Goal: Task Accomplishment & Management: Use online tool/utility

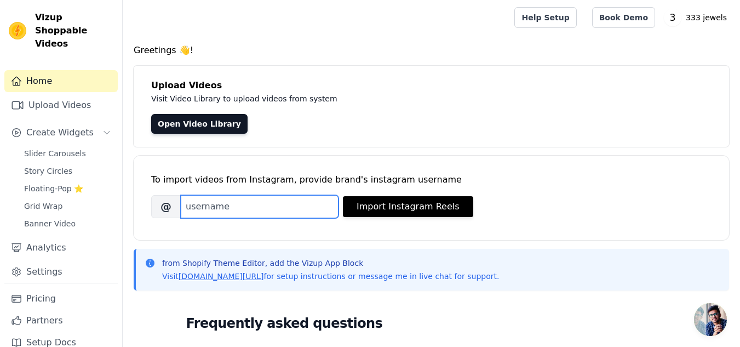
click at [274, 210] on input "Brand's Instagram Username" at bounding box center [260, 206] width 158 height 23
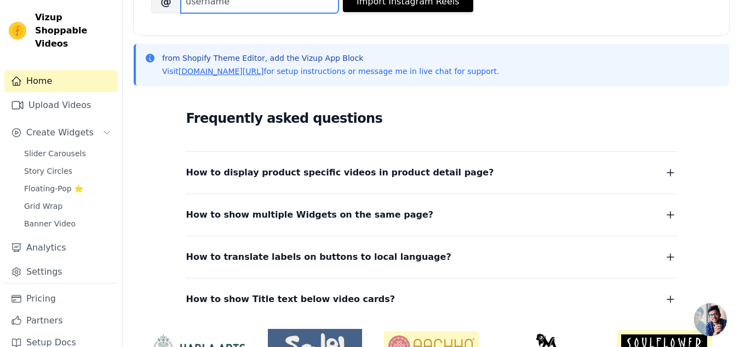
scroll to position [213, 0]
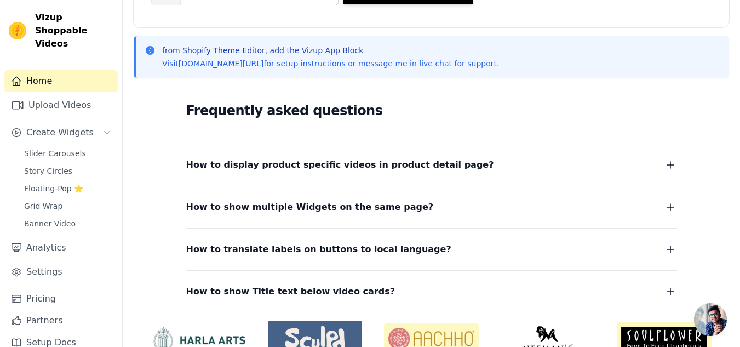
click at [412, 169] on span "How to display product specific videos in product detail page?" at bounding box center [340, 164] width 308 height 15
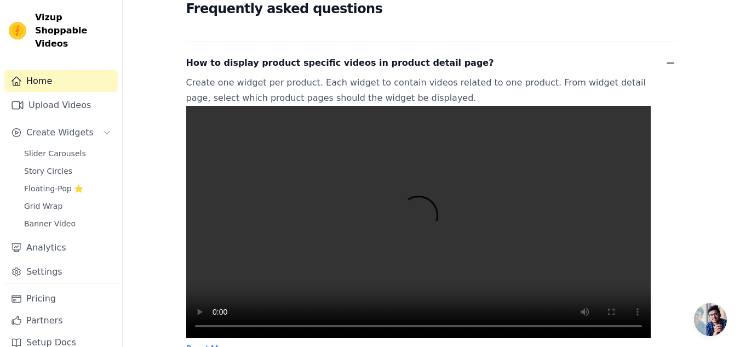
scroll to position [394, 0]
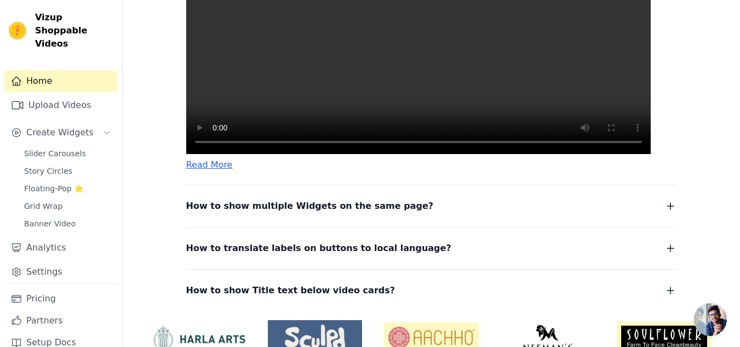
click at [227, 214] on span "How to show multiple Widgets on the same page?" at bounding box center [310, 205] width 248 height 15
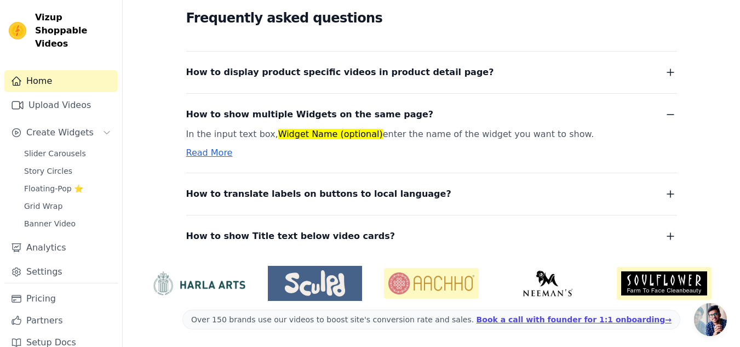
scroll to position [296, 0]
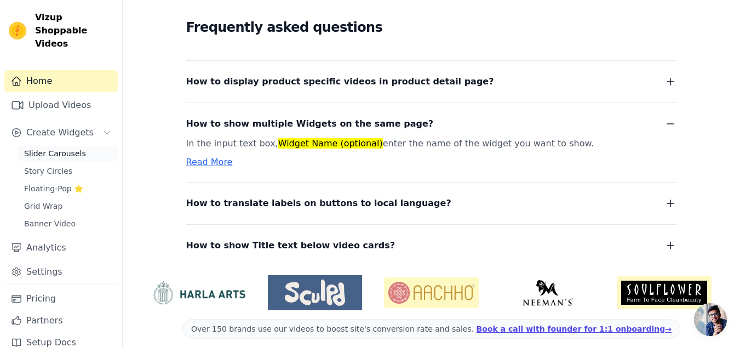
click at [50, 146] on link "Slider Carousels" at bounding box center [68, 153] width 100 height 15
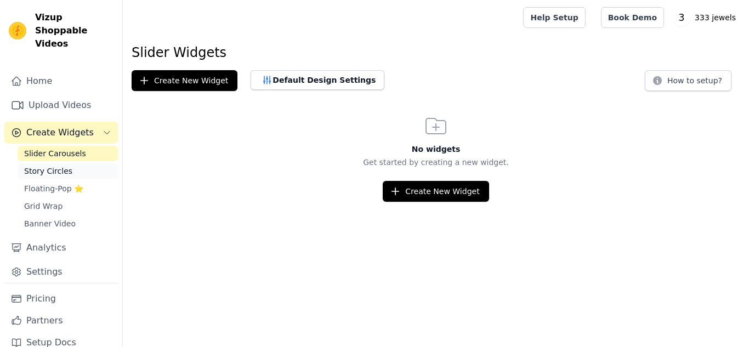
click at [52, 165] on span "Story Circles" at bounding box center [48, 170] width 48 height 11
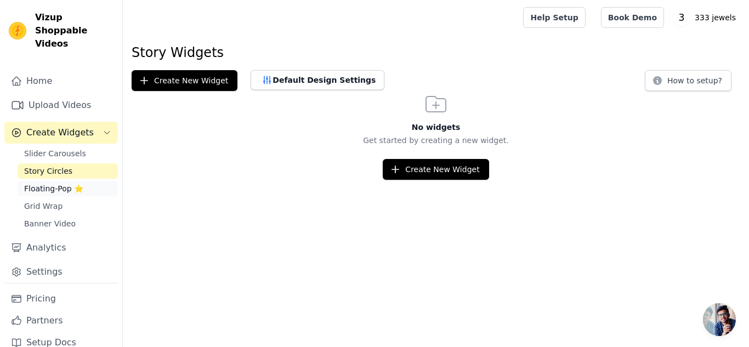
click at [50, 183] on span "Floating-Pop ⭐" at bounding box center [53, 188] width 59 height 11
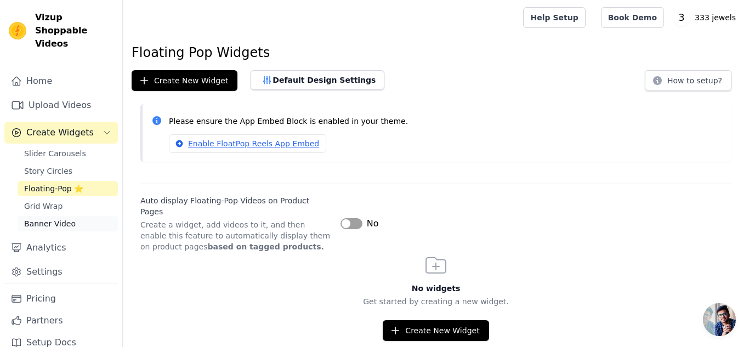
click at [53, 216] on link "Banner Video" at bounding box center [68, 223] width 100 height 15
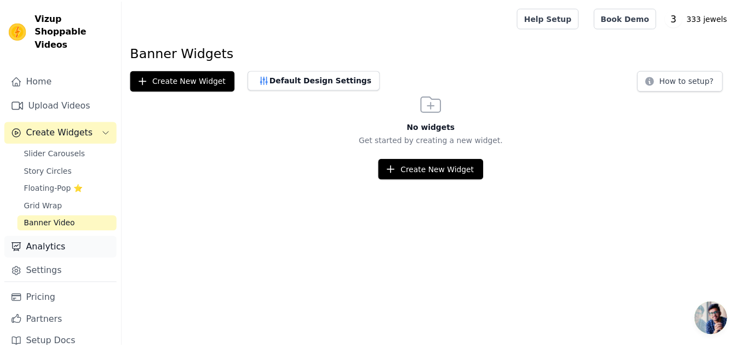
scroll to position [2, 0]
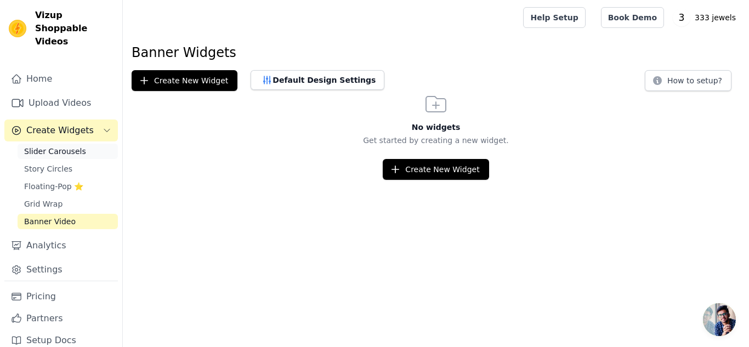
click at [59, 146] on span "Slider Carousels" at bounding box center [55, 151] width 62 height 11
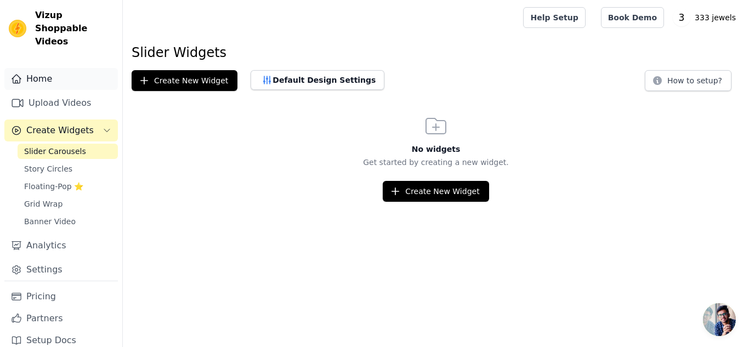
click at [68, 68] on link "Home" at bounding box center [60, 79] width 113 height 22
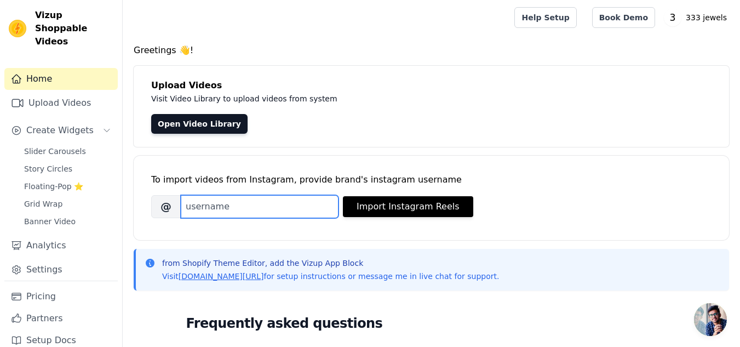
click at [265, 209] on input "Brand's Instagram Username" at bounding box center [260, 206] width 158 height 23
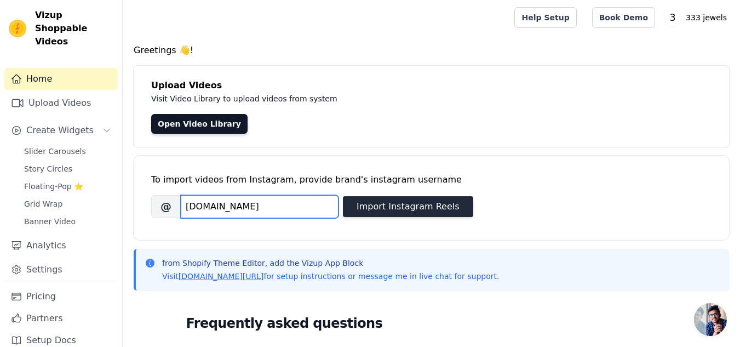
type input "[DOMAIN_NAME]"
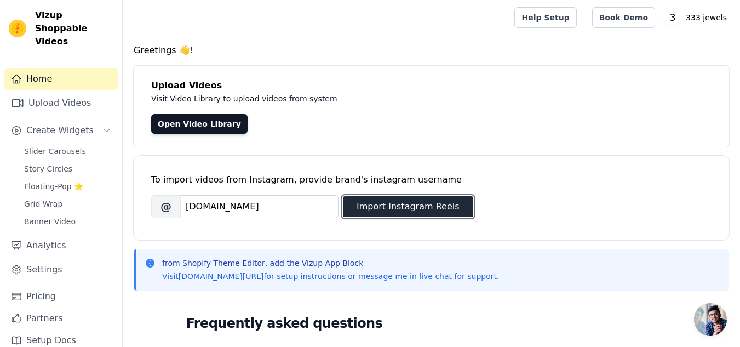
click at [354, 208] on button "Import Instagram Reels" at bounding box center [408, 206] width 130 height 21
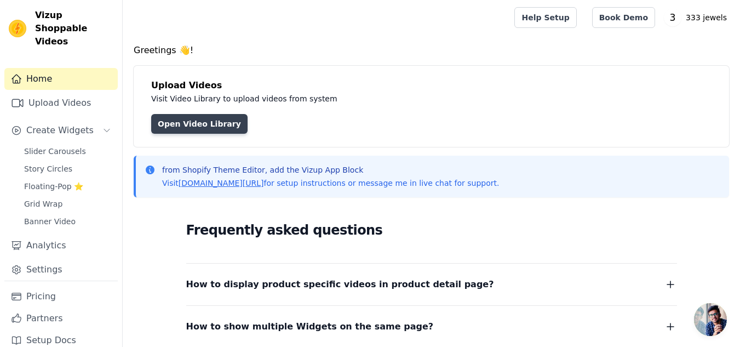
click at [196, 119] on link "Open Video Library" at bounding box center [199, 124] width 96 height 20
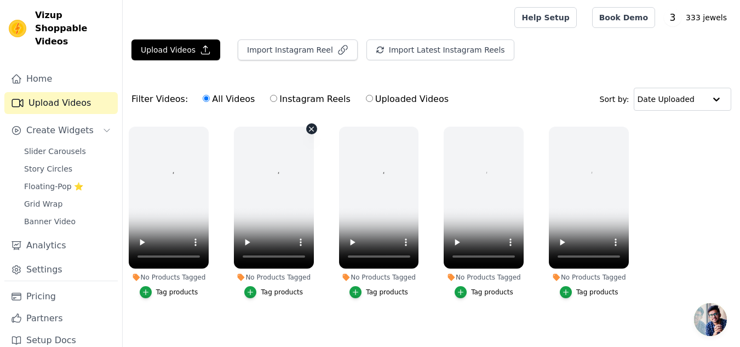
scroll to position [11, 0]
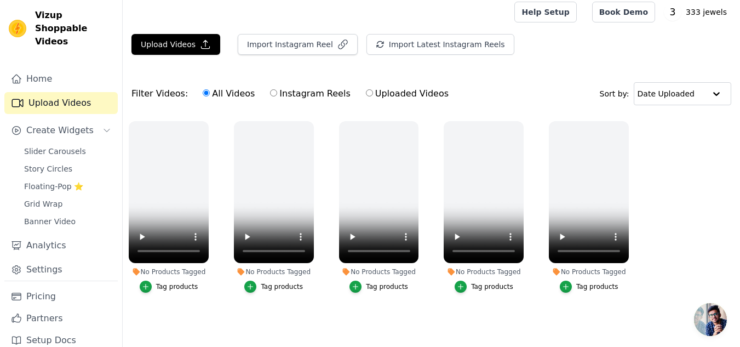
click at [270, 89] on input "Instagram Reels" at bounding box center [273, 92] width 7 height 7
radio input "true"
click at [688, 92] on input "text" at bounding box center [671, 94] width 68 height 22
click at [666, 188] on ul "No Products Tagged Tag products No Products Tagged Tag products No Products Tag…" at bounding box center [432, 218] width 618 height 206
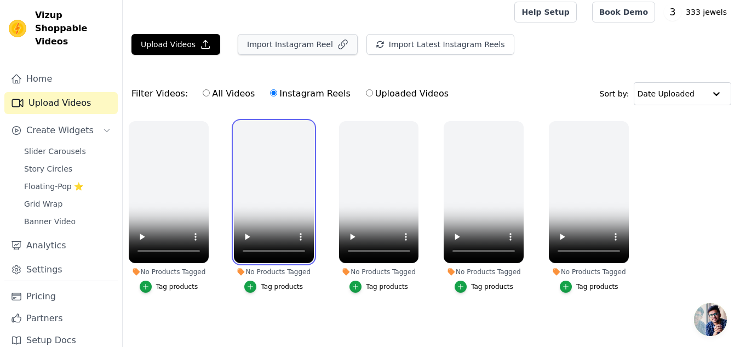
scroll to position [0, 0]
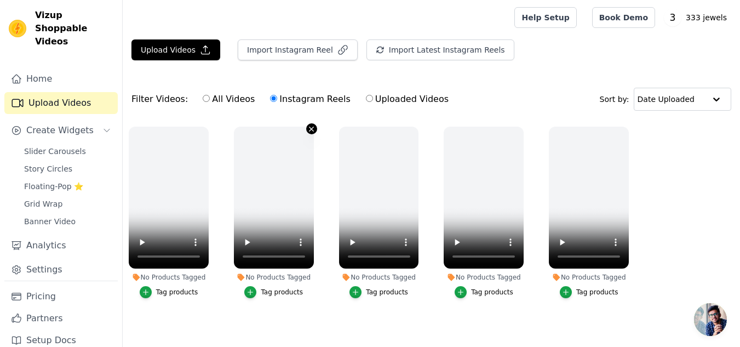
click at [310, 129] on icon "button" at bounding box center [311, 129] width 8 height 8
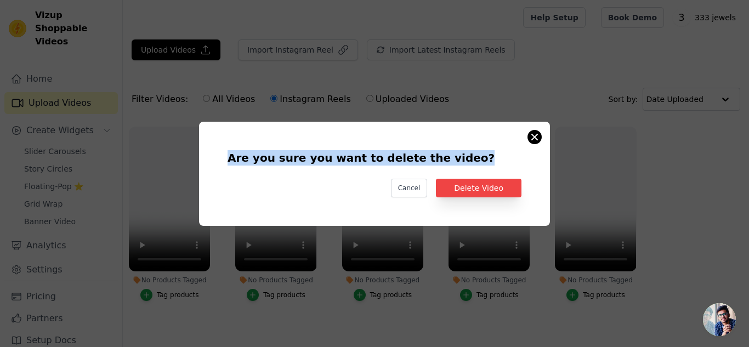
click at [532, 140] on div "Are you sure you want to delete the video? Cancel Delete Video" at bounding box center [374, 174] width 351 height 104
click at [532, 140] on button "Are you sure you want to delete the video? Cancel Delete Video No Products Tagg…" at bounding box center [534, 136] width 13 height 13
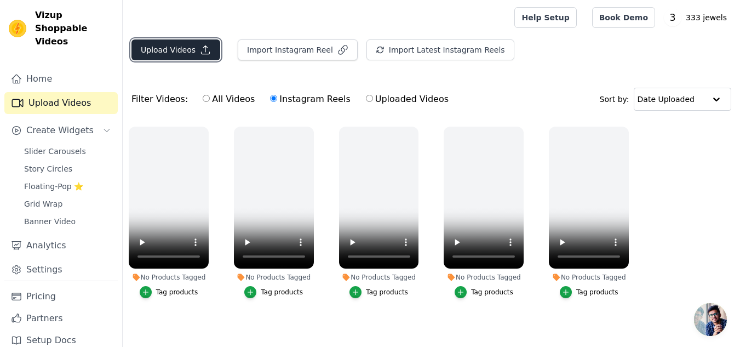
click at [202, 50] on icon "button" at bounding box center [205, 49] width 11 height 11
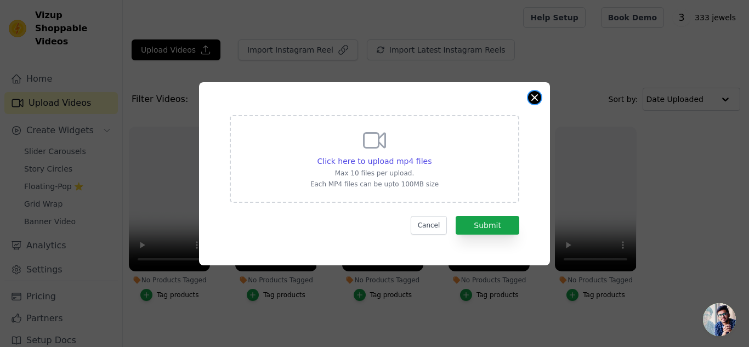
click at [535, 94] on button "Close modal" at bounding box center [534, 97] width 13 height 13
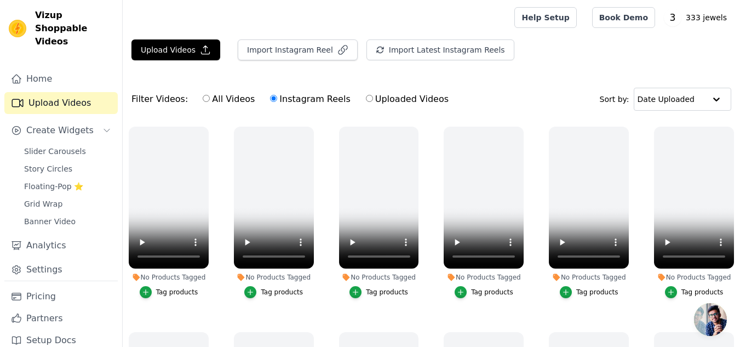
click at [203, 71] on div "Upload Videos Import Instagram Reel Import Latest Instagram Reels Import Latest…" at bounding box center [432, 235] width 618 height 393
click at [187, 49] on button "Upload Videos" at bounding box center [176, 49] width 89 height 21
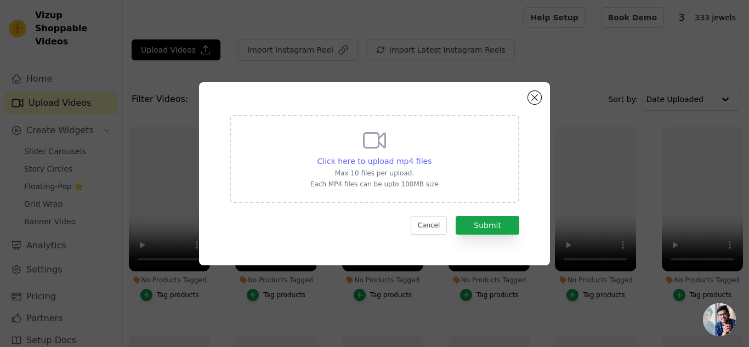
click at [386, 164] on span "Click here to upload mp4 files" at bounding box center [374, 161] width 115 height 9
click at [431, 156] on input "Click here to upload mp4 files Max 10 files per upload. Each MP4 files can be u…" at bounding box center [431, 155] width 1 height 1
click at [531, 97] on button "Close modal" at bounding box center [534, 97] width 13 height 13
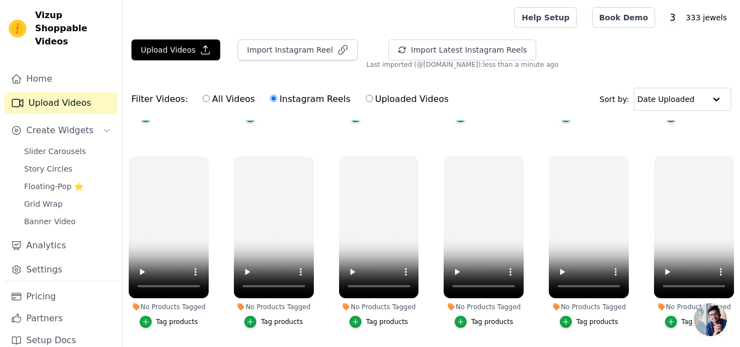
scroll to position [419, 0]
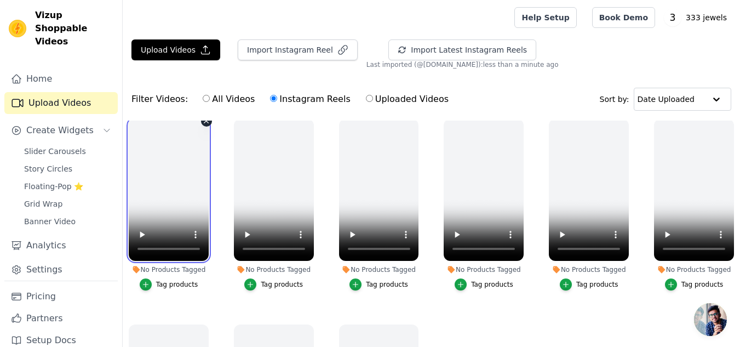
click at [163, 181] on video at bounding box center [169, 190] width 80 height 142
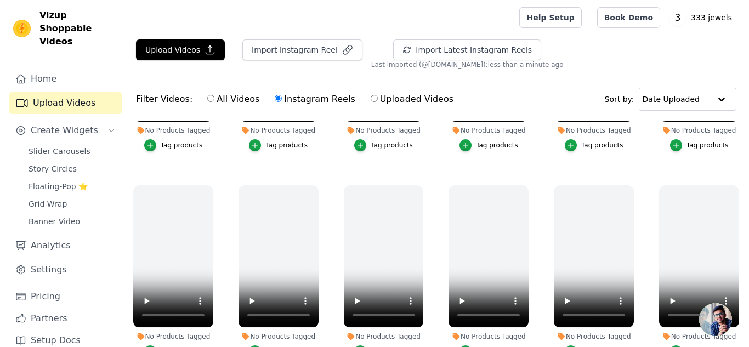
scroll to position [0, 0]
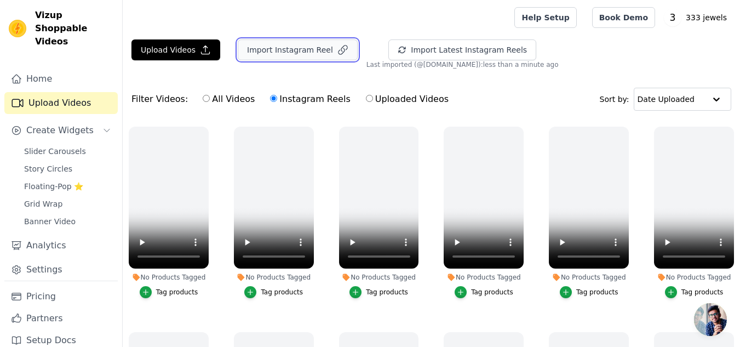
click at [299, 47] on button "Import Instagram Reel" at bounding box center [298, 49] width 120 height 21
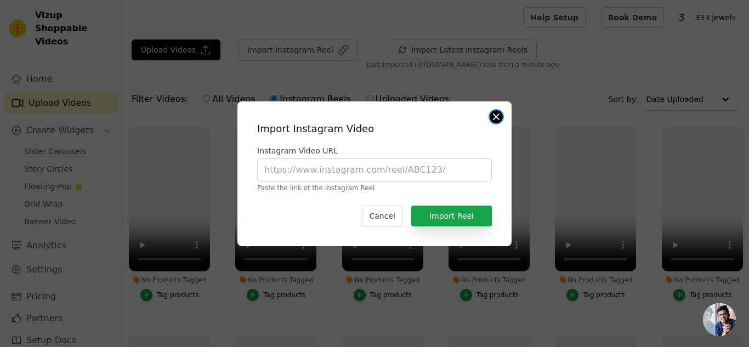
click at [495, 116] on button "Close modal" at bounding box center [495, 116] width 13 height 13
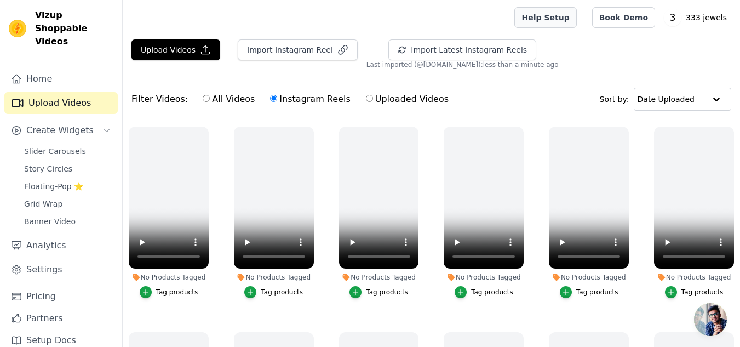
click at [560, 16] on link "Help Setup" at bounding box center [546, 17] width 62 height 21
click at [75, 146] on span "Slider Carousels" at bounding box center [55, 151] width 62 height 11
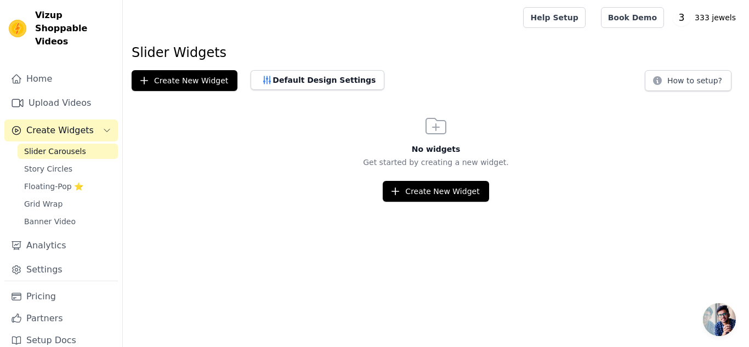
click at [414, 202] on html "Vizup Shoppable Videos Home Upload Videos Create Widgets Slider Carousels Story…" at bounding box center [374, 101] width 749 height 202
click at [415, 194] on button "Create New Widget" at bounding box center [436, 191] width 106 height 21
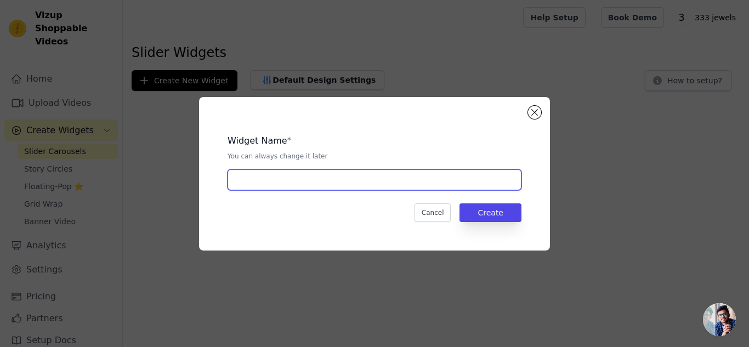
click at [414, 181] on input "text" at bounding box center [374, 179] width 294 height 21
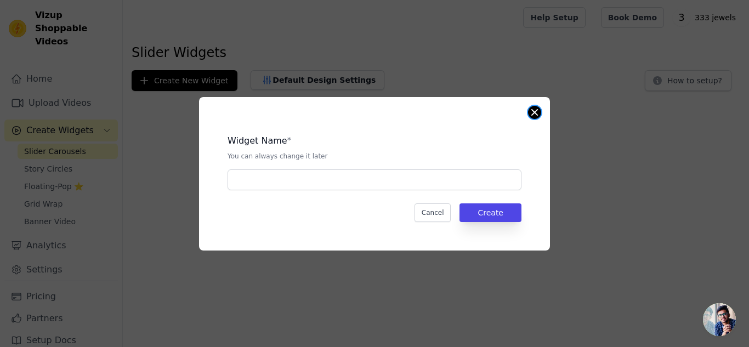
click at [534, 114] on button "Close modal" at bounding box center [534, 112] width 13 height 13
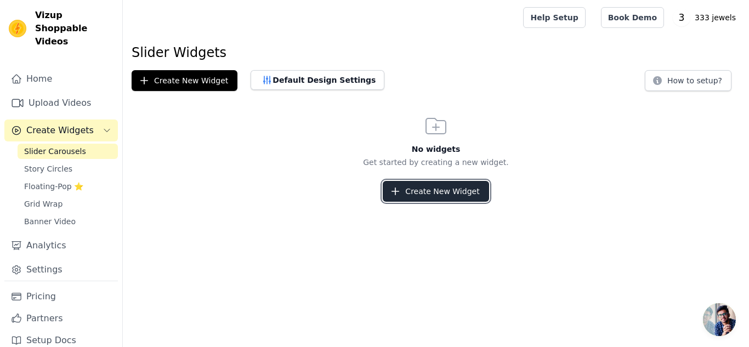
click at [425, 192] on button "Create New Widget" at bounding box center [436, 191] width 106 height 21
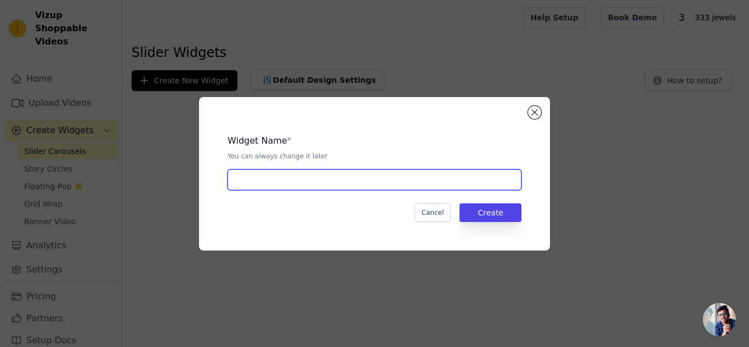
click at [364, 185] on input "text" at bounding box center [374, 179] width 294 height 21
type input "Slider Widget"
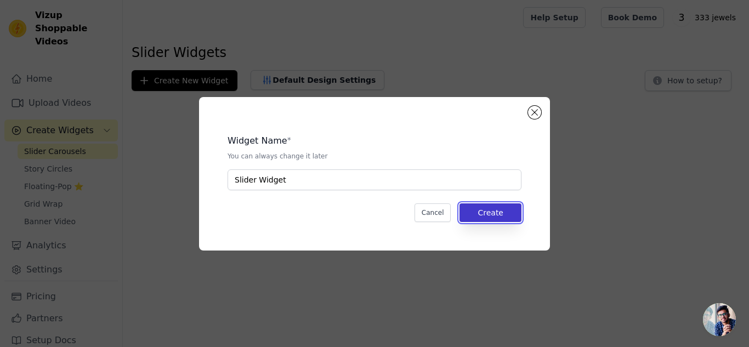
click at [506, 206] on button "Create" at bounding box center [490, 212] width 62 height 19
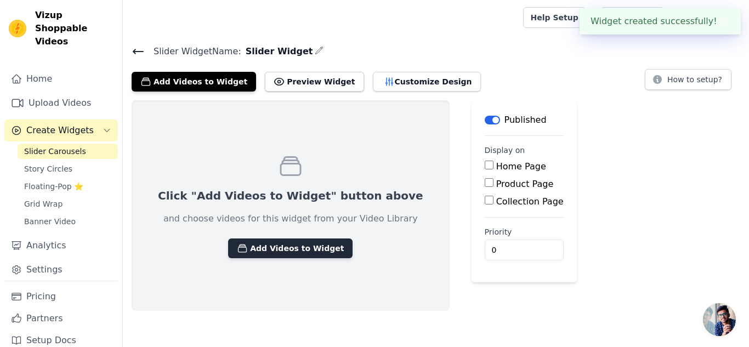
click at [290, 249] on button "Add Videos to Widget" at bounding box center [290, 248] width 124 height 20
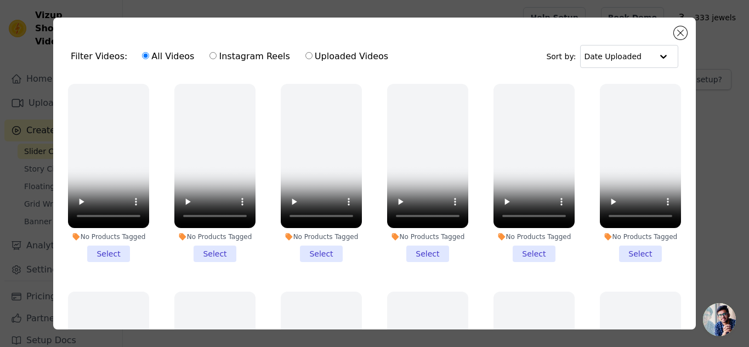
click at [213, 55] on label "Instagram Reels" at bounding box center [249, 56] width 81 height 14
click at [213, 55] on input "Instagram Reels" at bounding box center [212, 55] width 7 height 7
radio input "true"
click at [305, 56] on input "Uploaded Videos" at bounding box center [308, 55] width 7 height 7
radio input "true"
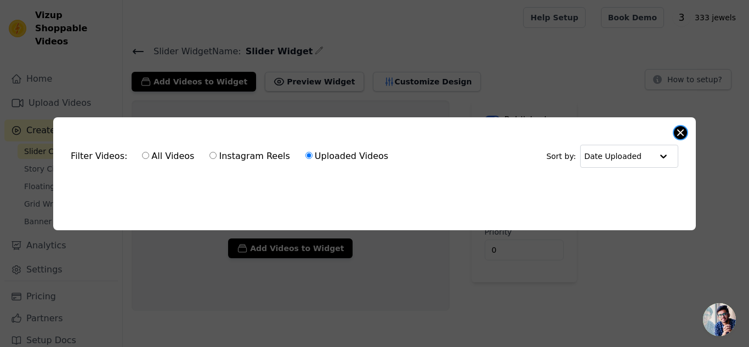
click at [678, 133] on button "Close modal" at bounding box center [680, 132] width 13 height 13
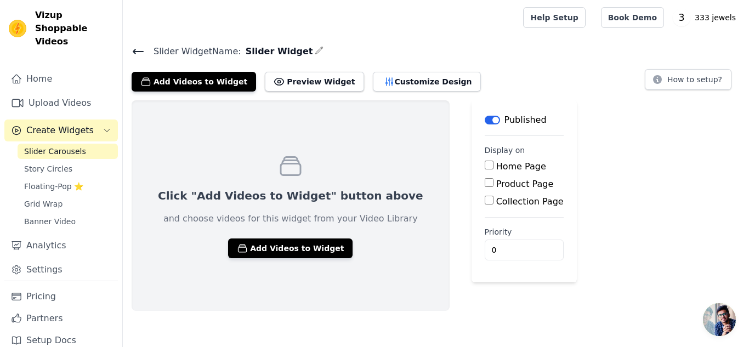
click at [141, 50] on icon at bounding box center [138, 51] width 13 height 13
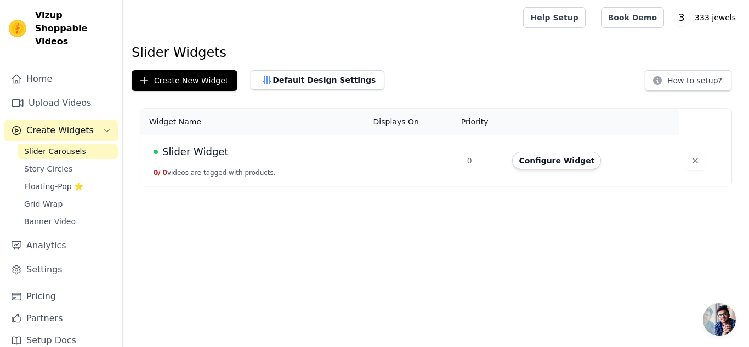
click at [368, 157] on td at bounding box center [414, 160] width 94 height 51
click at [556, 159] on button "Configure Widget" at bounding box center [556, 161] width 89 height 18
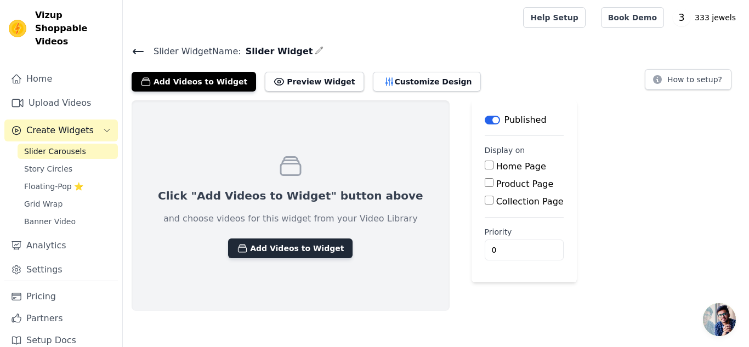
click at [312, 245] on button "Add Videos to Widget" at bounding box center [290, 248] width 124 height 20
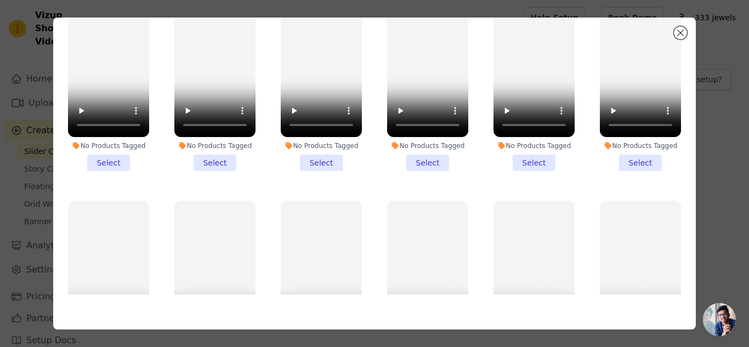
scroll to position [296, 0]
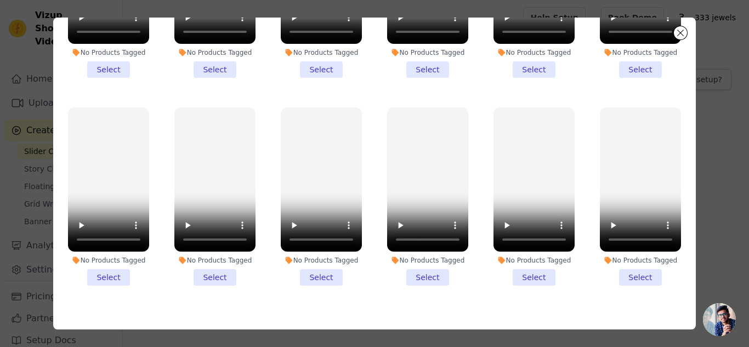
click at [483, 318] on div "Filter Videos: All Videos Instagram Reels Uploaded Videos Sort by: Date Uploade…" at bounding box center [374, 174] width 642 height 312
click at [219, 272] on li "No Products Tagged Select" at bounding box center [214, 196] width 81 height 178
click at [0, 0] on input "No Products Tagged Select" at bounding box center [0, 0] width 0 height 0
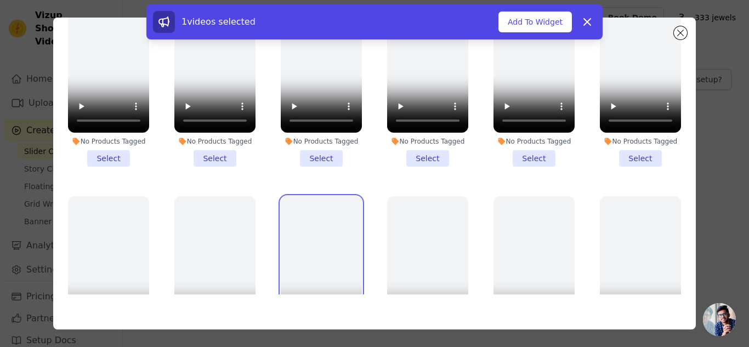
scroll to position [0, 0]
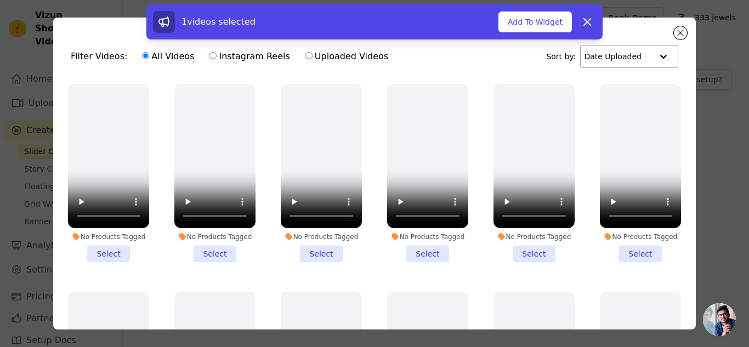
click at [652, 52] on div at bounding box center [663, 56] width 22 height 22
click at [209, 58] on input "Instagram Reels" at bounding box center [212, 55] width 7 height 7
radio input "true"
click at [652, 56] on div at bounding box center [663, 56] width 22 height 22
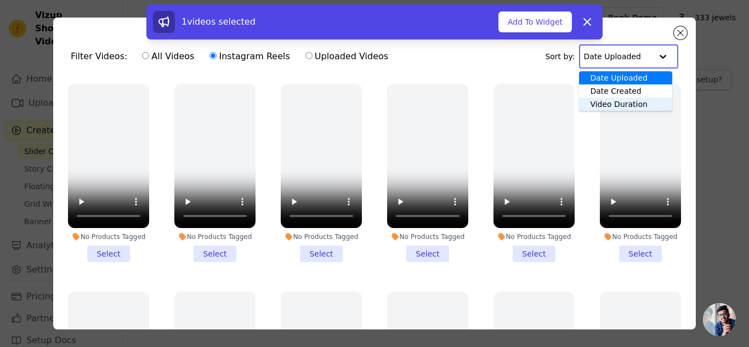
click at [636, 102] on div "Video Duration" at bounding box center [625, 104] width 93 height 13
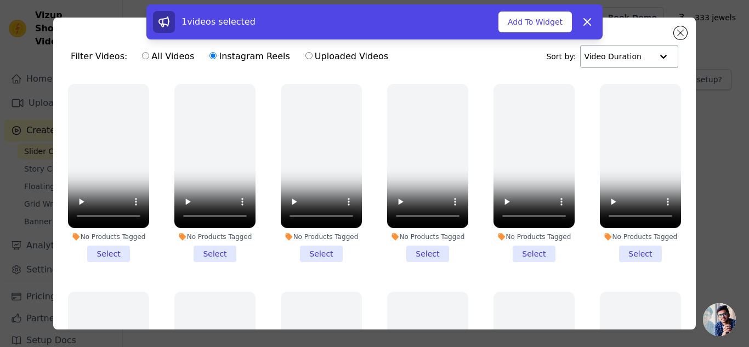
click at [682, 38] on div "1 videos selected Add To Widget Dismiss" at bounding box center [374, 23] width 749 height 39
click at [590, 21] on icon at bounding box center [586, 21] width 13 height 13
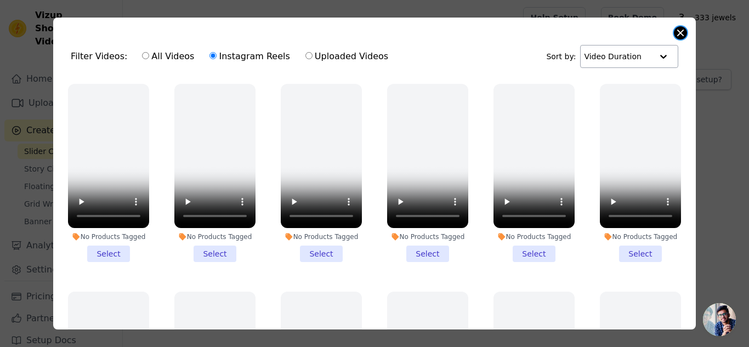
click at [685, 33] on button "Close modal" at bounding box center [680, 32] width 13 height 13
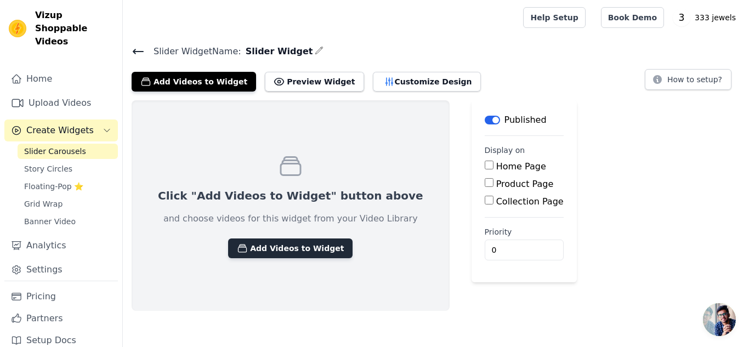
click at [267, 246] on button "Add Videos to Widget" at bounding box center [290, 248] width 124 height 20
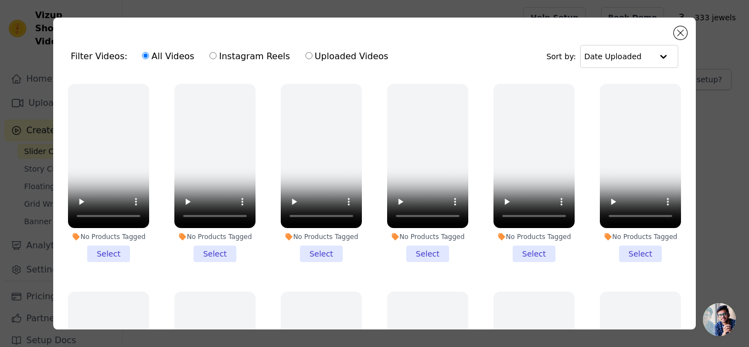
drag, startPoint x: 199, startPoint y: 56, endPoint x: 205, endPoint y: 57, distance: 5.5
click at [205, 57] on div "All Videos Instagram Reels Uploaded Videos" at bounding box center [265, 56] width 258 height 25
click at [209, 57] on input "Instagram Reels" at bounding box center [212, 55] width 7 height 7
radio input "true"
click at [142, 57] on input "All Videos" at bounding box center [145, 55] width 7 height 7
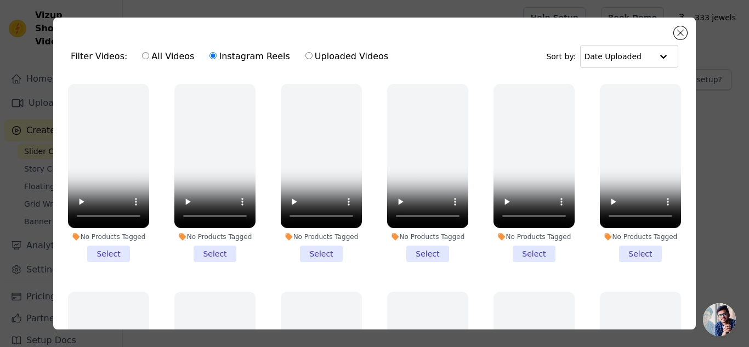
radio input "true"
click at [241, 61] on label "Instagram Reels" at bounding box center [249, 56] width 81 height 14
click at [216, 59] on input "Instagram Reels" at bounding box center [212, 55] width 7 height 7
radio input "true"
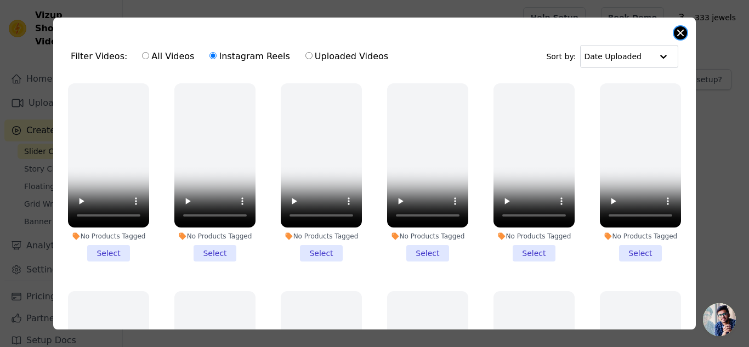
click at [684, 38] on div "Filter Videos: All Videos Instagram Reels Uploaded Videos Sort by: Date Uploade…" at bounding box center [374, 174] width 642 height 312
click at [682, 36] on button "Close modal" at bounding box center [680, 32] width 13 height 13
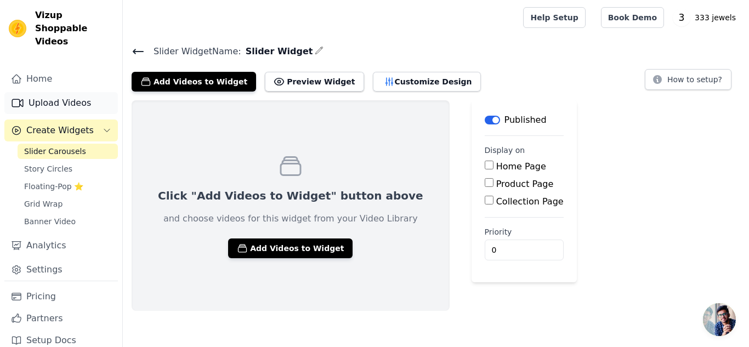
click at [87, 94] on link "Upload Videos" at bounding box center [60, 103] width 113 height 22
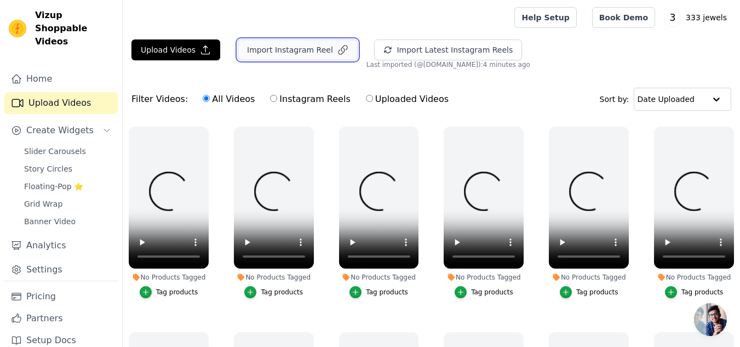
click at [287, 52] on button "Import Instagram Reel" at bounding box center [298, 49] width 120 height 21
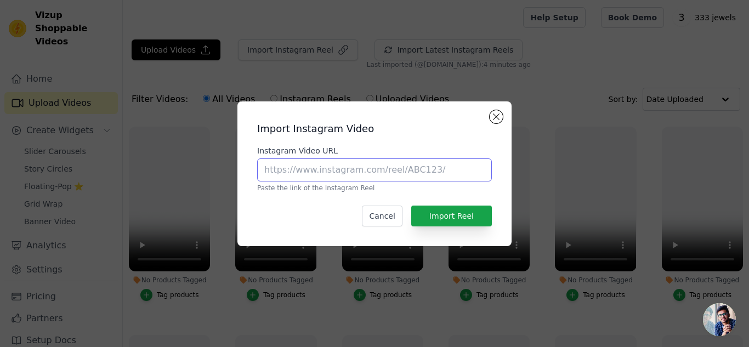
click at [296, 173] on input "Instagram Video URL" at bounding box center [374, 169] width 235 height 23
paste input "https://www.instagram.com/reel/DEmja2qSBqq/?utm_source=ig_web_copy_link&igsh=MT…"
type input "https://www.instagram.com/reel/DEmja2qSBqq/?utm_source=ig_web_copy_link&igsh=MT…"
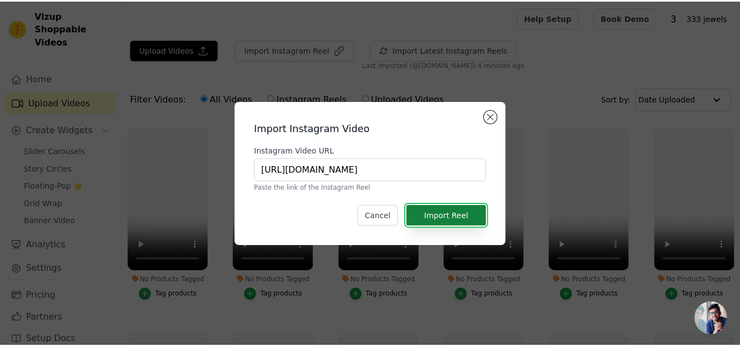
scroll to position [0, 0]
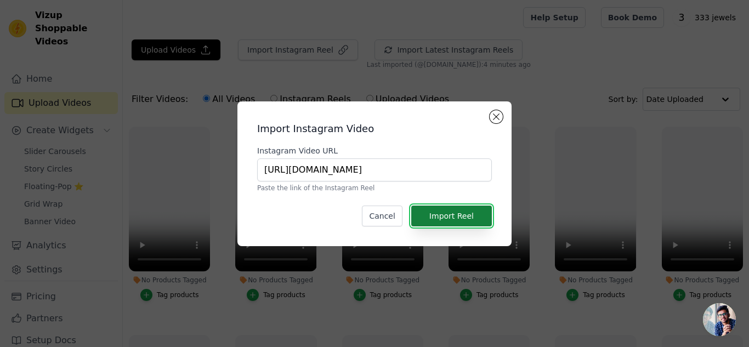
click at [436, 214] on button "Import Reel" at bounding box center [451, 216] width 81 height 21
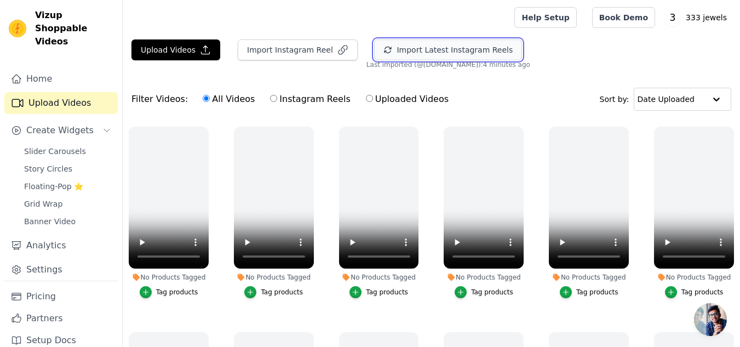
click at [394, 47] on button "Import Latest Instagram Reels" at bounding box center [448, 49] width 148 height 21
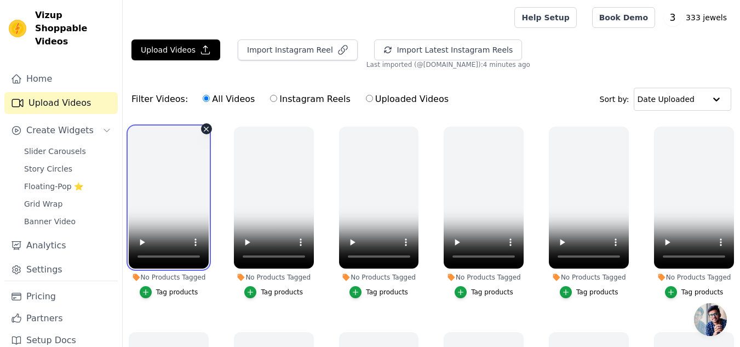
click at [158, 172] on video at bounding box center [169, 198] width 80 height 142
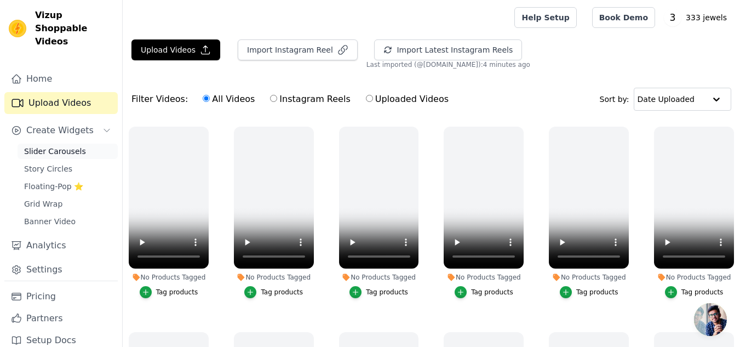
click at [64, 146] on span "Slider Carousels" at bounding box center [55, 151] width 62 height 11
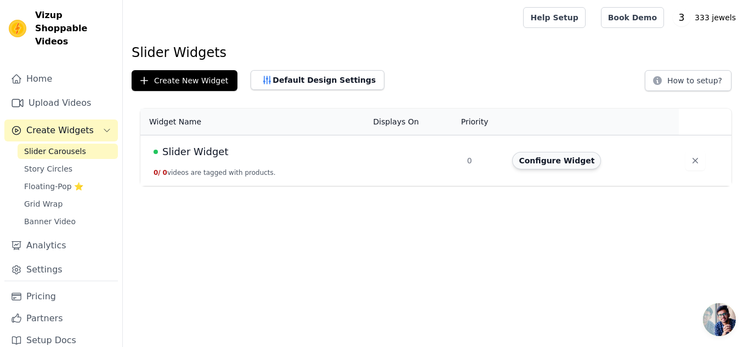
click at [572, 165] on button "Configure Widget" at bounding box center [556, 161] width 89 height 18
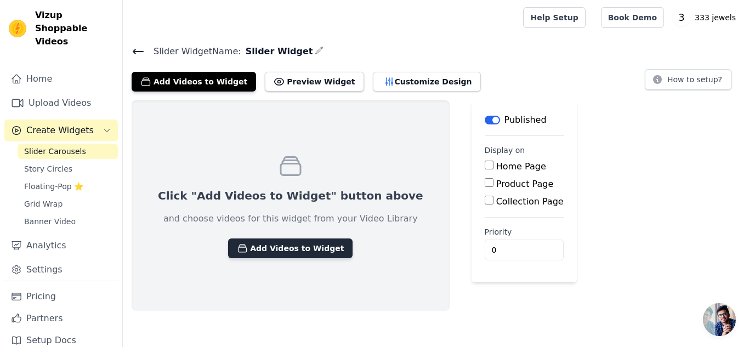
click at [265, 250] on button "Add Videos to Widget" at bounding box center [290, 248] width 124 height 20
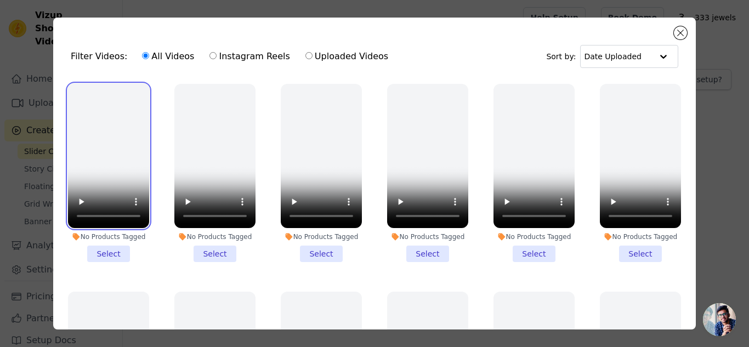
click at [126, 158] on video at bounding box center [108, 156] width 81 height 144
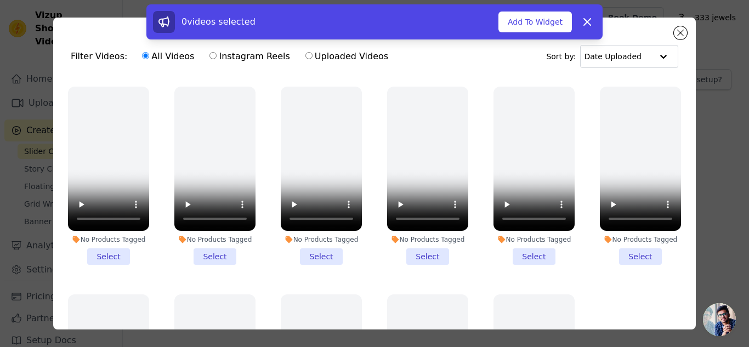
scroll to position [413, 0]
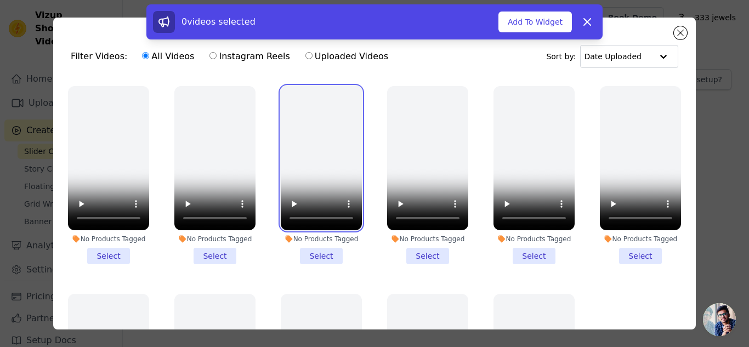
click at [296, 147] on video at bounding box center [321, 158] width 81 height 144
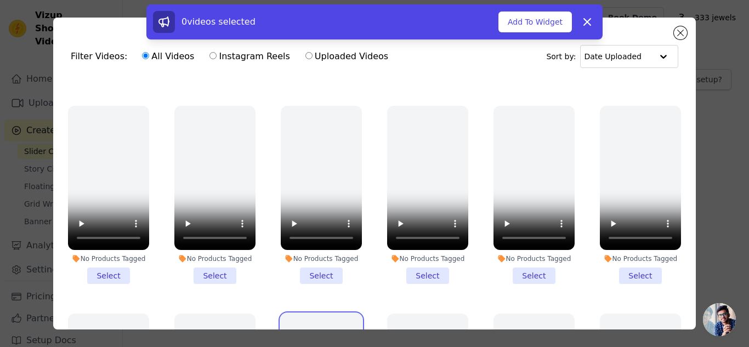
scroll to position [193, 0]
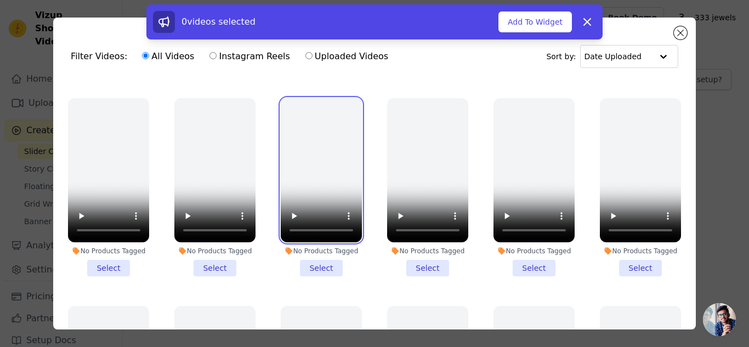
click at [318, 177] on video at bounding box center [321, 170] width 81 height 144
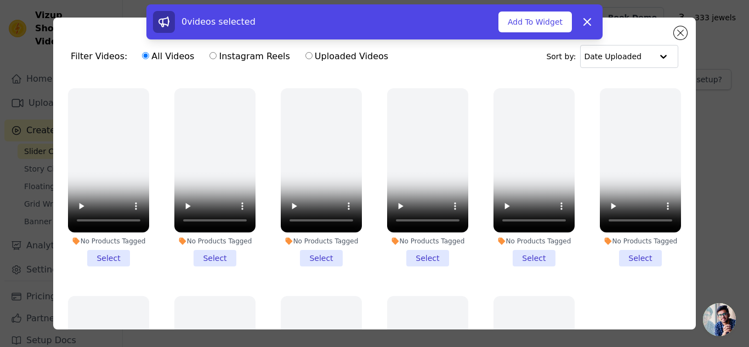
scroll to position [509, 0]
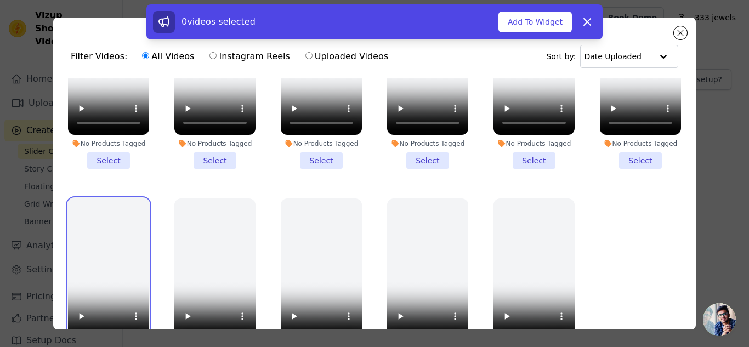
click at [110, 267] on video at bounding box center [108, 270] width 81 height 144
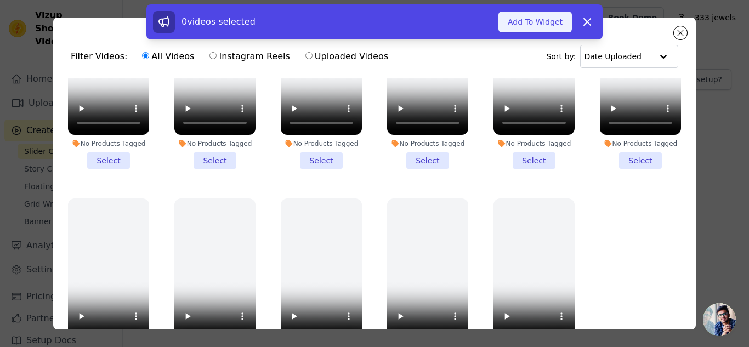
click at [553, 21] on button "Add To Widget" at bounding box center [534, 22] width 73 height 21
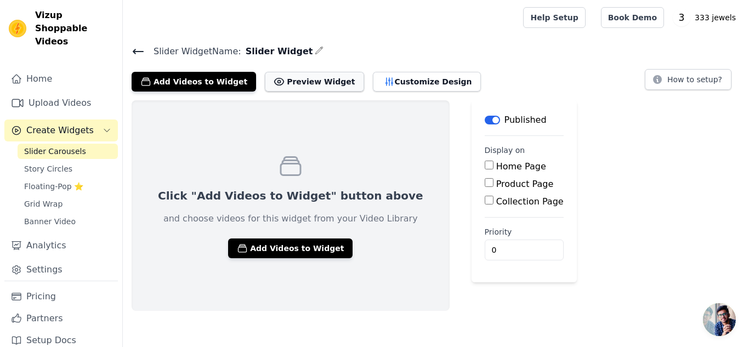
click at [287, 85] on button "Preview Widget" at bounding box center [314, 82] width 99 height 20
click at [264, 253] on button "Add Videos to Widget" at bounding box center [290, 248] width 124 height 20
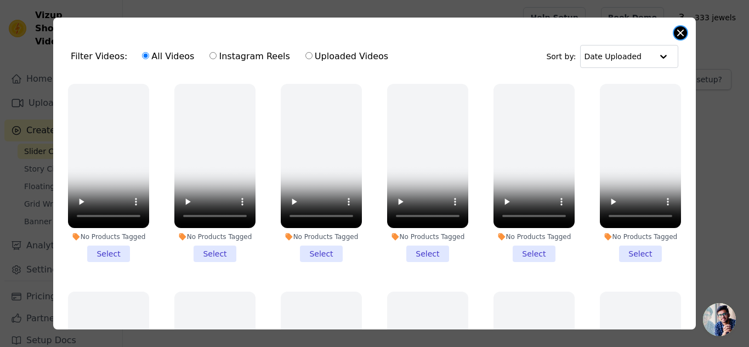
click at [675, 31] on button "Close modal" at bounding box center [680, 32] width 13 height 13
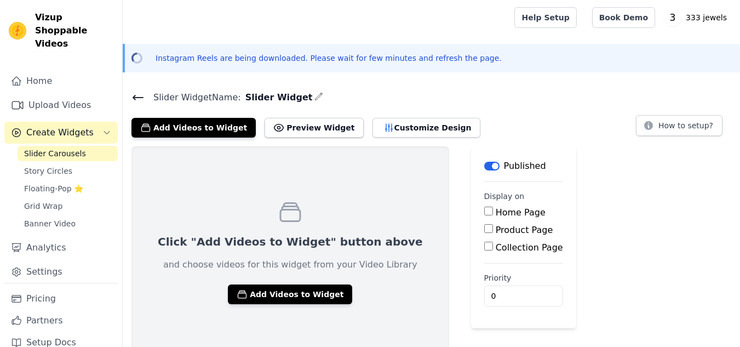
scroll to position [9, 0]
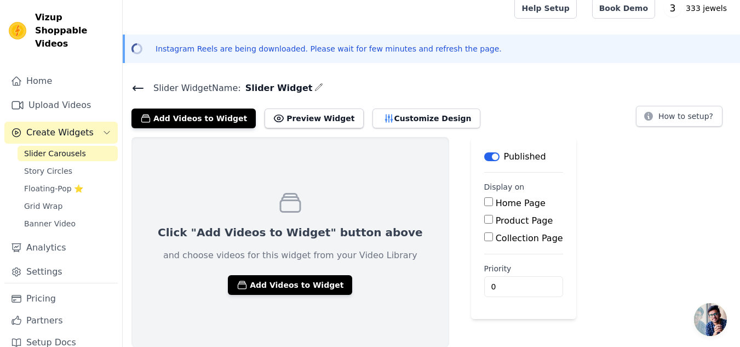
click at [259, 295] on div "Click "Add Videos to Widget" button above and choose videos for this widget fro…" at bounding box center [291, 242] width 318 height 210
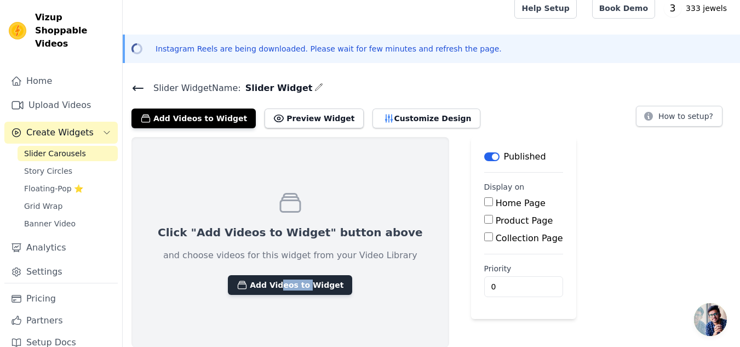
click at [260, 286] on button "Add Videos to Widget" at bounding box center [290, 285] width 124 height 20
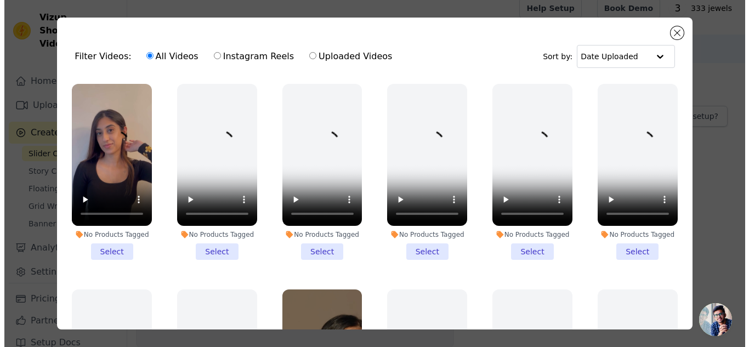
scroll to position [0, 0]
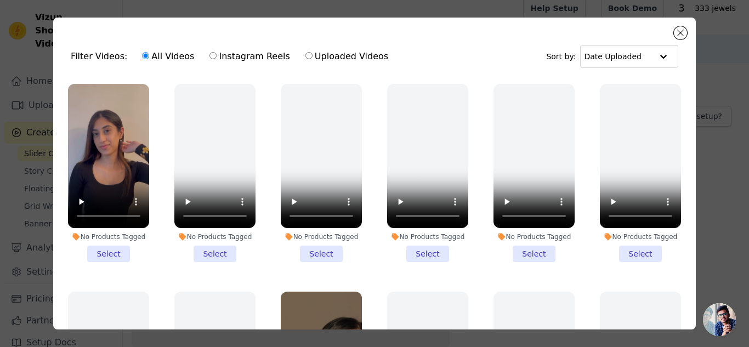
click at [102, 255] on li "No Products Tagged Select" at bounding box center [108, 173] width 81 height 178
click at [0, 0] on input "No Products Tagged Select" at bounding box center [0, 0] width 0 height 0
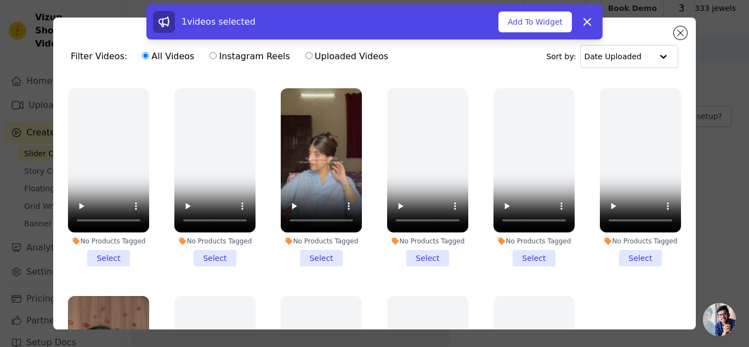
scroll to position [412, 0]
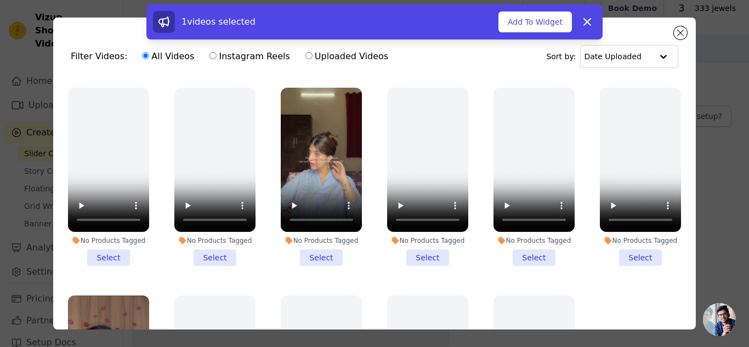
click at [322, 244] on li "No Products Tagged Select" at bounding box center [321, 177] width 81 height 178
click at [0, 0] on input "No Products Tagged Select" at bounding box center [0, 0] width 0 height 0
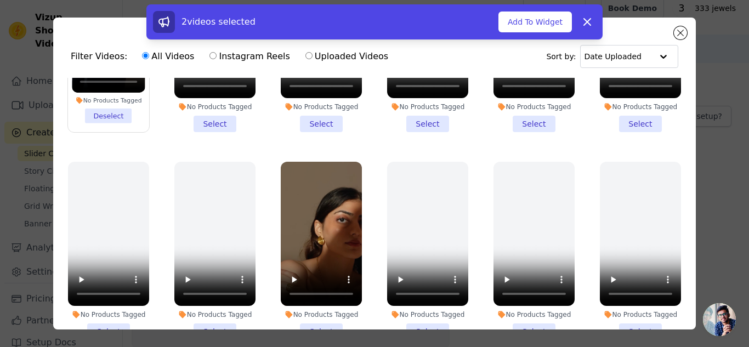
scroll to position [154, 0]
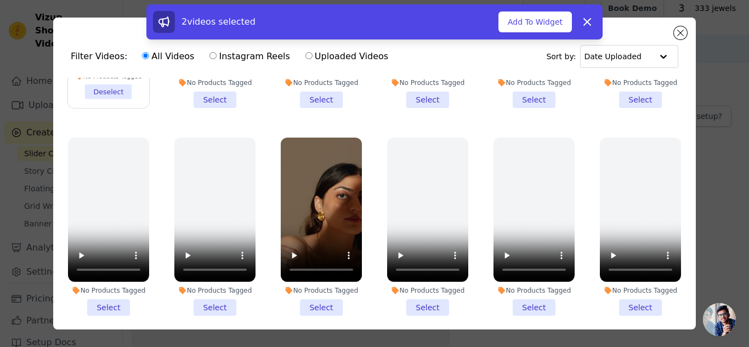
click at [314, 299] on li "No Products Tagged Select" at bounding box center [321, 227] width 81 height 178
click at [0, 0] on input "No Products Tagged Select" at bounding box center [0, 0] width 0 height 0
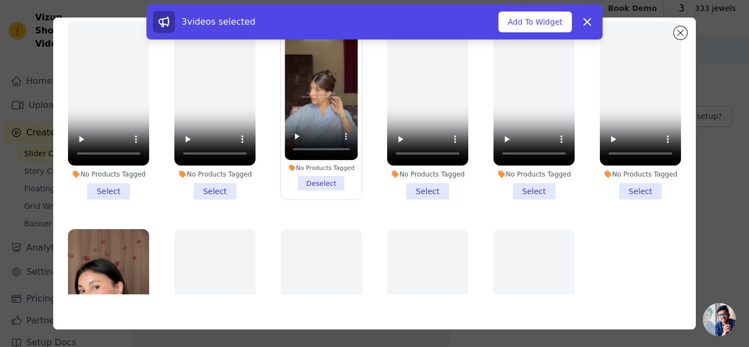
scroll to position [509, 0]
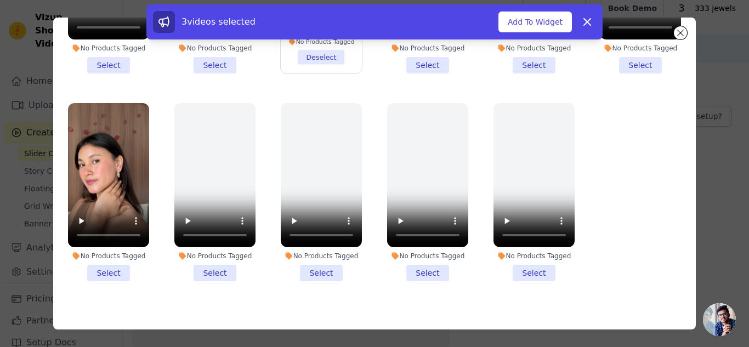
click at [98, 255] on li "No Products Tagged Select" at bounding box center [108, 192] width 81 height 178
click at [0, 0] on input "No Products Tagged Select" at bounding box center [0, 0] width 0 height 0
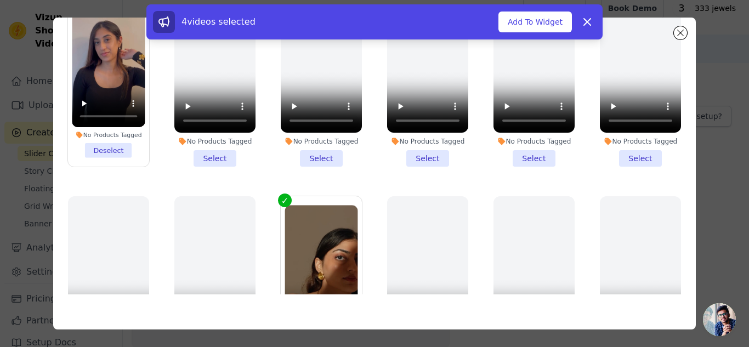
scroll to position [0, 0]
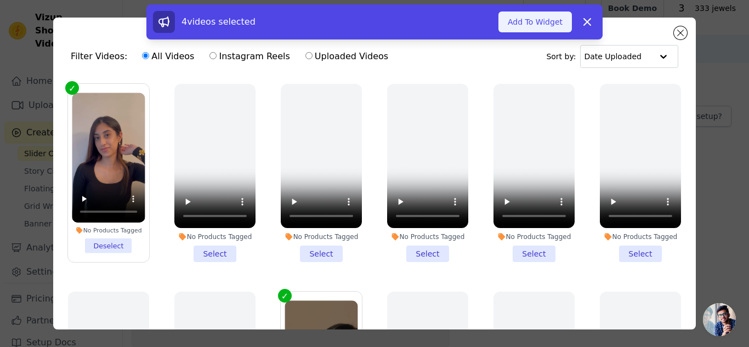
click at [554, 24] on button "Add To Widget" at bounding box center [534, 22] width 73 height 21
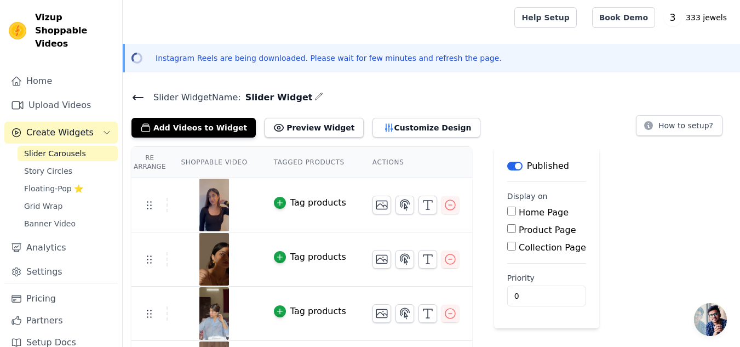
click at [141, 96] on icon at bounding box center [138, 97] width 13 height 13
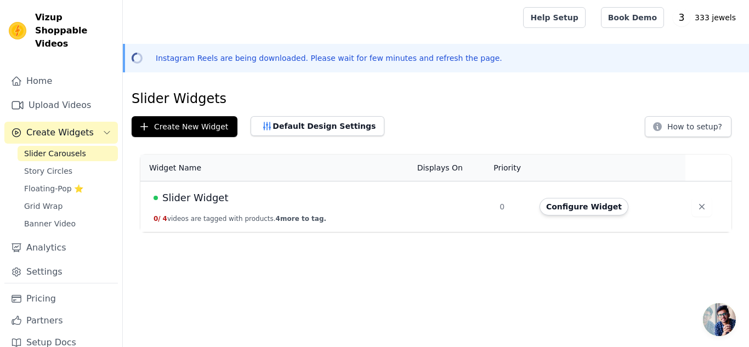
click at [388, 202] on div "Slider Widget" at bounding box center [278, 197] width 250 height 15
click at [591, 203] on button "Configure Widget" at bounding box center [583, 207] width 89 height 18
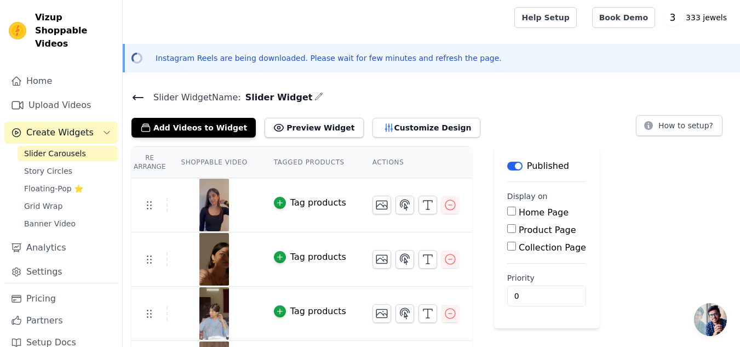
scroll to position [48, 0]
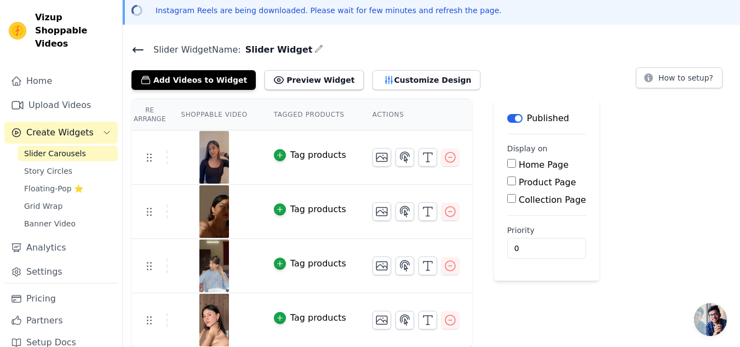
click at [507, 158] on div "Home Page" at bounding box center [546, 164] width 79 height 13
click at [507, 164] on input "Home Page" at bounding box center [511, 163] width 9 height 9
checkbox input "true"
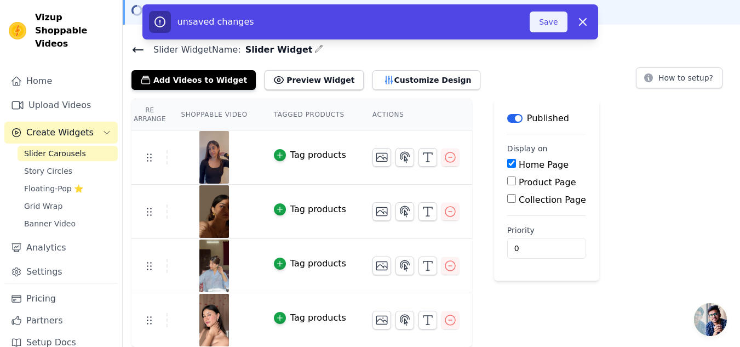
click at [551, 21] on button "Save" at bounding box center [548, 22] width 37 height 21
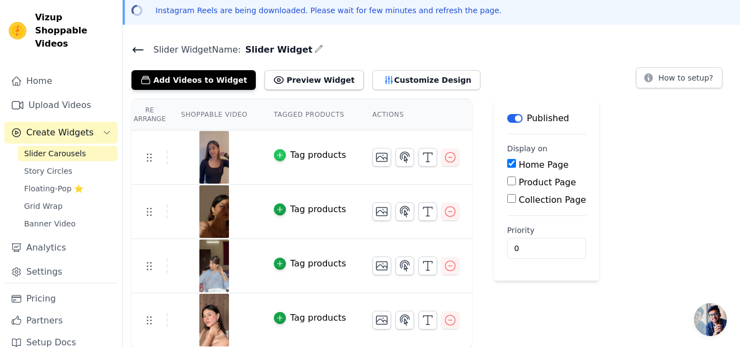
click at [276, 153] on icon "button" at bounding box center [280, 155] width 8 height 8
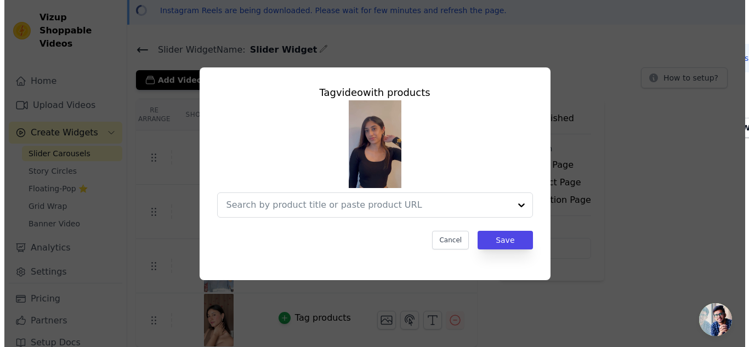
scroll to position [0, 0]
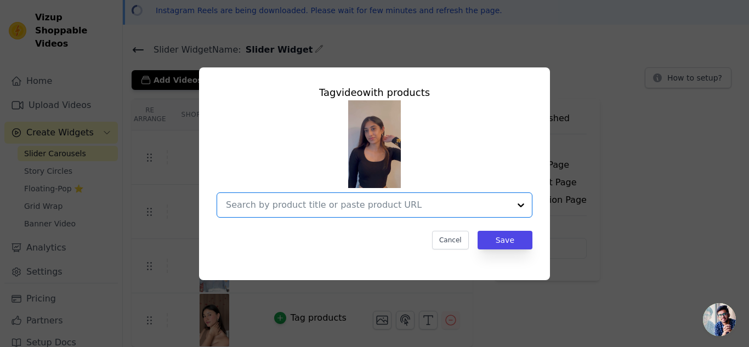
click at [306, 202] on input "text" at bounding box center [368, 204] width 284 height 13
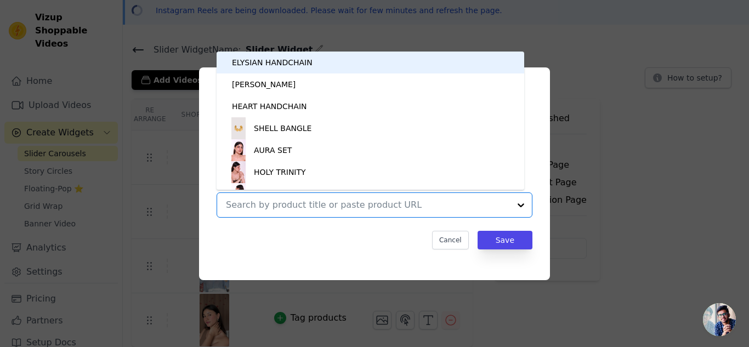
click at [320, 209] on input "text" at bounding box center [368, 204] width 284 height 13
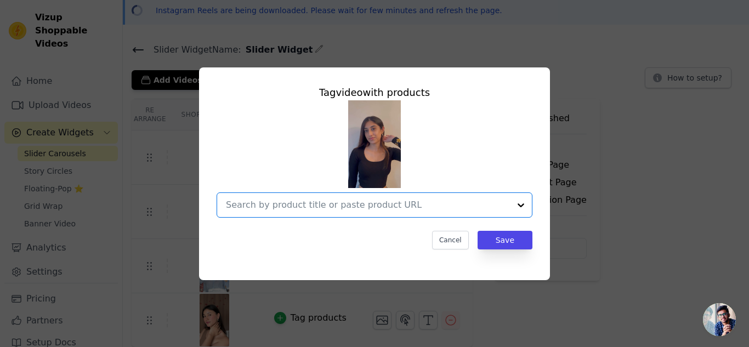
click at [320, 209] on input "text" at bounding box center [368, 204] width 284 height 13
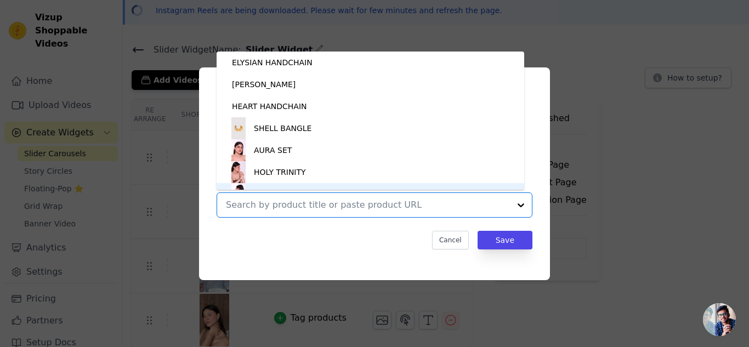
scroll to position [15, 0]
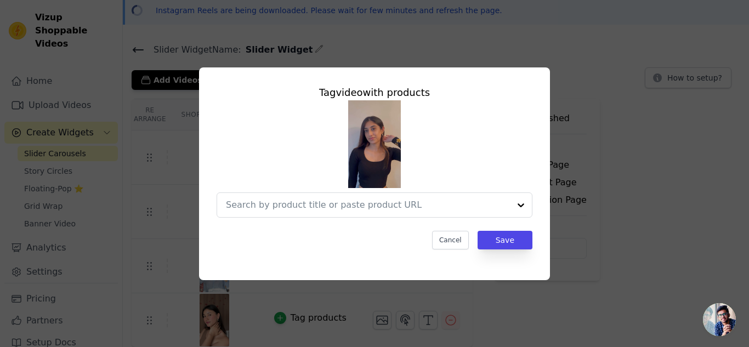
click at [644, 145] on div "Tag video with products Cancel Save" at bounding box center [375, 174] width 714 height 248
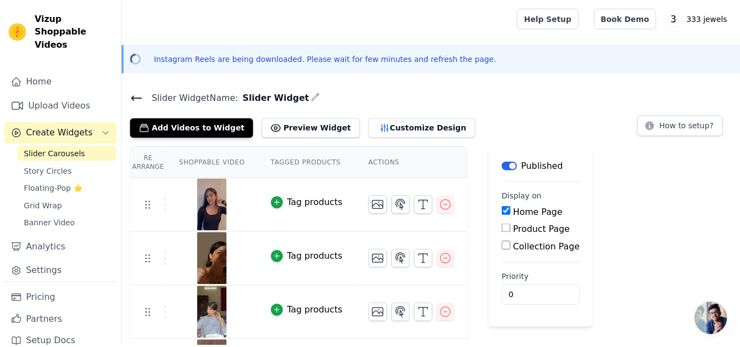
scroll to position [48, 0]
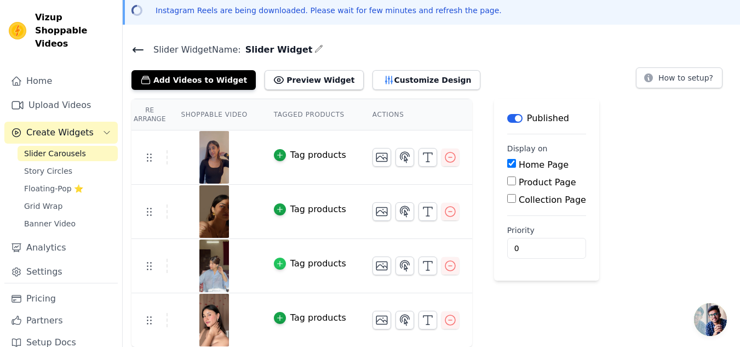
click at [277, 265] on div "button" at bounding box center [280, 264] width 12 height 12
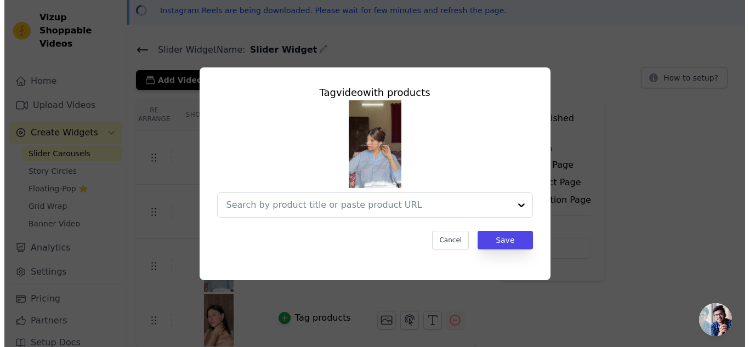
scroll to position [0, 0]
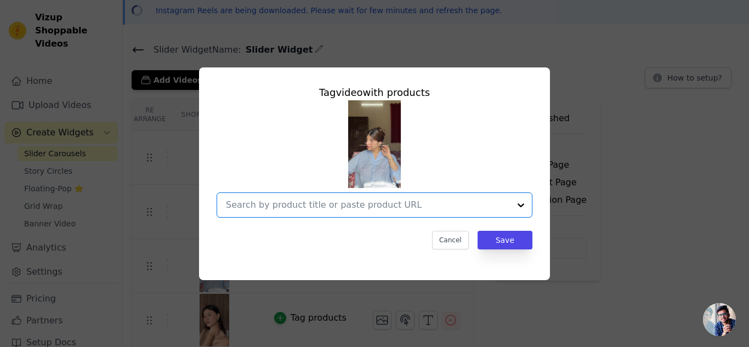
click at [334, 198] on input "text" at bounding box center [368, 204] width 284 height 13
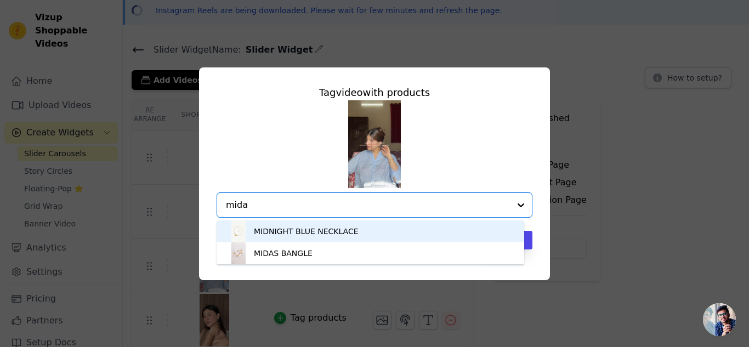
type input "midas"
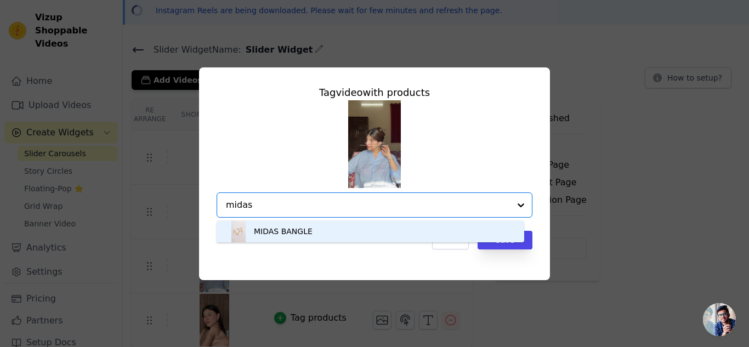
click at [328, 229] on div "MIDAS BANGLE" at bounding box center [370, 231] width 286 height 22
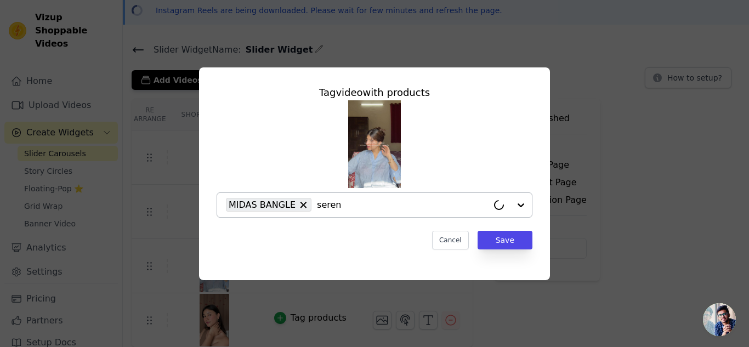
type input "sereni"
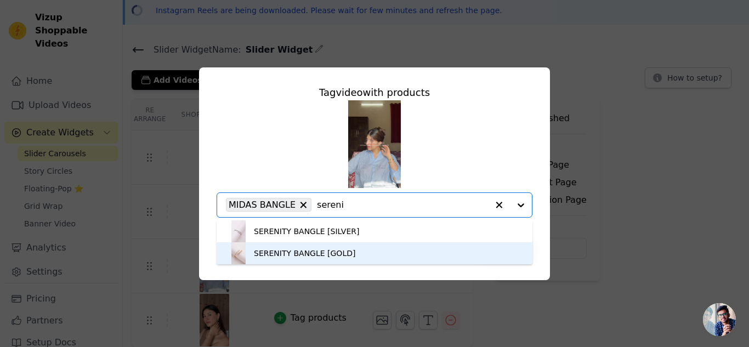
click at [273, 250] on div "SERENITY BANGLE [GOLD]" at bounding box center [304, 253] width 101 height 11
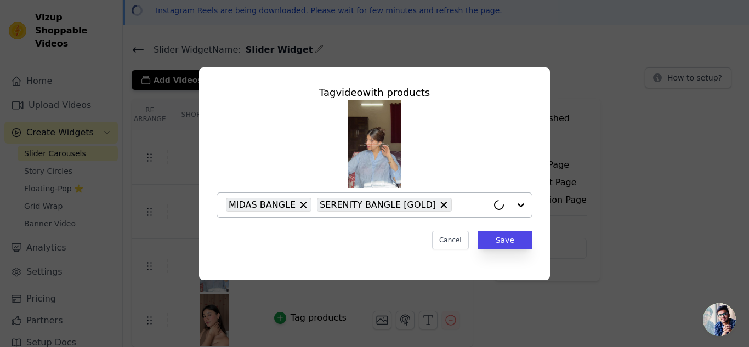
click at [273, 250] on div "Tag video with products MIDAS BANGLE SERENITY BANGLE [GOLD] Cancel Save" at bounding box center [374, 167] width 333 height 182
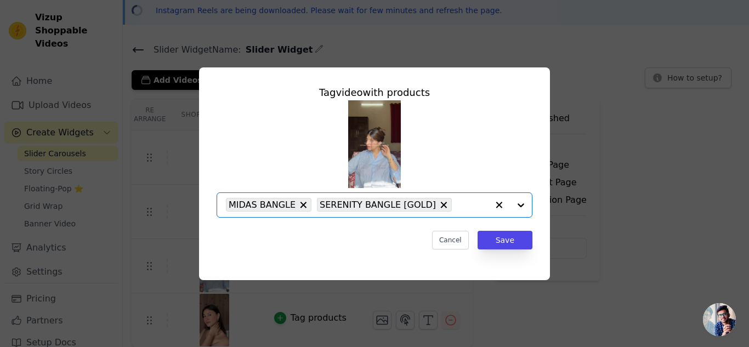
click at [457, 203] on input "text" at bounding box center [472, 204] width 31 height 13
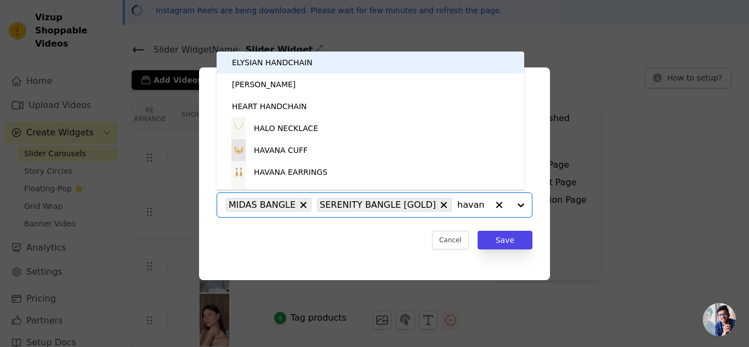
type input "havana"
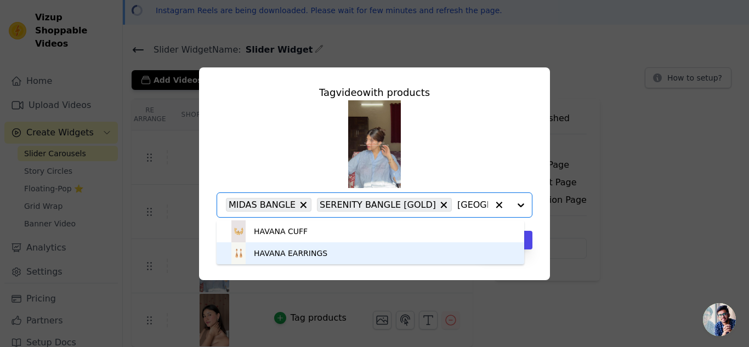
click at [375, 252] on div "HAVANA EARRINGS" at bounding box center [370, 253] width 286 height 22
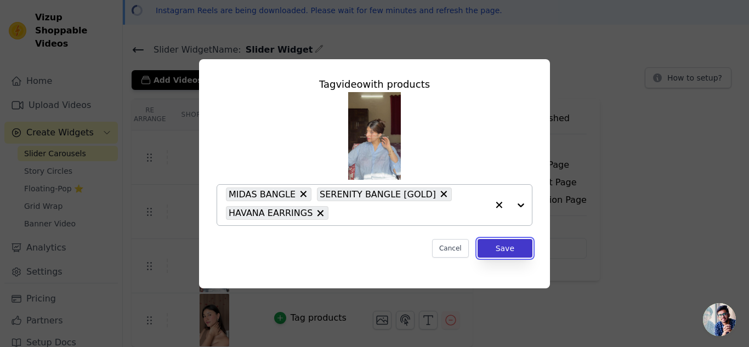
click at [499, 247] on button "Save" at bounding box center [504, 248] width 55 height 19
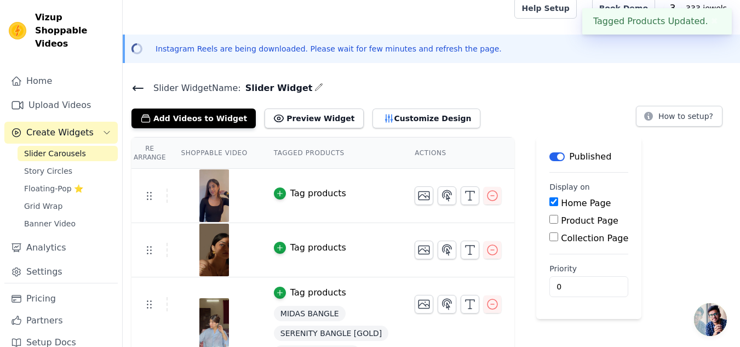
scroll to position [48, 0]
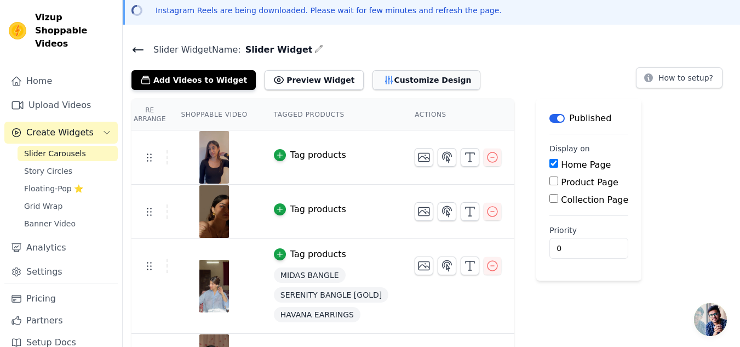
click at [391, 85] on button "Customize Design" at bounding box center [427, 80] width 108 height 20
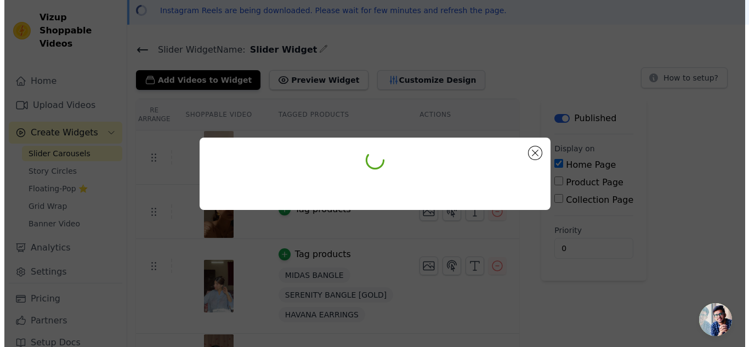
scroll to position [0, 0]
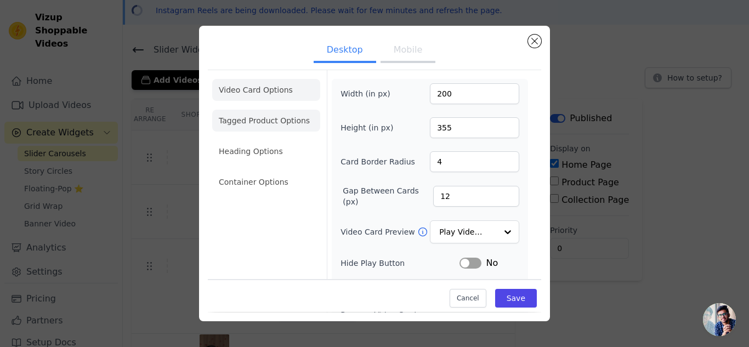
click at [296, 171] on li "Tagged Product Options" at bounding box center [266, 182] width 108 height 22
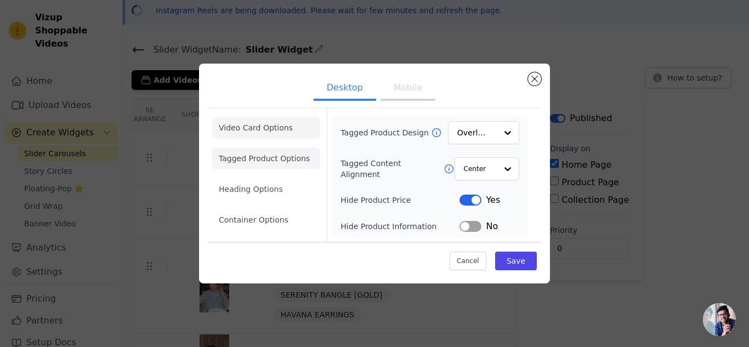
click at [277, 147] on li "Video Card Options" at bounding box center [266, 158] width 108 height 22
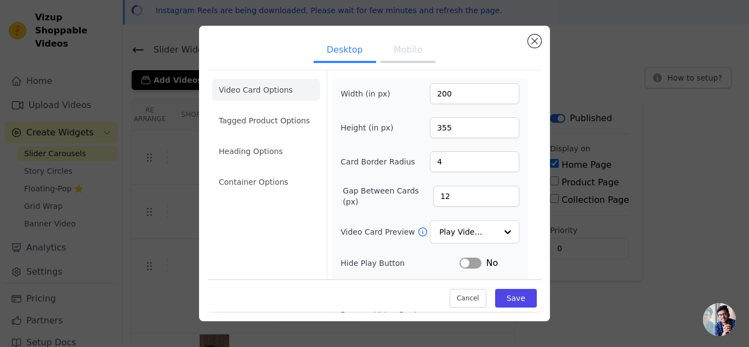
click at [404, 56] on button "Mobile" at bounding box center [407, 51] width 55 height 24
click at [533, 39] on button "Close modal" at bounding box center [534, 41] width 13 height 13
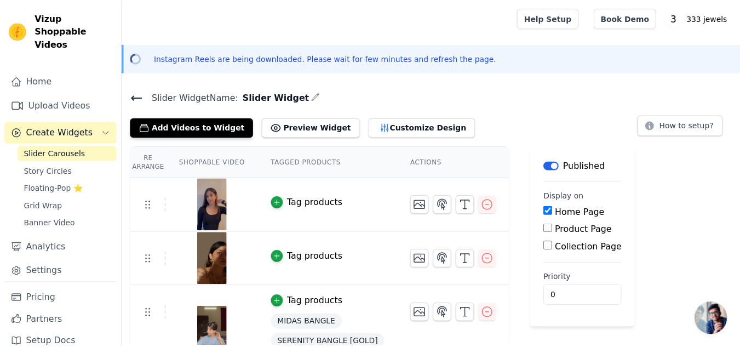
scroll to position [48, 0]
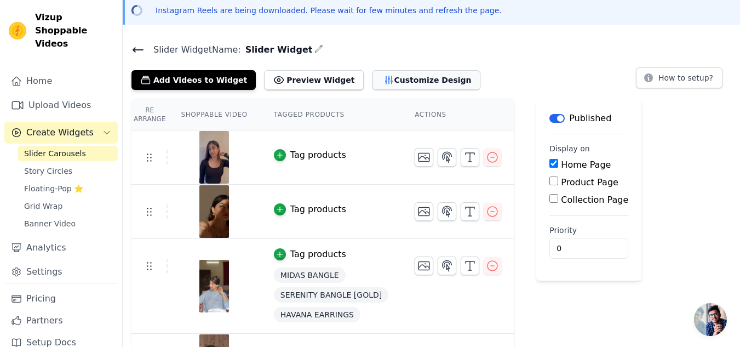
click at [394, 78] on button "Customize Design" at bounding box center [427, 80] width 108 height 20
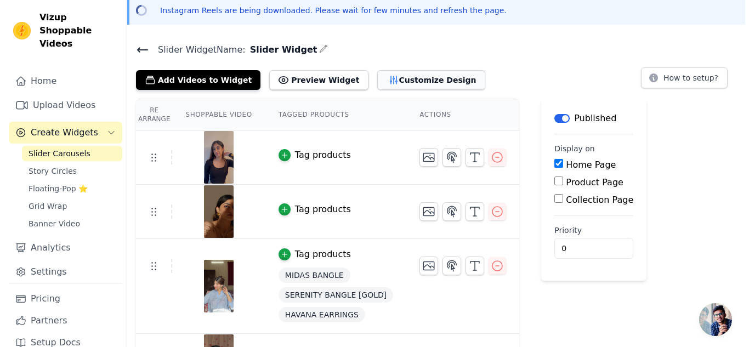
scroll to position [0, 0]
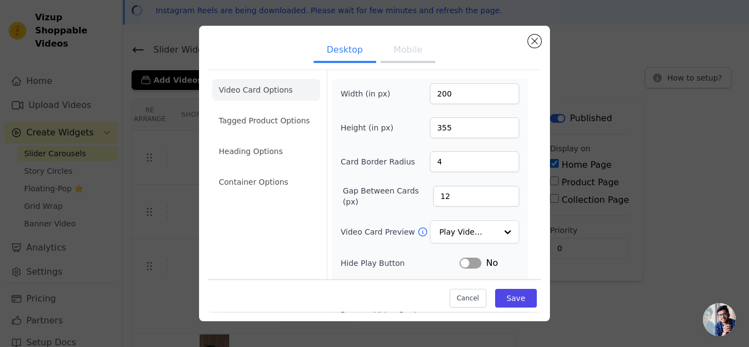
click at [401, 56] on button "Mobile" at bounding box center [407, 51] width 55 height 24
click at [532, 44] on button "Close modal" at bounding box center [534, 41] width 13 height 13
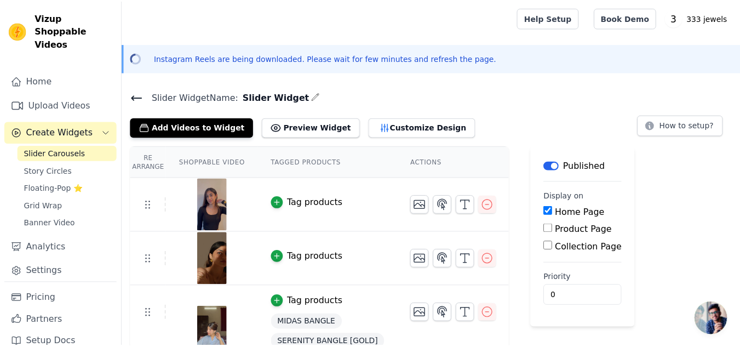
scroll to position [48, 0]
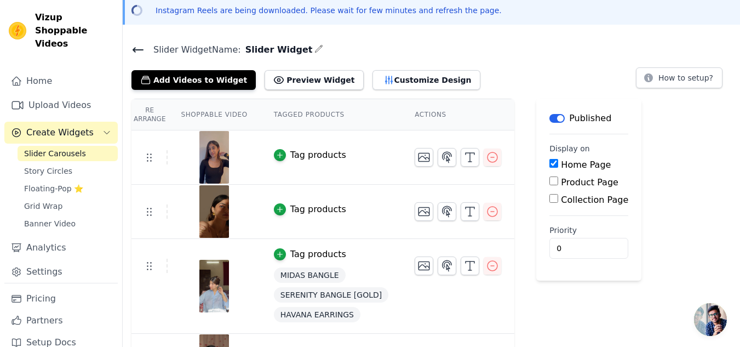
click at [550, 182] on input "Product Page" at bounding box center [554, 180] width 9 height 9
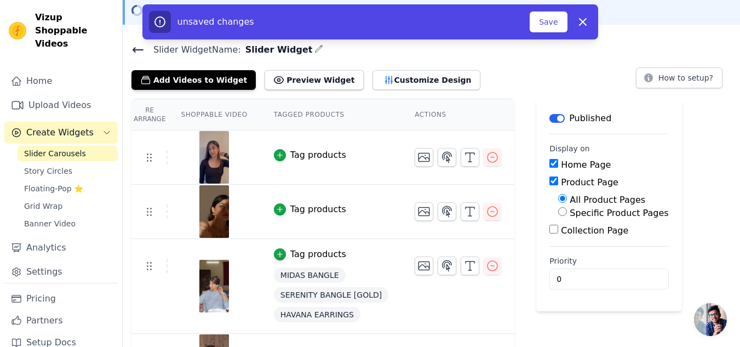
click at [550, 182] on input "Product Page" at bounding box center [554, 180] width 9 height 9
checkbox input "false"
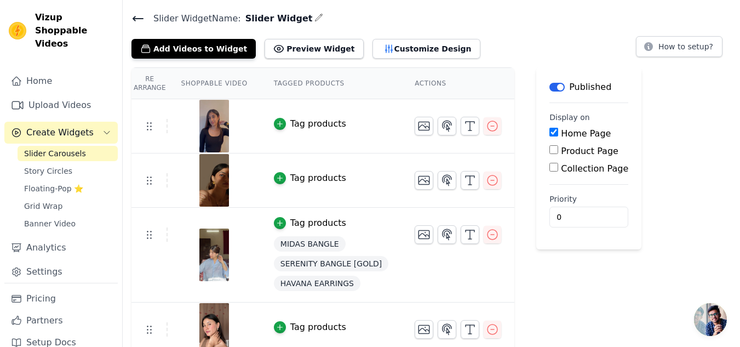
scroll to position [82, 0]
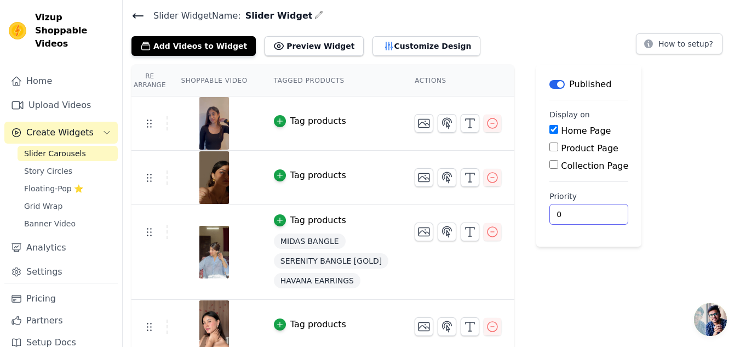
click at [562, 215] on input "0" at bounding box center [589, 214] width 79 height 21
click at [537, 262] on div "Label Published Display on Home Page Product Page Collection Page Priority 0" at bounding box center [589, 209] width 105 height 289
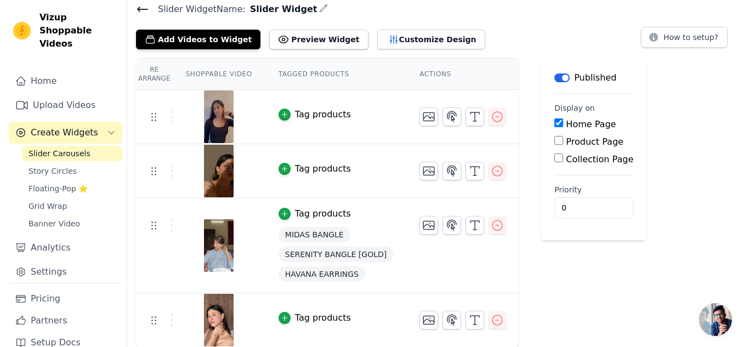
scroll to position [0, 0]
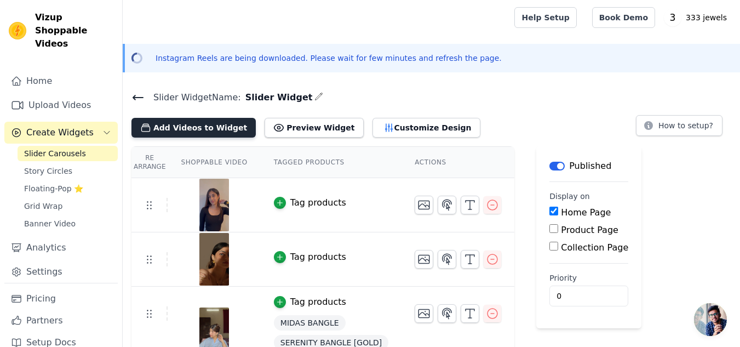
click at [195, 125] on button "Add Videos to Widget" at bounding box center [194, 128] width 124 height 20
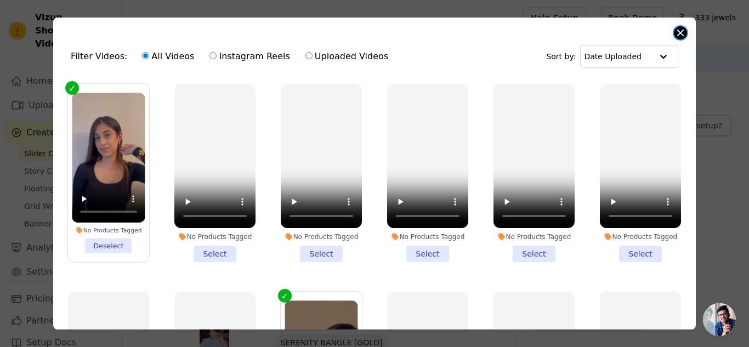
click at [678, 36] on button "Close modal" at bounding box center [680, 32] width 13 height 13
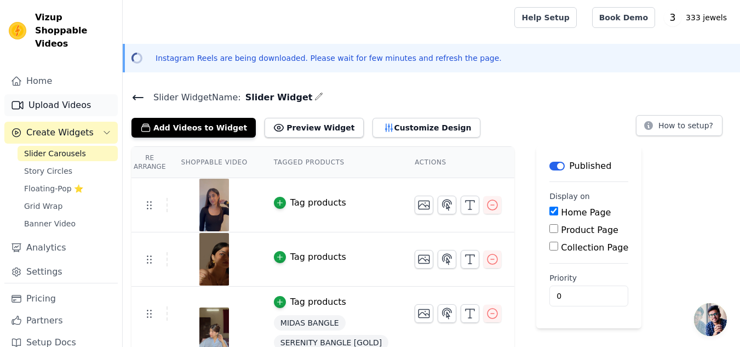
click at [72, 94] on link "Upload Videos" at bounding box center [60, 105] width 113 height 22
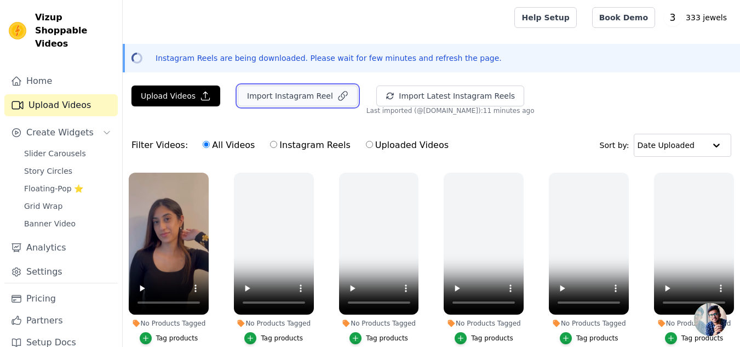
click at [286, 91] on button "Import Instagram Reel" at bounding box center [298, 95] width 120 height 21
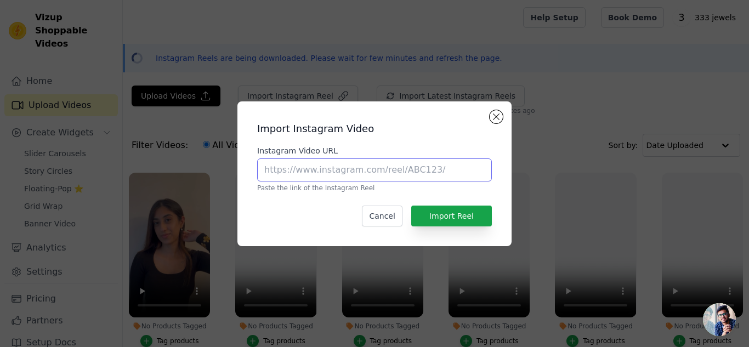
click at [324, 166] on input "Instagram Video URL" at bounding box center [374, 169] width 235 height 23
paste input "https://www.instagram.com/reel/DDt506ayAjA/?utm_source=ig_web_copy_link&igsh=MW…"
type input "https://www.instagram.com/reel/DDt506ayAjA/?utm_source=ig_web_copy_link&igsh=MW…"
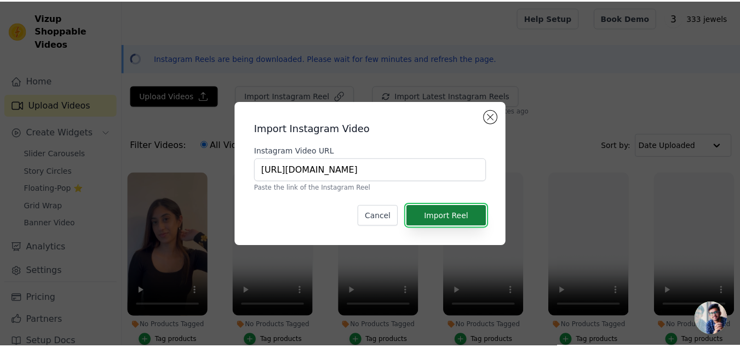
scroll to position [0, 0]
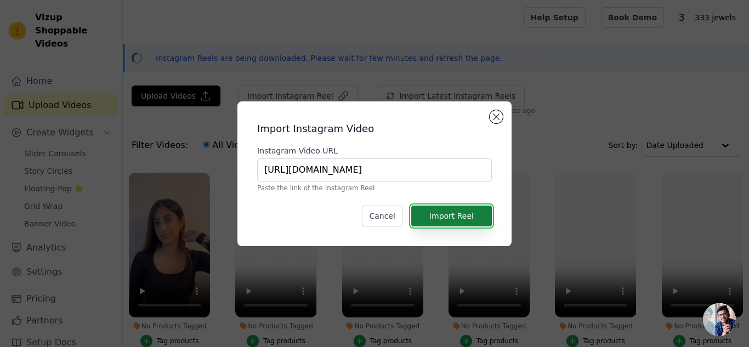
click at [430, 215] on button "Import Reel" at bounding box center [451, 216] width 81 height 21
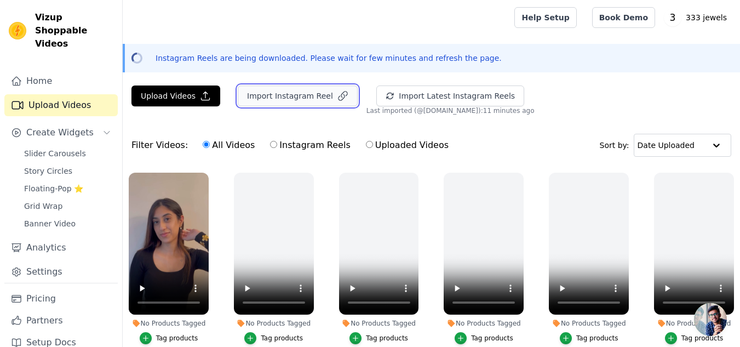
click at [301, 94] on button "Import Instagram Reel" at bounding box center [298, 95] width 120 height 21
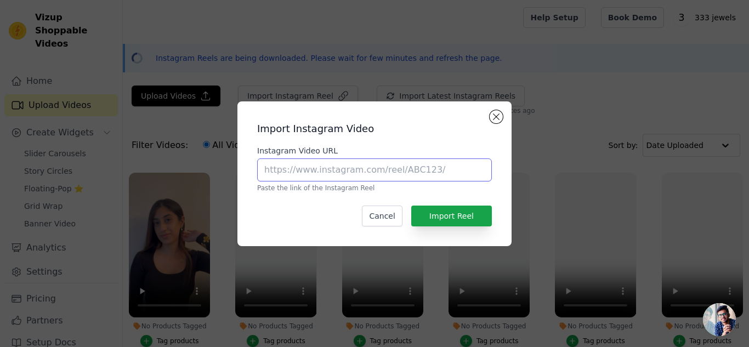
click at [313, 174] on input "Instagram Video URL" at bounding box center [374, 169] width 235 height 23
paste input "https://www.instagram.com/reel/DEzi6wXIsWB/?utm_source=ig_web_copy_link&igsh=OX…"
type input "https://www.instagram.com/reel/DEzi6wXIsWB/?utm_source=ig_web_copy_link&igsh=OX…"
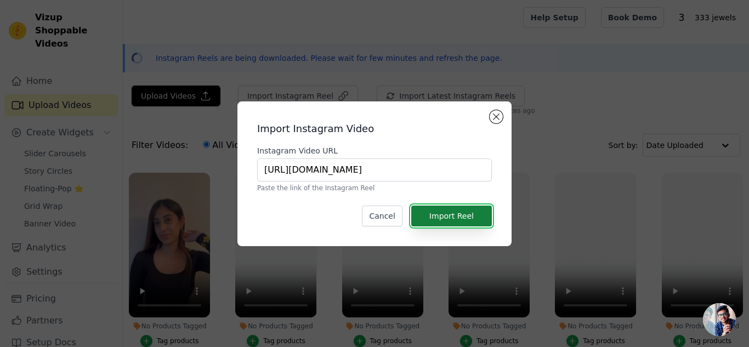
scroll to position [0, 0]
click at [449, 216] on button "Import Reel" at bounding box center [451, 216] width 81 height 21
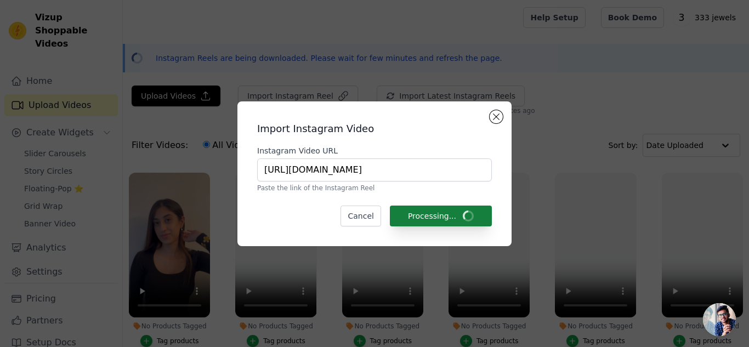
click at [449, 216] on div "Upload Videos Import Instagram Video Instagram Video URL https://www.instagram.…" at bounding box center [436, 281] width 626 height 393
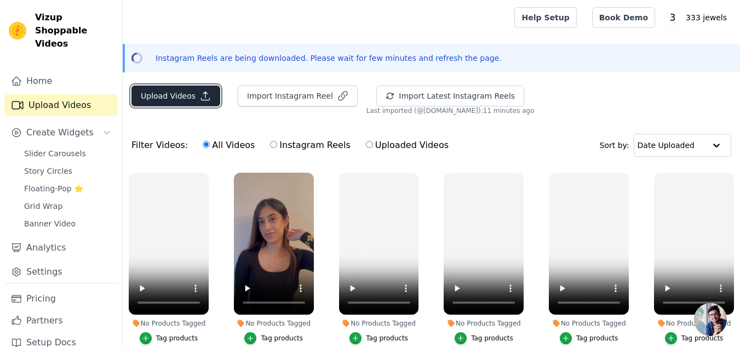
click at [193, 101] on button "Upload Videos" at bounding box center [176, 95] width 89 height 21
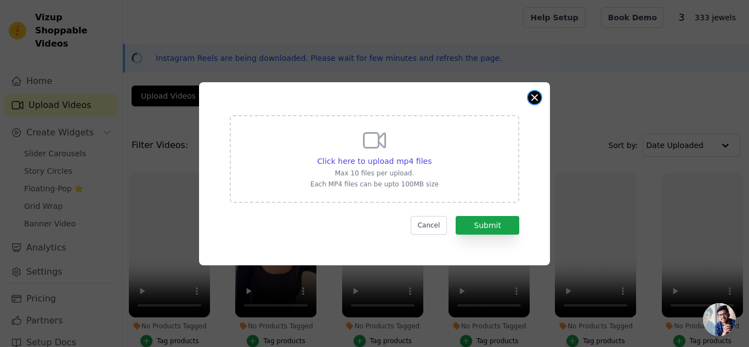
click at [539, 94] on button "Close modal" at bounding box center [534, 97] width 13 height 13
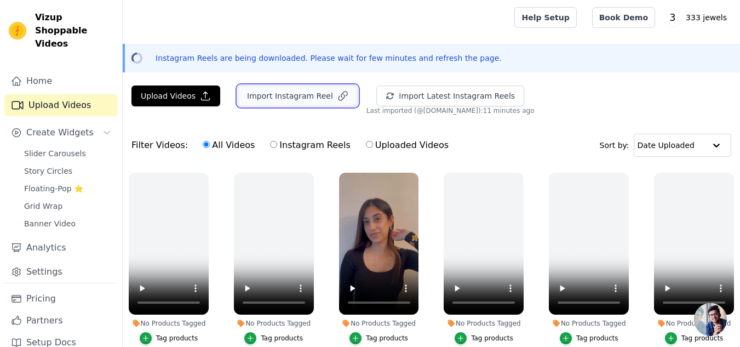
click at [305, 95] on button "Import Instagram Reel" at bounding box center [298, 95] width 120 height 21
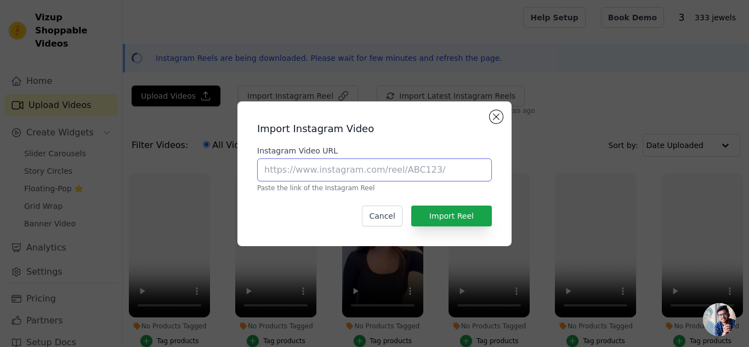
click at [320, 173] on input "Instagram Video URL" at bounding box center [374, 169] width 235 height 23
paste input "https://www.instagram.com/reel/DFnCvgNN9IV/?utm_source=ig_web_copy_link&igsh=Ym…"
type input "https://www.instagram.com/reel/DFnCvgNN9IV/?utm_source=ig_web_copy_link&igsh=Ym…"
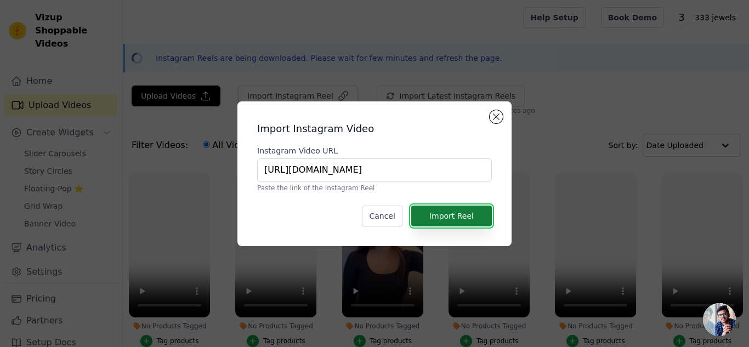
scroll to position [0, 0]
click at [427, 218] on button "Import Reel" at bounding box center [451, 216] width 81 height 21
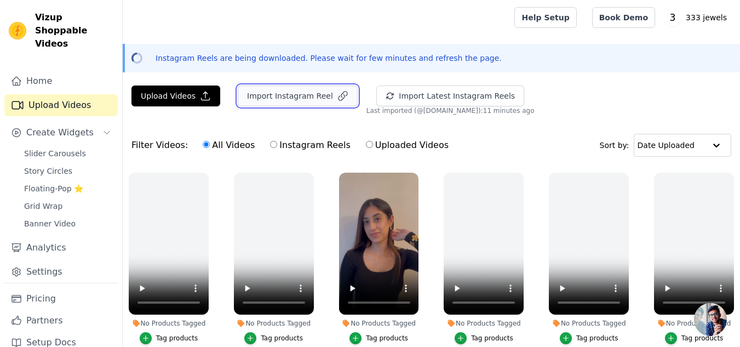
click at [282, 100] on button "Import Instagram Reel" at bounding box center [298, 95] width 120 height 21
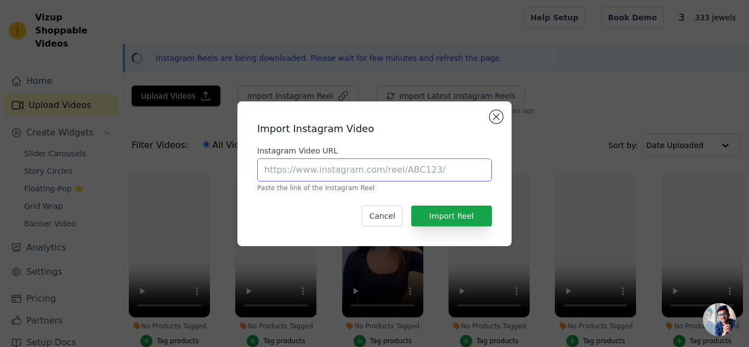
click at [286, 166] on input "Instagram Video URL" at bounding box center [374, 169] width 235 height 23
paste input "https://www.instagram.com/reel/DGYAmSqy3bx/?utm_source=ig_web_copy_link&igsh=dn…"
type input "https://www.instagram.com/reel/DGYAmSqy3bx/?utm_source=ig_web_copy_link&igsh=dn…"
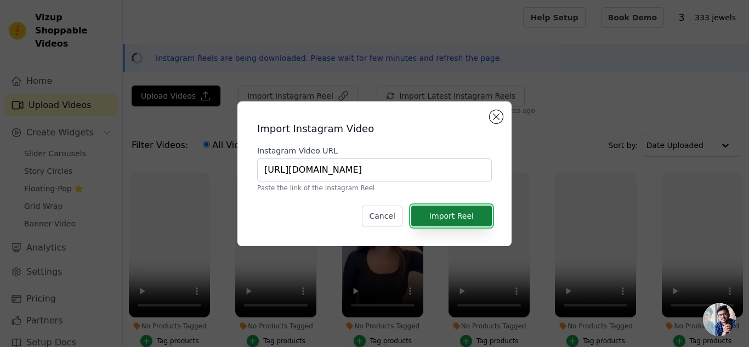
scroll to position [0, 0]
click at [431, 211] on button "Import Reel" at bounding box center [451, 216] width 81 height 21
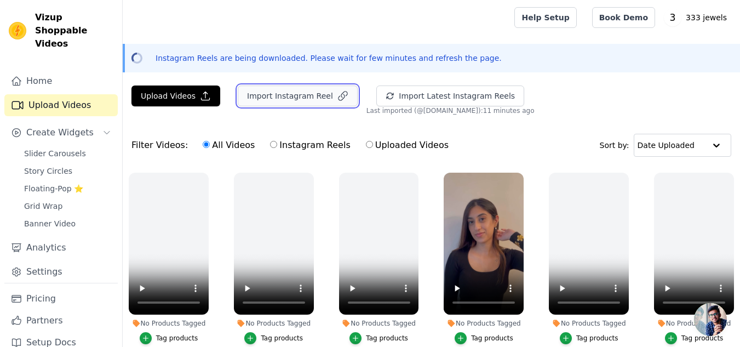
click at [261, 89] on button "Import Instagram Reel" at bounding box center [298, 95] width 120 height 21
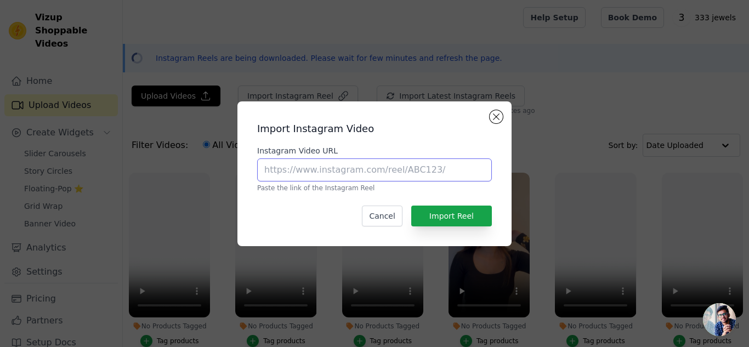
click at [310, 172] on input "Instagram Video URL" at bounding box center [374, 169] width 235 height 23
paste input "https://www.instagram.com/reel/DH07BJbyNMO/?utm_source=ig_web_copy_link&igsh=MW…"
type input "https://www.instagram.com/reel/DH07BJbyNMO/?utm_source=ig_web_copy_link&igsh=MW…"
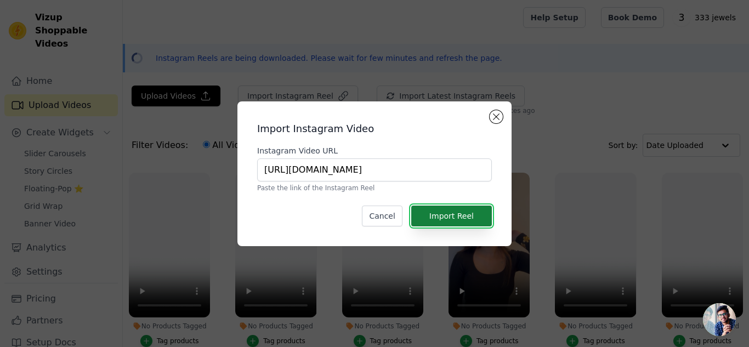
scroll to position [0, 0]
click at [439, 213] on button "Import Reel" at bounding box center [451, 216] width 81 height 21
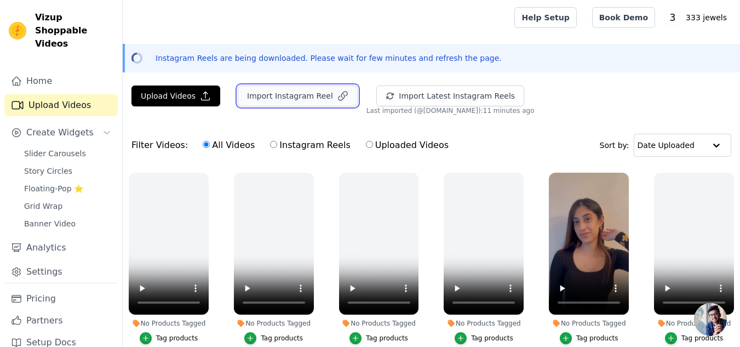
click at [273, 104] on button "Import Instagram Reel" at bounding box center [298, 95] width 120 height 21
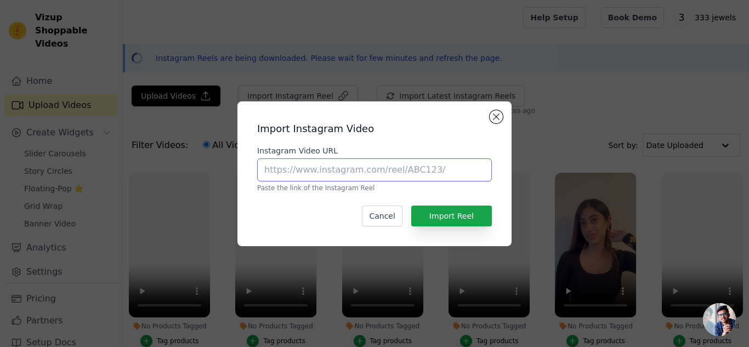
click at [306, 176] on input "Instagram Video URL" at bounding box center [374, 169] width 235 height 23
paste input "https://www.instagram.com/reel/DIRIzwEMvUe/?utm_source=ig_web_copy_link&igsh=Ym…"
type input "https://www.instagram.com/reel/DIRIzwEMvUe/?utm_source=ig_web_copy_link&igsh=Ym…"
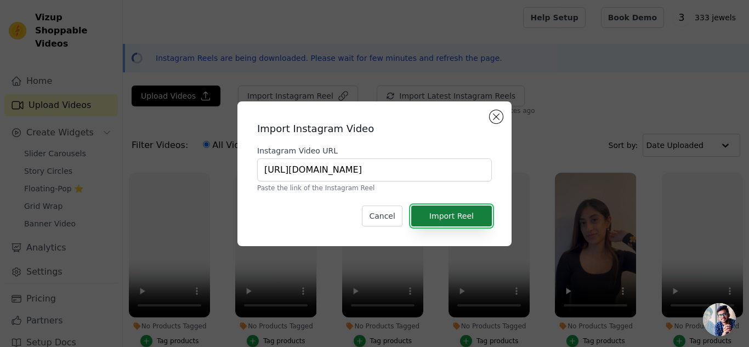
scroll to position [0, 0]
click at [460, 221] on button "Import Reel" at bounding box center [451, 216] width 81 height 21
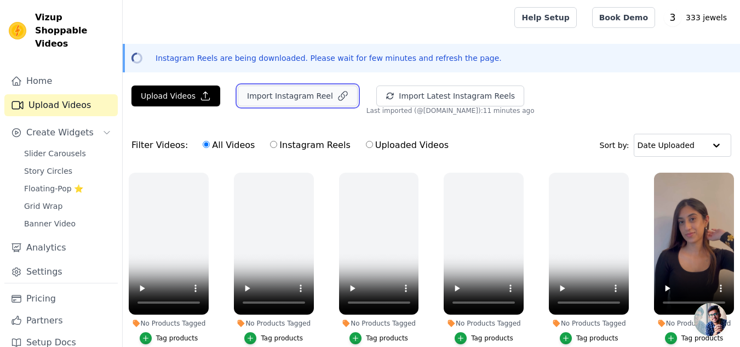
click at [318, 90] on button "Import Instagram Reel" at bounding box center [298, 95] width 120 height 21
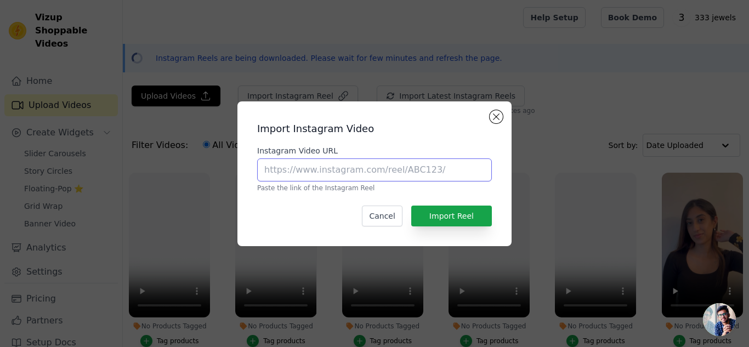
click at [302, 171] on input "Instagram Video URL" at bounding box center [374, 169] width 235 height 23
paste input "https://www.instagram.com/reel/DIYb1iVS4iQ/?utm_source=ig_web_copy_link&igsh=MW…"
type input "https://www.instagram.com/reel/DIYb1iVS4iQ/?utm_source=ig_web_copy_link&igsh=MW…"
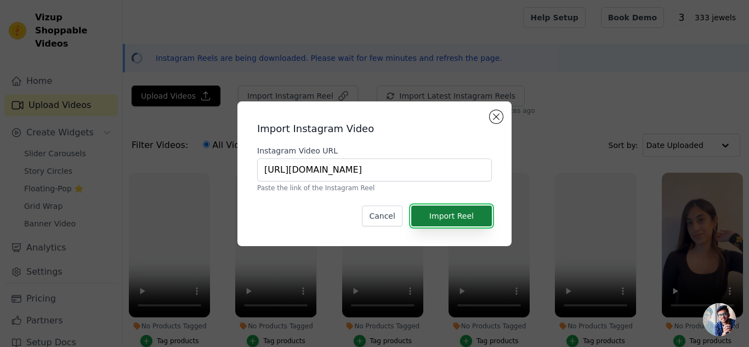
scroll to position [0, 0]
click at [437, 208] on button "Import Reel" at bounding box center [451, 216] width 81 height 21
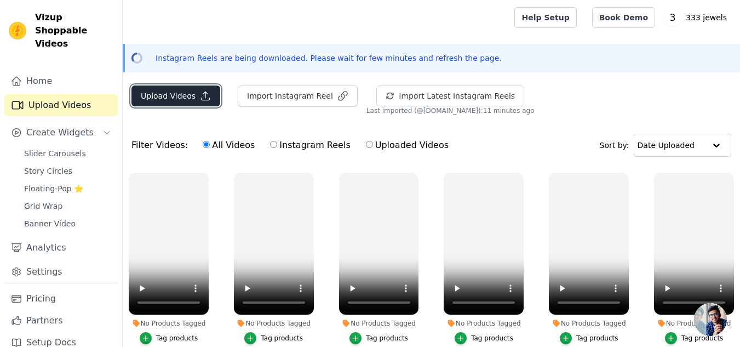
click at [176, 95] on button "Upload Videos" at bounding box center [176, 95] width 89 height 21
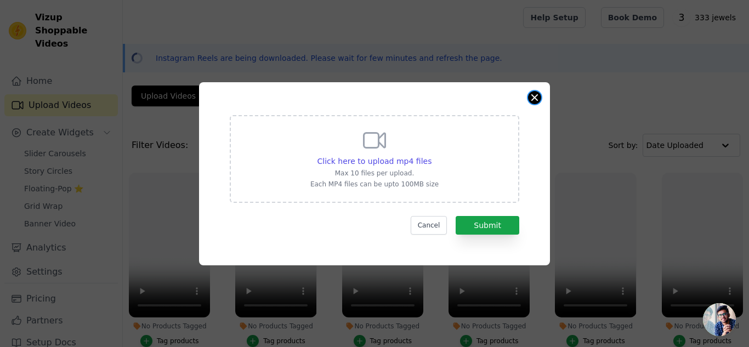
click at [539, 96] on button "Close modal" at bounding box center [534, 97] width 13 height 13
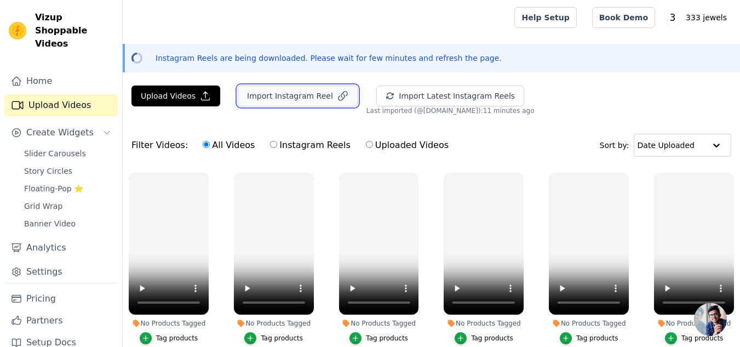
click at [321, 92] on button "Import Instagram Reel" at bounding box center [298, 95] width 120 height 21
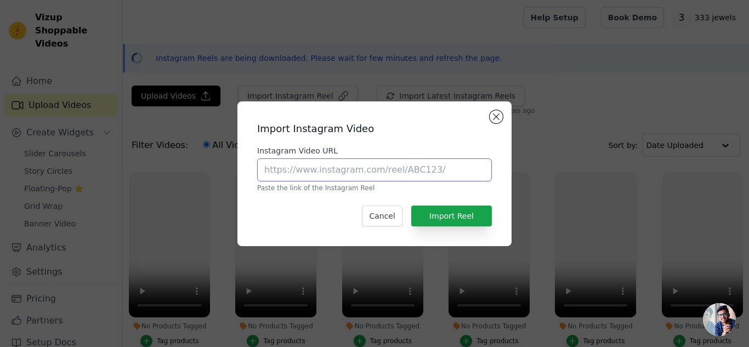
click at [316, 172] on input "Instagram Video URL" at bounding box center [374, 169] width 235 height 23
paste input "https://www.instagram.com/reel/DIg3m7OoINS/?utm_source=ig_web_copy_link&igsh=MW…"
type input "https://www.instagram.com/reel/DIg3m7OoINS/?utm_source=ig_web_copy_link&igsh=MW…"
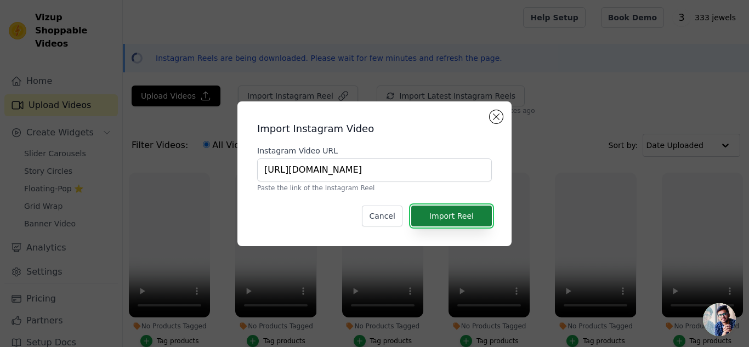
scroll to position [0, 0]
click at [442, 215] on button "Import Reel" at bounding box center [451, 216] width 81 height 21
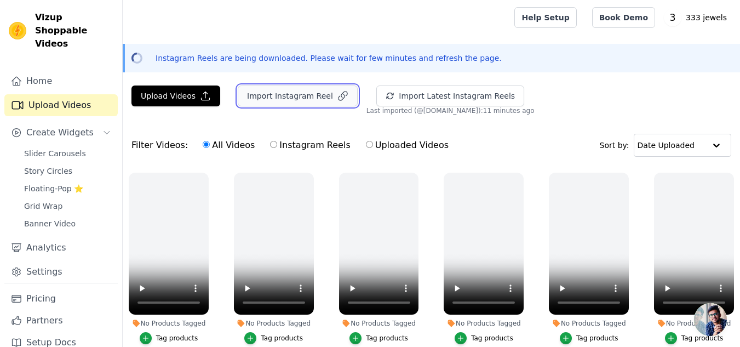
click at [275, 102] on button "Import Instagram Reel" at bounding box center [298, 95] width 120 height 21
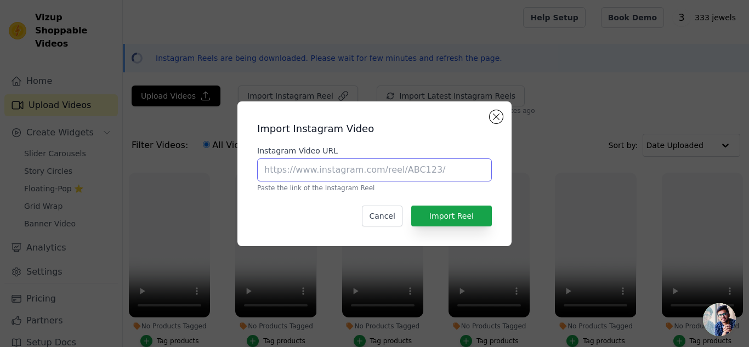
click at [281, 180] on input "Instagram Video URL" at bounding box center [374, 169] width 235 height 23
paste input "https://www.instagram.com/reel/DIlhelZxFGv/?utm_source=ig_web_copy_link&igsh=MT…"
type input "https://www.instagram.com/reel/DIlhelZxFGv/?utm_source=ig_web_copy_link&igsh=MT…"
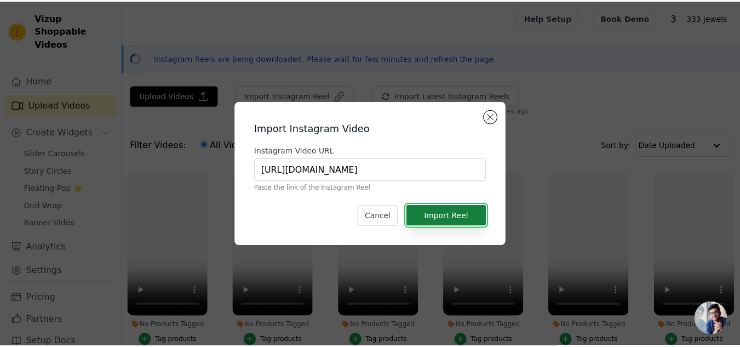
scroll to position [0, 0]
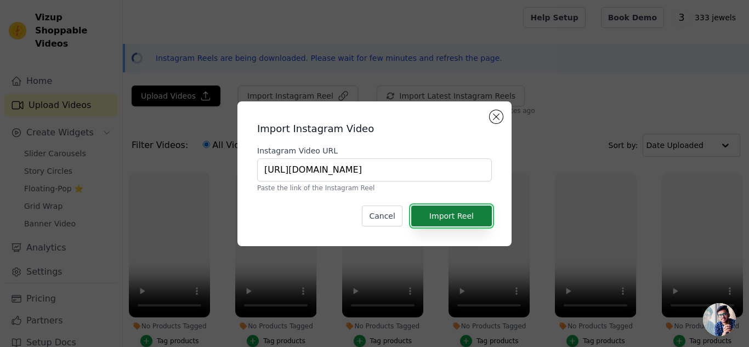
click at [441, 225] on button "Import Reel" at bounding box center [451, 216] width 81 height 21
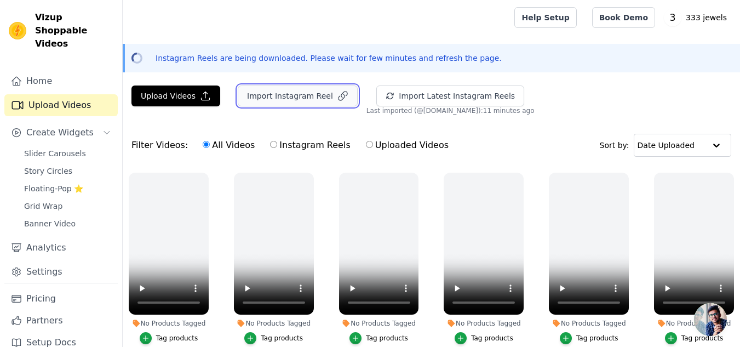
click at [281, 96] on button "Import Instagram Reel" at bounding box center [298, 95] width 120 height 21
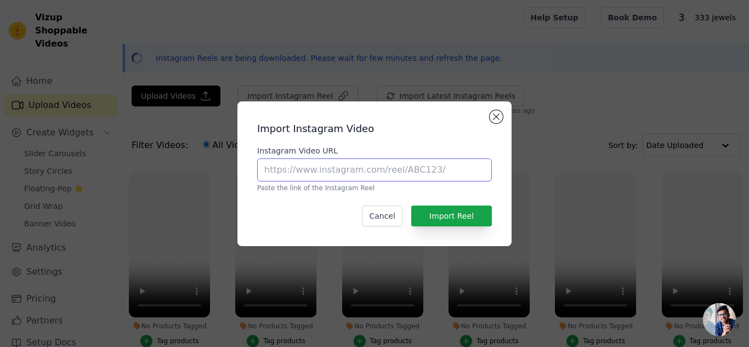
click at [288, 167] on input "Instagram Video URL" at bounding box center [374, 169] width 235 height 23
paste input "https://www.instagram.com/reel/DJMOkuCySUn/?utm_source=ig_web_copy_link&igsh=c3…"
type input "https://www.instagram.com/reel/DJMOkuCySUn/?utm_source=ig_web_copy_link&igsh=c3…"
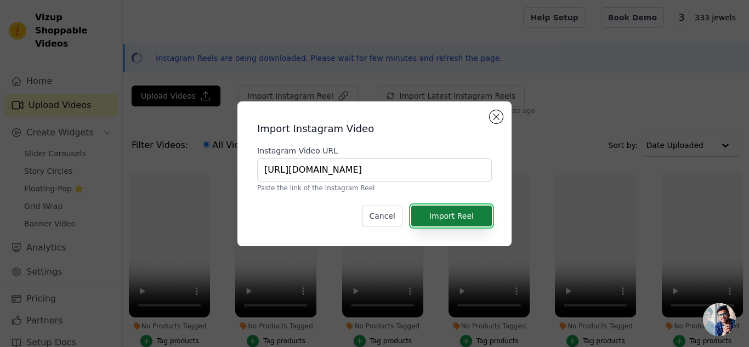
scroll to position [0, 0]
click at [478, 216] on button "Import Reel" at bounding box center [451, 216] width 81 height 21
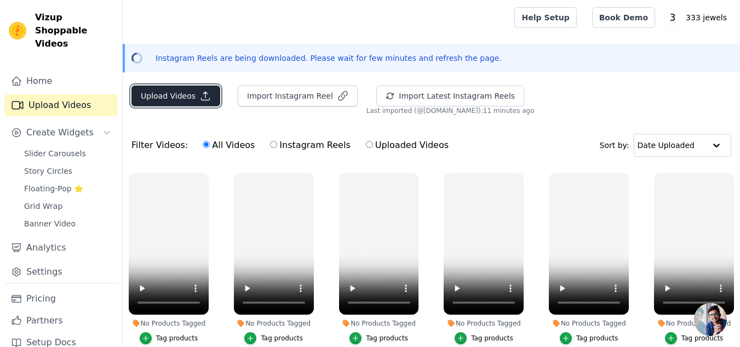
click at [172, 93] on button "Upload Videos" at bounding box center [176, 95] width 89 height 21
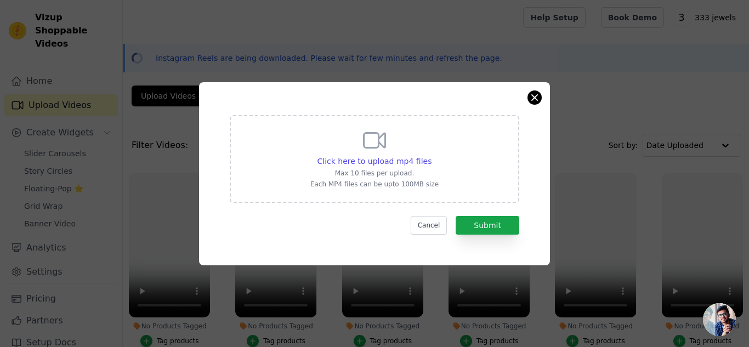
drag, startPoint x: 370, startPoint y: 145, endPoint x: 528, endPoint y: 98, distance: 164.6
click at [528, 98] on div "Click here to upload mp4 files Max 10 files per upload. Each MP4 files can be u…" at bounding box center [374, 173] width 351 height 183
click at [528, 98] on button "Close modal" at bounding box center [534, 97] width 13 height 13
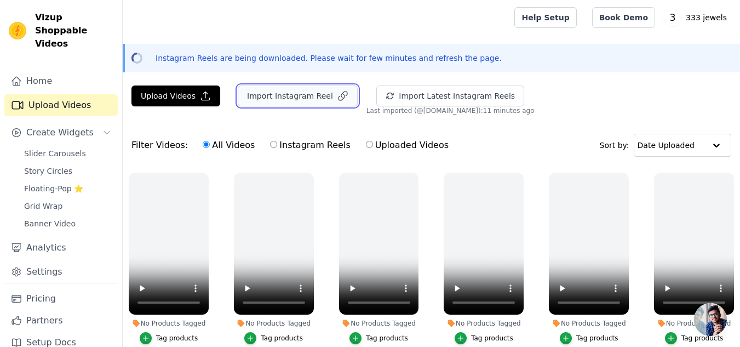
click at [286, 89] on button "Import Instagram Reel" at bounding box center [298, 95] width 120 height 21
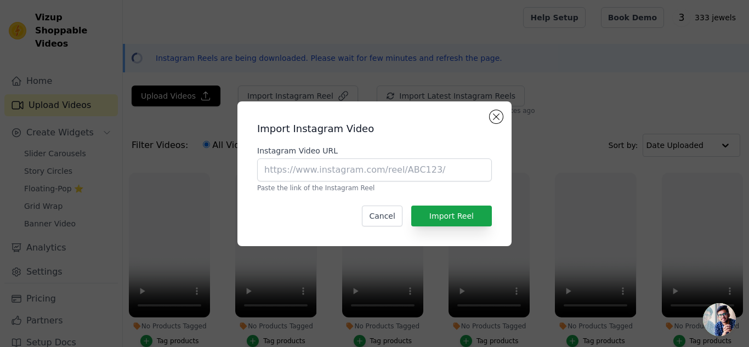
click at [307, 184] on p "Paste the link of the Instagram Reel" at bounding box center [374, 188] width 235 height 9
click at [307, 181] on div "Instagram Video URL Paste the link of the Instagram Reel" at bounding box center [374, 168] width 235 height 47
click at [312, 172] on input "Instagram Video URL" at bounding box center [374, 169] width 235 height 23
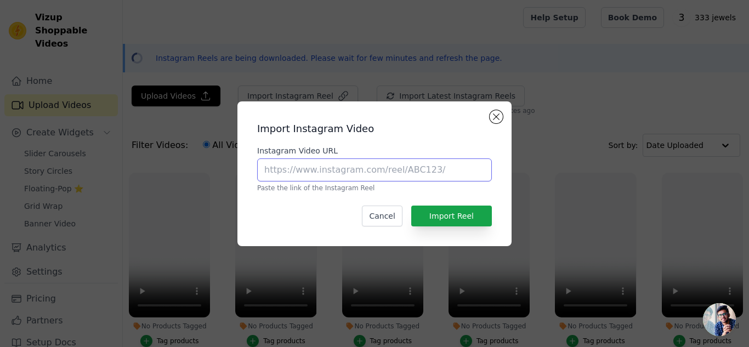
paste input "https://www.instagram.com/reel/DNS-yS6S-hh/?utm_source=ig_web_copy_link&igsh=cz…"
type input "https://www.instagram.com/reel/DNS-yS6S-hh/?utm_source=ig_web_copy_link&igsh=cz…"
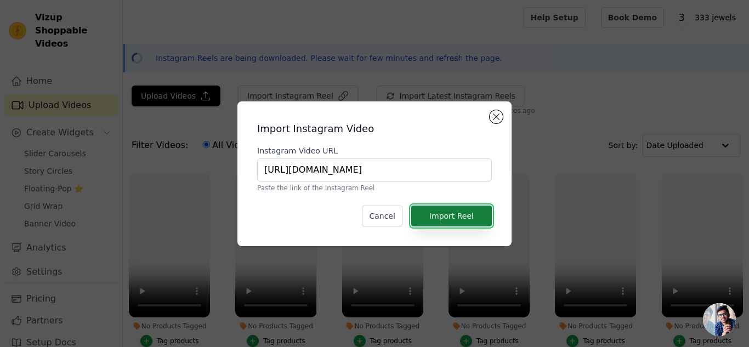
scroll to position [0, 0]
click at [463, 216] on button "Import Reel" at bounding box center [451, 216] width 81 height 21
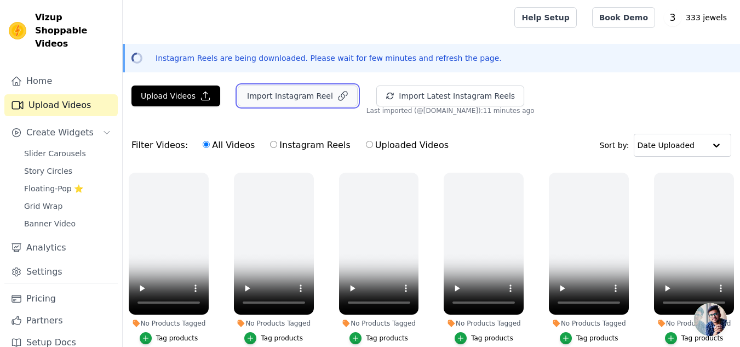
click at [282, 95] on button "Import Instagram Reel" at bounding box center [298, 95] width 120 height 21
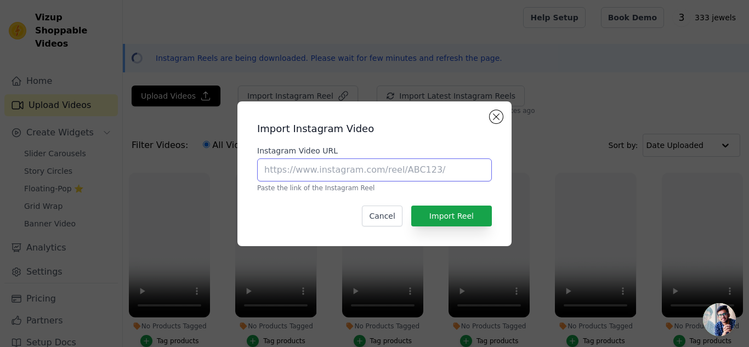
click at [296, 176] on input "Instagram Video URL" at bounding box center [374, 169] width 235 height 23
paste input "https://www.instagram.com/reel/DKuH9fuPyxp/?utm_source=ig_web_copy_link&igsh=MT…"
type input "https://www.instagram.com/reel/DKuH9fuPyxp/?utm_source=ig_web_copy_link&igsh=MT…"
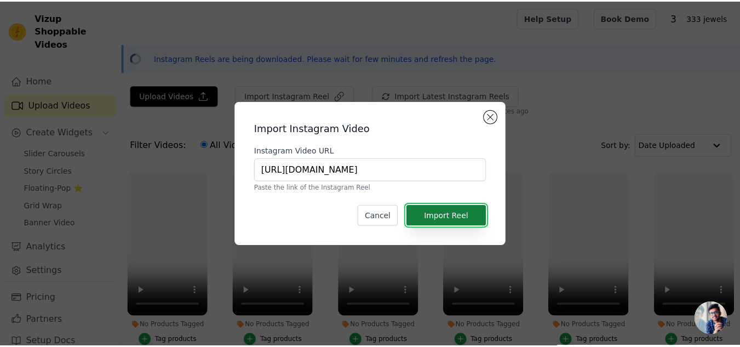
scroll to position [0, 0]
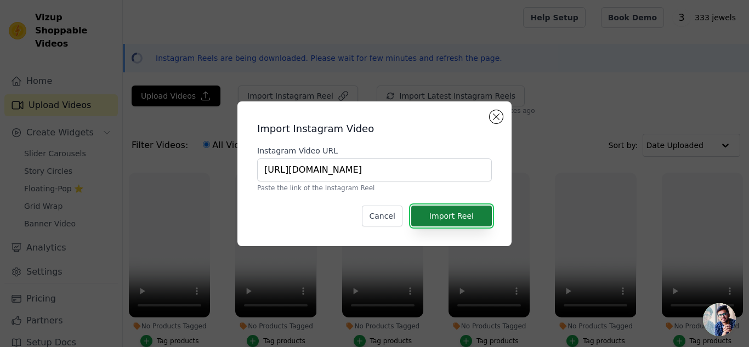
click at [457, 220] on button "Import Reel" at bounding box center [451, 216] width 81 height 21
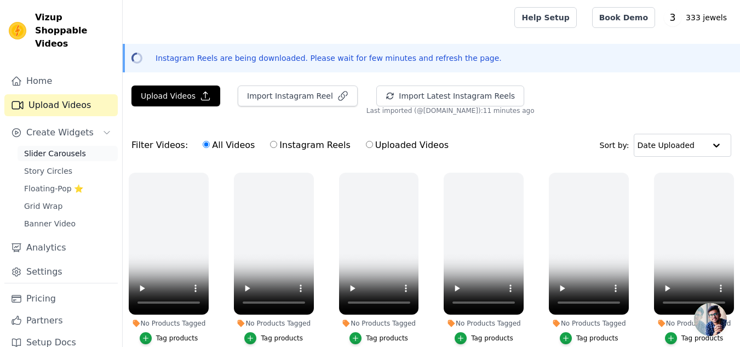
click at [48, 148] on span "Slider Carousels" at bounding box center [55, 153] width 62 height 11
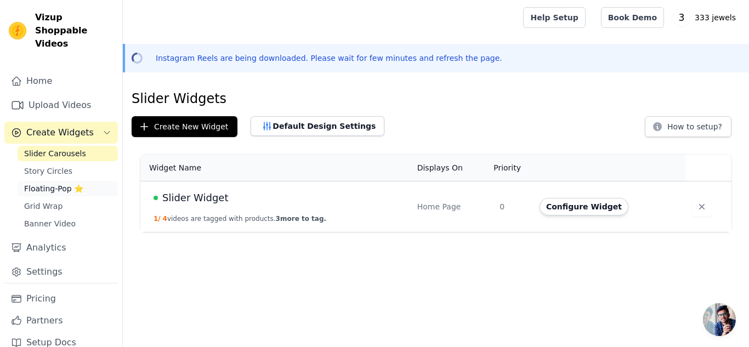
click at [74, 183] on span "Floating-Pop ⭐" at bounding box center [53, 188] width 59 height 11
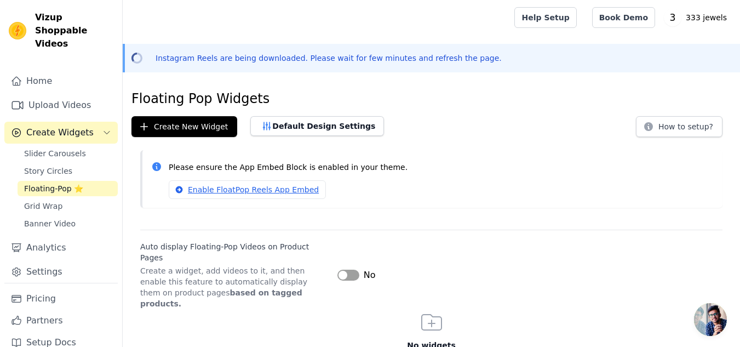
scroll to position [29, 0]
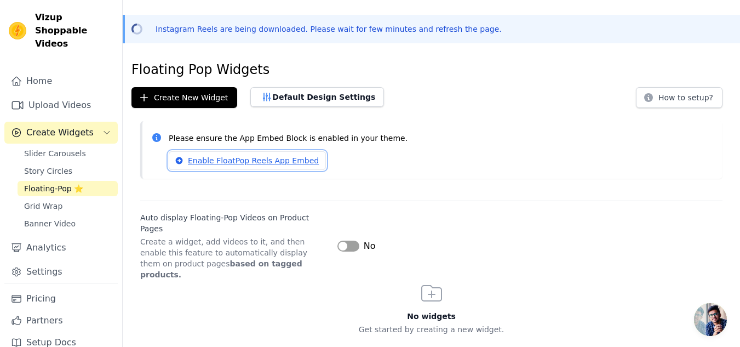
click at [210, 157] on link "Enable FloatPop Reels App Embed" at bounding box center [247, 160] width 157 height 19
click at [68, 94] on link "Upload Videos" at bounding box center [60, 105] width 113 height 22
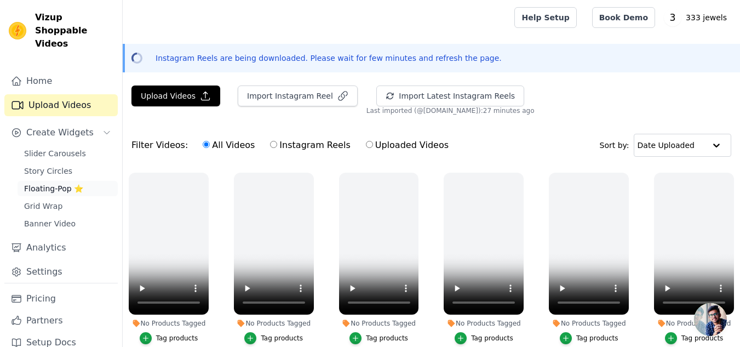
click at [70, 183] on span "Floating-Pop ⭐" at bounding box center [53, 188] width 59 height 11
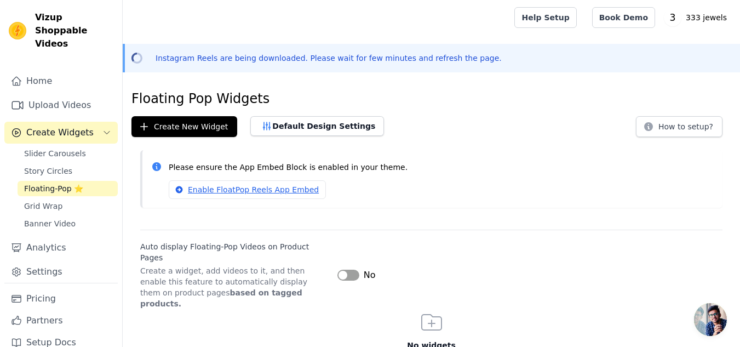
scroll to position [29, 0]
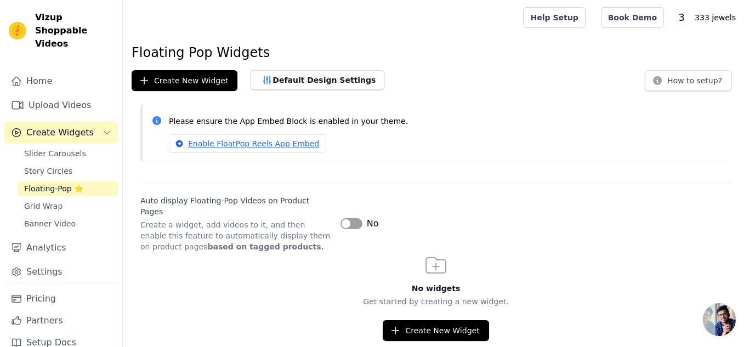
click at [440, 129] on div "Please ensure the App Embed Block is enabled in your theme. Enable FloatPop Ree…" at bounding box center [445, 133] width 553 height 40
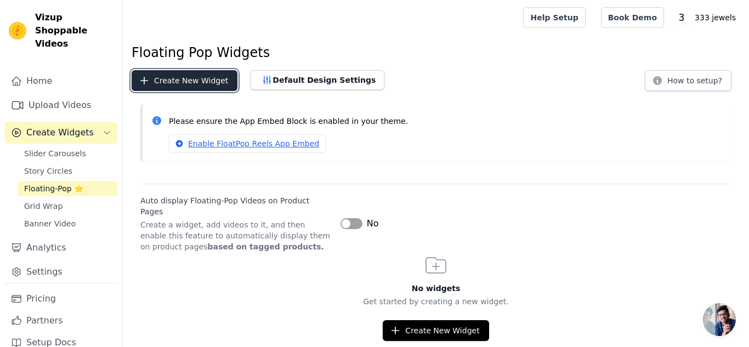
click at [201, 81] on button "Create New Widget" at bounding box center [185, 80] width 106 height 21
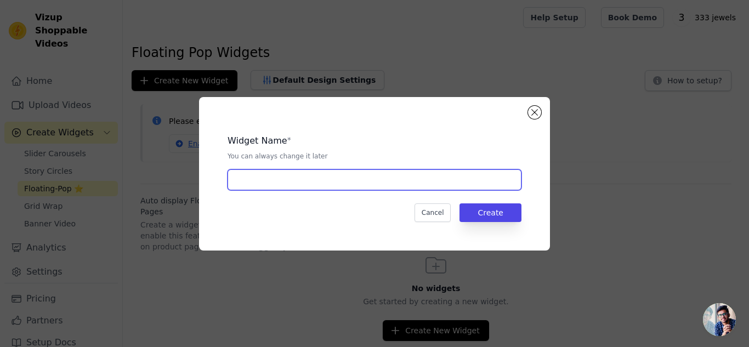
click at [408, 184] on input "text" at bounding box center [374, 179] width 294 height 21
type input "UGC"
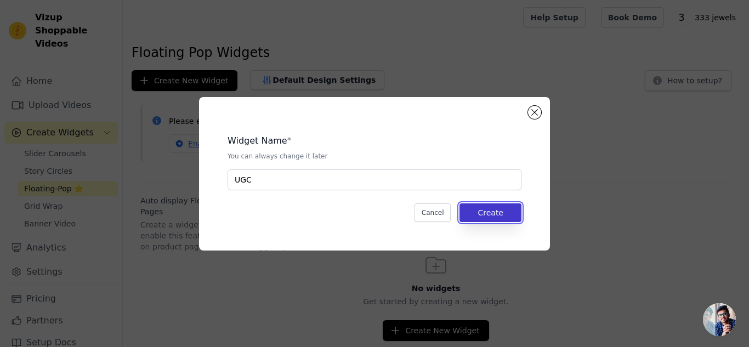
click at [494, 206] on button "Create" at bounding box center [490, 212] width 62 height 19
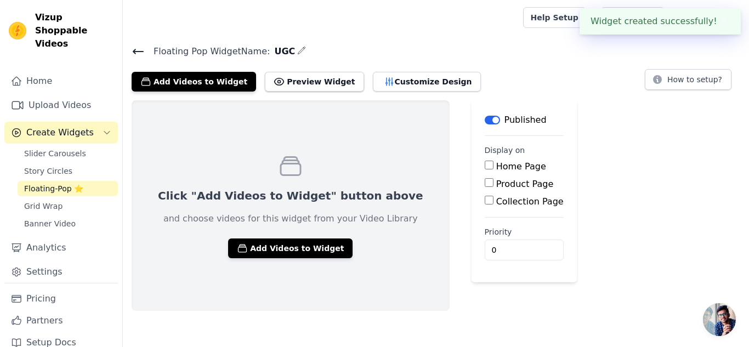
click at [484, 167] on input "Home Page" at bounding box center [488, 165] width 9 height 9
checkbox input "true"
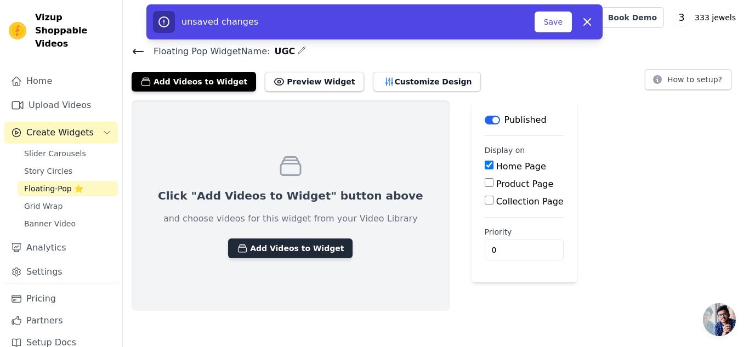
click at [279, 245] on button "Add Videos to Widget" at bounding box center [290, 248] width 124 height 20
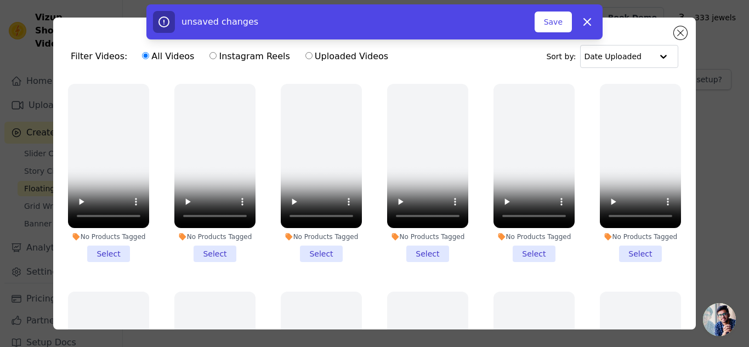
click at [106, 250] on li "No Products Tagged Select" at bounding box center [108, 173] width 81 height 178
click at [0, 0] on input "No Products Tagged Select" at bounding box center [0, 0] width 0 height 0
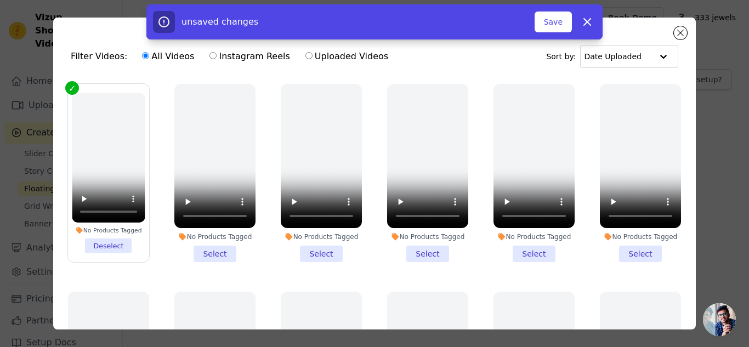
click at [106, 250] on label "No Products Tagged Deselect" at bounding box center [108, 172] width 82 height 179
click at [0, 0] on input "No Products Tagged Deselect" at bounding box center [0, 0] width 0 height 0
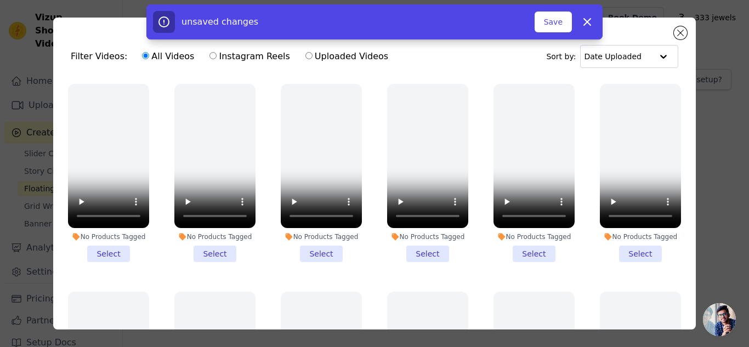
click at [525, 247] on li "No Products Tagged Select" at bounding box center [533, 173] width 81 height 178
click at [0, 0] on input "No Products Tagged Select" at bounding box center [0, 0] width 0 height 0
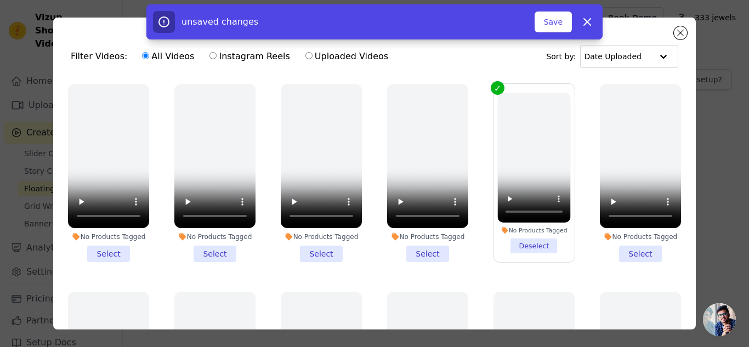
click at [422, 254] on li "No Products Tagged Select" at bounding box center [427, 173] width 81 height 178
click at [0, 0] on input "No Products Tagged Select" at bounding box center [0, 0] width 0 height 0
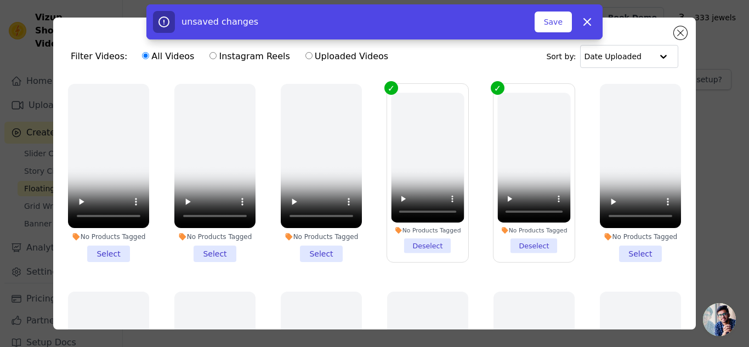
click at [633, 244] on li "No Products Tagged Select" at bounding box center [640, 173] width 81 height 178
click at [0, 0] on input "No Products Tagged Select" at bounding box center [0, 0] width 0 height 0
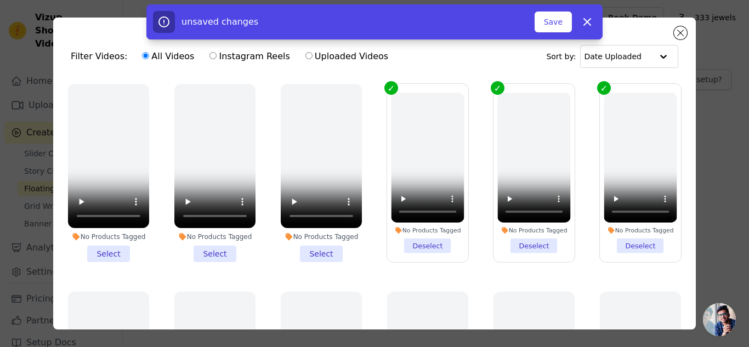
click at [314, 246] on li "No Products Tagged Select" at bounding box center [321, 173] width 81 height 178
click at [0, 0] on input "No Products Tagged Select" at bounding box center [0, 0] width 0 height 0
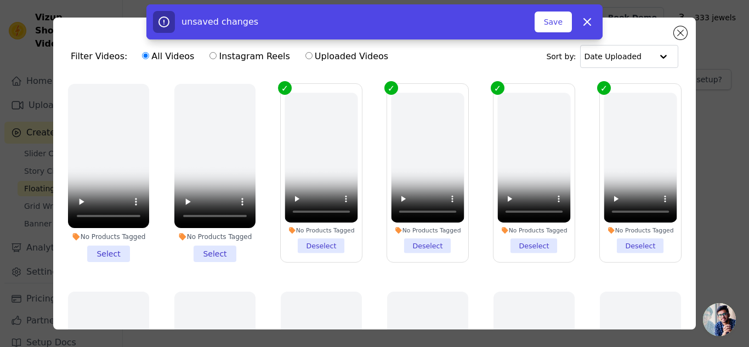
click at [94, 253] on li "No Products Tagged Select" at bounding box center [108, 173] width 81 height 178
click at [0, 0] on input "No Products Tagged Select" at bounding box center [0, 0] width 0 height 0
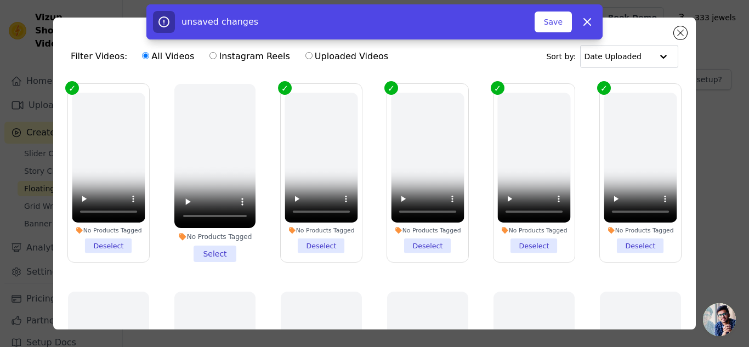
click at [112, 239] on li "No Products Tagged Deselect" at bounding box center [108, 173] width 73 height 161
click at [0, 0] on input "No Products Tagged Deselect" at bounding box center [0, 0] width 0 height 0
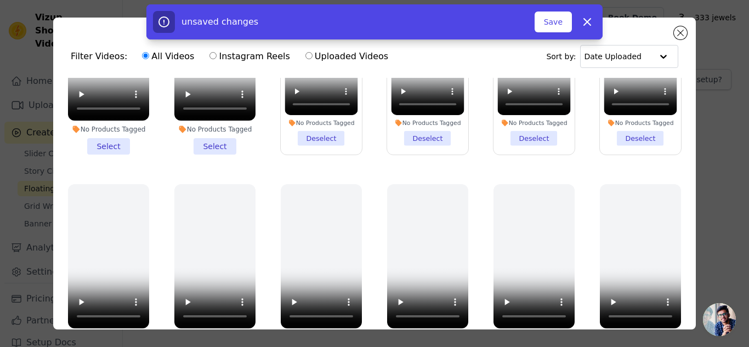
scroll to position [196, 0]
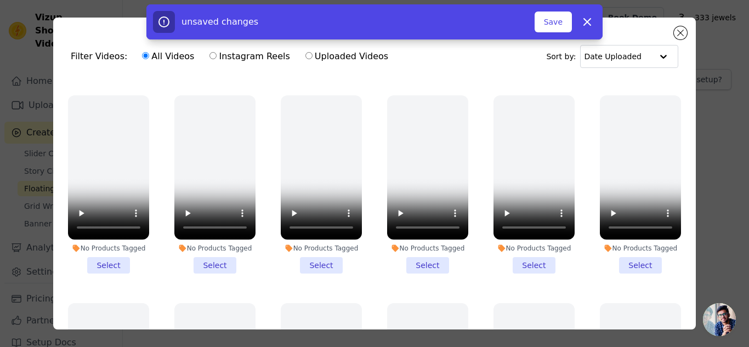
click at [205, 260] on li "No Products Tagged Select" at bounding box center [214, 184] width 81 height 178
click at [0, 0] on input "No Products Tagged Select" at bounding box center [0, 0] width 0 height 0
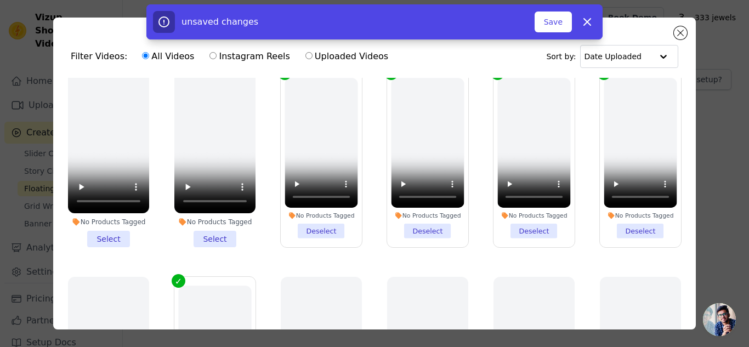
scroll to position [0, 0]
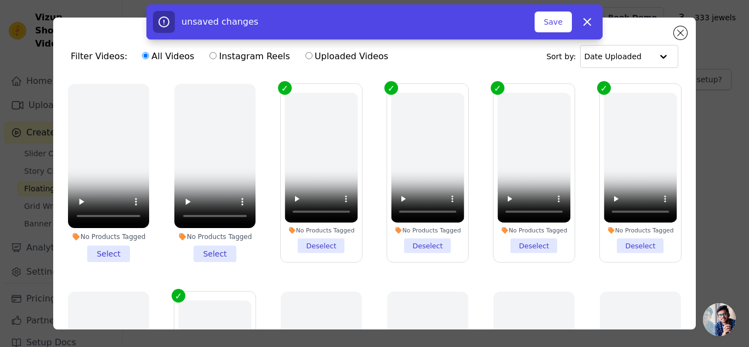
click at [305, 58] on input "Uploaded Videos" at bounding box center [308, 55] width 7 height 7
radio input "true"
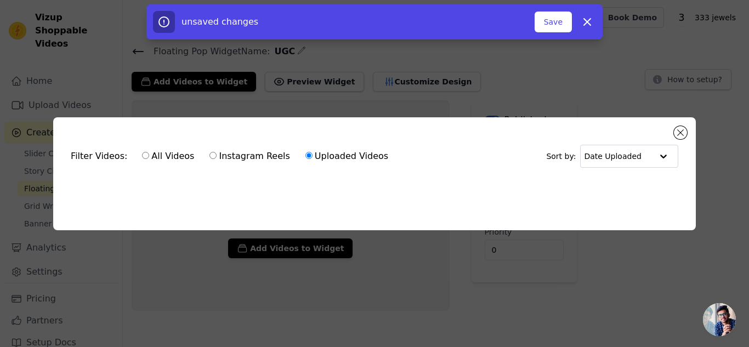
click at [294, 58] on div "Filter Videos: All Videos Instagram Reels Uploaded Videos Sort by: Date Uploade…" at bounding box center [374, 173] width 749 height 347
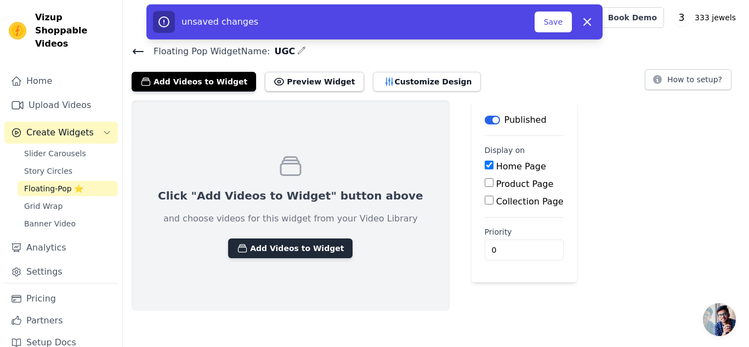
click at [255, 243] on button "Add Videos to Widget" at bounding box center [290, 248] width 124 height 20
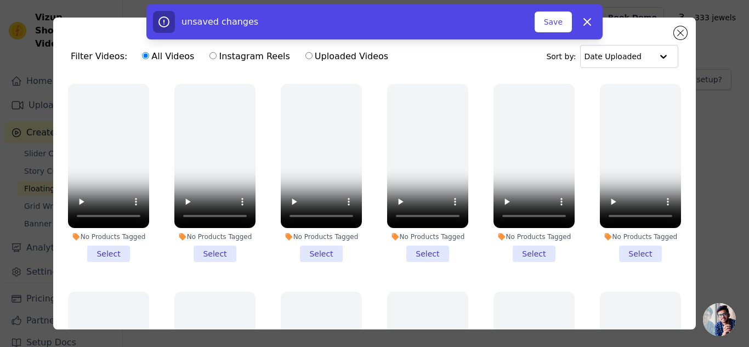
click at [305, 56] on input "Uploaded Videos" at bounding box center [308, 55] width 7 height 7
radio input "true"
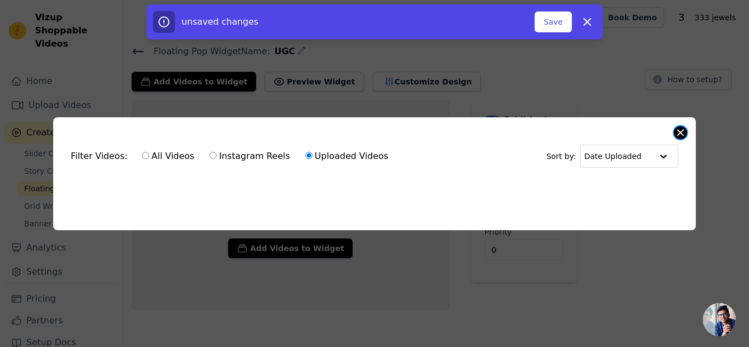
click at [682, 132] on button "Close modal" at bounding box center [680, 132] width 13 height 13
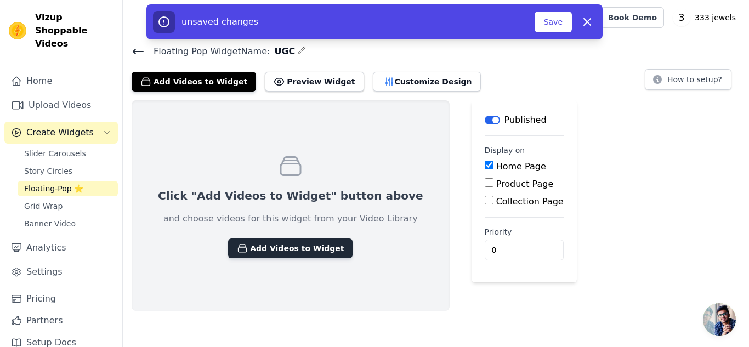
click at [295, 246] on button "Add Videos to Widget" at bounding box center [290, 248] width 124 height 20
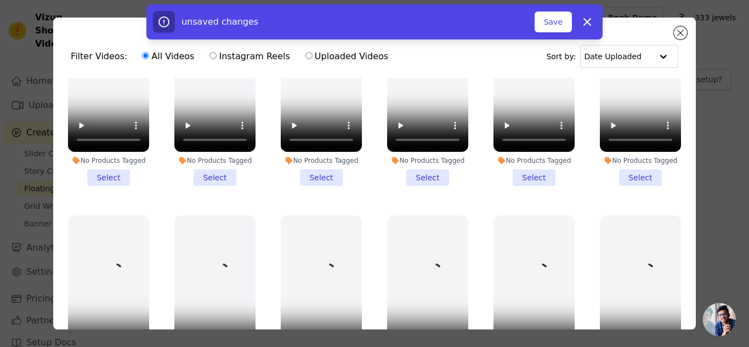
scroll to position [76, 0]
click at [529, 170] on li "No Products Tagged Select" at bounding box center [533, 97] width 81 height 178
click at [0, 0] on input "No Products Tagged Select" at bounding box center [0, 0] width 0 height 0
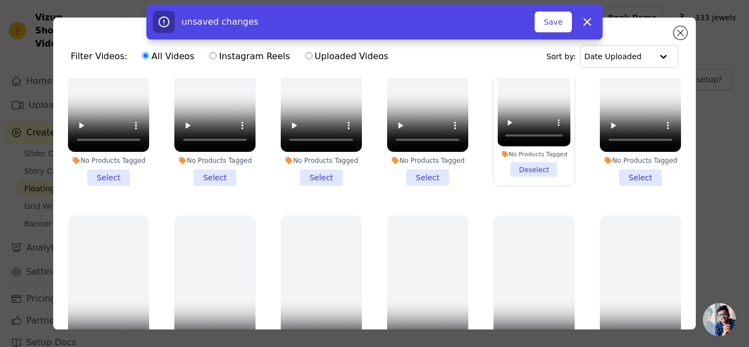
click at [418, 169] on li "No Products Tagged Select" at bounding box center [427, 97] width 81 height 178
click at [0, 0] on input "No Products Tagged Select" at bounding box center [0, 0] width 0 height 0
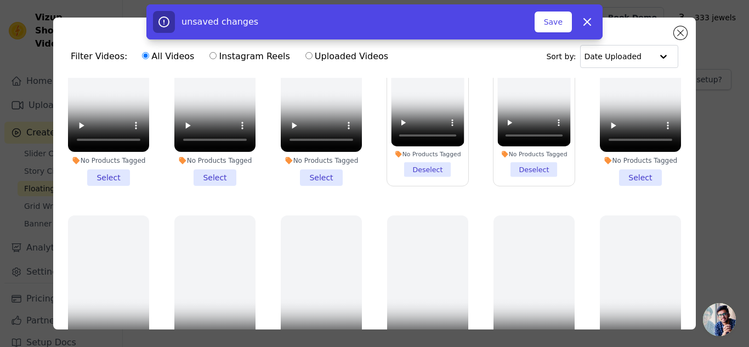
click at [324, 175] on li "No Products Tagged Select" at bounding box center [321, 97] width 81 height 178
click at [0, 0] on input "No Products Tagged Select" at bounding box center [0, 0] width 0 height 0
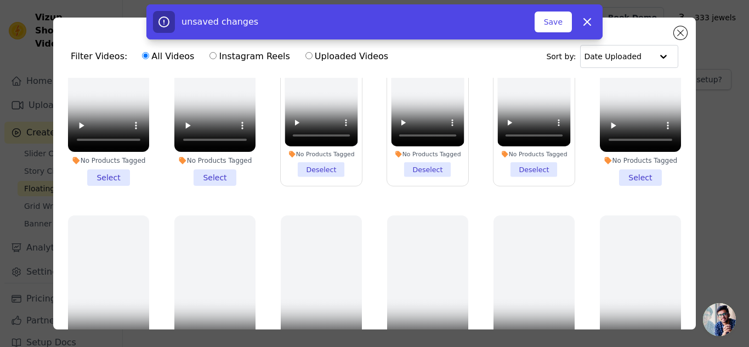
scroll to position [255, 0]
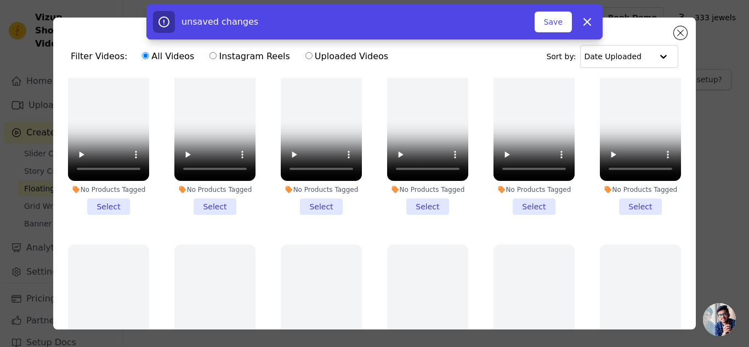
click at [210, 199] on li "No Products Tagged Select" at bounding box center [214, 126] width 81 height 178
click at [0, 0] on input "No Products Tagged Select" at bounding box center [0, 0] width 0 height 0
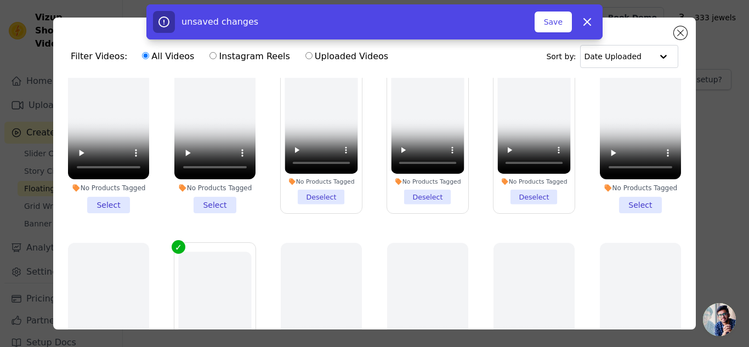
scroll to position [44, 0]
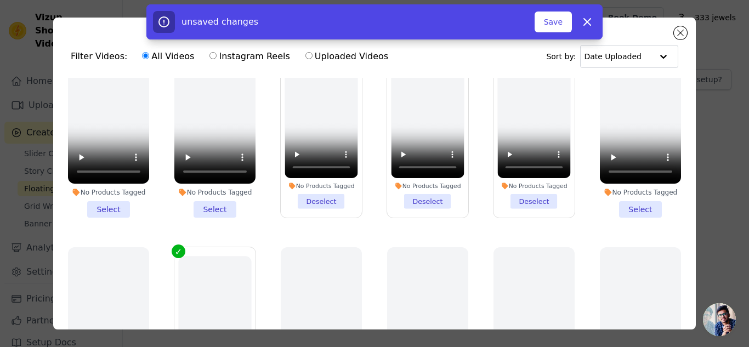
click at [623, 202] on li "No Products Tagged Select" at bounding box center [640, 128] width 81 height 178
click at [0, 0] on input "No Products Tagged Select" at bounding box center [0, 0] width 0 height 0
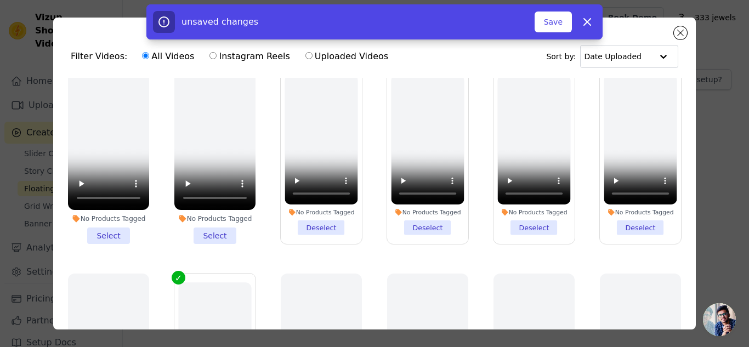
scroll to position [17, 0]
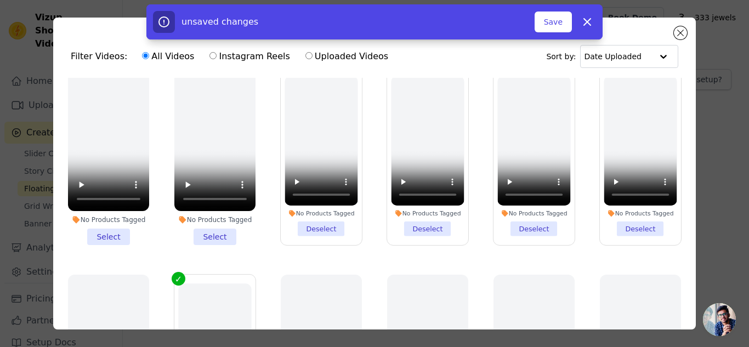
click at [117, 229] on li "No Products Tagged Select" at bounding box center [108, 156] width 81 height 178
click at [0, 0] on input "No Products Tagged Select" at bounding box center [0, 0] width 0 height 0
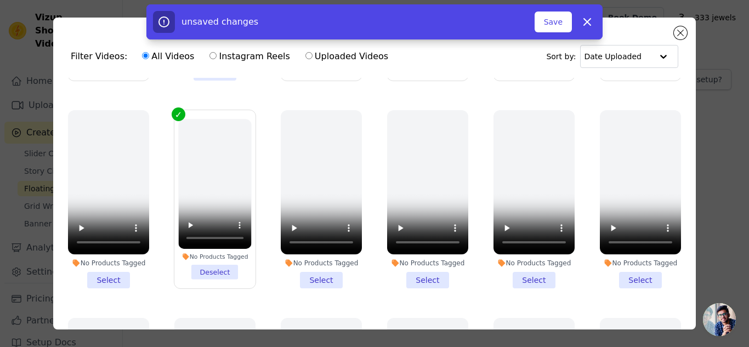
scroll to position [182, 0]
click at [512, 259] on div "No Products Tagged" at bounding box center [533, 262] width 81 height 9
click at [0, 0] on input "No Products Tagged Select" at bounding box center [0, 0] width 0 height 0
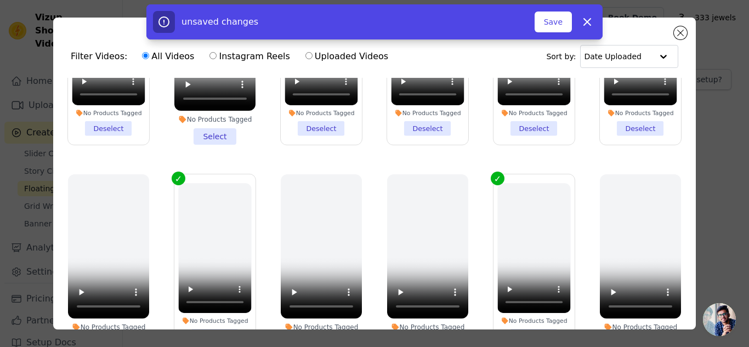
scroll to position [0, 0]
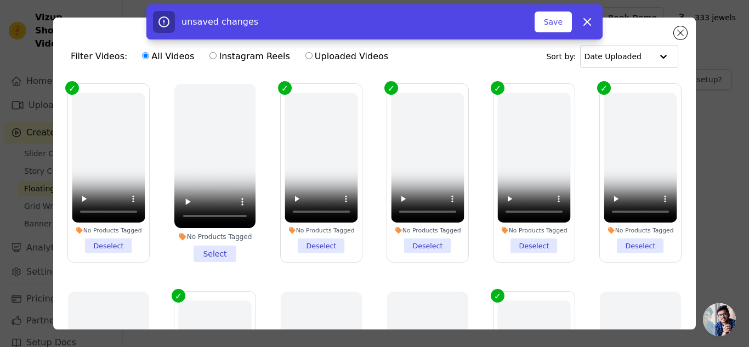
click at [674, 30] on div "unsaved changes Save Dismiss" at bounding box center [374, 21] width 749 height 35
click at [686, 35] on div "unsaved changes Save Dismiss" at bounding box center [374, 21] width 749 height 35
click at [586, 20] on icon "button" at bounding box center [587, 22] width 7 height 7
checkbox input "false"
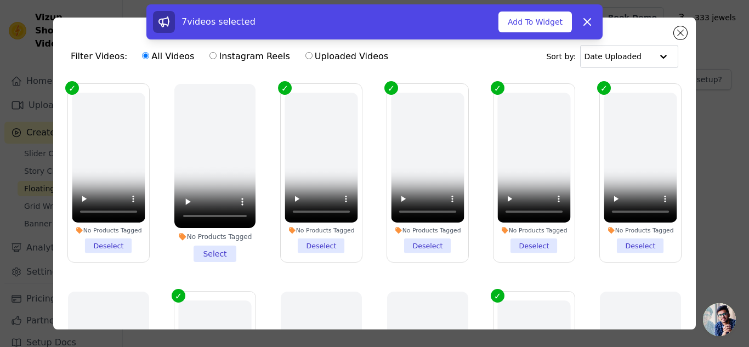
click at [681, 33] on div "7 videos selected Add To Widget Dismiss" at bounding box center [374, 23] width 749 height 39
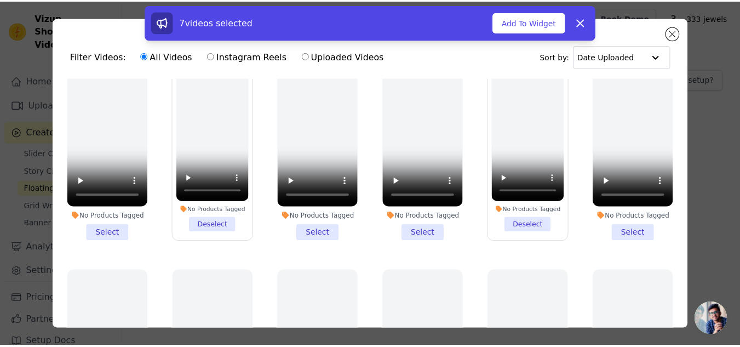
scroll to position [229, 0]
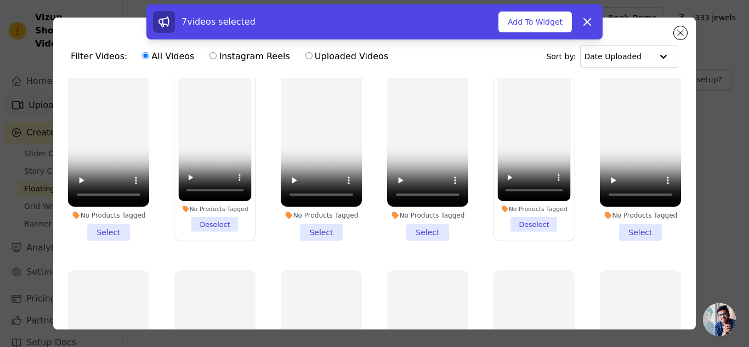
drag, startPoint x: 50, startPoint y: 91, endPoint x: 30, endPoint y: 88, distance: 20.5
click at [30, 88] on div "Filter Videos: All Videos Instagram Reels Uploaded Videos Sort by: Date Uploade…" at bounding box center [375, 173] width 714 height 347
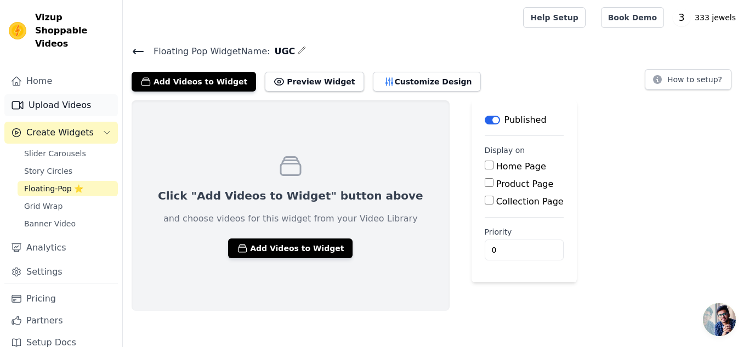
click at [30, 94] on link "Upload Videos" at bounding box center [60, 105] width 113 height 22
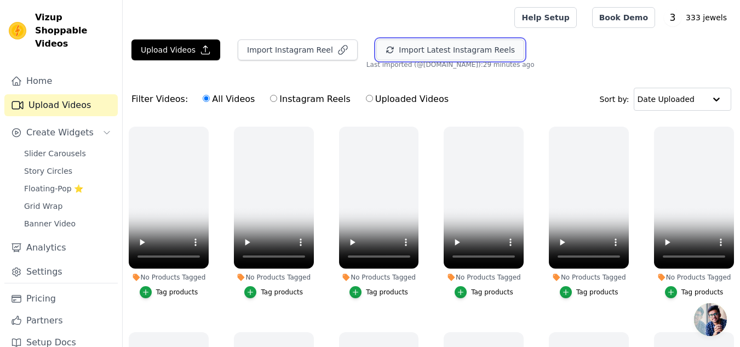
click at [406, 47] on button "Import Latest Instagram Reels" at bounding box center [450, 49] width 148 height 21
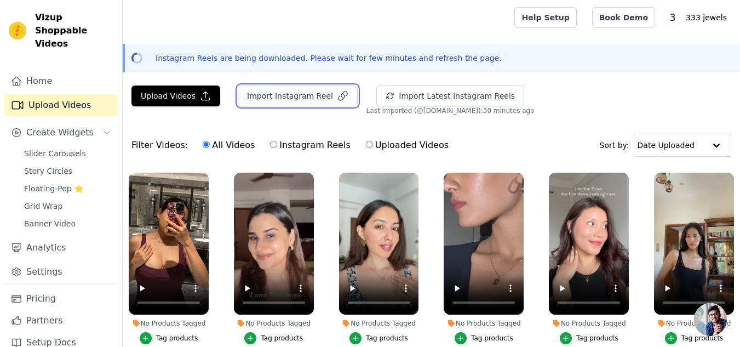
click at [284, 94] on button "Import Instagram Reel" at bounding box center [298, 95] width 120 height 21
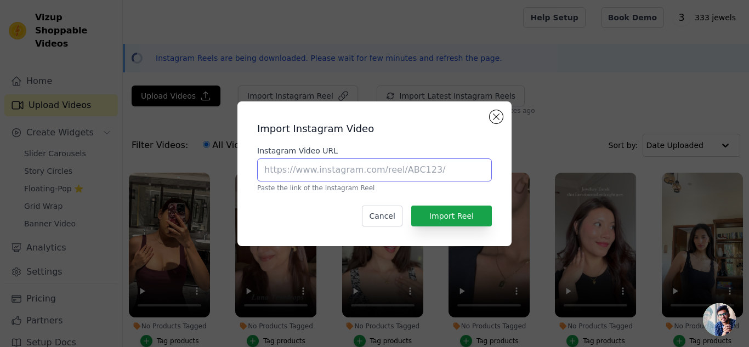
click at [350, 180] on input "Instagram Video URL" at bounding box center [374, 169] width 235 height 23
paste input "[URL][DOMAIN_NAME]"
type input "[URL][DOMAIN_NAME]"
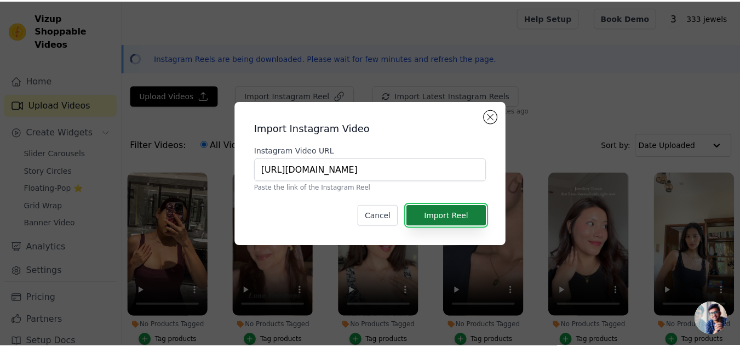
scroll to position [0, 0]
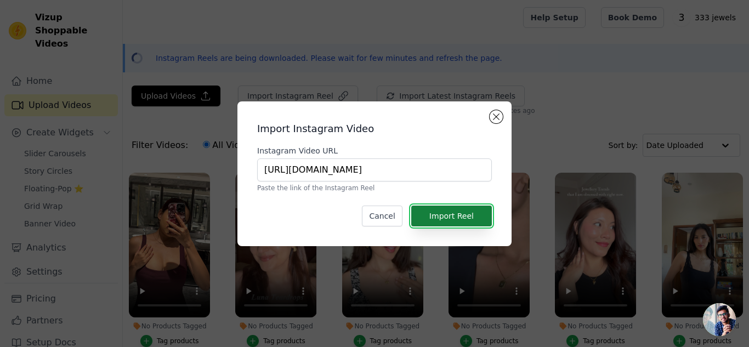
click at [488, 219] on button "Import Reel" at bounding box center [451, 216] width 81 height 21
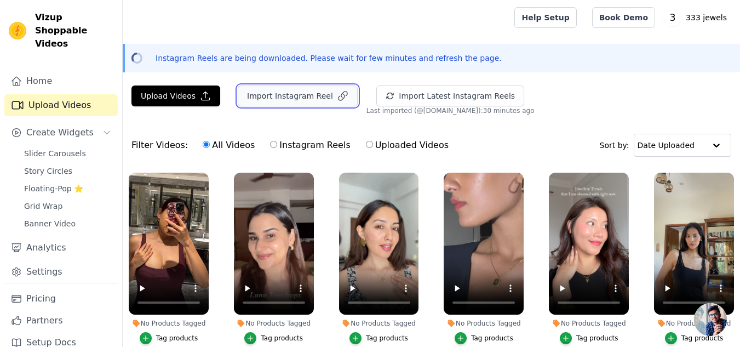
click at [310, 105] on button "Import Instagram Reel" at bounding box center [298, 95] width 120 height 21
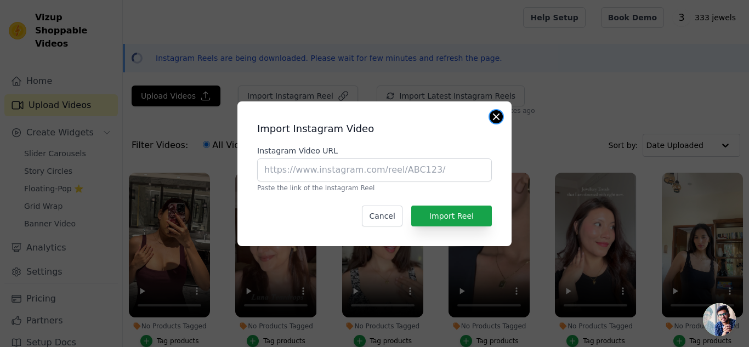
click at [497, 115] on button "Close modal" at bounding box center [495, 116] width 13 height 13
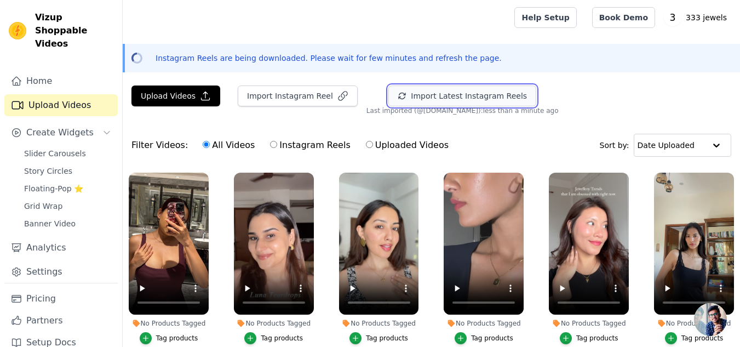
click at [398, 92] on icon "button" at bounding box center [402, 96] width 9 height 9
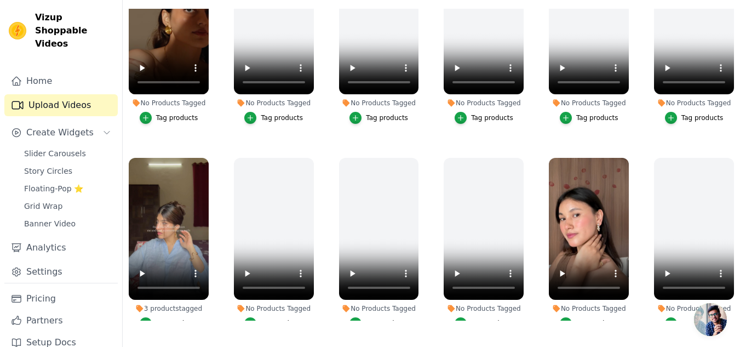
scroll to position [739, 0]
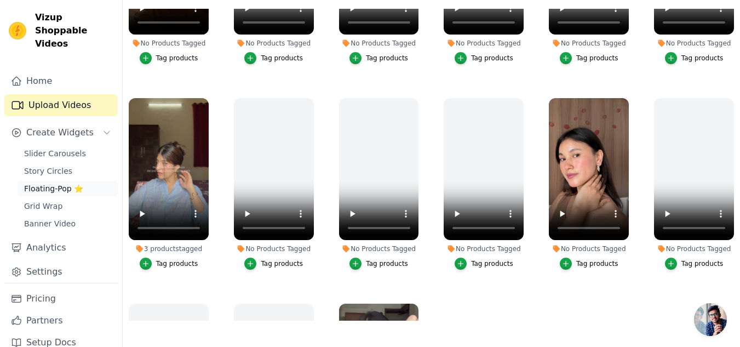
click at [57, 183] on span "Floating-Pop ⭐" at bounding box center [53, 188] width 59 height 11
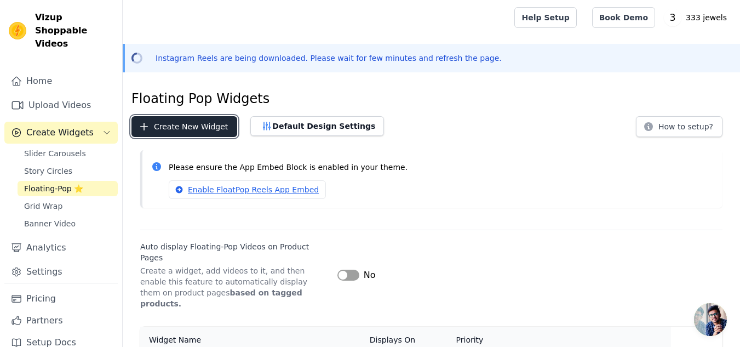
click at [209, 132] on button "Create New Widget" at bounding box center [185, 126] width 106 height 21
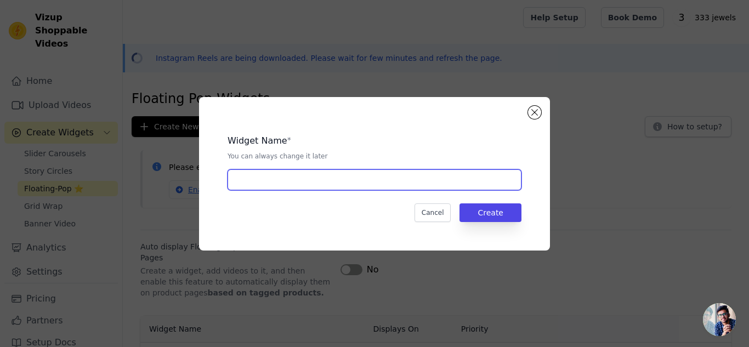
click at [441, 178] on input "text" at bounding box center [374, 179] width 294 height 21
type input "UGC"
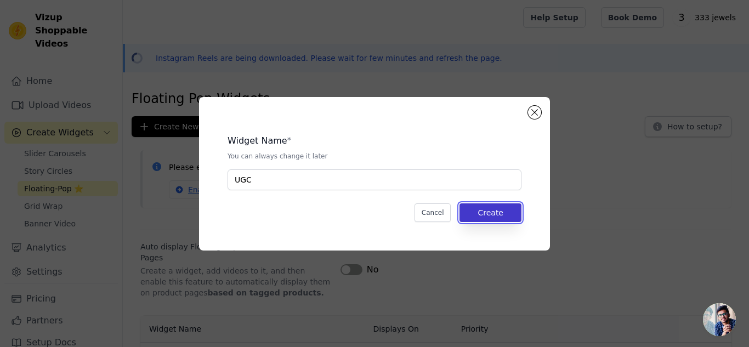
click at [480, 209] on button "Create" at bounding box center [490, 212] width 62 height 19
click at [535, 114] on button "Close modal" at bounding box center [534, 112] width 13 height 13
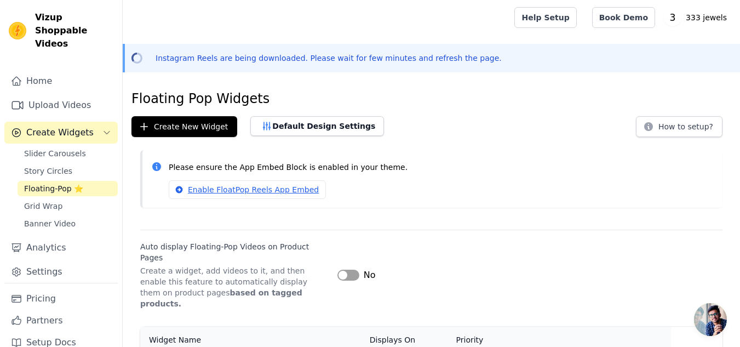
click at [66, 183] on span "Floating-Pop ⭐" at bounding box center [53, 188] width 59 height 11
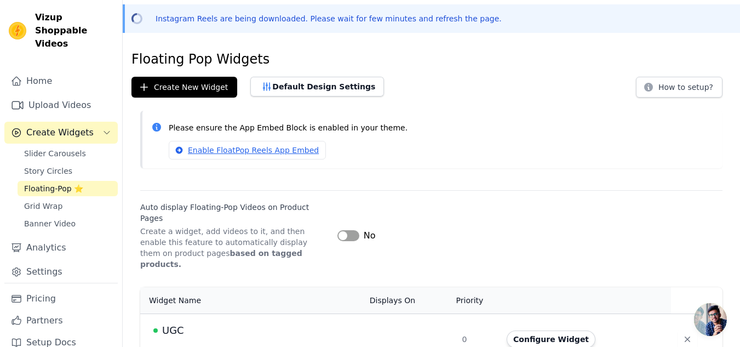
scroll to position [39, 0]
click at [540, 331] on button "Configure Widget" at bounding box center [551, 340] width 89 height 18
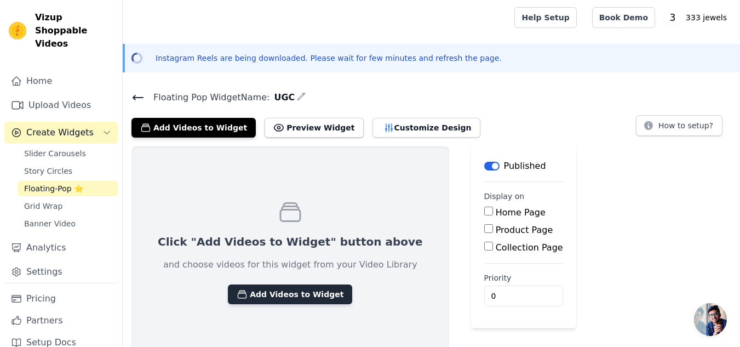
click at [238, 298] on button "Add Videos to Widget" at bounding box center [290, 294] width 124 height 20
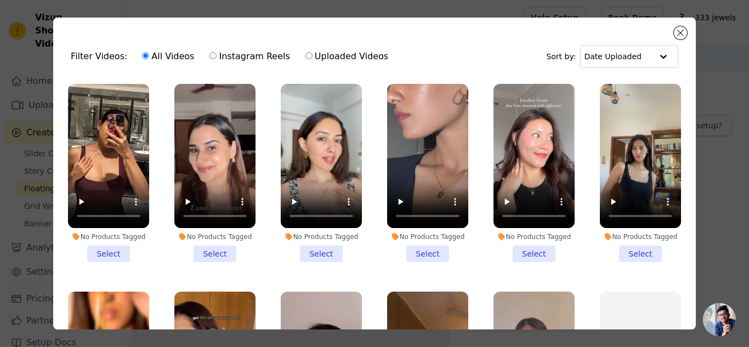
click at [516, 243] on li "No Products Tagged Select" at bounding box center [533, 173] width 81 height 178
click at [0, 0] on input "No Products Tagged Select" at bounding box center [0, 0] width 0 height 0
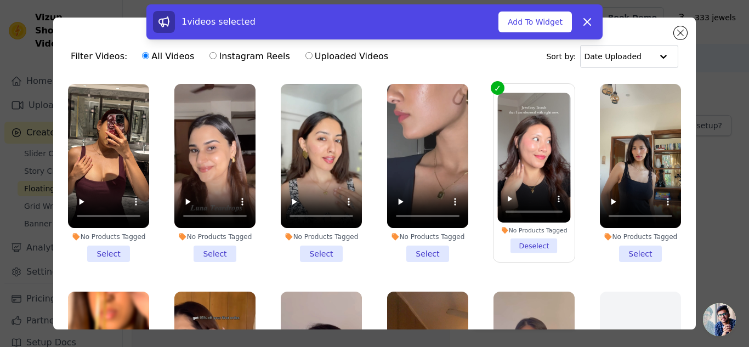
click at [433, 250] on li "No Products Tagged Select" at bounding box center [427, 173] width 81 height 178
click at [0, 0] on input "No Products Tagged Select" at bounding box center [0, 0] width 0 height 0
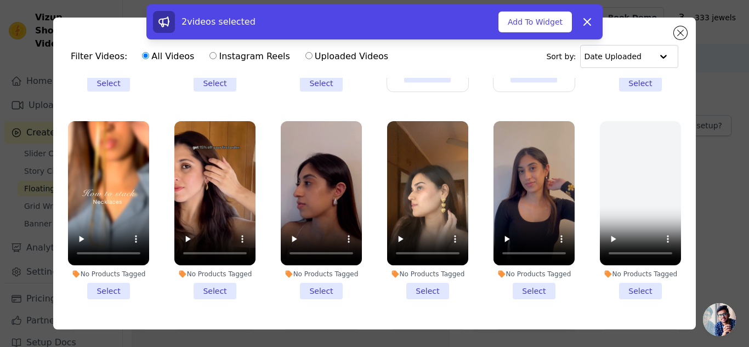
scroll to position [171, 0]
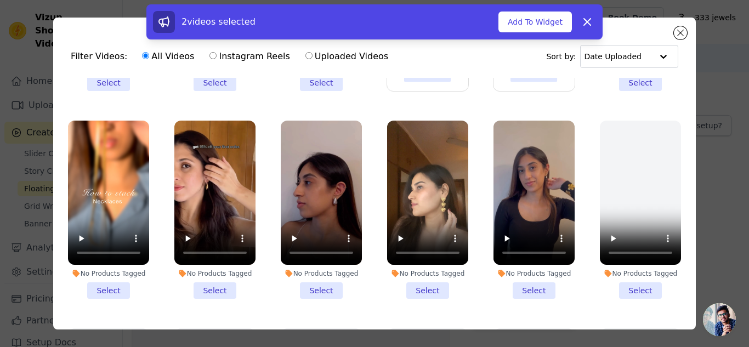
click at [220, 284] on li "No Products Tagged Select" at bounding box center [214, 210] width 81 height 178
click at [0, 0] on input "No Products Tagged Select" at bounding box center [0, 0] width 0 height 0
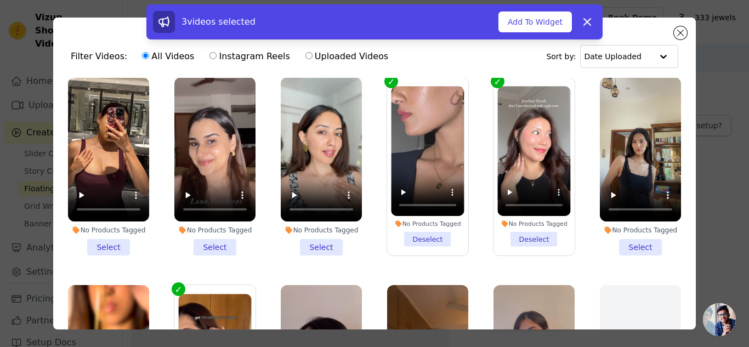
scroll to position [5, 0]
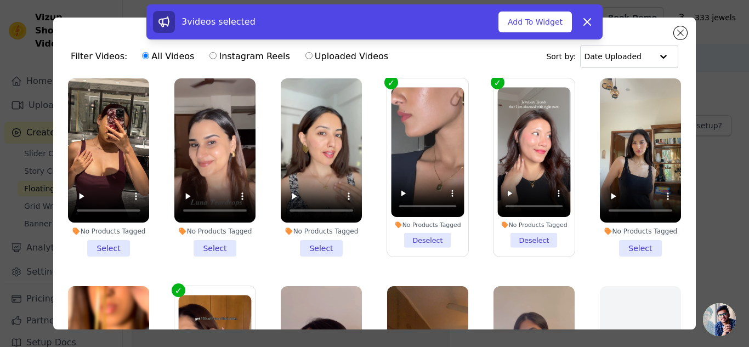
click at [317, 241] on li "No Products Tagged Select" at bounding box center [321, 167] width 81 height 178
click at [0, 0] on input "No Products Tagged Select" at bounding box center [0, 0] width 0 height 0
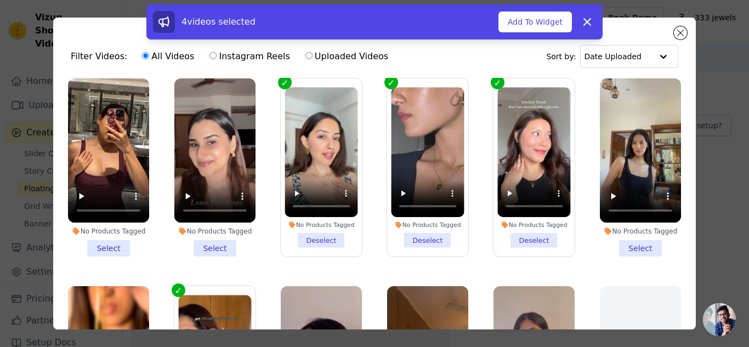
click at [630, 239] on li "No Products Tagged Select" at bounding box center [640, 167] width 81 height 178
click at [0, 0] on input "No Products Tagged Select" at bounding box center [0, 0] width 0 height 0
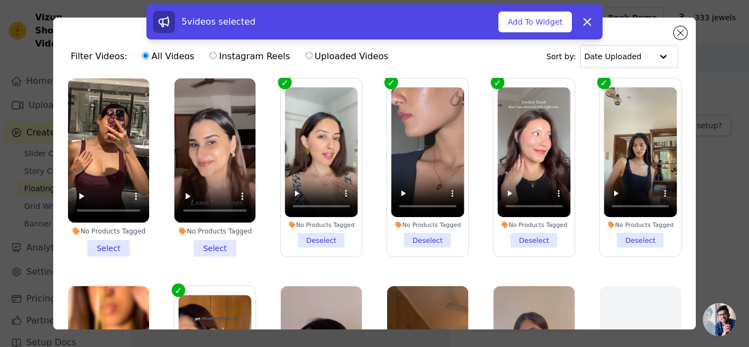
click at [91, 244] on li "No Products Tagged Select" at bounding box center [108, 167] width 81 height 178
click at [0, 0] on input "No Products Tagged Select" at bounding box center [0, 0] width 0 height 0
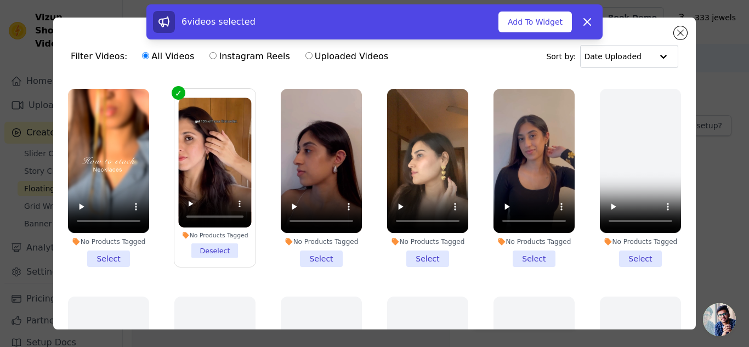
scroll to position [214, 0]
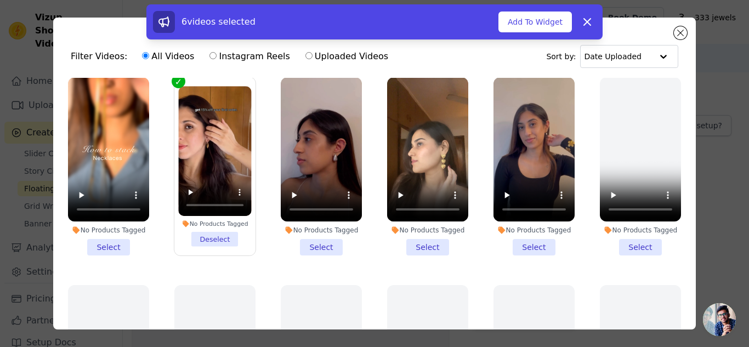
click at [520, 236] on li "No Products Tagged Select" at bounding box center [533, 166] width 81 height 178
click at [0, 0] on input "No Products Tagged Select" at bounding box center [0, 0] width 0 height 0
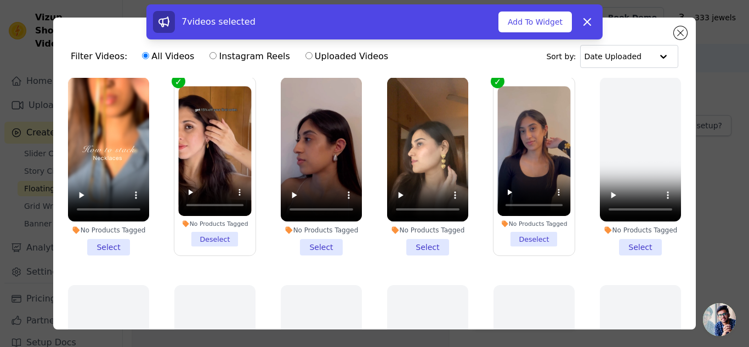
click at [324, 236] on li "No Products Tagged Select" at bounding box center [321, 166] width 81 height 178
click at [0, 0] on input "No Products Tagged Select" at bounding box center [0, 0] width 0 height 0
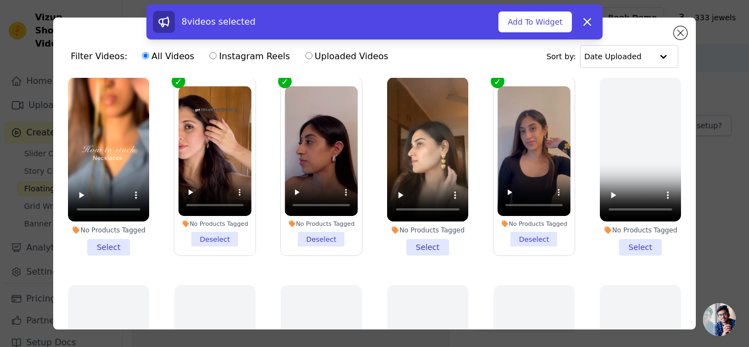
click at [116, 238] on li "No Products Tagged Select" at bounding box center [108, 166] width 81 height 178
click at [0, 0] on input "No Products Tagged Select" at bounding box center [0, 0] width 0 height 0
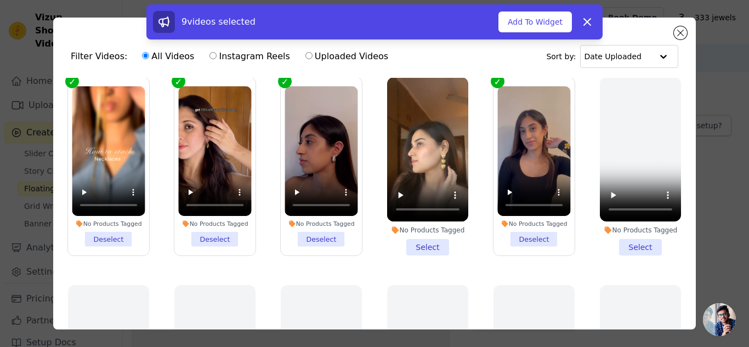
click at [412, 239] on li "No Products Tagged Select" at bounding box center [427, 166] width 81 height 178
click at [0, 0] on input "No Products Tagged Select" at bounding box center [0, 0] width 0 height 0
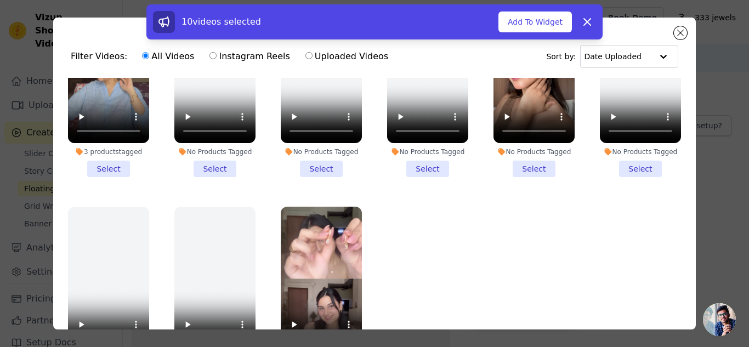
scroll to position [95, 0]
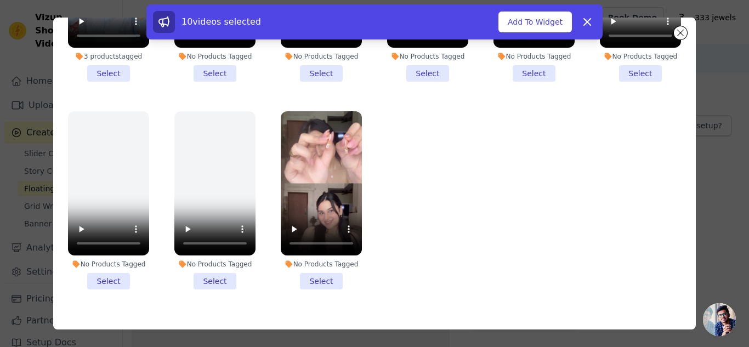
click at [305, 257] on li "No Products Tagged Select" at bounding box center [321, 200] width 81 height 178
click at [0, 0] on input "No Products Tagged Select" at bounding box center [0, 0] width 0 height 0
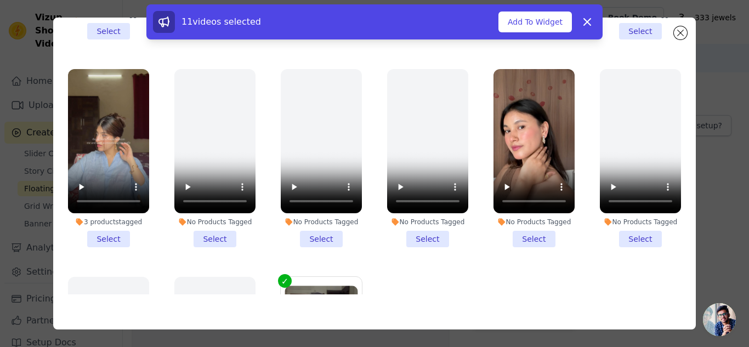
scroll to position [745, 0]
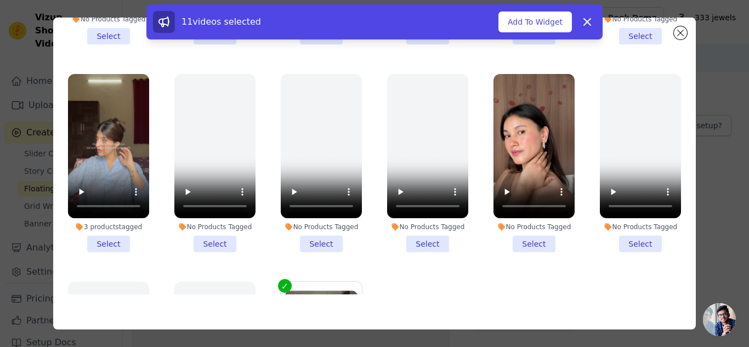
click at [107, 224] on li "3 products tagged Select" at bounding box center [108, 163] width 81 height 178
click at [0, 0] on input "3 products tagged Select" at bounding box center [0, 0] width 0 height 0
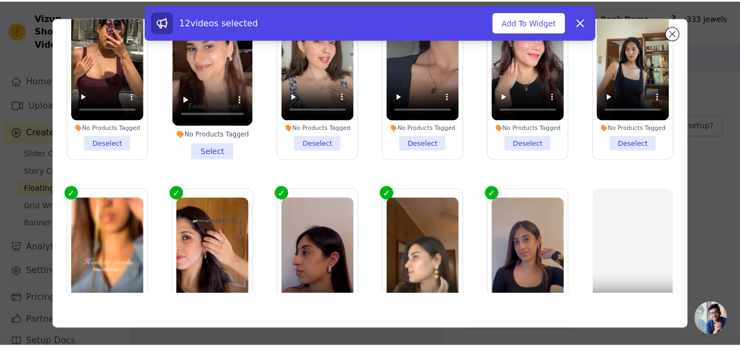
scroll to position [0, 0]
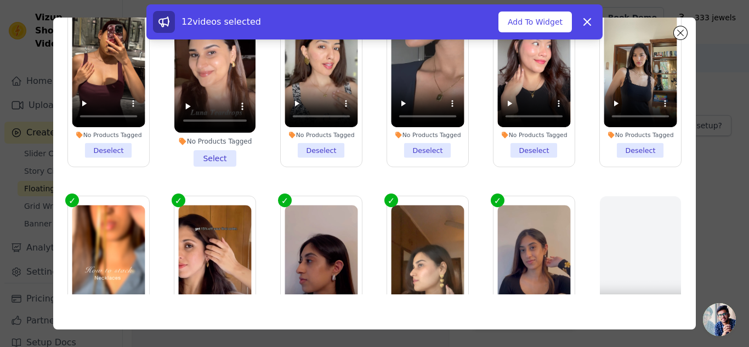
click at [222, 153] on li "No Products Tagged Select" at bounding box center [214, 77] width 81 height 178
click at [0, 0] on input "No Products Tagged Select" at bounding box center [0, 0] width 0 height 0
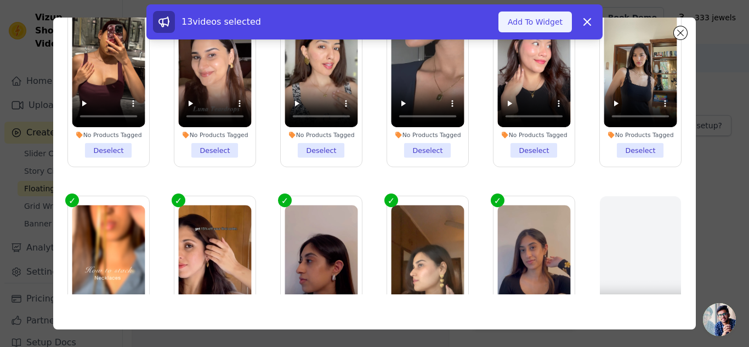
click at [522, 20] on button "Add To Widget" at bounding box center [534, 22] width 73 height 21
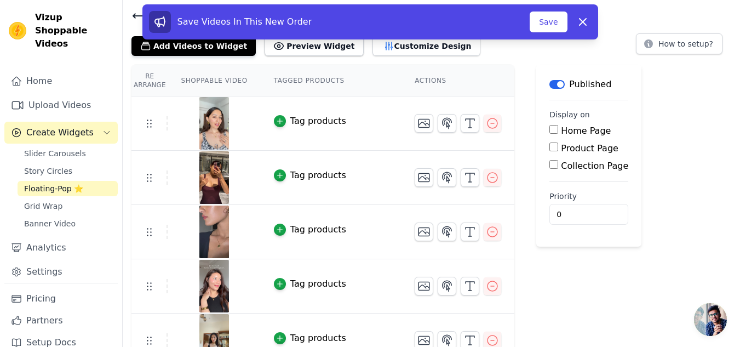
scroll to position [81, 0]
click at [550, 126] on input "Home Page" at bounding box center [554, 129] width 9 height 9
checkbox input "true"
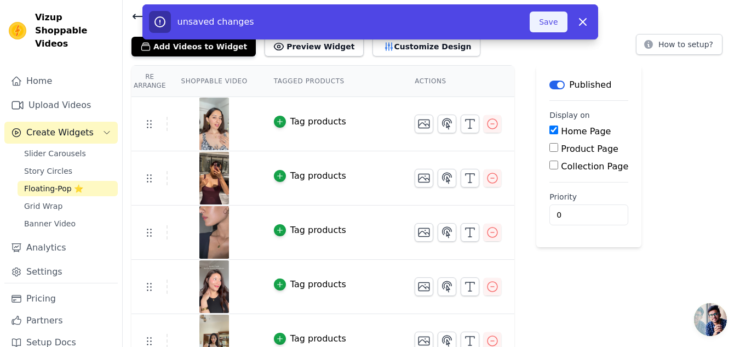
click at [549, 20] on button "Save" at bounding box center [548, 22] width 37 height 21
click at [550, 26] on button "Save" at bounding box center [548, 22] width 37 height 21
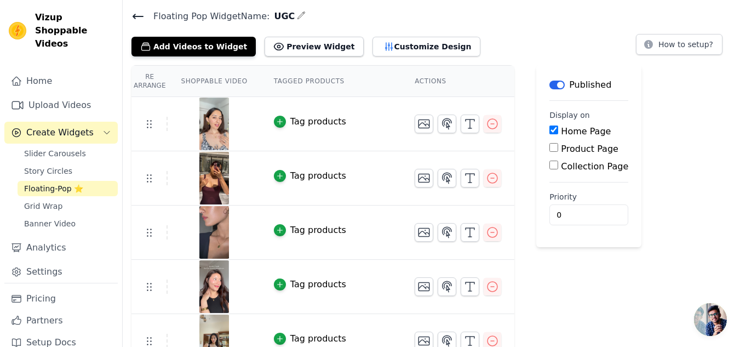
click at [73, 183] on span "Floating-Pop ⭐" at bounding box center [53, 188] width 59 height 11
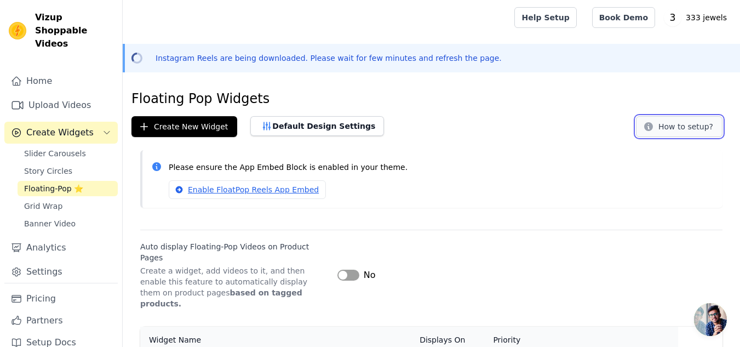
click at [695, 131] on button "How to setup?" at bounding box center [679, 126] width 87 height 21
click at [262, 190] on link "Enable FloatPop Reels App Embed" at bounding box center [247, 189] width 157 height 19
click at [154, 165] on icon at bounding box center [156, 166] width 9 height 9
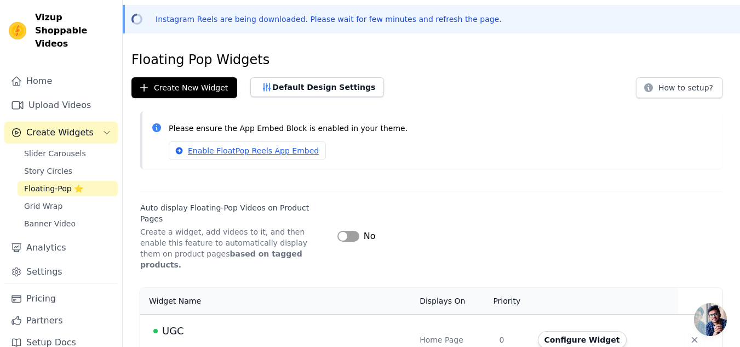
scroll to position [39, 0]
click at [556, 330] on button "Configure Widget" at bounding box center [582, 339] width 89 height 18
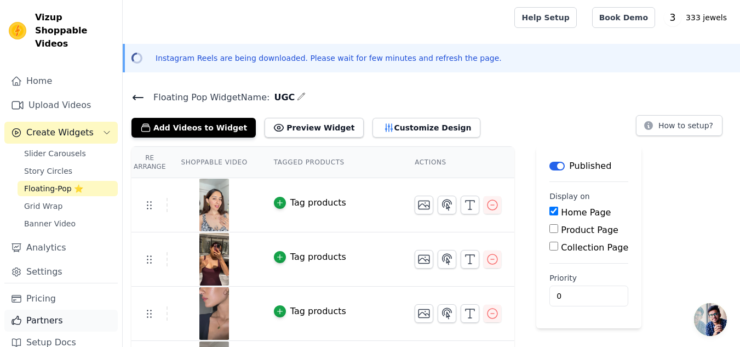
scroll to position [2, 0]
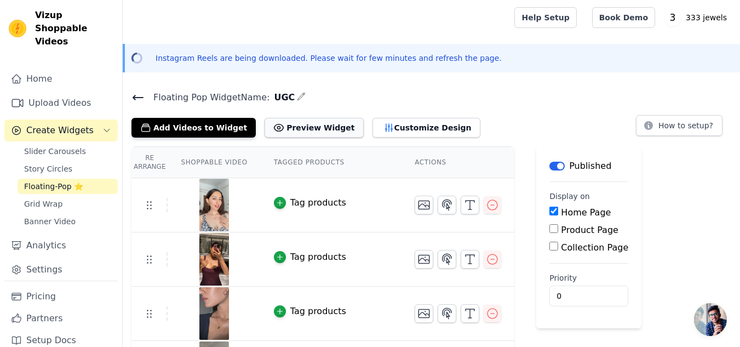
click at [322, 123] on button "Preview Widget" at bounding box center [314, 128] width 99 height 20
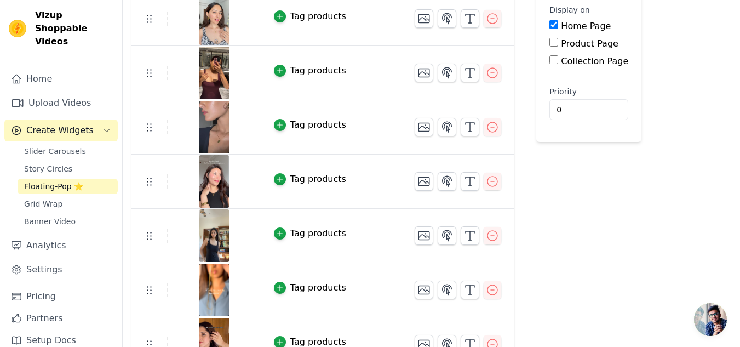
scroll to position [0, 0]
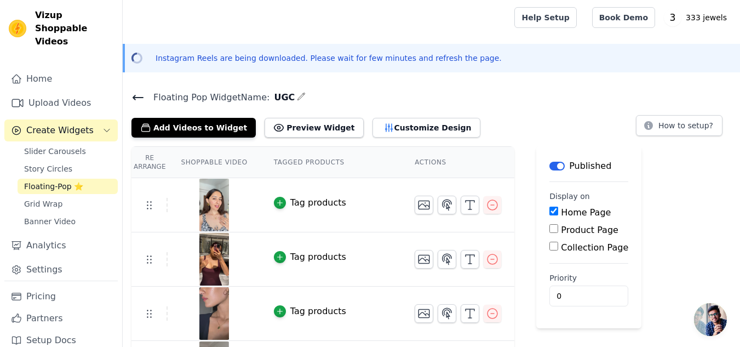
click at [141, 106] on div "Floating Pop Widget Name: UGC Add Videos to Widget Preview Widget Customize Des…" at bounding box center [432, 114] width 618 height 48
click at [141, 94] on icon at bounding box center [138, 97] width 13 height 13
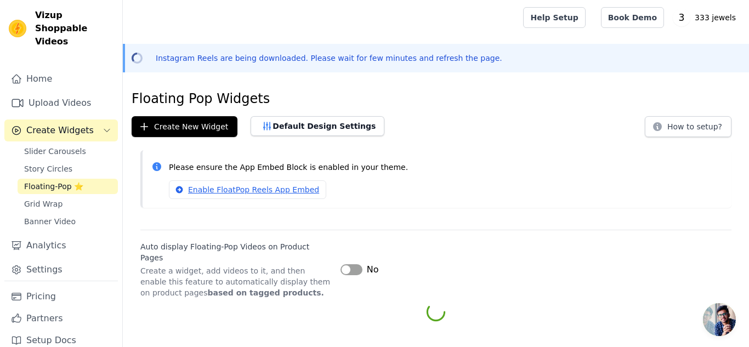
click at [141, 94] on h1 "Floating Pop Widgets" at bounding box center [436, 99] width 608 height 18
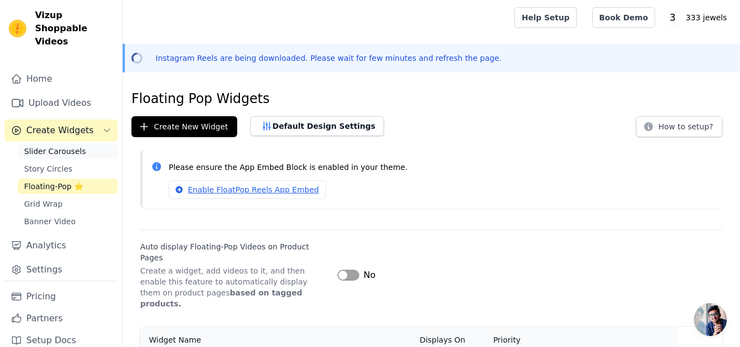
click at [47, 146] on span "Slider Carousels" at bounding box center [55, 151] width 62 height 11
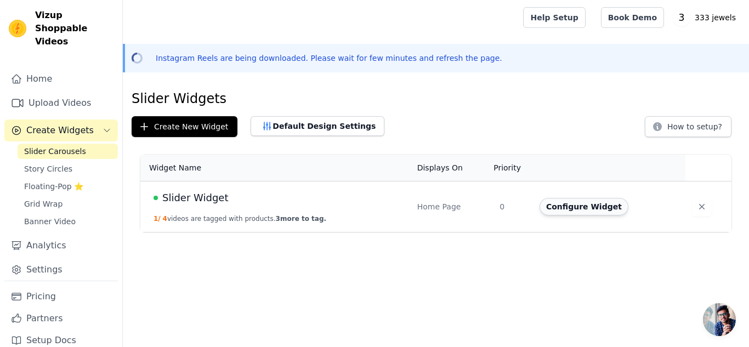
click at [569, 203] on button "Configure Widget" at bounding box center [583, 207] width 89 height 18
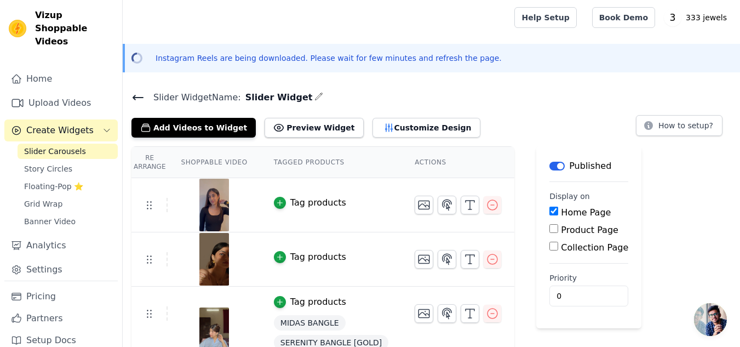
scroll to position [88, 0]
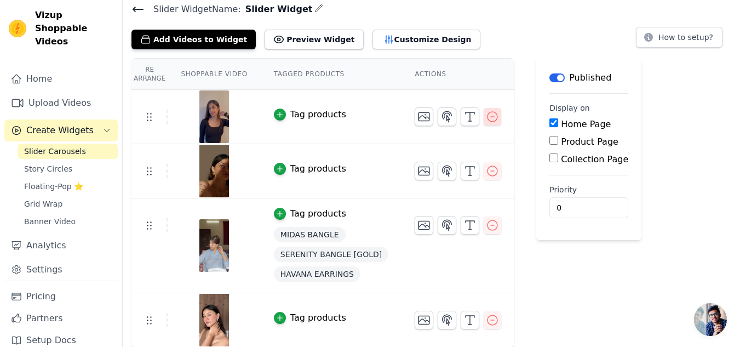
click at [486, 118] on icon "button" at bounding box center [492, 116] width 13 height 13
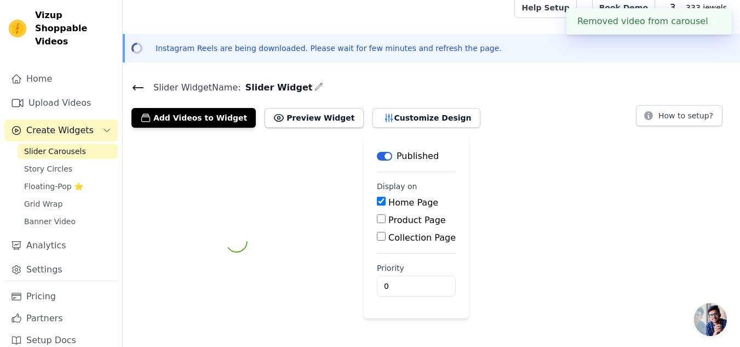
scroll to position [34, 0]
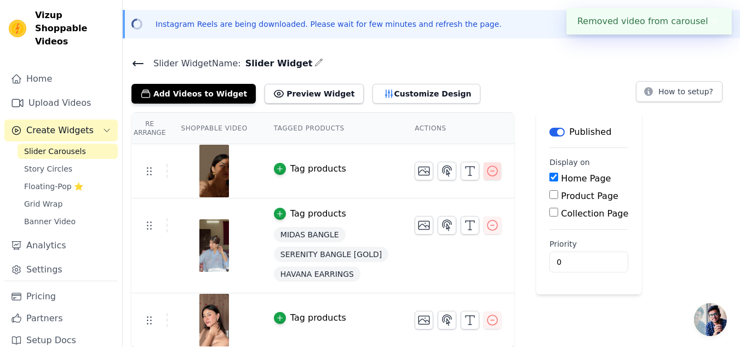
click at [486, 168] on icon "button" at bounding box center [492, 170] width 13 height 13
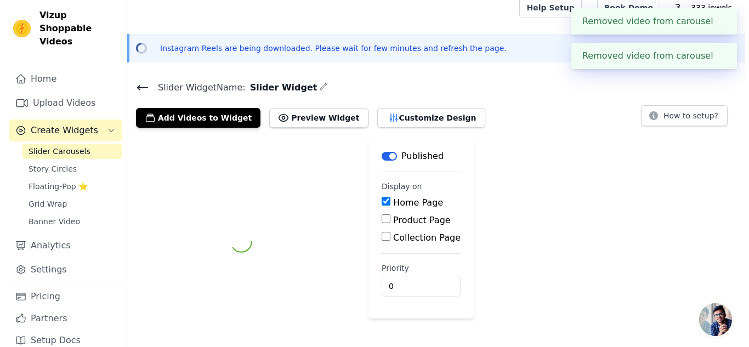
scroll to position [0, 0]
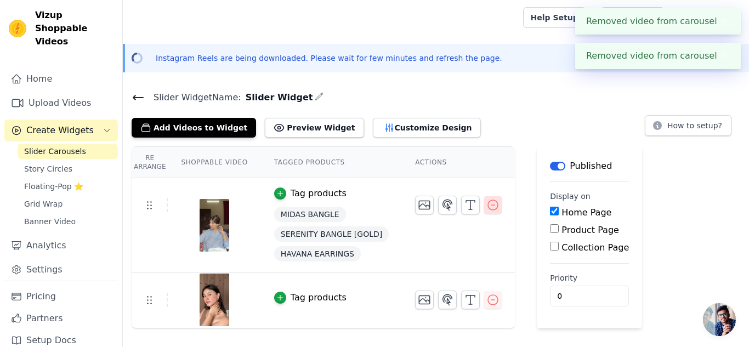
click at [484, 197] on button "button" at bounding box center [493, 205] width 18 height 18
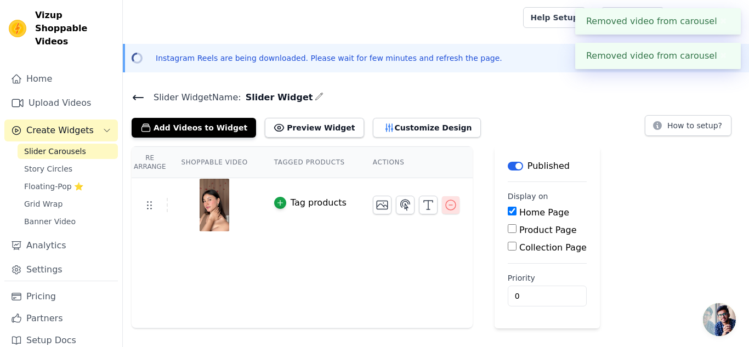
click at [444, 203] on icon "button" at bounding box center [450, 204] width 13 height 13
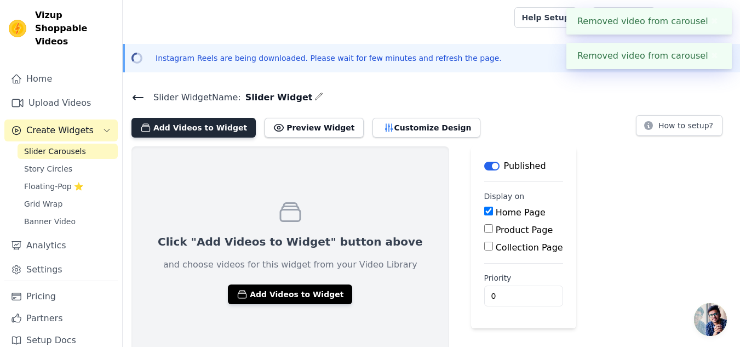
click at [198, 124] on button "Add Videos to Widget" at bounding box center [194, 128] width 124 height 20
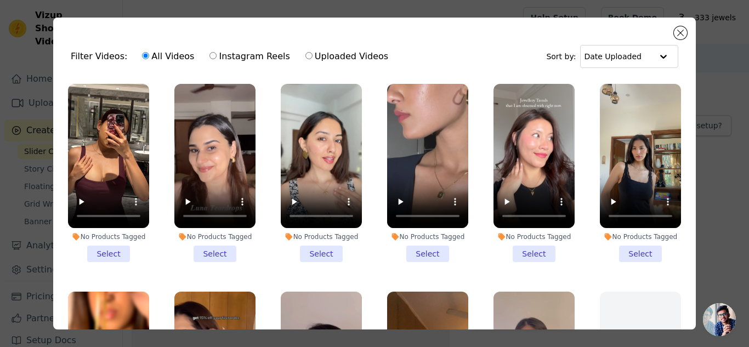
click at [528, 250] on li "No Products Tagged Select" at bounding box center [533, 173] width 81 height 178
click at [0, 0] on input "No Products Tagged Select" at bounding box center [0, 0] width 0 height 0
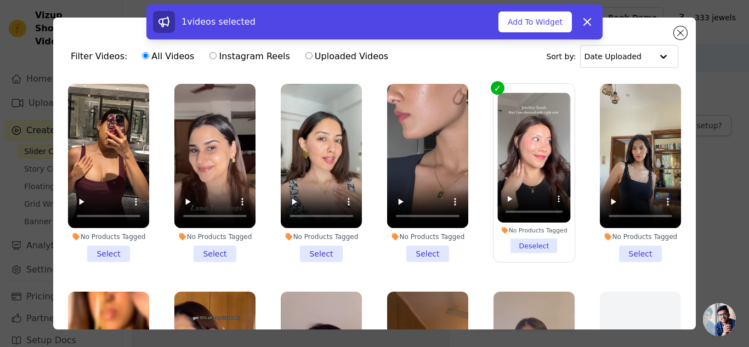
click at [423, 253] on li "No Products Tagged Select" at bounding box center [427, 173] width 81 height 178
click at [0, 0] on input "No Products Tagged Select" at bounding box center [0, 0] width 0 height 0
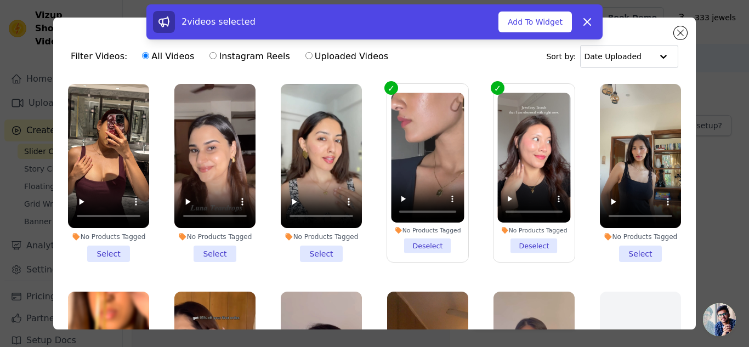
click at [324, 248] on li "No Products Tagged Select" at bounding box center [321, 173] width 81 height 178
click at [0, 0] on input "No Products Tagged Select" at bounding box center [0, 0] width 0 height 0
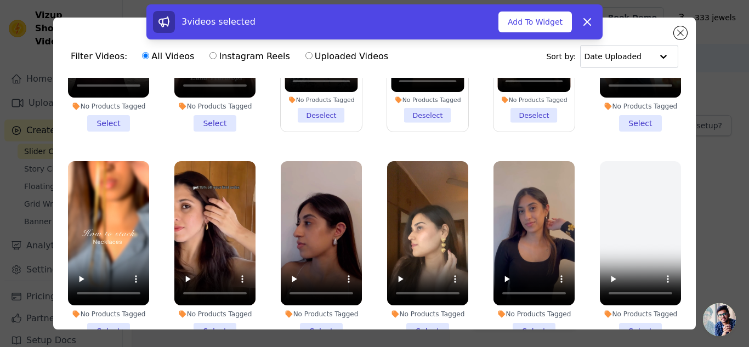
scroll to position [185, 0]
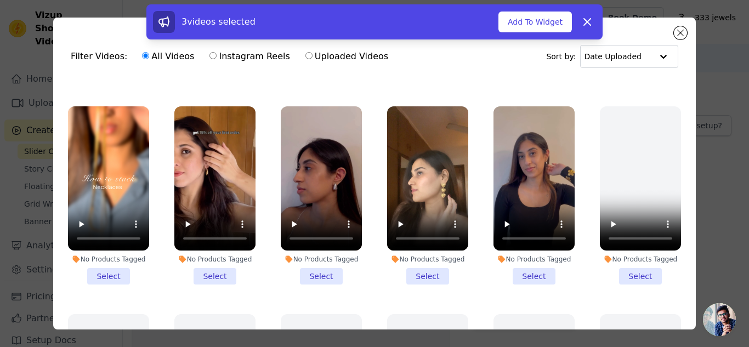
click at [220, 269] on li "No Products Tagged Select" at bounding box center [214, 195] width 81 height 178
click at [0, 0] on input "No Products Tagged Select" at bounding box center [0, 0] width 0 height 0
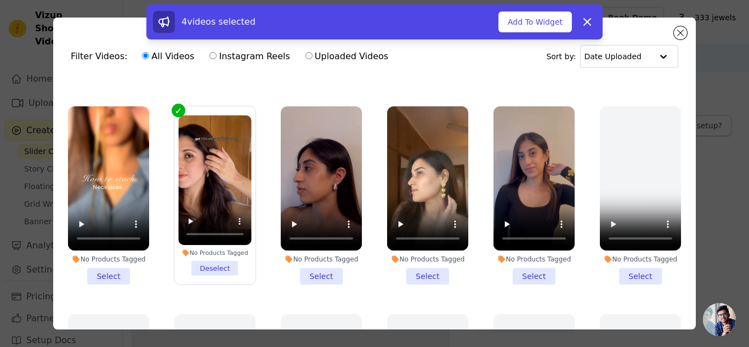
click at [102, 265] on li "No Products Tagged Select" at bounding box center [108, 195] width 81 height 178
click at [0, 0] on input "No Products Tagged Select" at bounding box center [0, 0] width 0 height 0
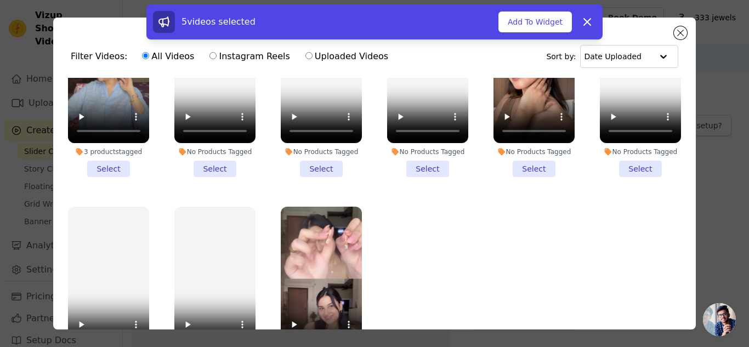
scroll to position [95, 0]
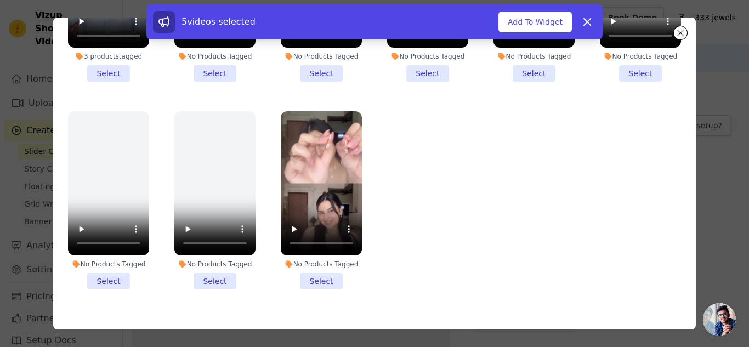
click at [321, 256] on li "No Products Tagged Select" at bounding box center [321, 200] width 81 height 178
click at [0, 0] on input "No Products Tagged Select" at bounding box center [0, 0] width 0 height 0
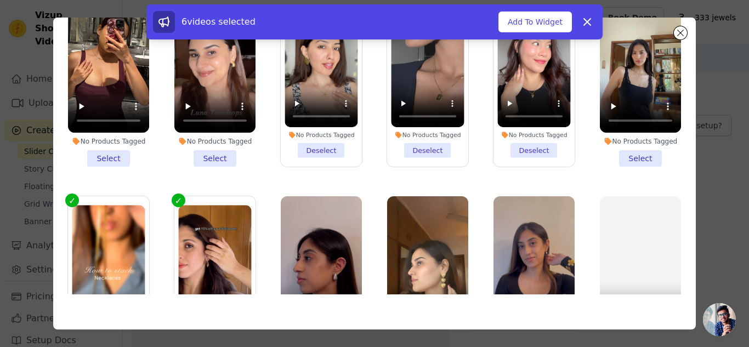
scroll to position [0, 0]
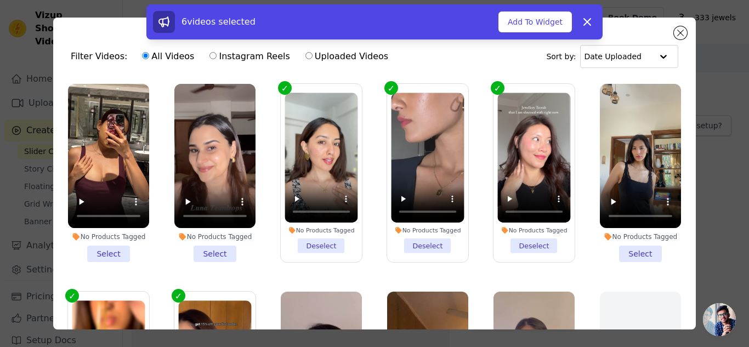
click at [629, 249] on li "No Products Tagged Select" at bounding box center [640, 173] width 81 height 178
click at [0, 0] on input "No Products Tagged Select" at bounding box center [0, 0] width 0 height 0
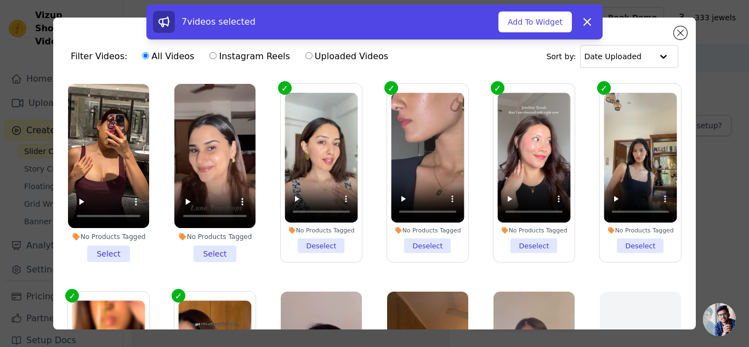
click at [116, 253] on li "No Products Tagged Select" at bounding box center [108, 173] width 81 height 178
click at [0, 0] on input "No Products Tagged Select" at bounding box center [0, 0] width 0 height 0
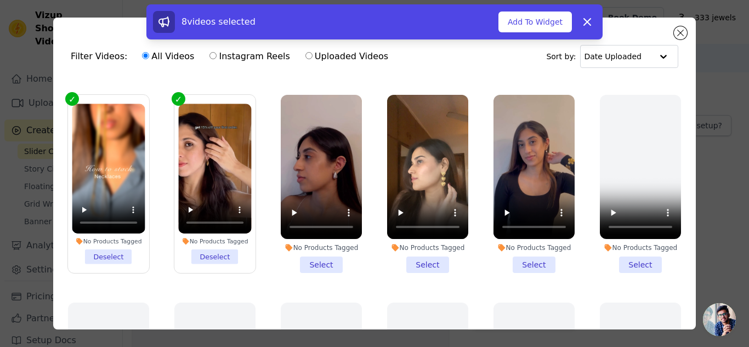
scroll to position [198, 0]
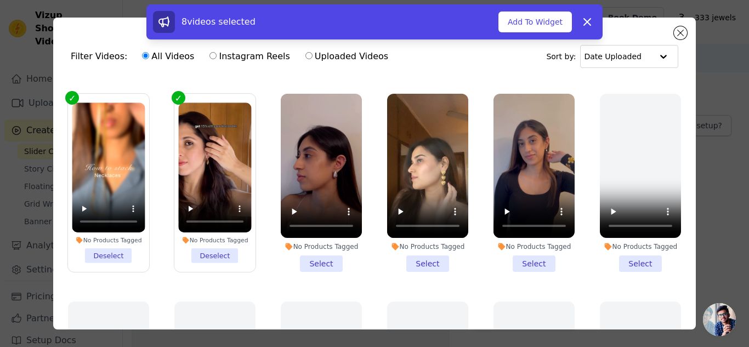
click at [419, 252] on li "No Products Tagged Select" at bounding box center [427, 183] width 81 height 178
click at [0, 0] on input "No Products Tagged Select" at bounding box center [0, 0] width 0 height 0
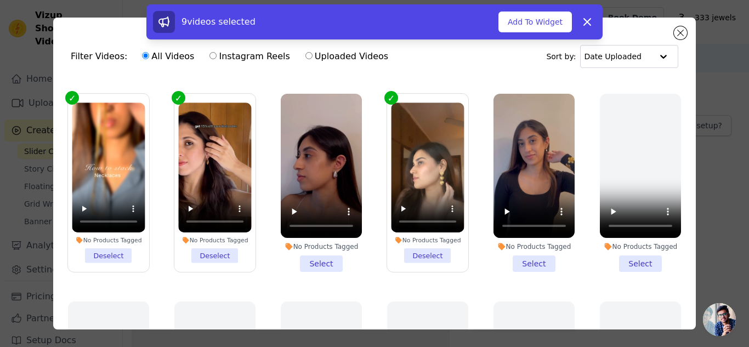
click at [336, 254] on li "No Products Tagged Select" at bounding box center [321, 183] width 81 height 178
click at [0, 0] on input "No Products Tagged Select" at bounding box center [0, 0] width 0 height 0
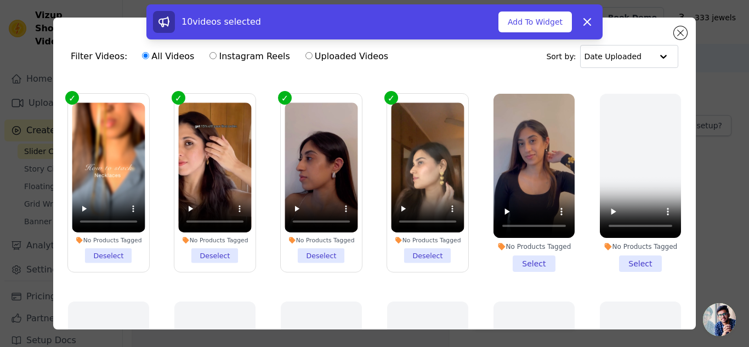
click at [541, 255] on li "No Products Tagged Select" at bounding box center [533, 183] width 81 height 178
click at [0, 0] on input "No Products Tagged Select" at bounding box center [0, 0] width 0 height 0
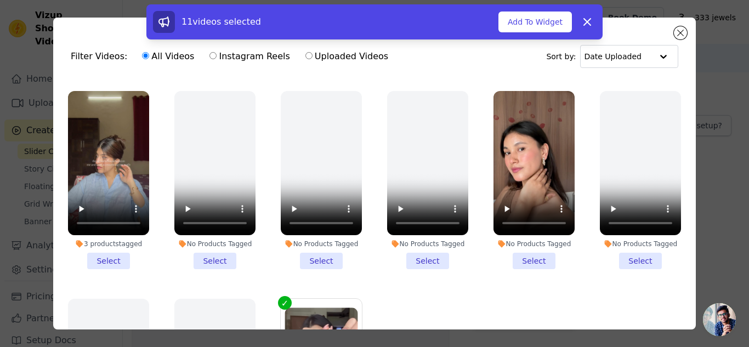
scroll to position [824, 0]
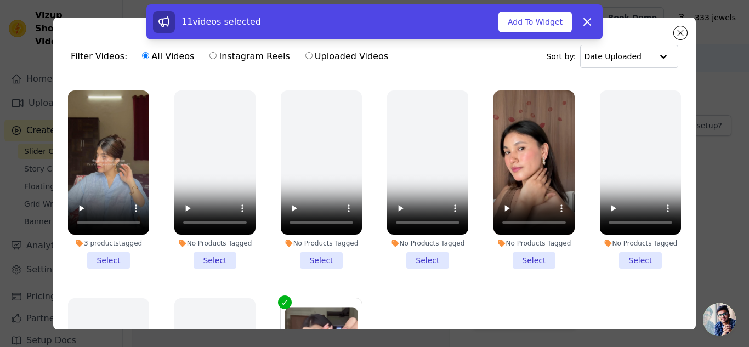
click at [529, 238] on li "No Products Tagged Select" at bounding box center [533, 179] width 81 height 178
click at [0, 0] on input "No Products Tagged Select" at bounding box center [0, 0] width 0 height 0
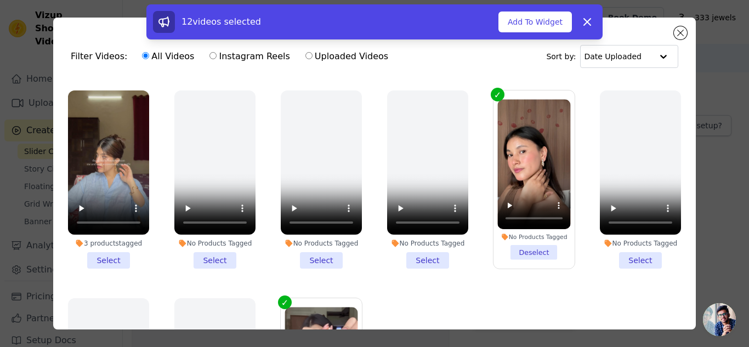
click at [525, 234] on li "No Products Tagged Deselect" at bounding box center [533, 179] width 73 height 161
click at [0, 0] on input "No Products Tagged Deselect" at bounding box center [0, 0] width 0 height 0
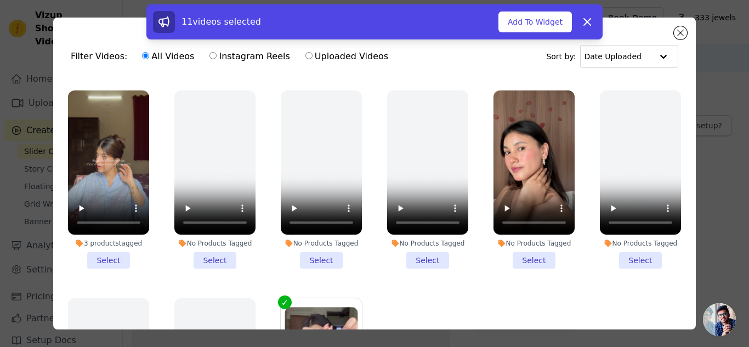
click at [109, 237] on li "3 products tagged Select" at bounding box center [108, 179] width 81 height 178
click at [0, 0] on input "3 products tagged Select" at bounding box center [0, 0] width 0 height 0
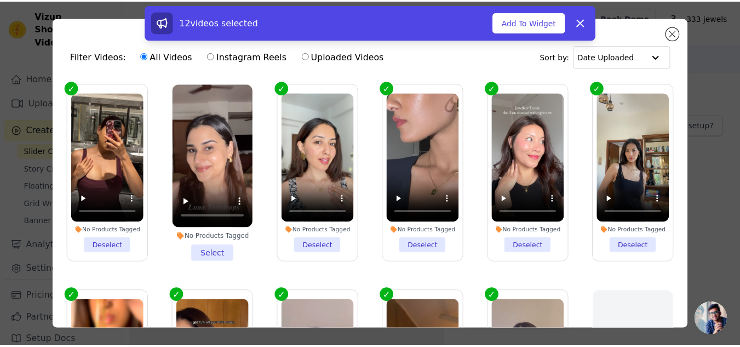
scroll to position [33, 0]
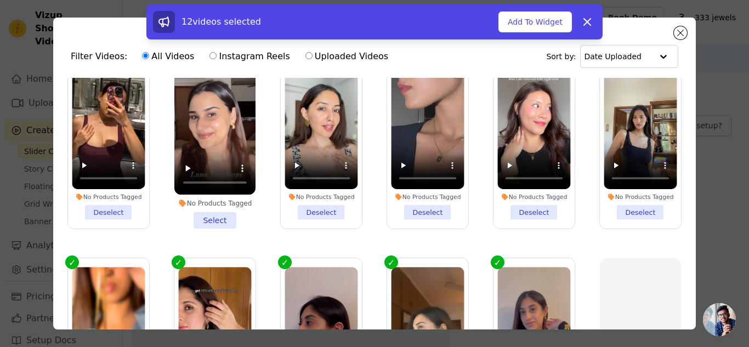
click at [226, 217] on li "No Products Tagged Select" at bounding box center [214, 139] width 81 height 178
click at [0, 0] on input "No Products Tagged Select" at bounding box center [0, 0] width 0 height 0
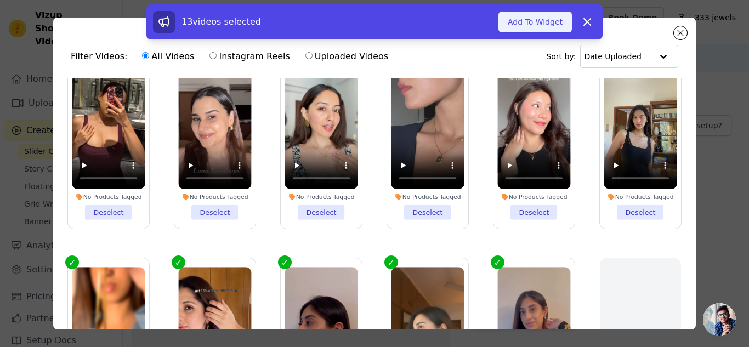
click at [519, 15] on button "Add To Widget" at bounding box center [534, 22] width 73 height 21
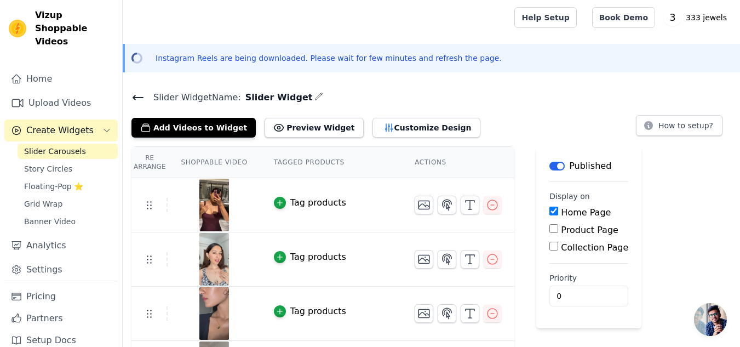
scroll to position [30, 0]
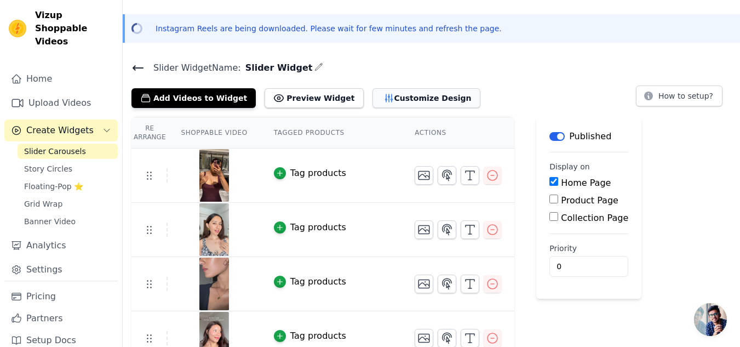
click at [373, 95] on button "Customize Design" at bounding box center [427, 98] width 108 height 20
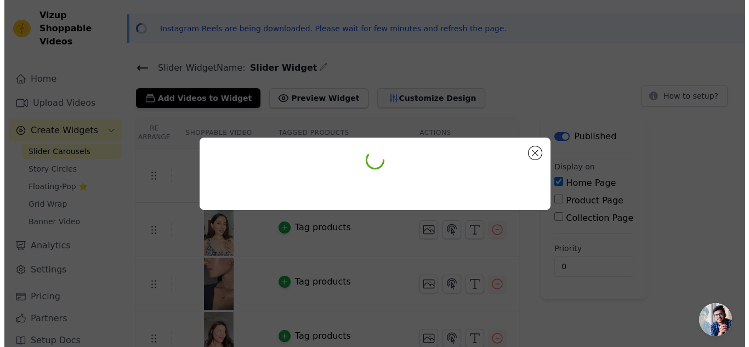
scroll to position [0, 0]
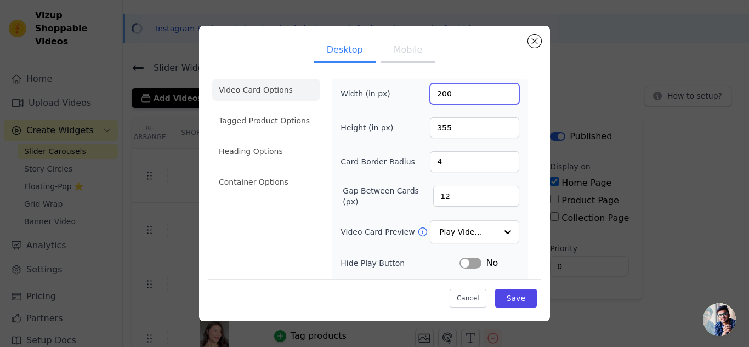
click at [445, 92] on input "200" at bounding box center [474, 93] width 89 height 21
click at [500, 97] on input "199" at bounding box center [474, 93] width 89 height 21
click at [500, 99] on input "198" at bounding box center [474, 93] width 89 height 21
click at [500, 99] on input "197" at bounding box center [474, 93] width 89 height 21
click at [500, 99] on input "196" at bounding box center [474, 93] width 89 height 21
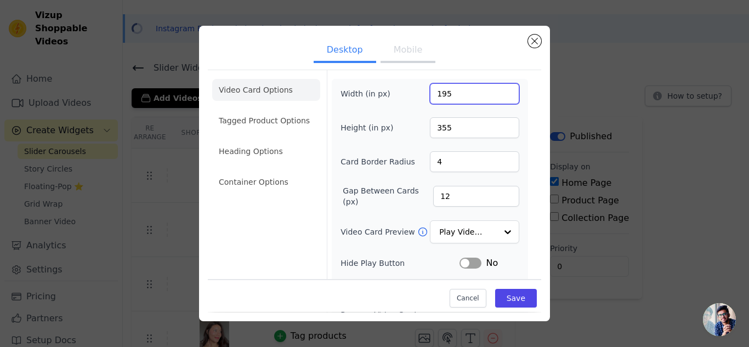
click at [500, 99] on input "195" at bounding box center [474, 93] width 89 height 21
click at [500, 99] on input "194" at bounding box center [474, 93] width 89 height 21
click at [500, 99] on input "193" at bounding box center [474, 93] width 89 height 21
click at [500, 99] on input "192" at bounding box center [474, 93] width 89 height 21
click at [500, 99] on input "191" at bounding box center [474, 93] width 89 height 21
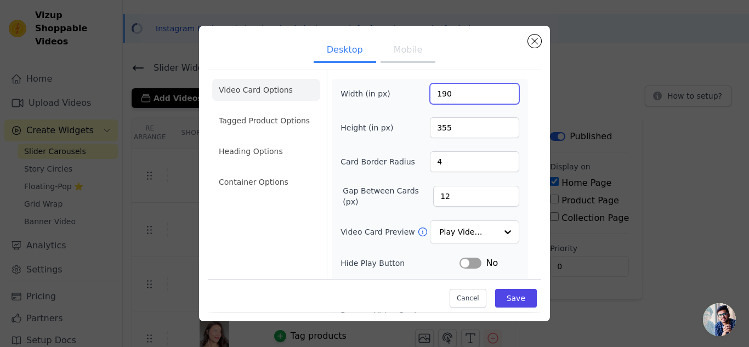
click at [500, 99] on input "190" at bounding box center [474, 93] width 89 height 21
click at [500, 99] on input "189" at bounding box center [474, 93] width 89 height 21
click at [500, 99] on input "188" at bounding box center [474, 93] width 89 height 21
click at [500, 99] on input "187" at bounding box center [474, 93] width 89 height 21
click at [500, 99] on input "186" at bounding box center [474, 93] width 89 height 21
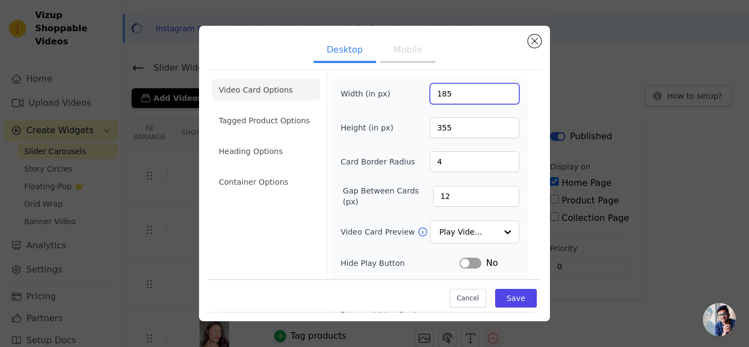
click at [500, 99] on input "185" at bounding box center [474, 93] width 89 height 21
click at [500, 99] on input "184" at bounding box center [474, 93] width 89 height 21
click at [500, 99] on input "183" at bounding box center [474, 93] width 89 height 21
click at [500, 99] on input "182" at bounding box center [474, 93] width 89 height 21
click at [500, 99] on input "181" at bounding box center [474, 93] width 89 height 21
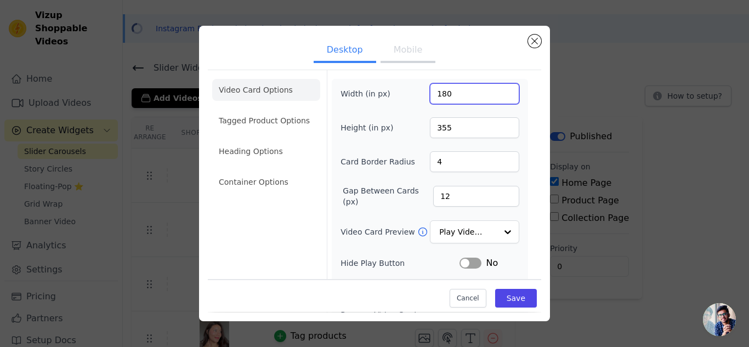
type input "180"
click at [500, 99] on input "180" at bounding box center [474, 93] width 89 height 21
click at [500, 130] on input "354" at bounding box center [474, 127] width 89 height 21
click at [500, 130] on input "353" at bounding box center [474, 127] width 89 height 21
click at [500, 130] on input "352" at bounding box center [474, 127] width 89 height 21
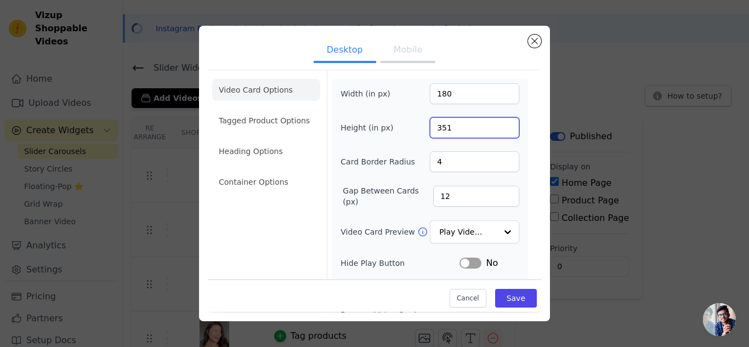
click at [500, 130] on input "351" at bounding box center [474, 127] width 89 height 21
click at [500, 130] on input "350" at bounding box center [474, 127] width 89 height 21
click at [500, 130] on input "349" at bounding box center [474, 127] width 89 height 21
click at [500, 130] on input "348" at bounding box center [474, 127] width 89 height 21
click at [500, 130] on input "347" at bounding box center [474, 127] width 89 height 21
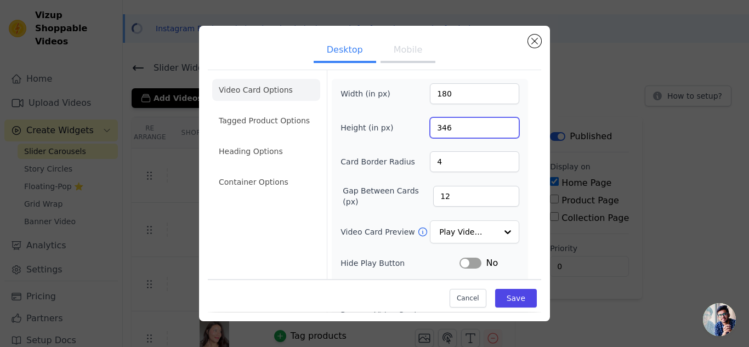
click at [500, 130] on input "346" at bounding box center [474, 127] width 89 height 21
click at [500, 130] on input "345" at bounding box center [474, 127] width 89 height 21
click at [500, 130] on input "344" at bounding box center [474, 127] width 89 height 21
click at [500, 130] on input "343" at bounding box center [474, 127] width 89 height 21
click at [500, 130] on input "342" at bounding box center [474, 127] width 89 height 21
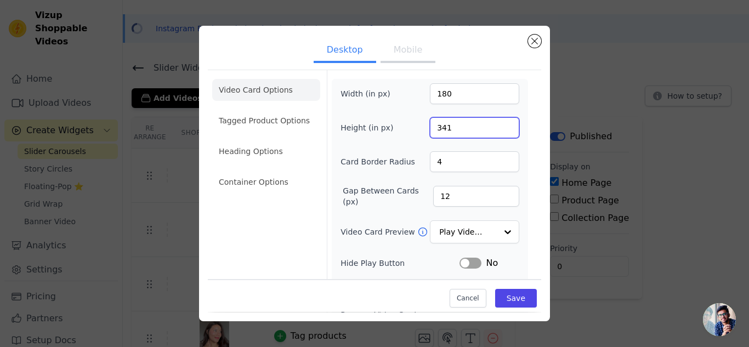
click at [500, 130] on input "341" at bounding box center [474, 127] width 89 height 21
type input "340"
click at [500, 130] on input "340" at bounding box center [474, 127] width 89 height 21
click at [481, 225] on input "Video Card Preview" at bounding box center [468, 232] width 56 height 22
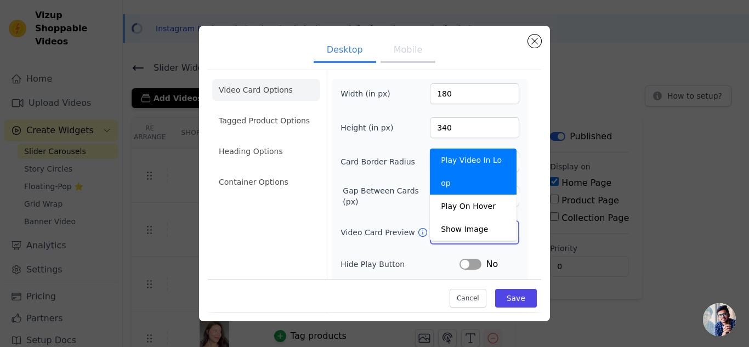
click at [481, 227] on input "Video Card Preview" at bounding box center [468, 232] width 56 height 22
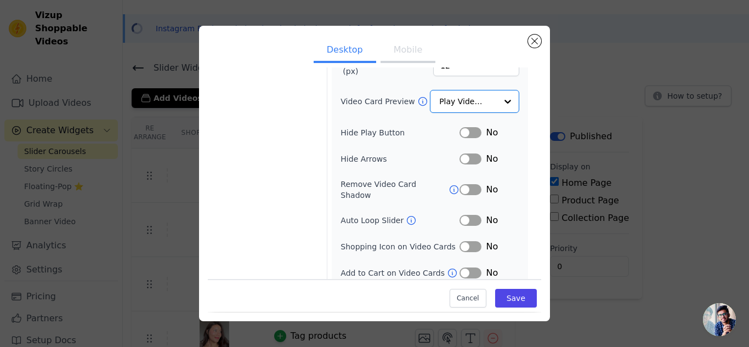
scroll to position [130, 0]
click at [470, 268] on button "Label" at bounding box center [470, 273] width 22 height 11
click at [516, 293] on button "Save" at bounding box center [516, 298] width 42 height 19
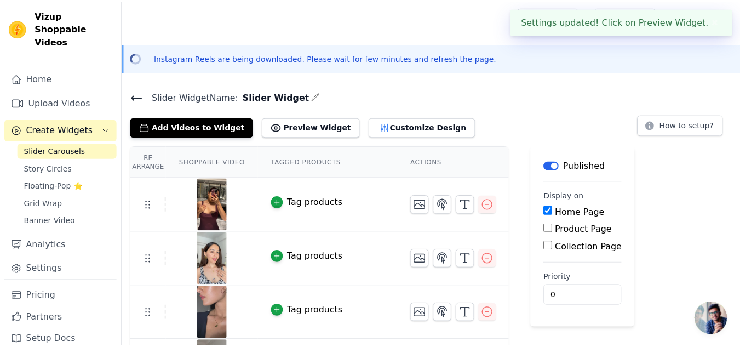
scroll to position [30, 0]
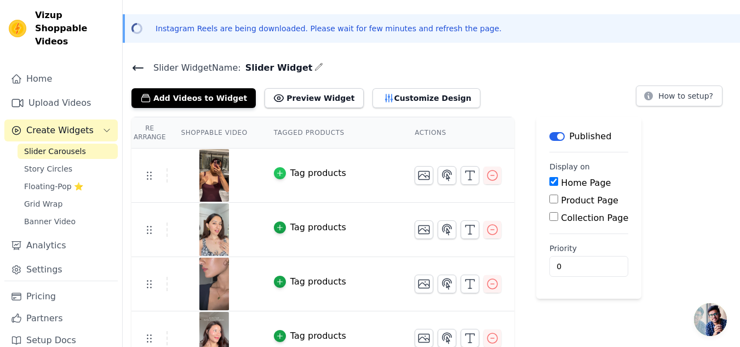
click at [275, 176] on div "button" at bounding box center [280, 173] width 12 height 12
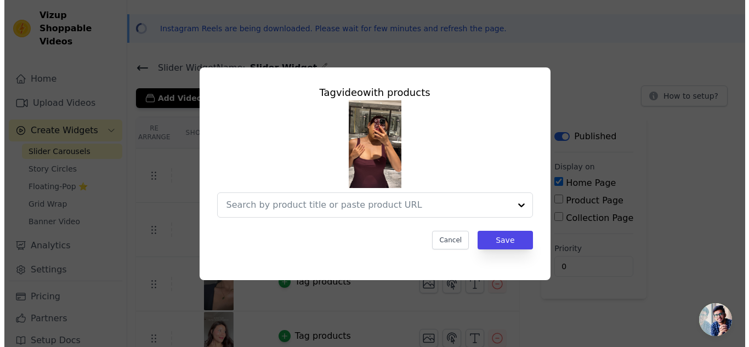
scroll to position [0, 0]
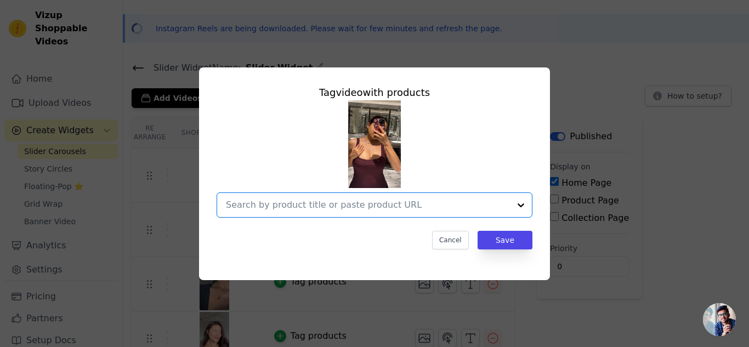
click at [339, 205] on input "text" at bounding box center [368, 204] width 284 height 13
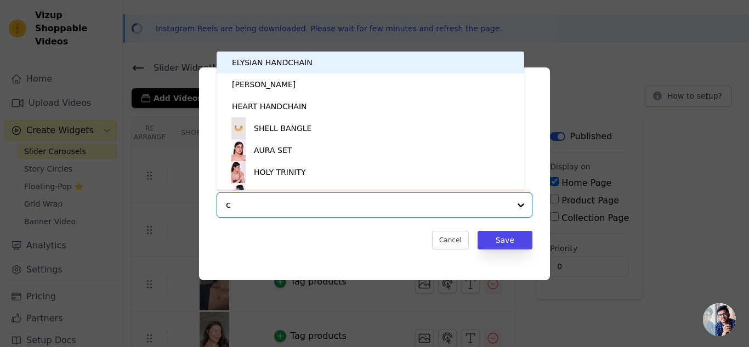
type input "cr"
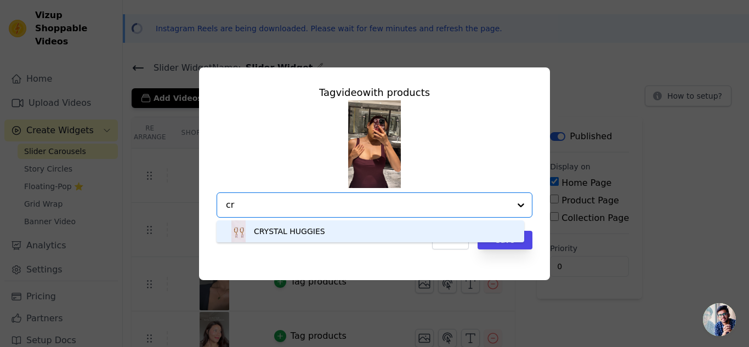
click at [343, 235] on div "CRYSTAL HUGGIES" at bounding box center [370, 231] width 286 height 22
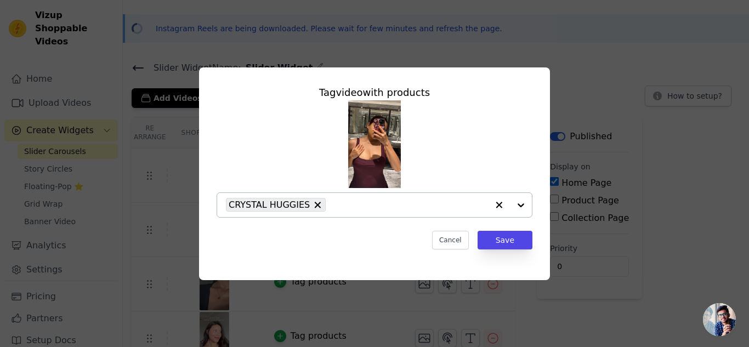
click at [343, 206] on input "text" at bounding box center [409, 204] width 157 height 13
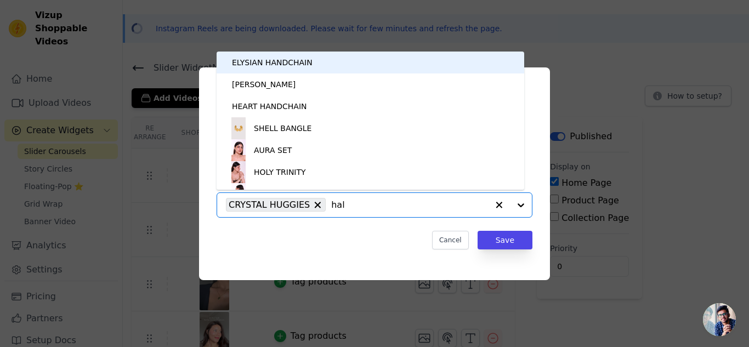
type input "halo"
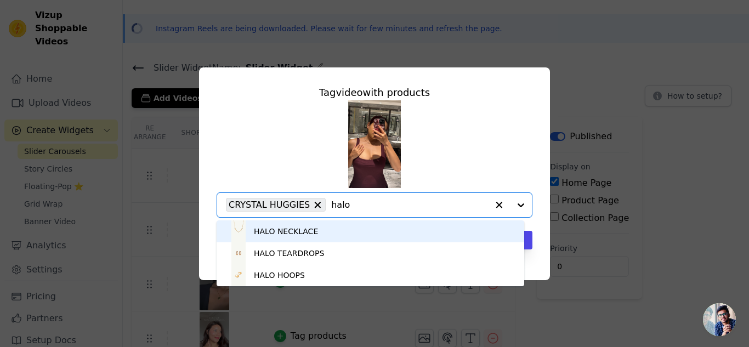
click at [333, 229] on div "HALO NECKLACE" at bounding box center [370, 231] width 286 height 22
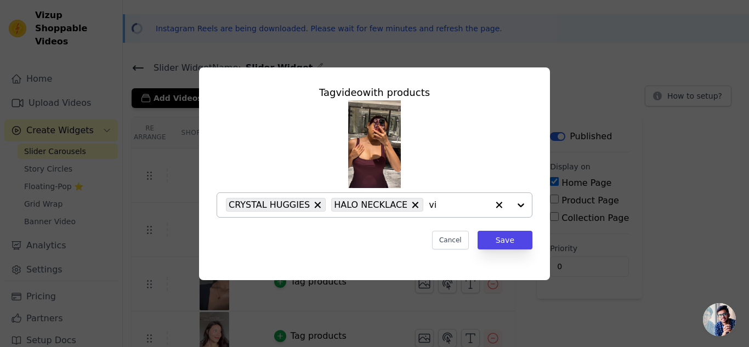
type input "vio"
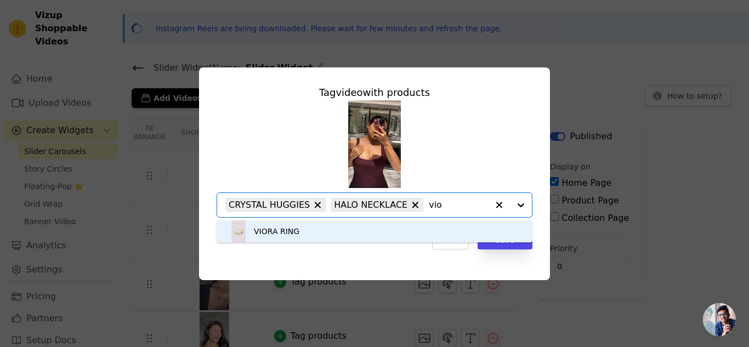
click at [401, 226] on div "VIORA RING" at bounding box center [374, 231] width 294 height 22
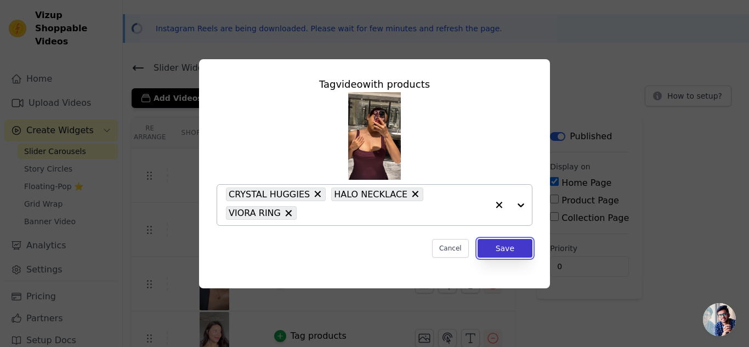
click at [492, 253] on button "Save" at bounding box center [504, 248] width 55 height 19
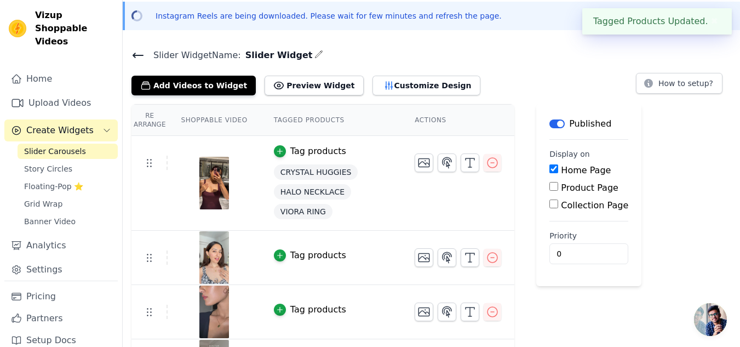
scroll to position [44, 0]
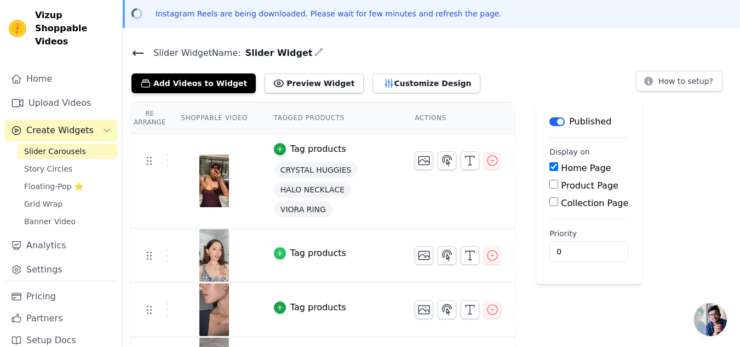
click at [277, 253] on icon "button" at bounding box center [279, 253] width 5 height 5
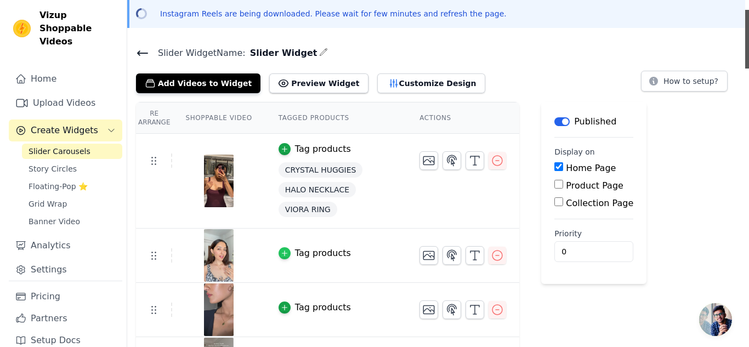
scroll to position [0, 0]
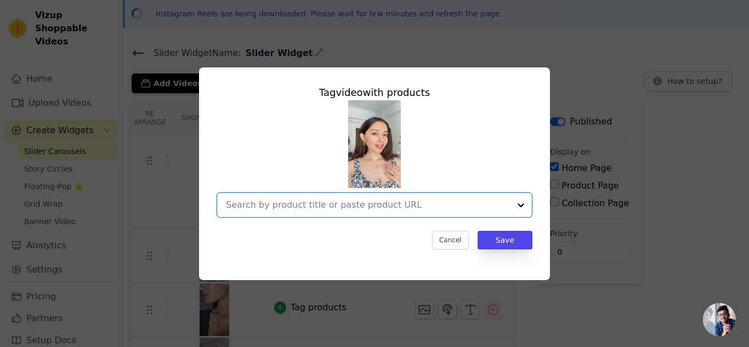
click at [312, 207] on input "text" at bounding box center [368, 204] width 284 height 13
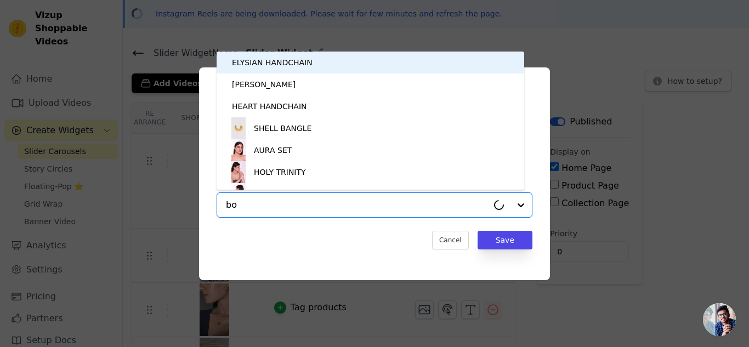
type input "bow"
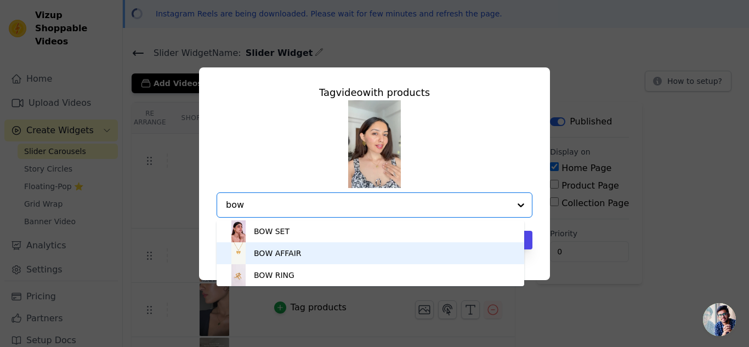
click at [283, 252] on div "BOW AFFAIR" at bounding box center [278, 253] width 48 height 11
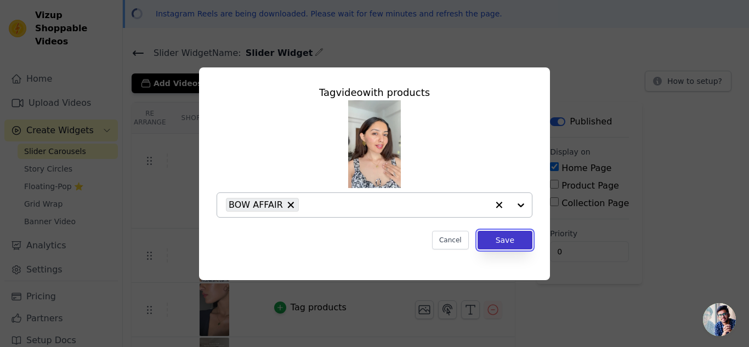
click at [493, 242] on button "Save" at bounding box center [504, 240] width 55 height 19
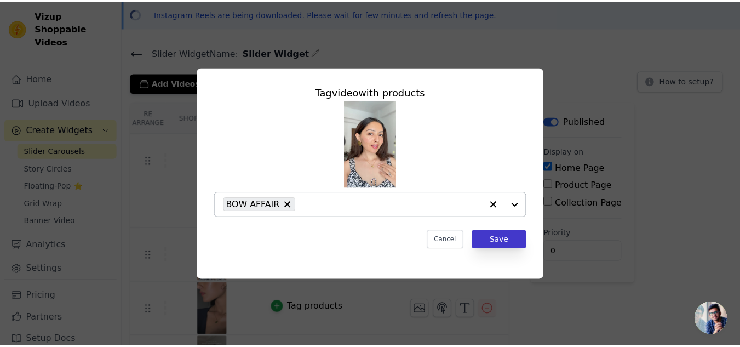
scroll to position [44, 0]
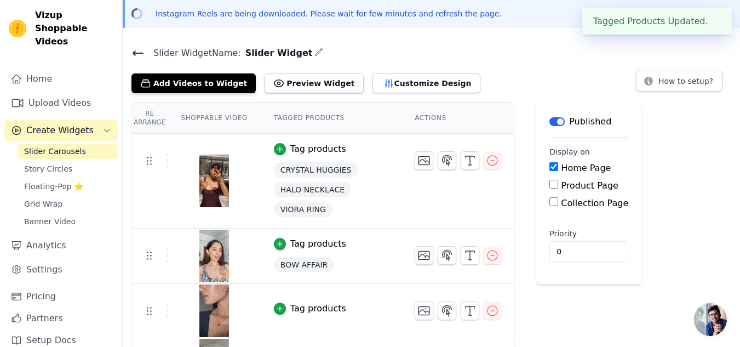
click at [214, 256] on img at bounding box center [214, 256] width 31 height 53
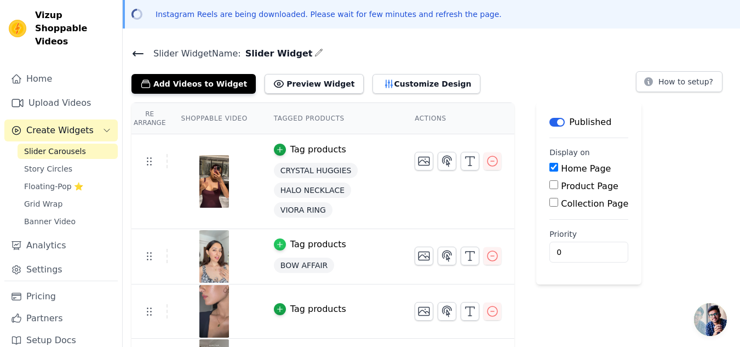
click at [276, 242] on icon "button" at bounding box center [280, 245] width 8 height 8
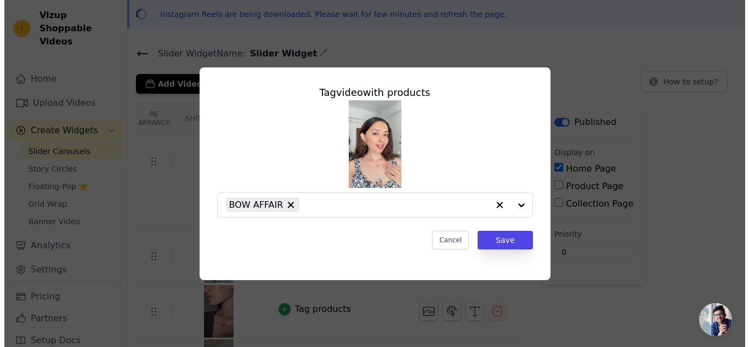
scroll to position [0, 0]
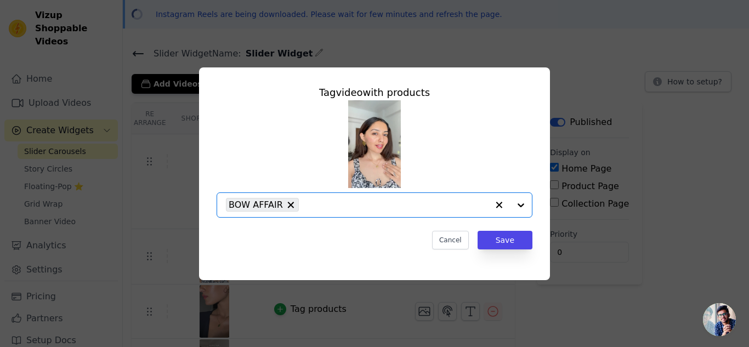
click at [341, 205] on input "text" at bounding box center [396, 204] width 184 height 13
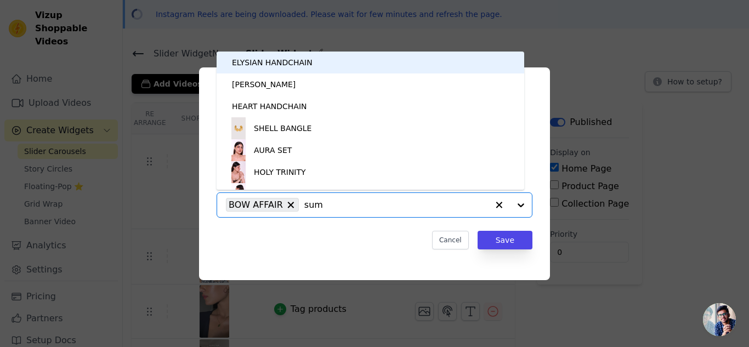
type input "summ"
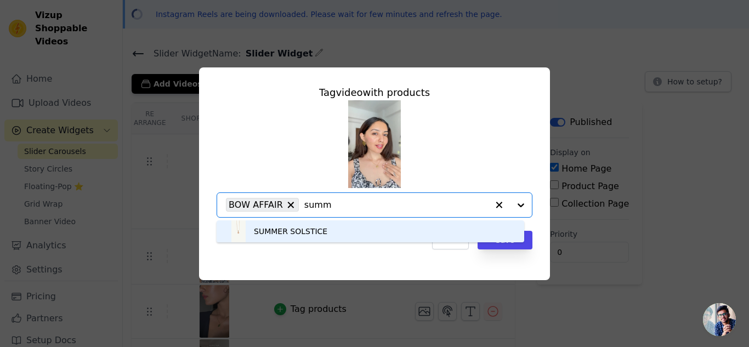
click at [329, 237] on div "SUMMER SOLSTICE" at bounding box center [370, 231] width 286 height 22
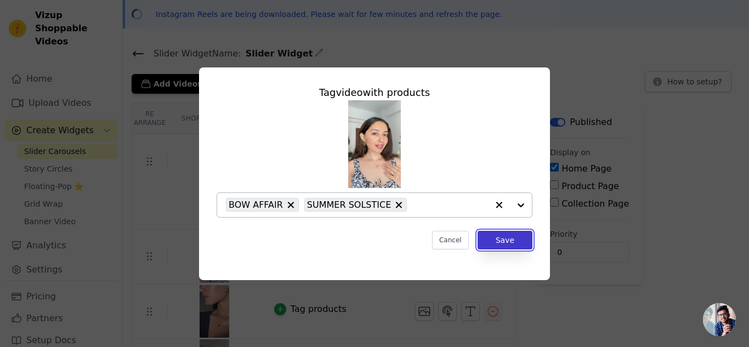
click at [492, 243] on button "Save" at bounding box center [504, 240] width 55 height 19
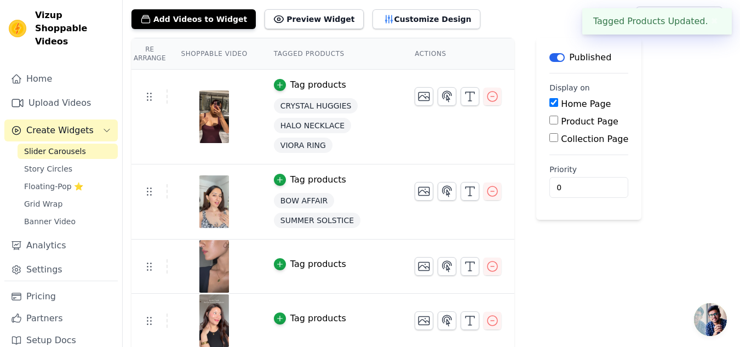
scroll to position [109, 0]
click at [276, 262] on icon "button" at bounding box center [280, 264] width 8 height 8
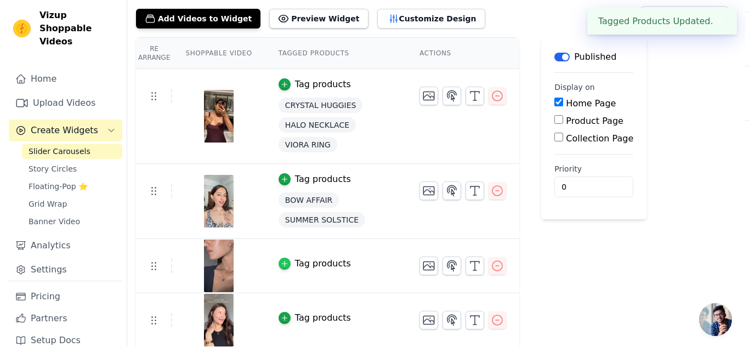
scroll to position [0, 0]
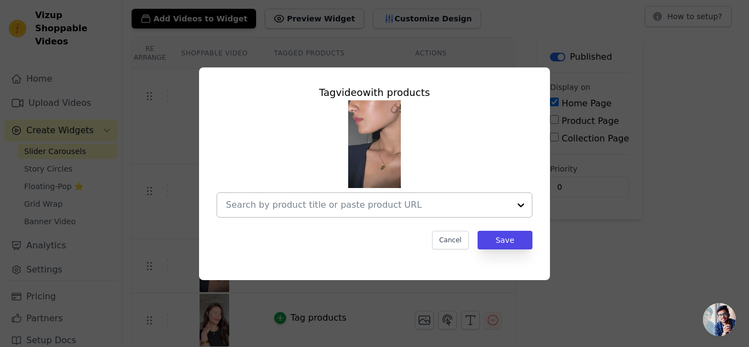
click at [300, 209] on input "text" at bounding box center [368, 204] width 284 height 13
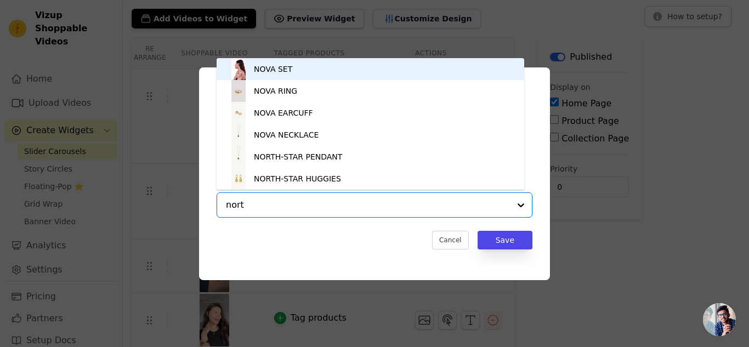
type input "north"
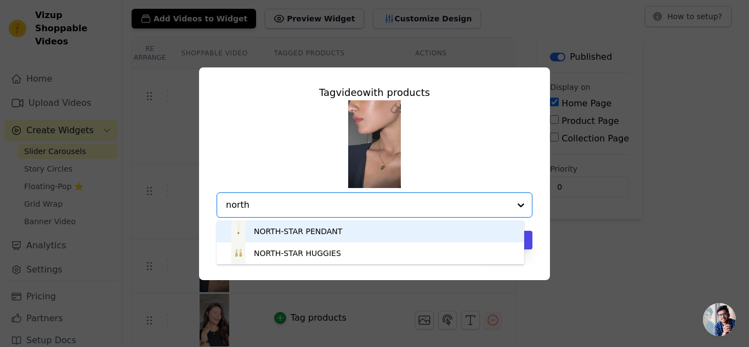
click at [303, 229] on div "NORTH-STAR PENDANT" at bounding box center [298, 231] width 88 height 11
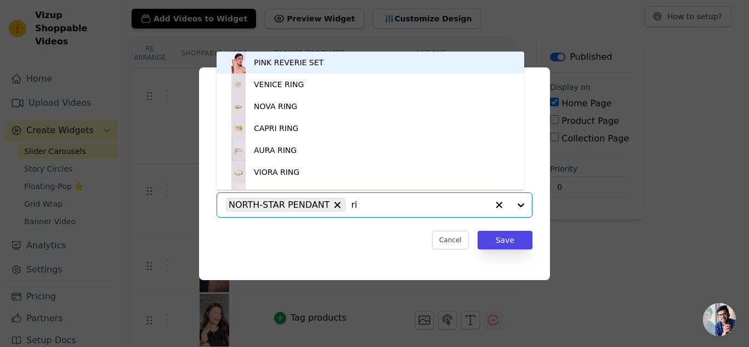
type input "r"
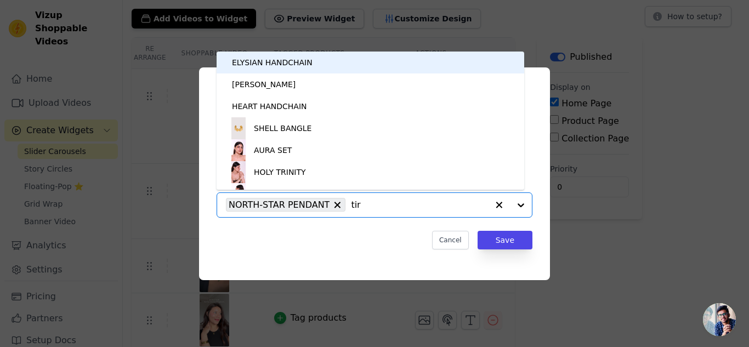
type input "tira"
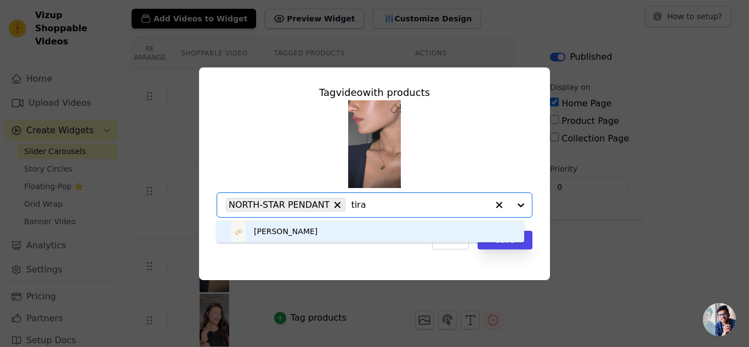
click at [345, 224] on div "TIRA HOOPS" at bounding box center [370, 231] width 286 height 22
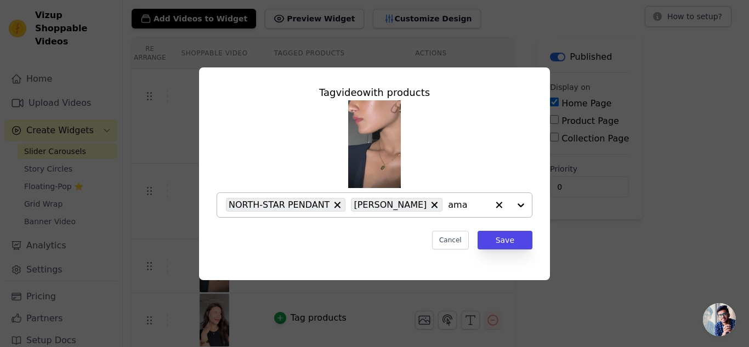
type input "amal"
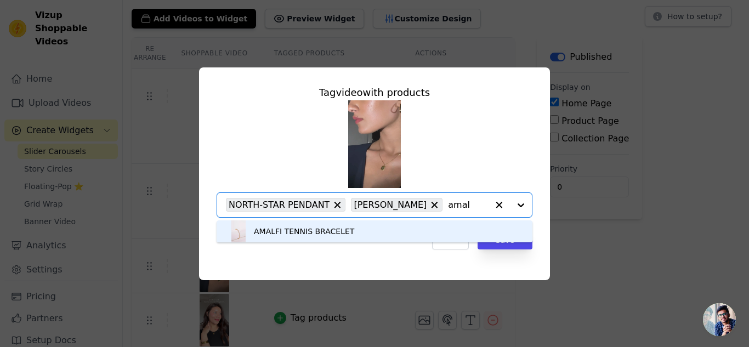
click at [344, 230] on div "AMALFI TENNIS BRACELET" at bounding box center [374, 231] width 294 height 22
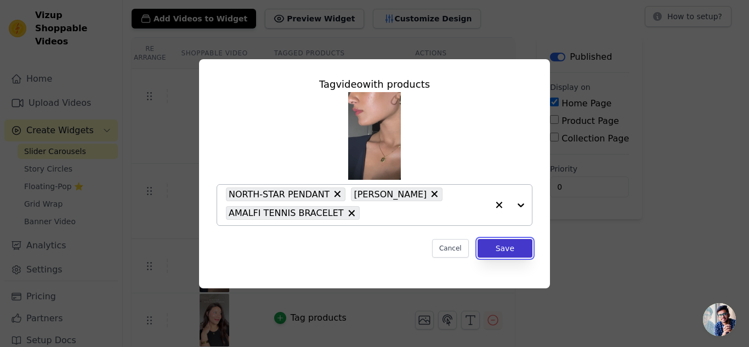
click at [498, 247] on button "Save" at bounding box center [504, 248] width 55 height 19
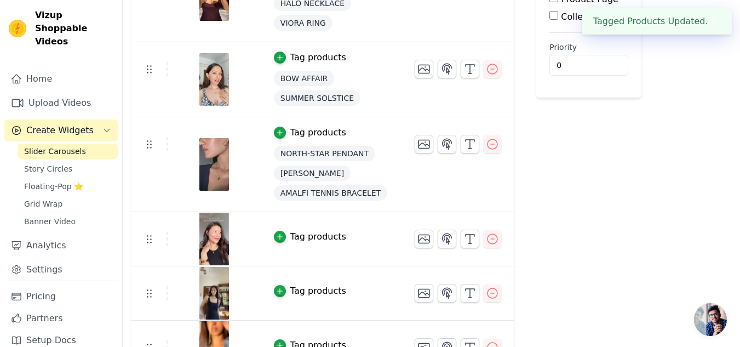
scroll to position [235, 0]
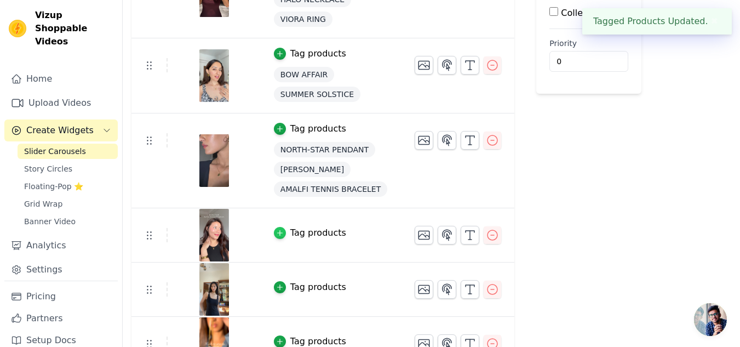
click at [277, 236] on icon "button" at bounding box center [280, 233] width 8 height 8
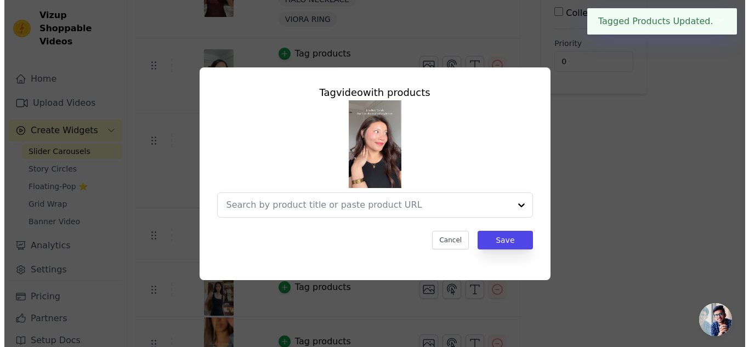
scroll to position [0, 0]
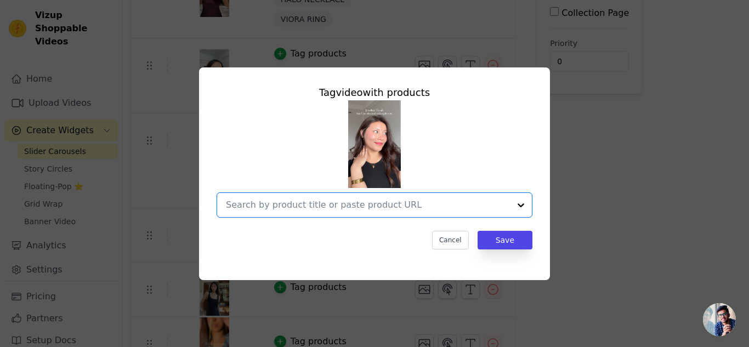
click at [305, 206] on input "text" at bounding box center [368, 204] width 284 height 13
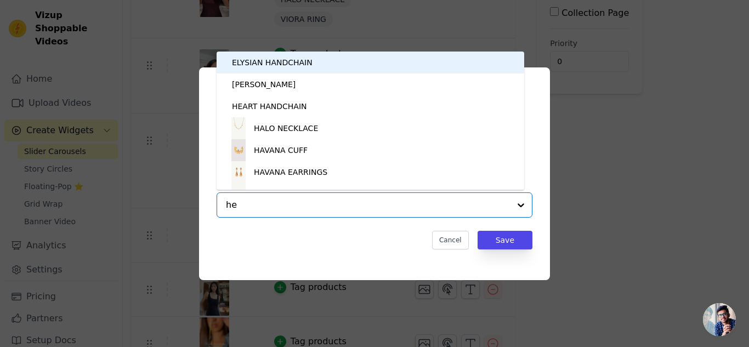
type input "hea"
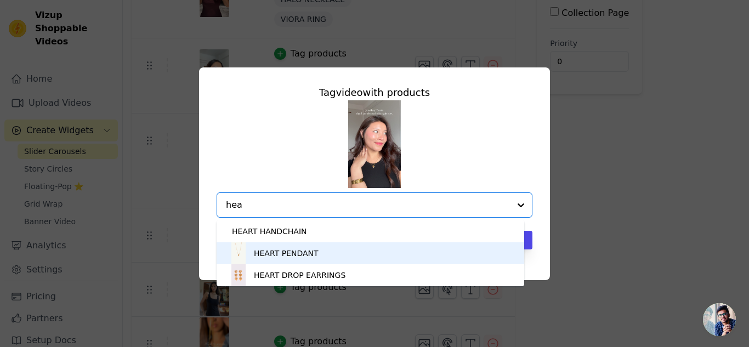
click at [297, 249] on div "HEART PENDANT" at bounding box center [286, 253] width 65 height 11
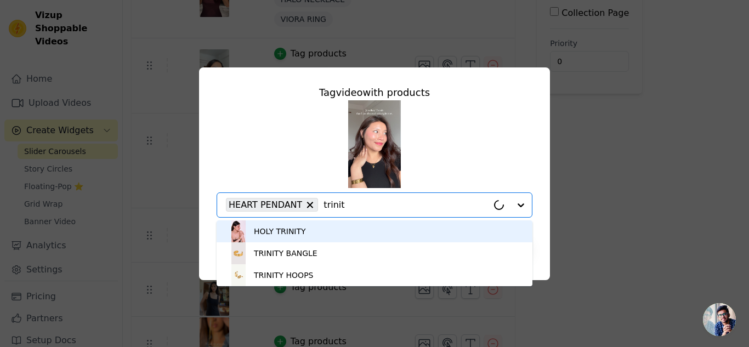
type input "trinity"
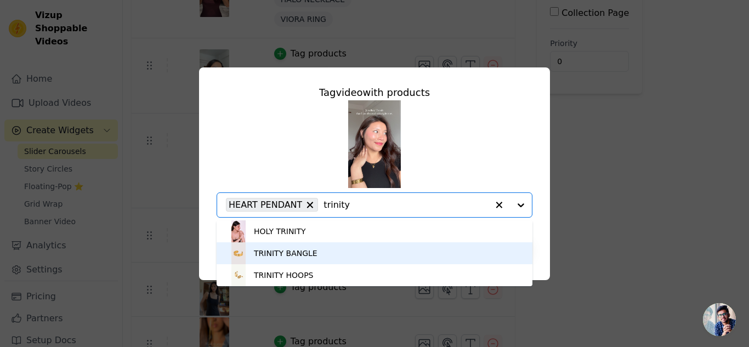
click at [327, 249] on div "TRINITY BANGLE" at bounding box center [374, 253] width 294 height 22
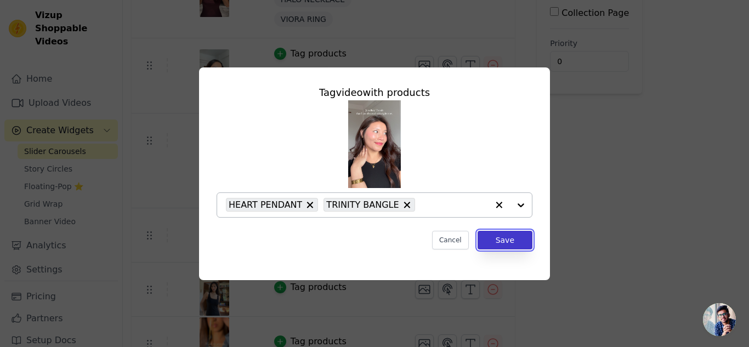
click at [507, 243] on button "Save" at bounding box center [504, 240] width 55 height 19
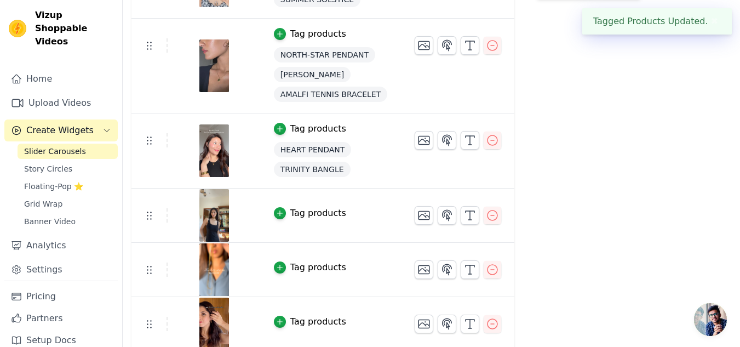
scroll to position [330, 0]
click at [276, 211] on icon "button" at bounding box center [280, 213] width 8 height 8
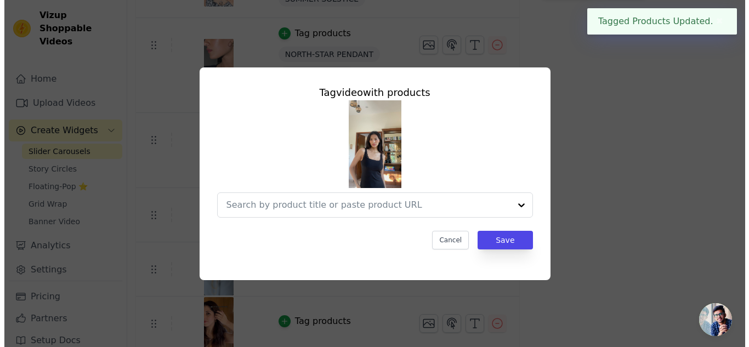
scroll to position [0, 0]
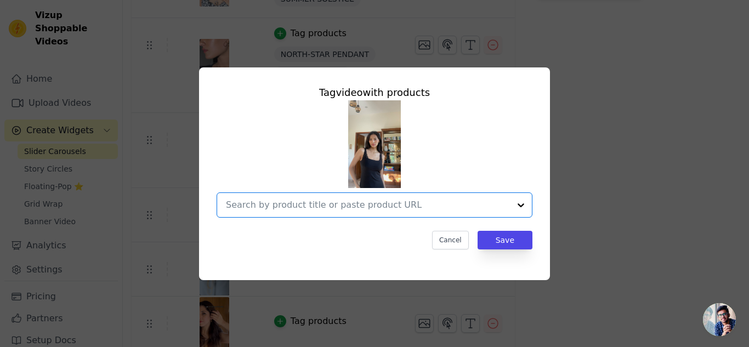
click at [276, 207] on input "text" at bounding box center [368, 204] width 284 height 13
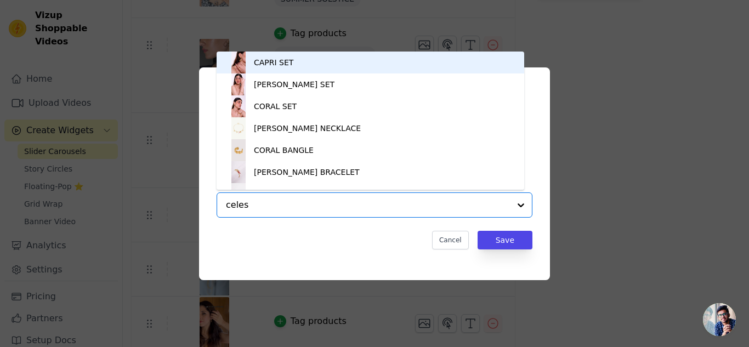
type input "celest"
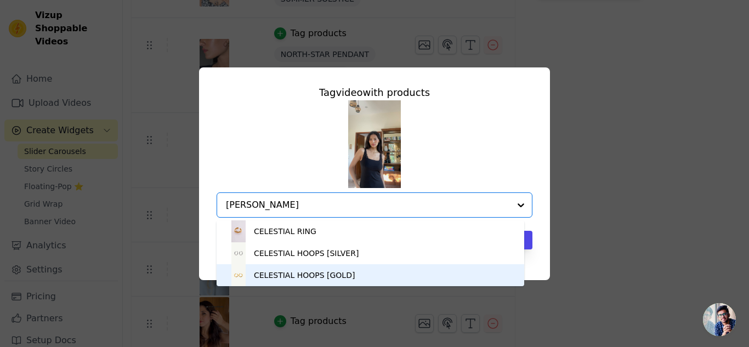
click at [288, 278] on div "CELESTIAL HOOPS [GOLD]" at bounding box center [304, 275] width 101 height 11
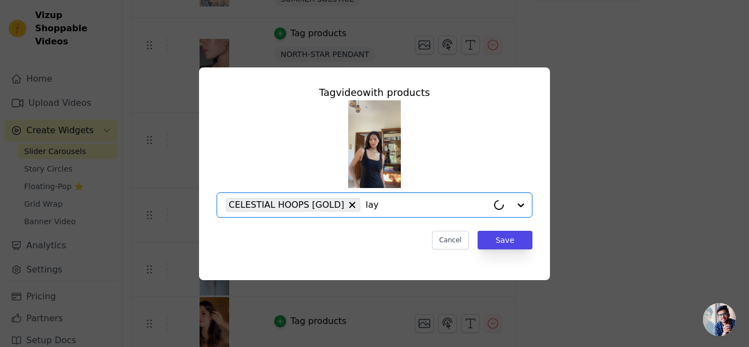
type input "laye"
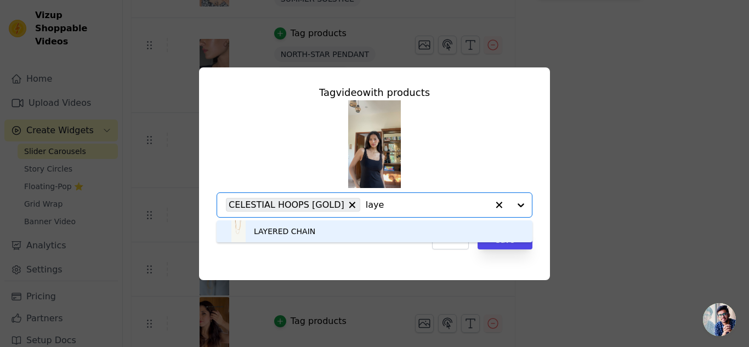
click at [346, 230] on div "LAYERED CHAIN" at bounding box center [374, 231] width 294 height 22
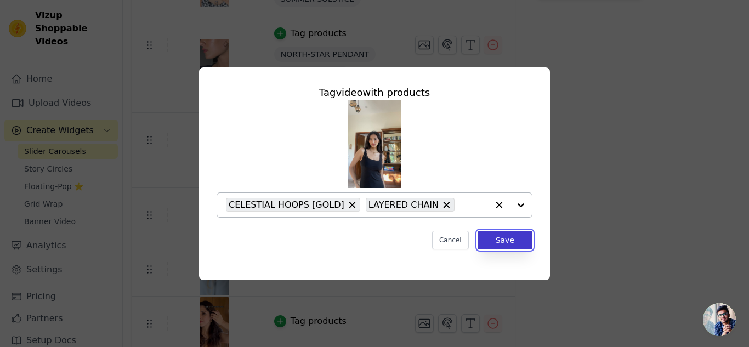
click at [503, 243] on button "Save" at bounding box center [504, 240] width 55 height 19
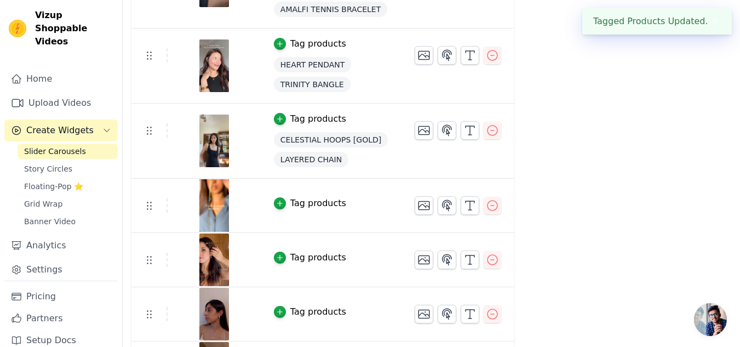
scroll to position [415, 0]
click at [277, 199] on div "button" at bounding box center [280, 203] width 12 height 12
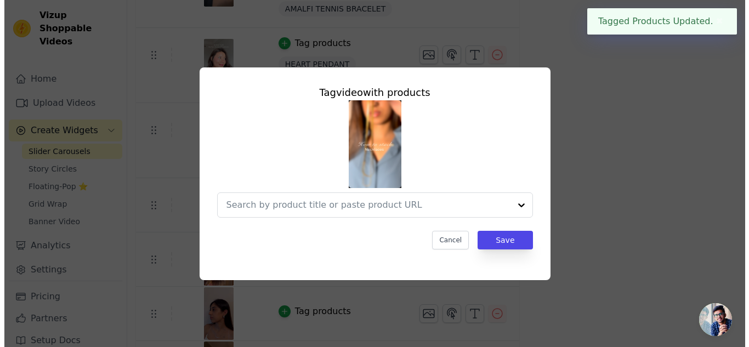
scroll to position [0, 0]
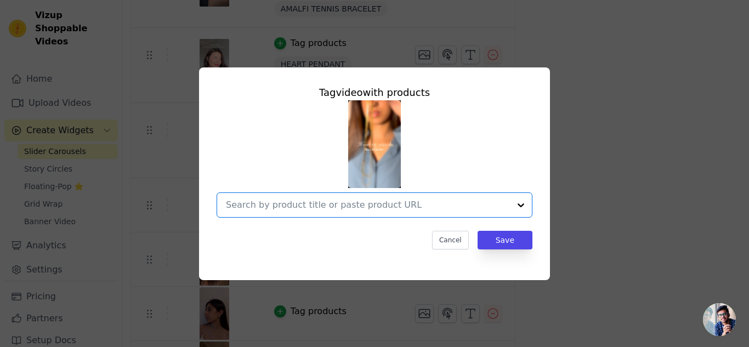
click at [288, 204] on input "text" at bounding box center [368, 204] width 284 height 13
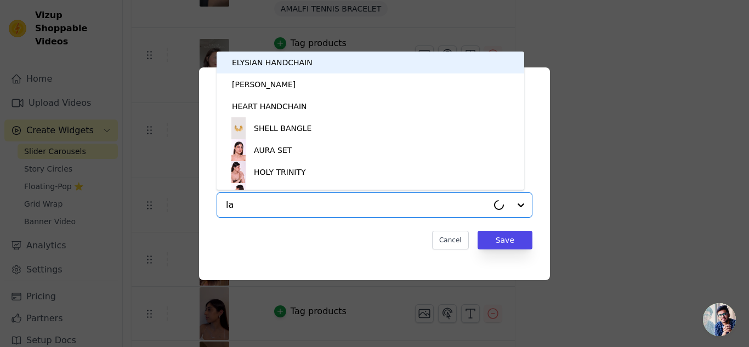
type input "lay"
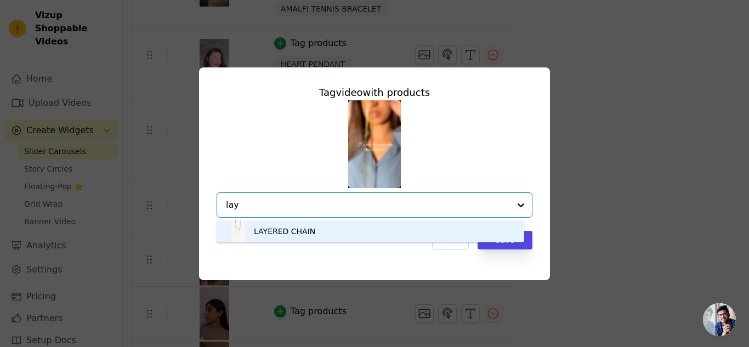
click at [286, 232] on div "LAYERED CHAIN" at bounding box center [284, 231] width 61 height 11
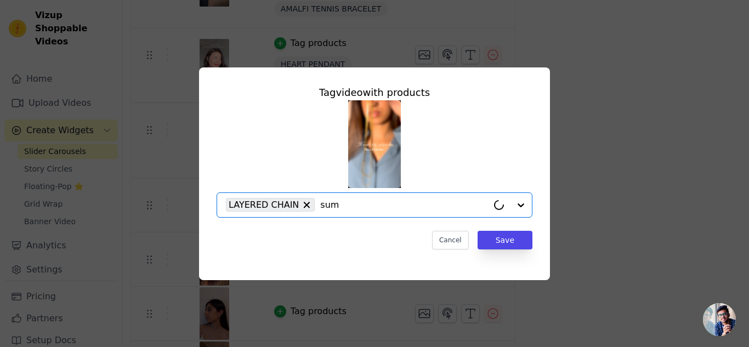
type input "summ"
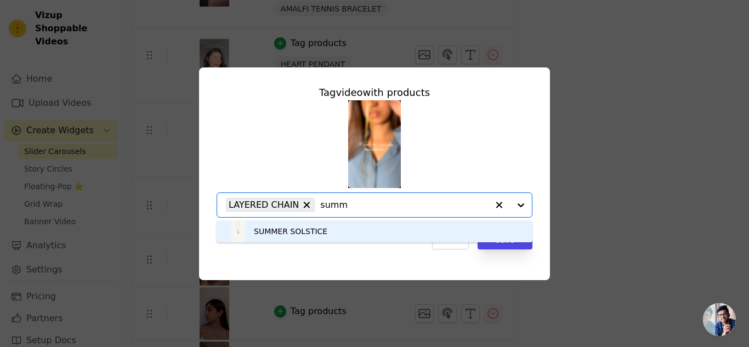
click at [341, 231] on div "SUMMER SOLSTICE" at bounding box center [374, 231] width 294 height 22
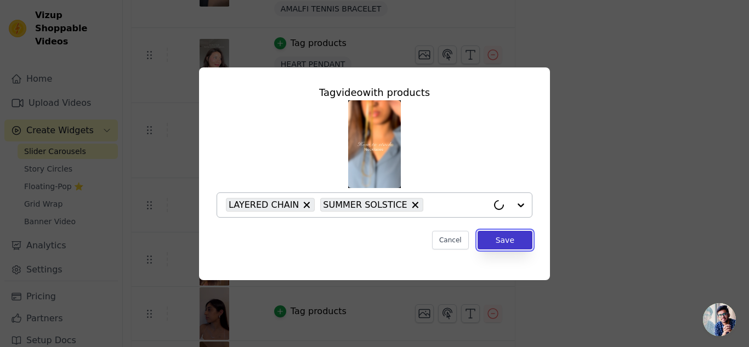
click at [497, 246] on button "Save" at bounding box center [504, 240] width 55 height 19
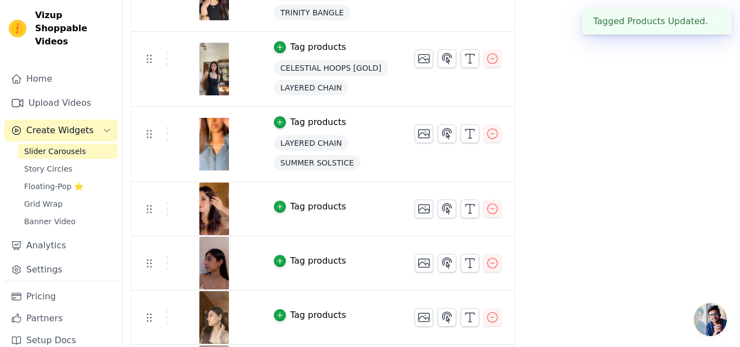
scroll to position [489, 0]
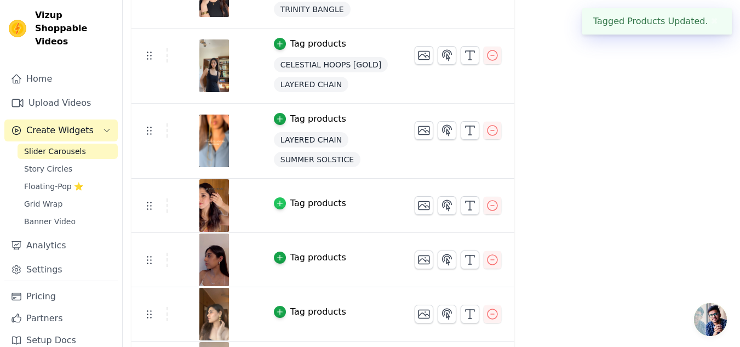
click at [276, 206] on icon "button" at bounding box center [280, 203] width 8 height 8
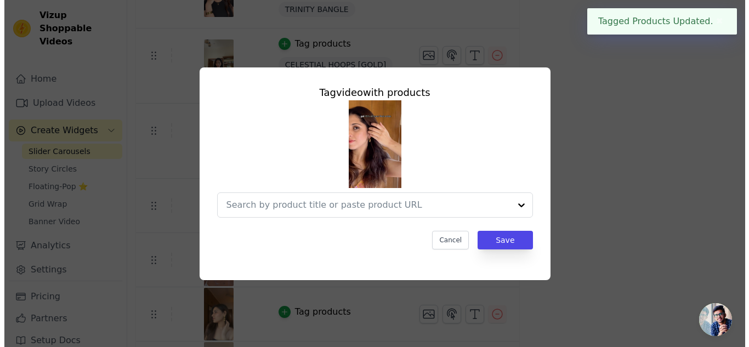
scroll to position [0, 0]
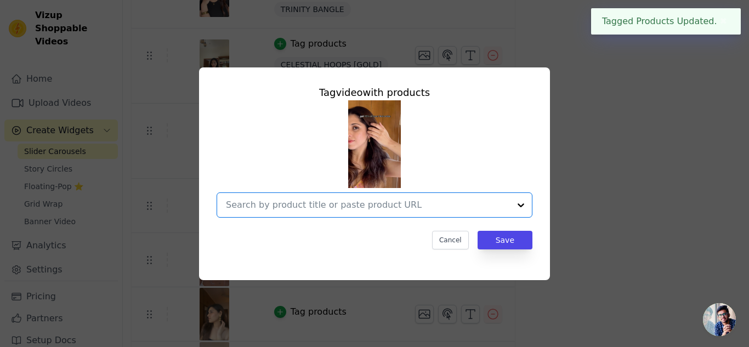
click at [299, 206] on input "text" at bounding box center [368, 204] width 284 height 13
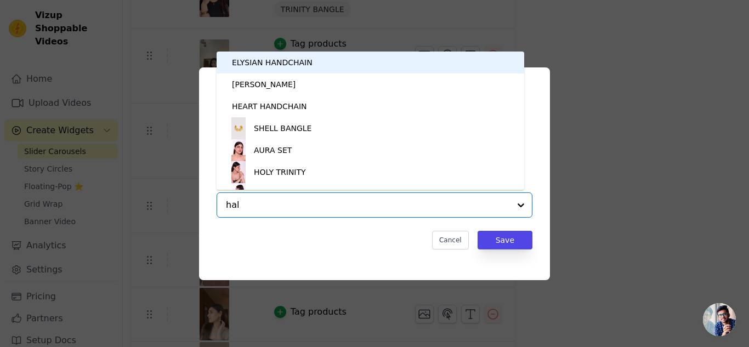
type input "halo"
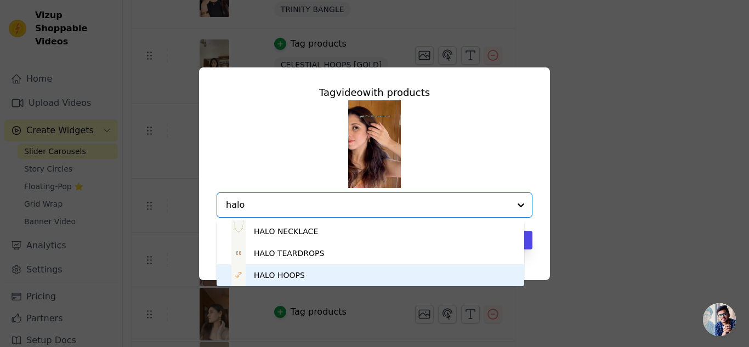
click at [299, 272] on div "HALO HOOPS" at bounding box center [279, 275] width 51 height 11
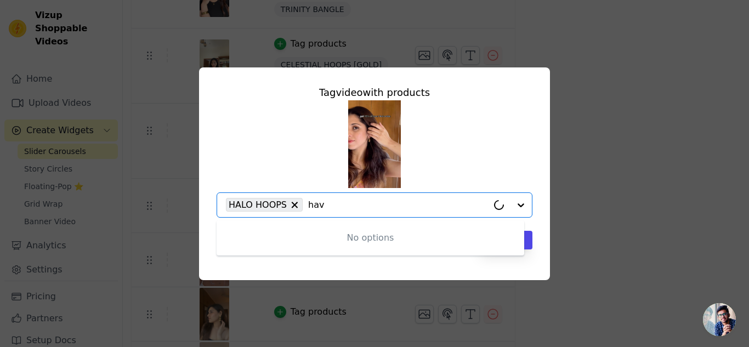
type input "hava"
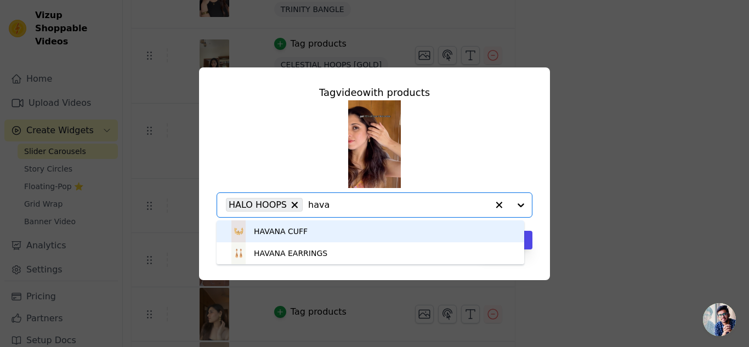
click at [301, 238] on div "HAVANA CUFF" at bounding box center [370, 231] width 286 height 22
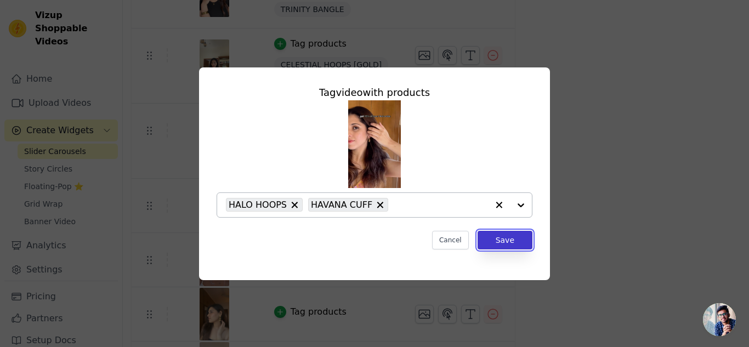
click at [506, 238] on button "Save" at bounding box center [504, 240] width 55 height 19
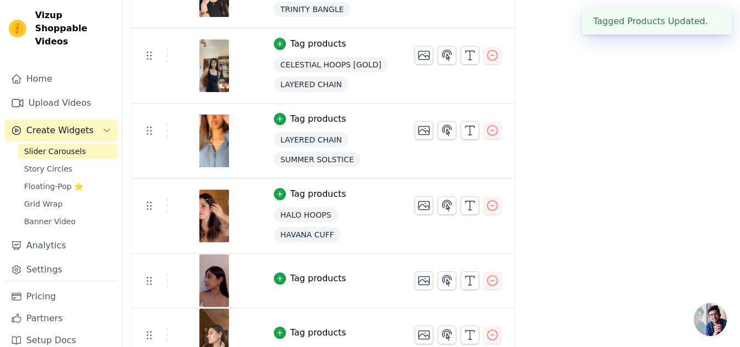
scroll to position [553, 0]
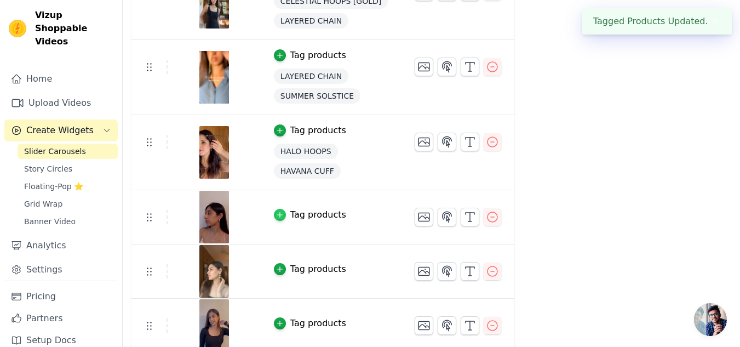
click at [276, 216] on icon "button" at bounding box center [280, 215] width 8 height 8
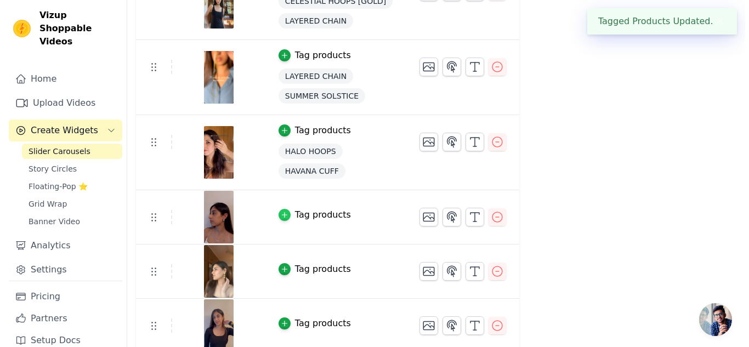
scroll to position [0, 0]
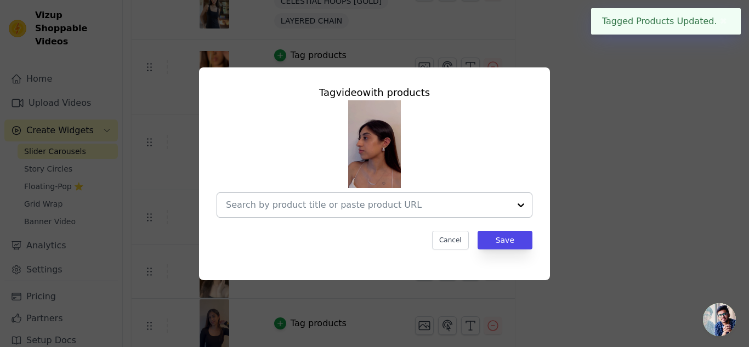
click at [305, 212] on div at bounding box center [368, 205] width 284 height 24
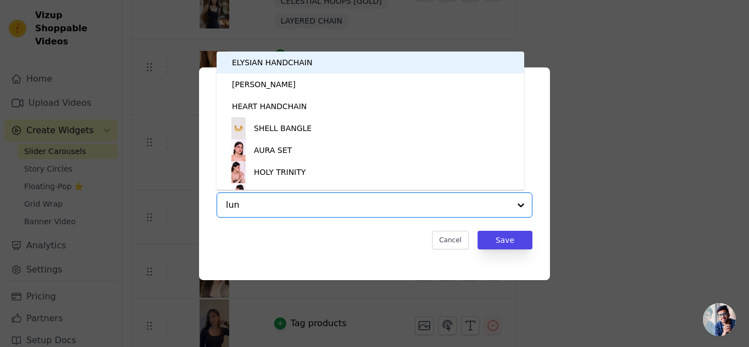
type input "luna"
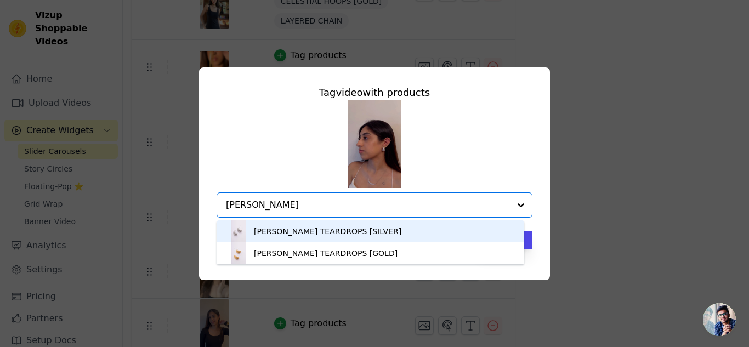
click at [316, 230] on div "LUNA TEARDROPS [SILVER]" at bounding box center [327, 231] width 147 height 11
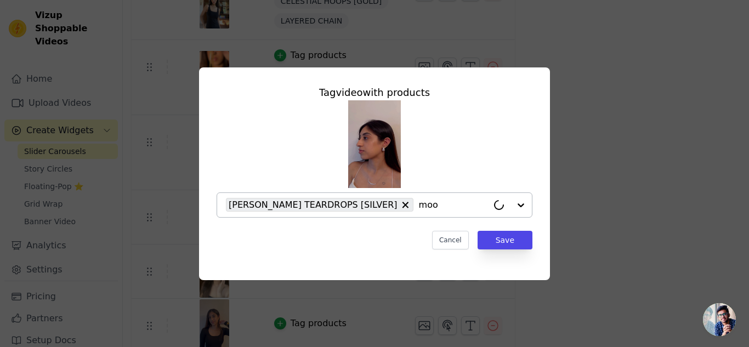
type input "moon"
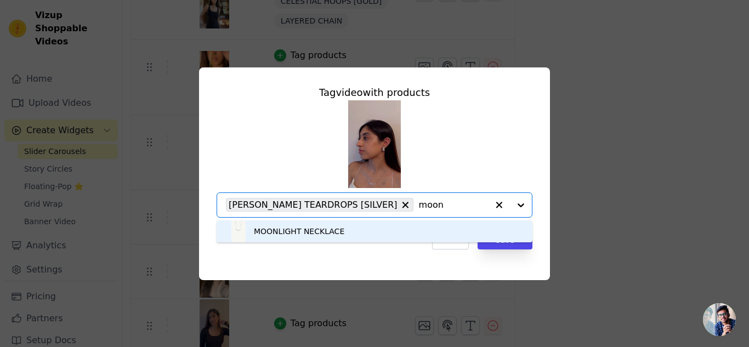
click at [358, 231] on div "MOONLIGHT NECKLACE" at bounding box center [374, 231] width 294 height 22
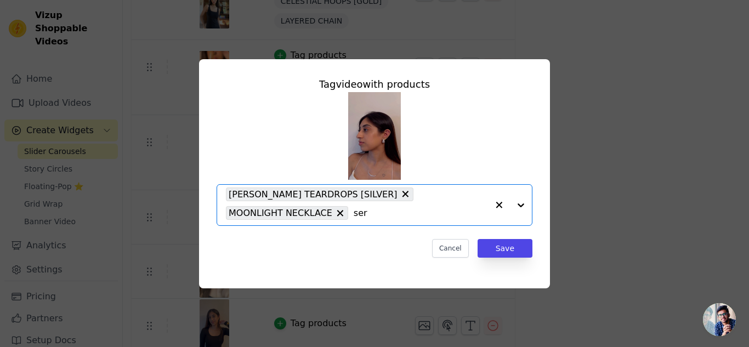
type input "sere"
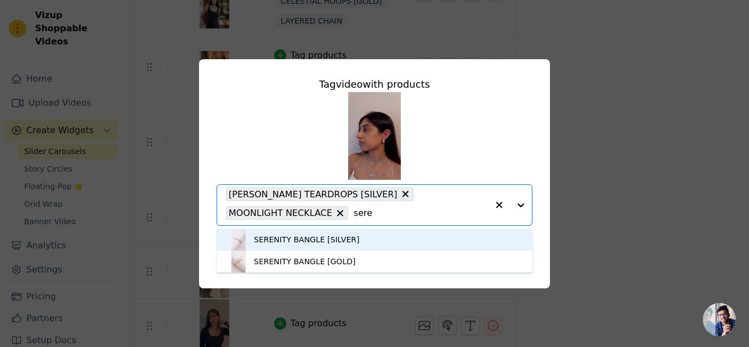
click at [266, 236] on div "SERENITY BANGLE [SILVER]" at bounding box center [306, 239] width 105 height 11
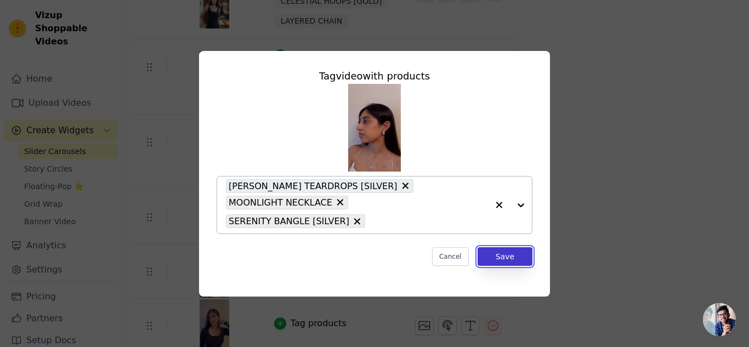
click at [502, 249] on button "Save" at bounding box center [504, 256] width 55 height 19
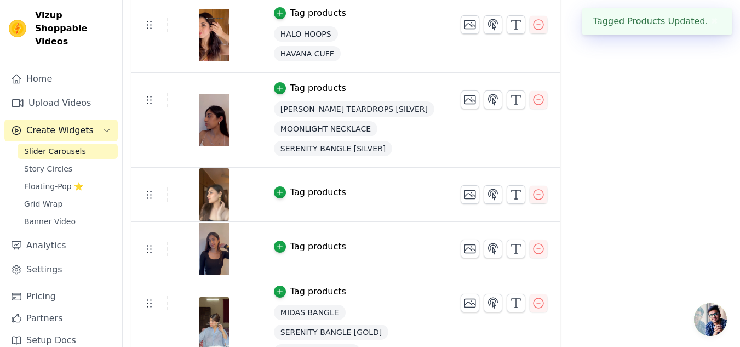
scroll to position [678, 0]
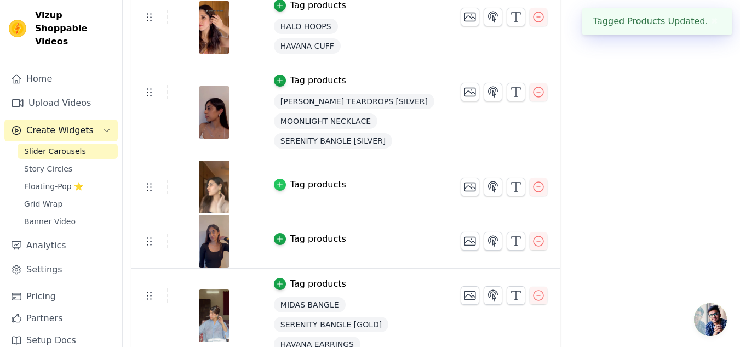
click at [277, 181] on icon "button" at bounding box center [280, 185] width 8 height 8
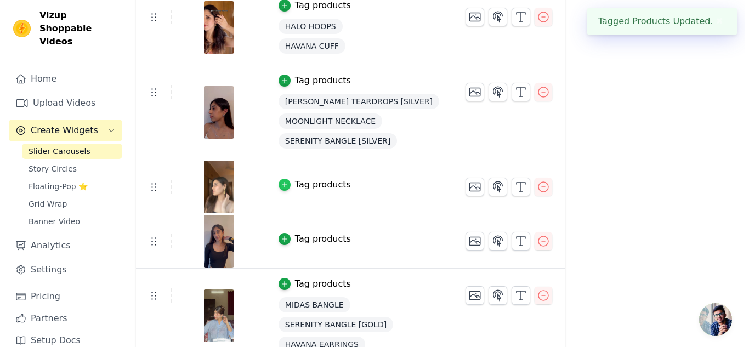
scroll to position [0, 0]
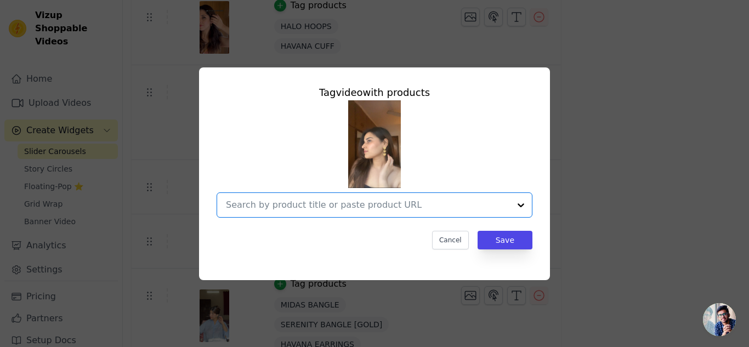
click at [280, 202] on input "text" at bounding box center [368, 204] width 284 height 13
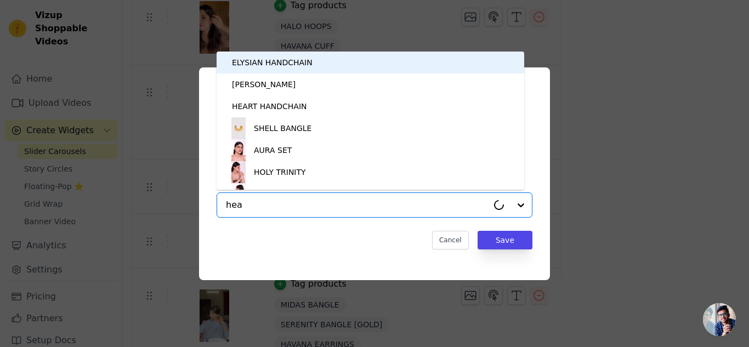
type input "hear"
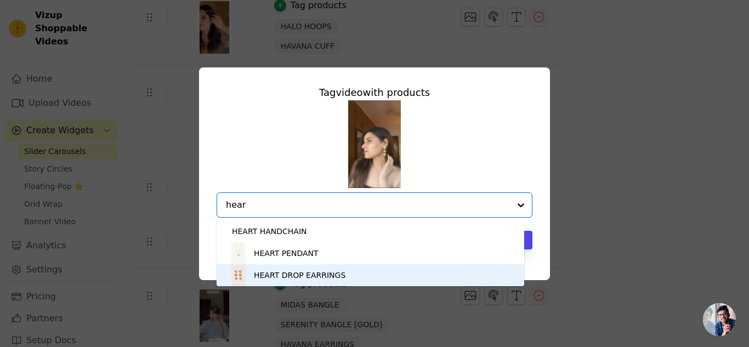
click at [293, 281] on div "HEART DROP EARRINGS" at bounding box center [370, 275] width 286 height 22
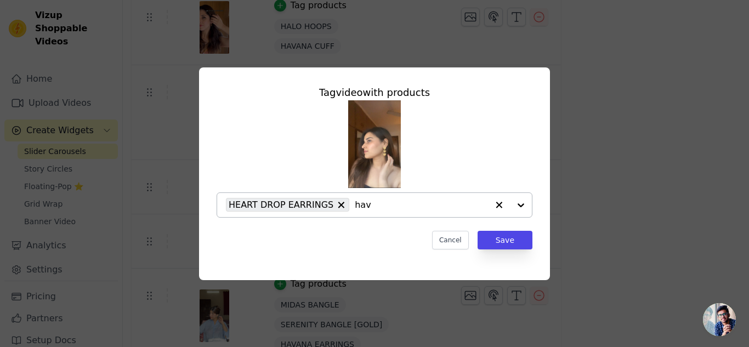
type input "hava"
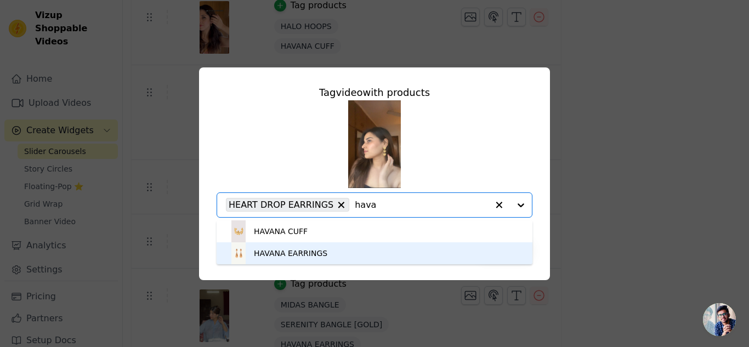
click at [349, 249] on div "HAVANA EARRINGS" at bounding box center [374, 253] width 294 height 22
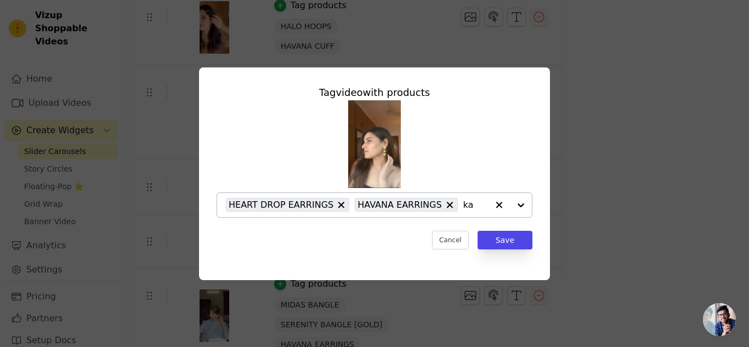
type input "kai"
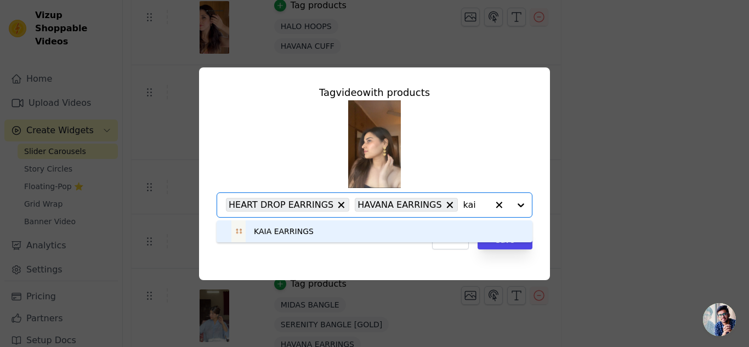
click at [329, 232] on div "KAIA EARRINGS" at bounding box center [374, 231] width 294 height 22
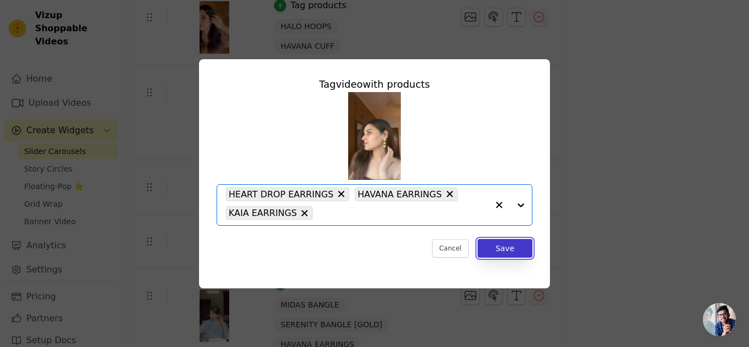
click at [501, 248] on button "Save" at bounding box center [504, 248] width 55 height 19
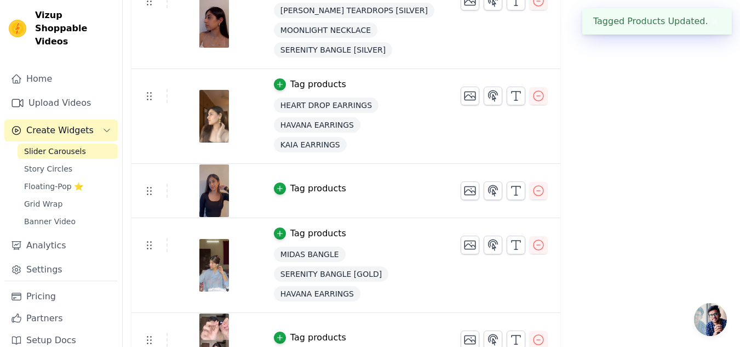
scroll to position [769, 0]
click at [276, 185] on icon "button" at bounding box center [280, 188] width 8 height 8
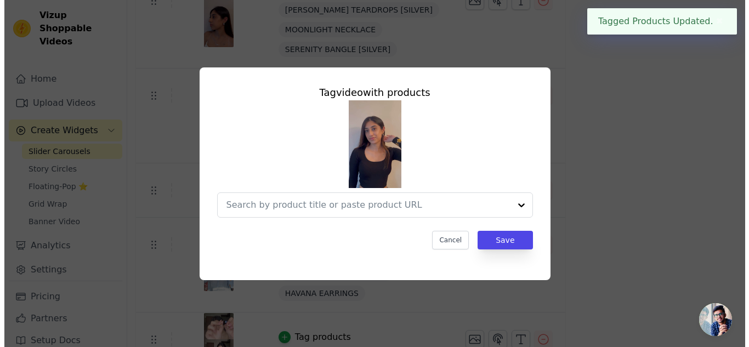
scroll to position [0, 0]
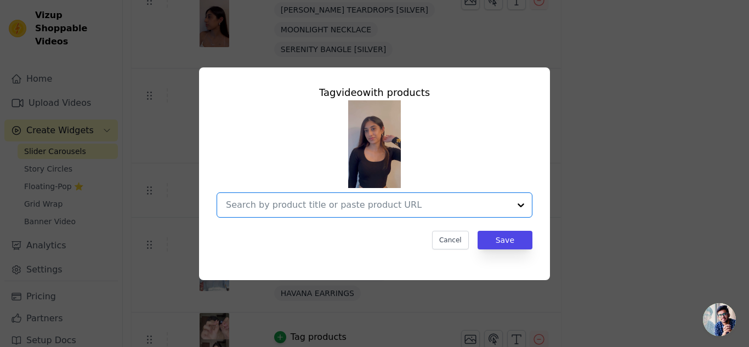
click at [283, 208] on input "text" at bounding box center [368, 204] width 284 height 13
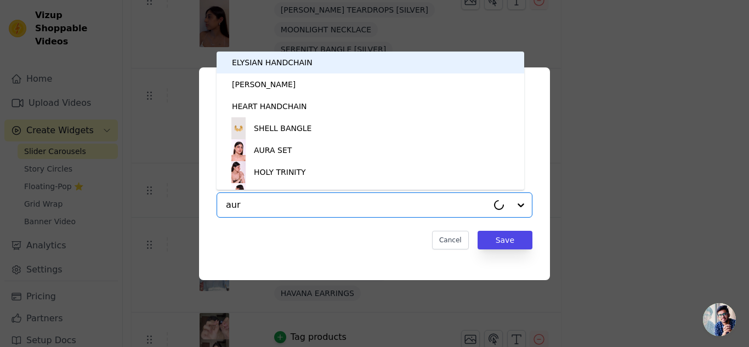
type input "auro"
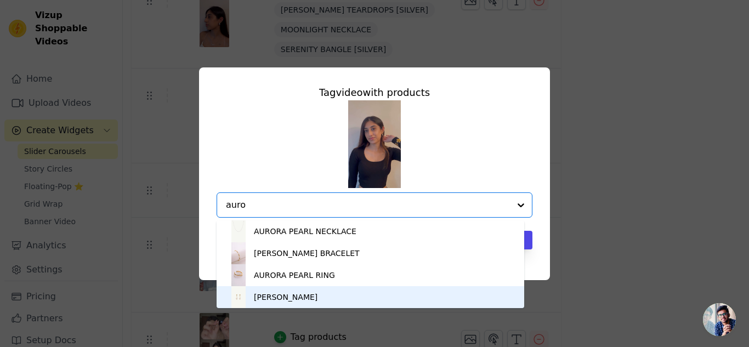
click at [290, 300] on div "AURORA PEARLS" at bounding box center [286, 297] width 64 height 11
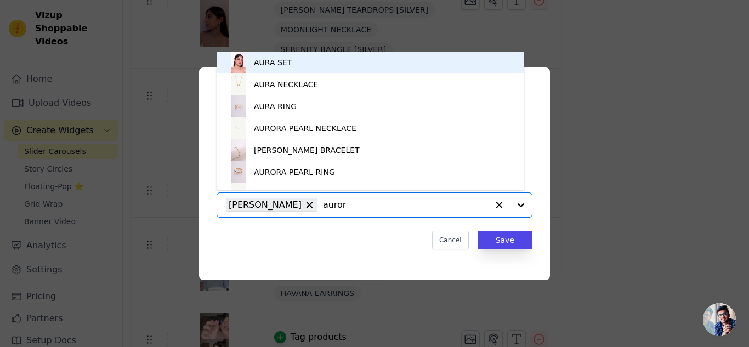
type input "aurora"
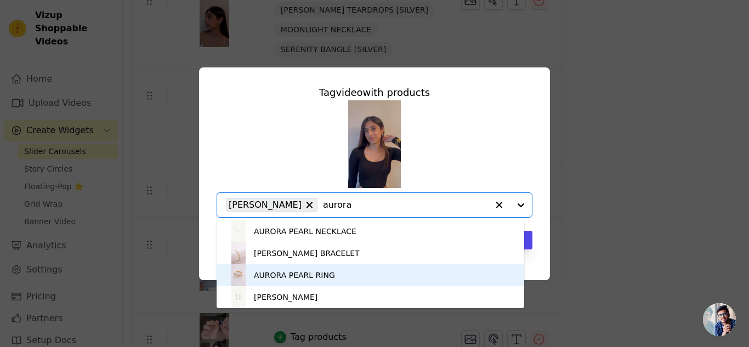
click at [323, 280] on div "AURORA PEARL RING" at bounding box center [294, 275] width 81 height 11
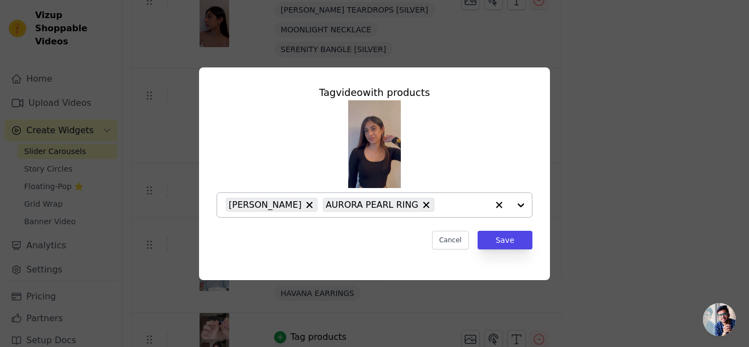
click at [304, 205] on icon at bounding box center [309, 204] width 11 height 11
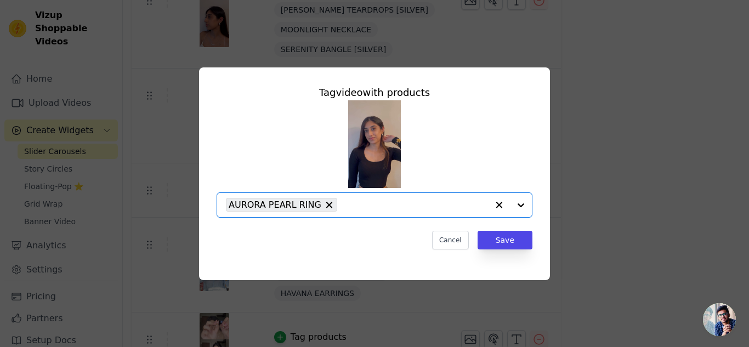
click at [351, 206] on input "text" at bounding box center [415, 204] width 145 height 13
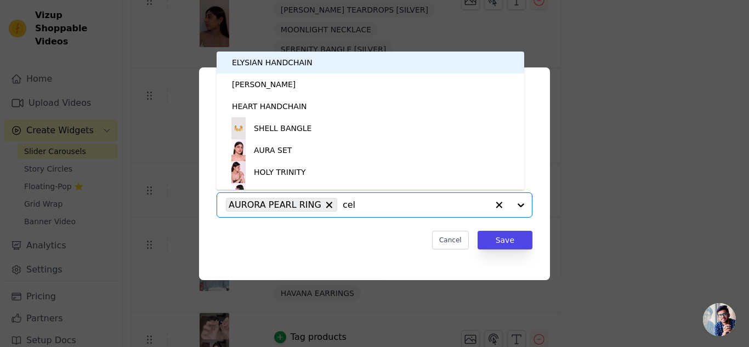
type input "cele"
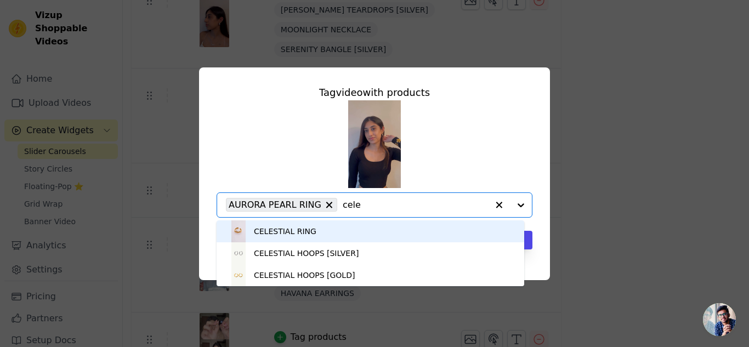
click at [339, 223] on div "CELESTIAL RING" at bounding box center [370, 231] width 286 height 22
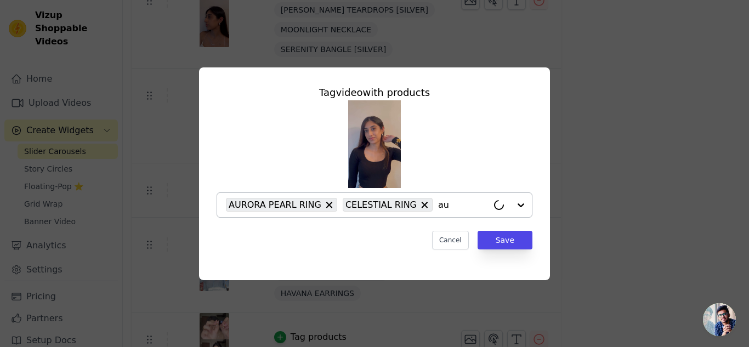
type input "aur"
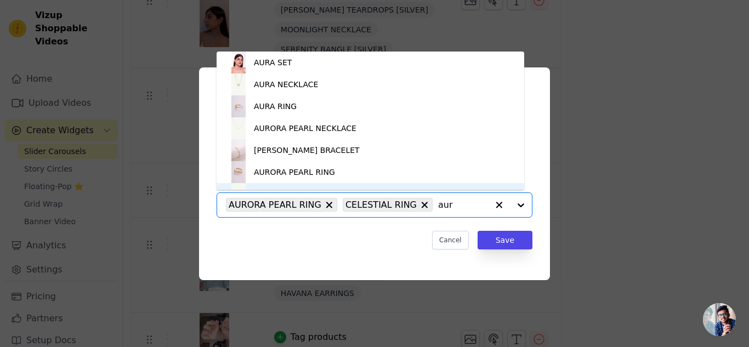
scroll to position [15, 0]
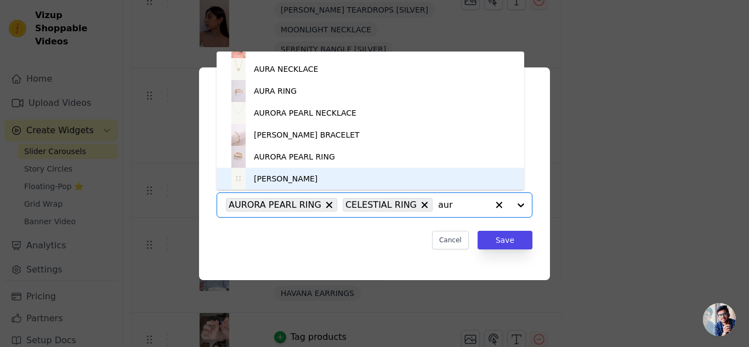
click at [340, 175] on div "AURORA PEARLS" at bounding box center [370, 179] width 286 height 22
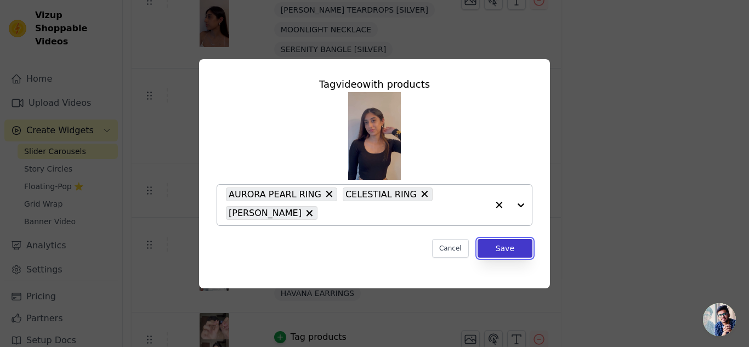
click at [518, 247] on button "Save" at bounding box center [504, 248] width 55 height 19
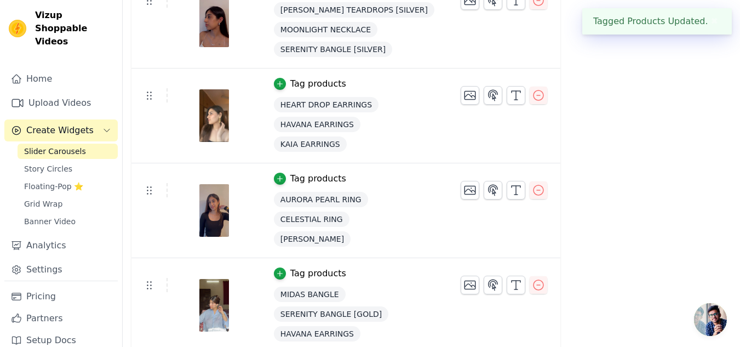
scroll to position [883, 0]
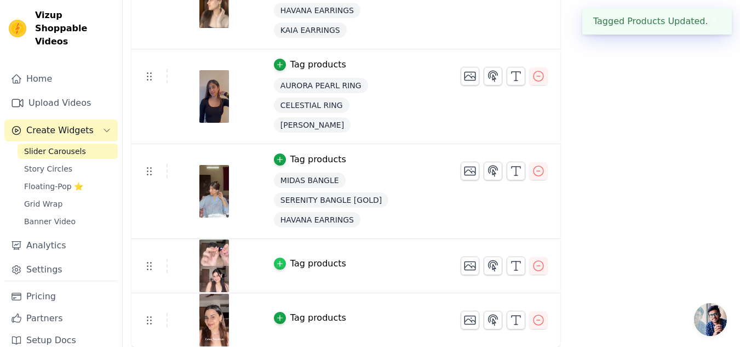
click at [276, 260] on icon "button" at bounding box center [280, 264] width 8 height 8
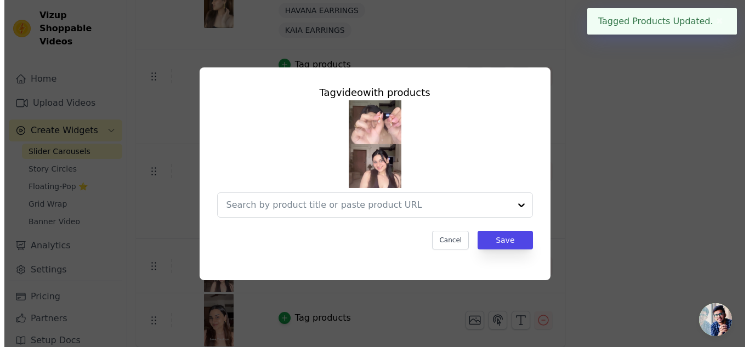
scroll to position [0, 0]
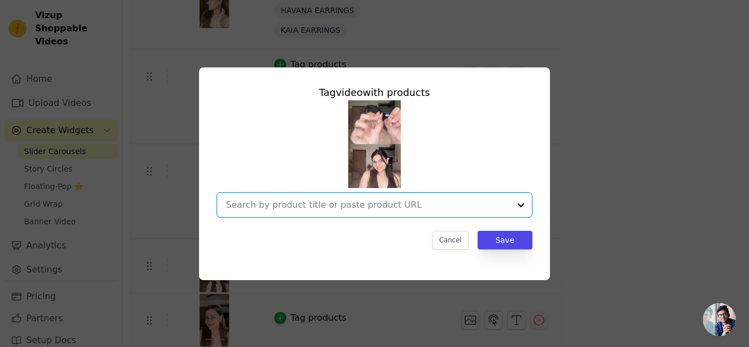
click at [303, 201] on input "text" at bounding box center [368, 204] width 284 height 13
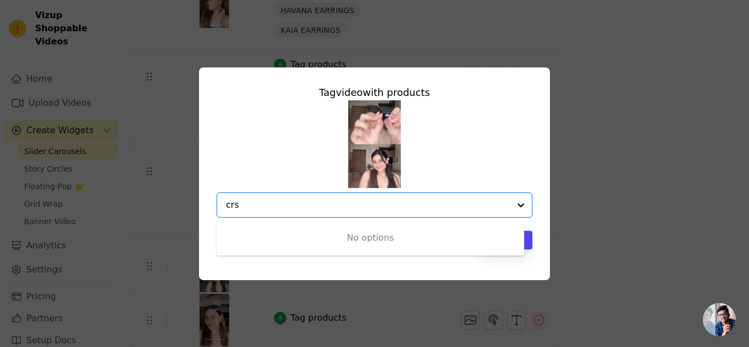
type input "cr"
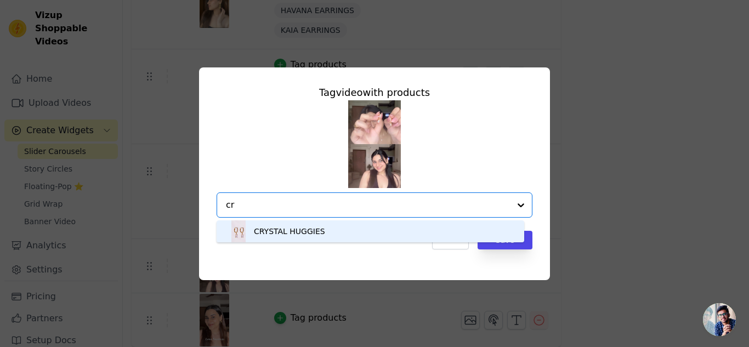
click at [304, 233] on div "CRYSTAL HUGGIES" at bounding box center [289, 231] width 71 height 11
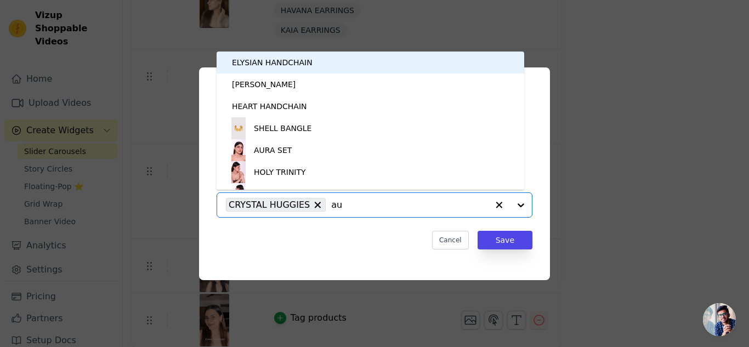
type input "aur"
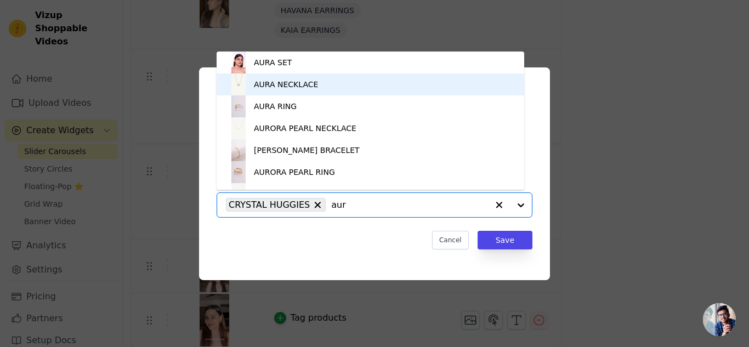
click at [324, 89] on div "AURA NECKLACE" at bounding box center [370, 84] width 286 height 22
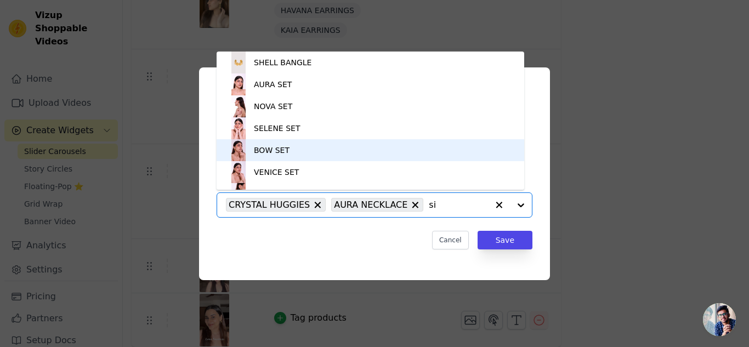
type input "sie"
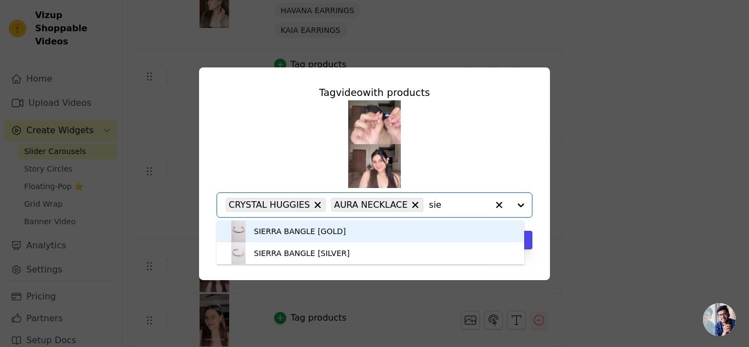
click at [379, 235] on div "SIERRA BANGLE [GOLD]" at bounding box center [370, 231] width 286 height 22
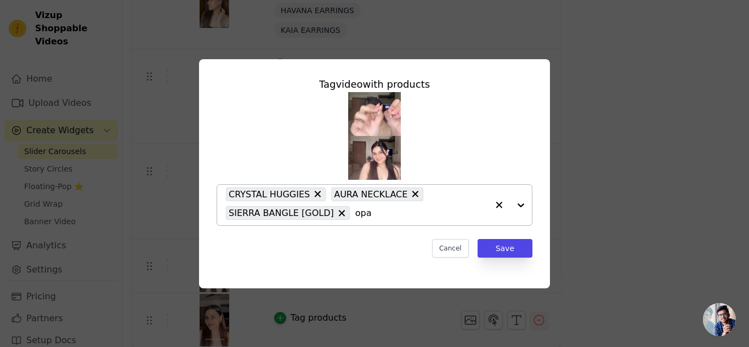
type input "opal"
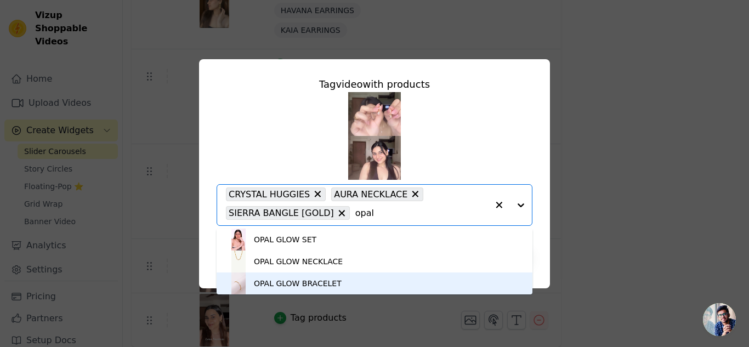
click at [359, 280] on div "OPAL GLOW BRACELET" at bounding box center [374, 283] width 294 height 22
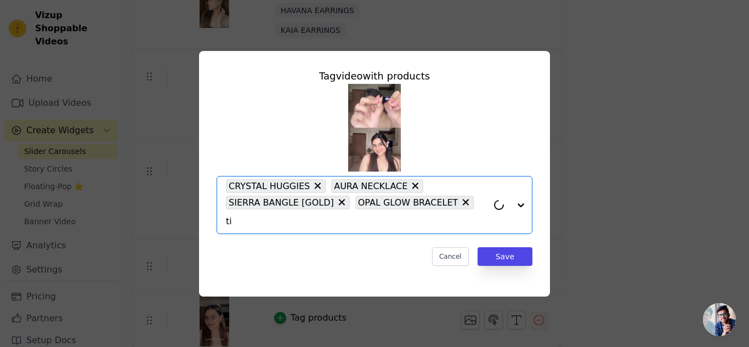
type input "tie"
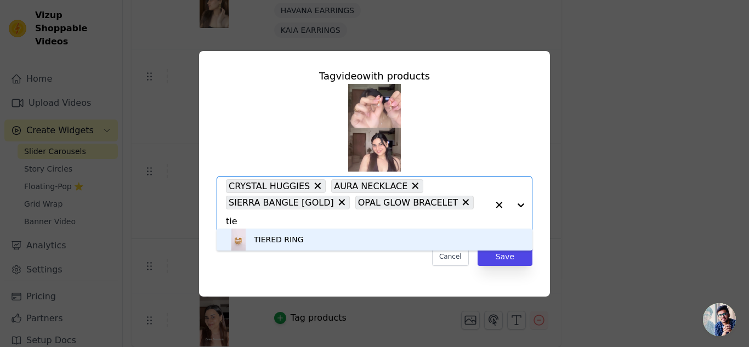
click at [263, 247] on div "TIERED RING" at bounding box center [374, 240] width 294 height 22
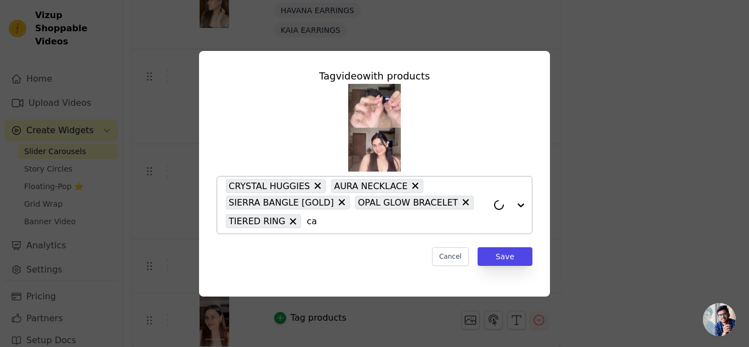
type input "cap"
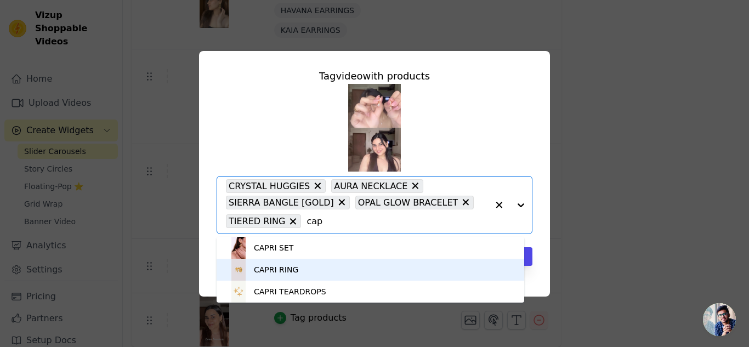
click at [321, 266] on div "CAPRI RING" at bounding box center [370, 270] width 286 height 22
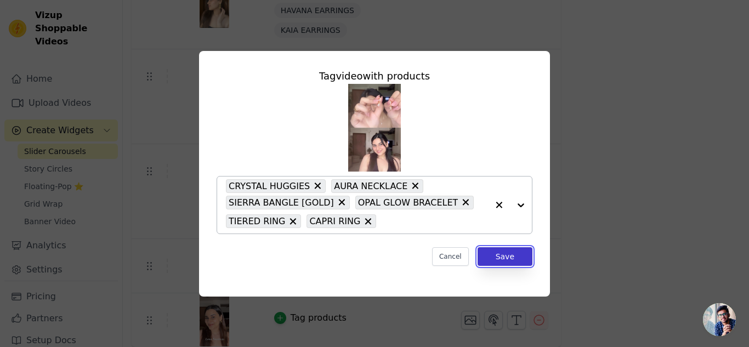
click at [496, 257] on button "Save" at bounding box center [504, 256] width 55 height 19
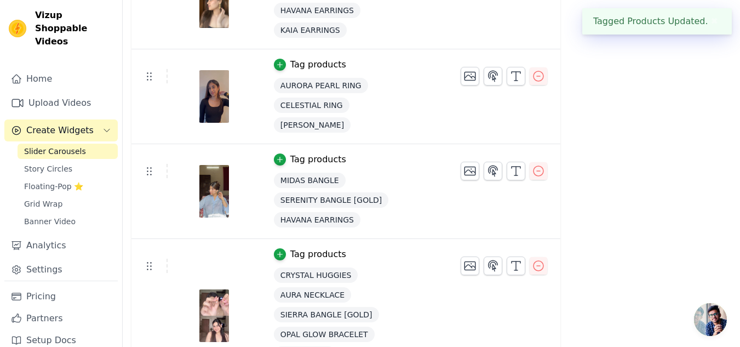
scroll to position [983, 0]
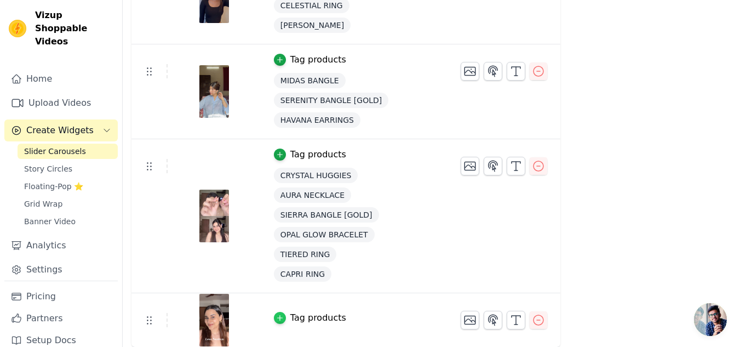
click at [276, 317] on icon "button" at bounding box center [280, 318] width 8 height 8
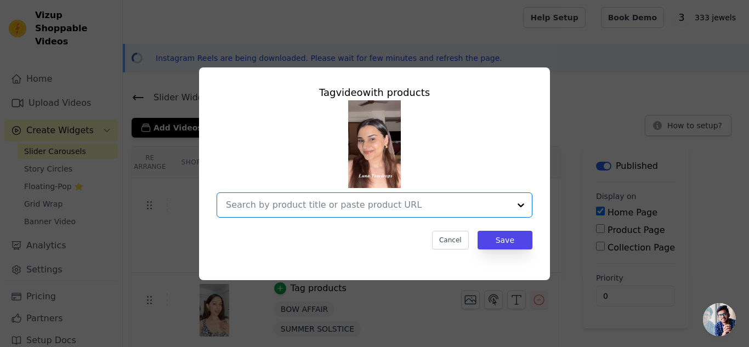
click at [322, 204] on input "text" at bounding box center [368, 204] width 284 height 13
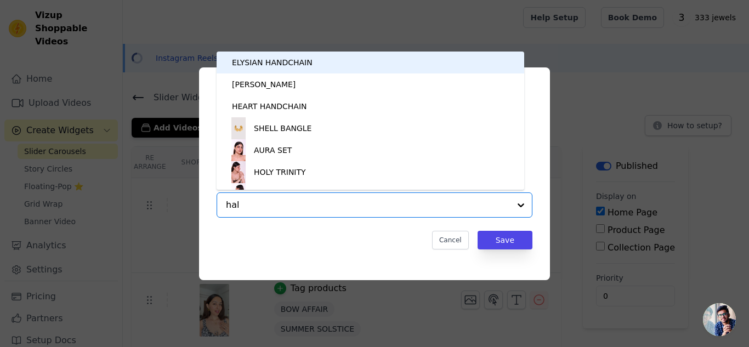
type input "halo"
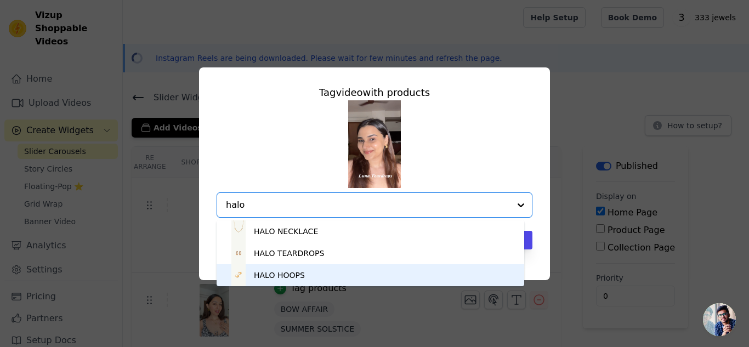
click at [310, 276] on div "HALO HOOPS" at bounding box center [370, 275] width 286 height 22
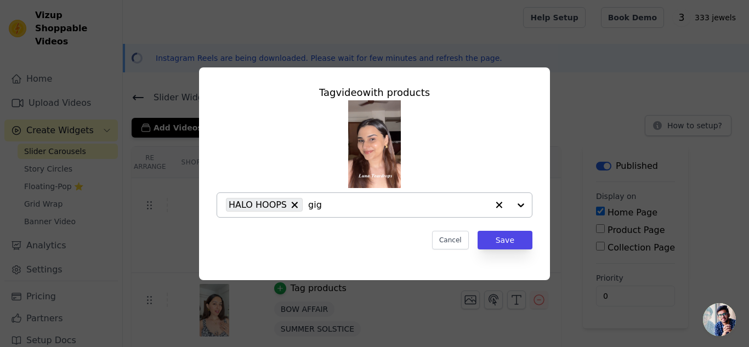
type input "gigi"
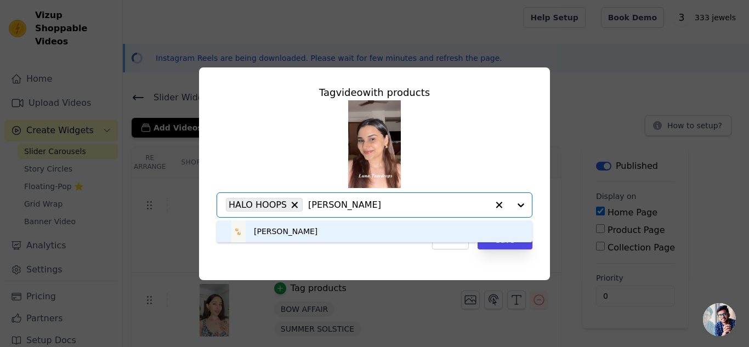
click at [326, 226] on div "GIGI HOOPS" at bounding box center [374, 231] width 294 height 22
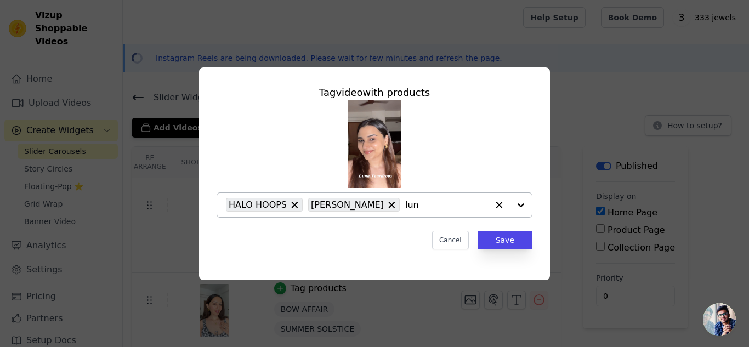
type input "luna"
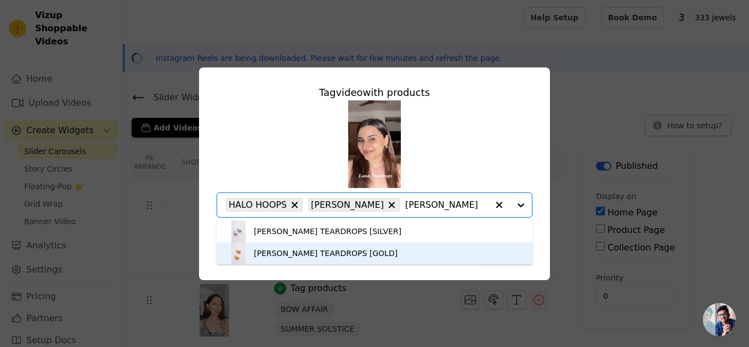
click at [326, 251] on div "LUNA TEARDROPS [GOLD]" at bounding box center [326, 253] width 144 height 11
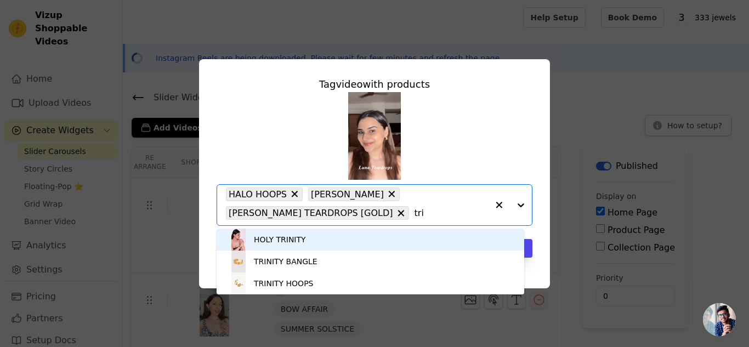
type input "trin"
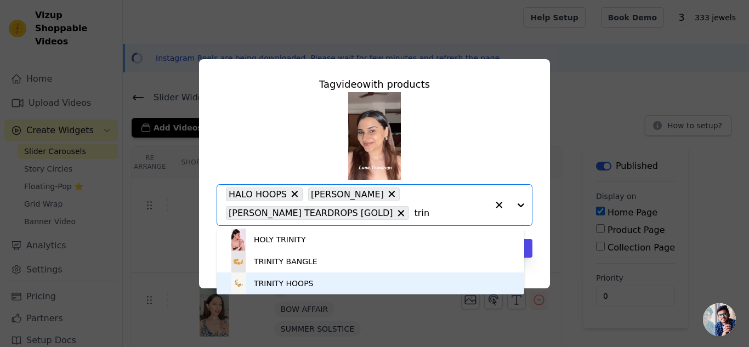
click at [326, 279] on div "TRINITY HOOPS" at bounding box center [370, 283] width 286 height 22
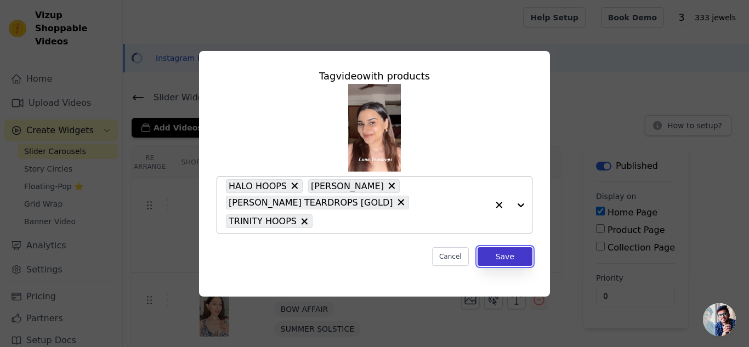
click at [524, 251] on button "Save" at bounding box center [504, 256] width 55 height 19
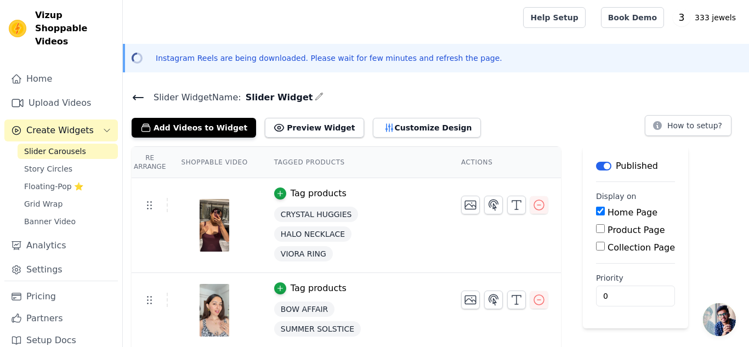
click at [143, 95] on icon at bounding box center [138, 97] width 13 height 13
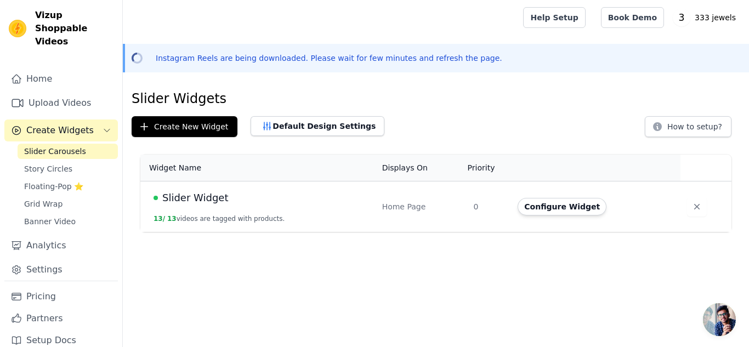
click at [319, 191] on div "Slider Widget" at bounding box center [260, 197] width 215 height 15
click at [313, 208] on td "Slider Widget 13 / 13 videos are tagged with products." at bounding box center [257, 206] width 235 height 51
click at [99, 179] on link "Floating-Pop ⭐" at bounding box center [68, 186] width 100 height 15
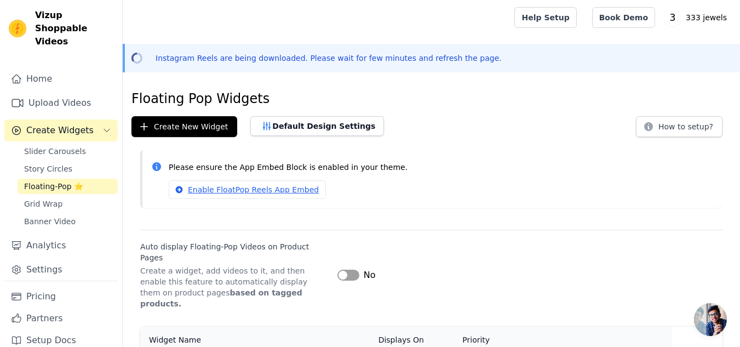
scroll to position [39, 0]
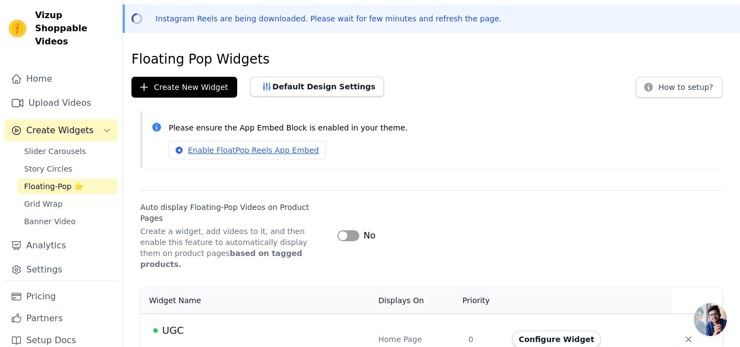
click at [254, 346] on button "13 / 13 videos are tagged with products." at bounding box center [218, 351] width 131 height 9
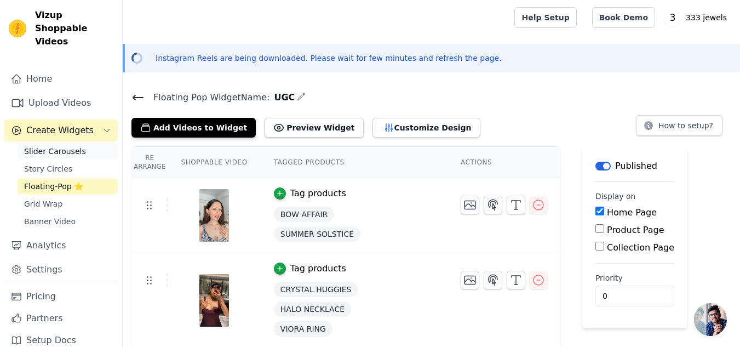
click at [69, 144] on link "Slider Carousels" at bounding box center [68, 151] width 100 height 15
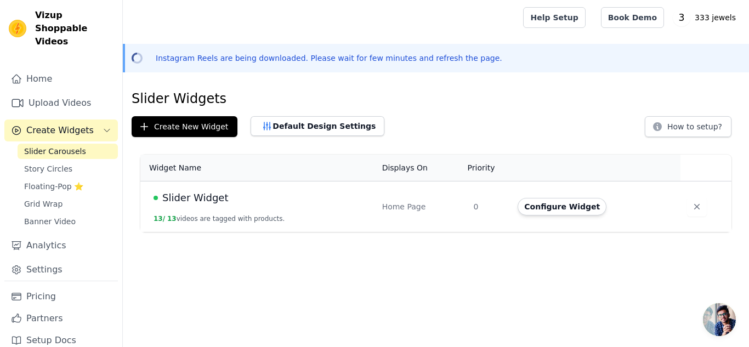
click at [279, 197] on div "Slider Widget" at bounding box center [260, 197] width 215 height 15
click at [210, 193] on span "Slider Widget" at bounding box center [195, 197] width 66 height 15
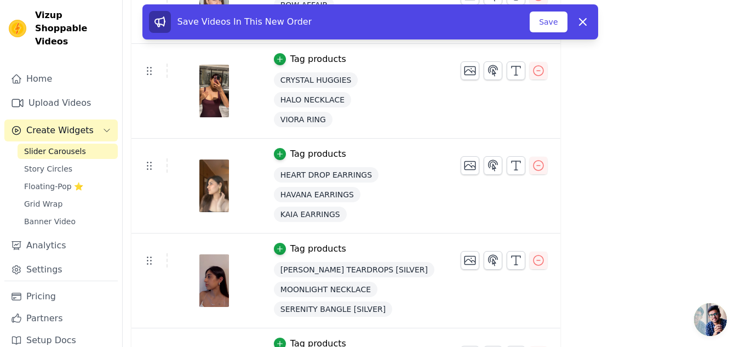
scroll to position [684, 0]
click at [146, 266] on tr "Tag products LUNA TEARDROPS [SILVER] MOONLIGHT NECKLACE SERENITY BANGLE [SILVER]" at bounding box center [346, 280] width 429 height 95
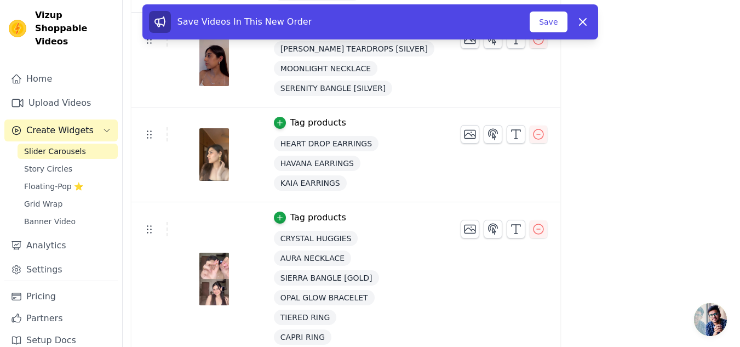
scroll to position [640, 0]
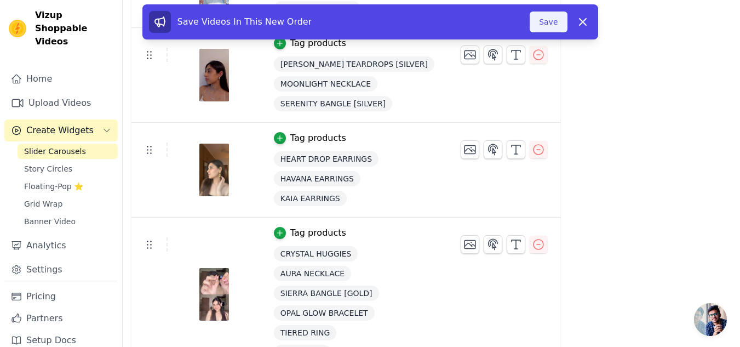
click at [552, 29] on button "Save" at bounding box center [548, 22] width 37 height 21
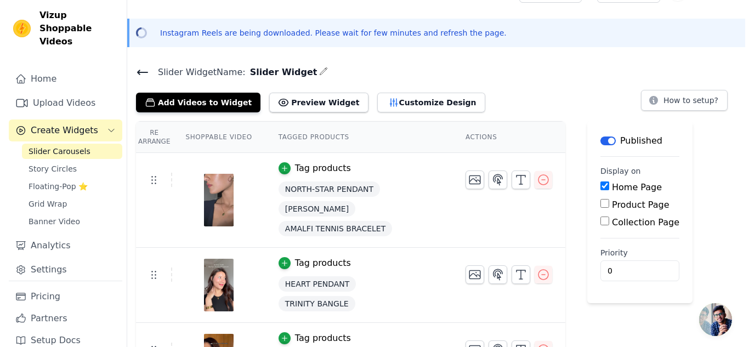
scroll to position [0, 0]
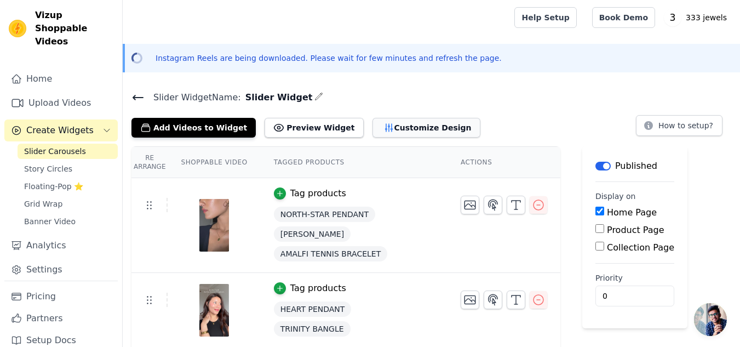
click at [414, 123] on button "Customize Design" at bounding box center [427, 128] width 108 height 20
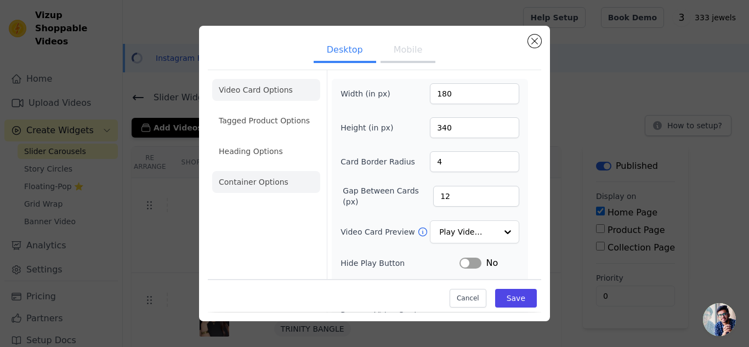
click at [269, 192] on li "Container Options" at bounding box center [266, 182] width 108 height 22
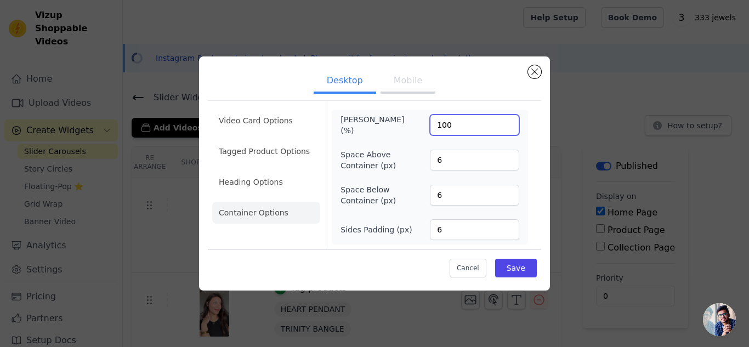
click at [455, 132] on input "100" at bounding box center [474, 125] width 89 height 21
click at [509, 129] on input "99" at bounding box center [474, 125] width 89 height 21
click at [509, 129] on input "97" at bounding box center [474, 125] width 89 height 21
click at [509, 129] on input "96" at bounding box center [474, 125] width 89 height 21
click at [509, 129] on input "95" at bounding box center [474, 125] width 89 height 21
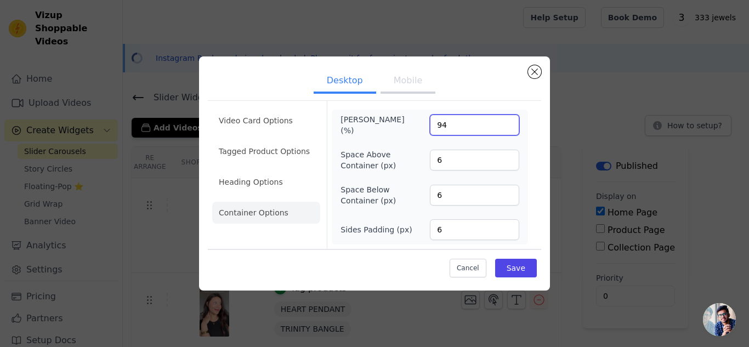
click at [509, 129] on input "94" at bounding box center [474, 125] width 89 height 21
click at [509, 129] on input "93" at bounding box center [474, 125] width 89 height 21
click at [509, 129] on input "92" at bounding box center [474, 125] width 89 height 21
click at [509, 129] on input "91" at bounding box center [474, 125] width 89 height 21
type input "90"
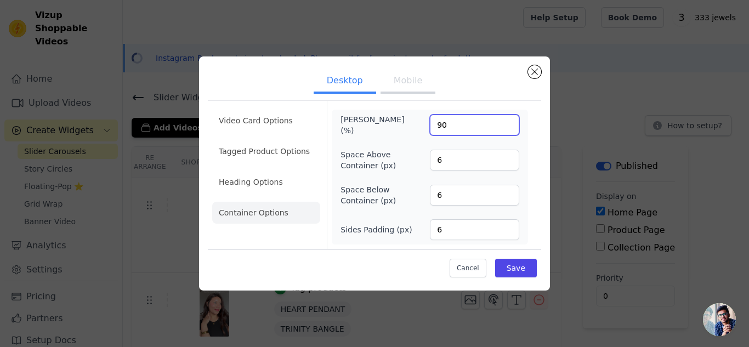
click at [509, 129] on input "90" at bounding box center [474, 125] width 89 height 21
click at [453, 165] on input "6" at bounding box center [474, 160] width 89 height 21
type input "5"
click at [507, 162] on input "5" at bounding box center [474, 160] width 89 height 21
type input "5"
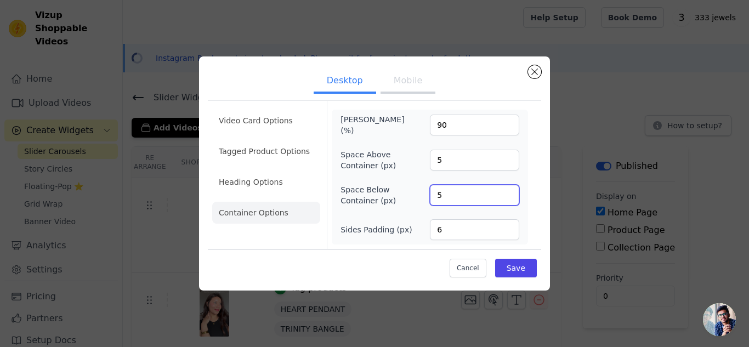
click at [507, 197] on input "5" at bounding box center [474, 195] width 89 height 21
type input "5"
click at [507, 232] on input "5" at bounding box center [474, 229] width 89 height 21
click at [529, 273] on button "Save" at bounding box center [516, 268] width 42 height 19
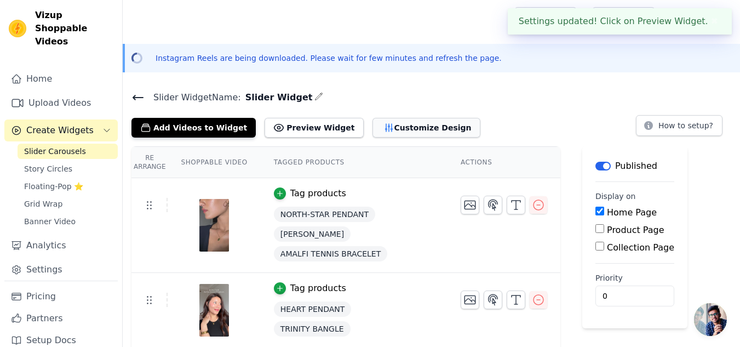
click at [373, 127] on button "Customize Design" at bounding box center [427, 128] width 108 height 20
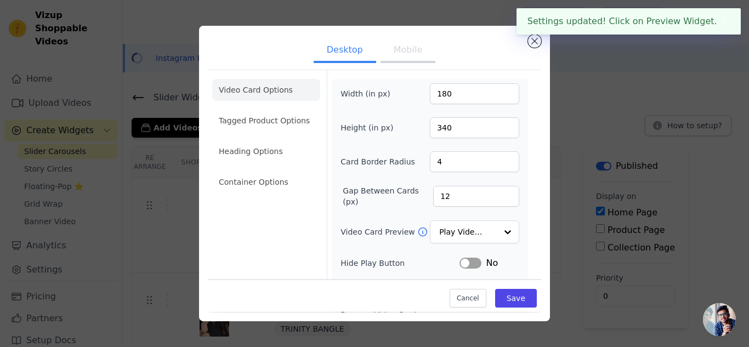
click at [415, 61] on button "Mobile" at bounding box center [407, 51] width 55 height 24
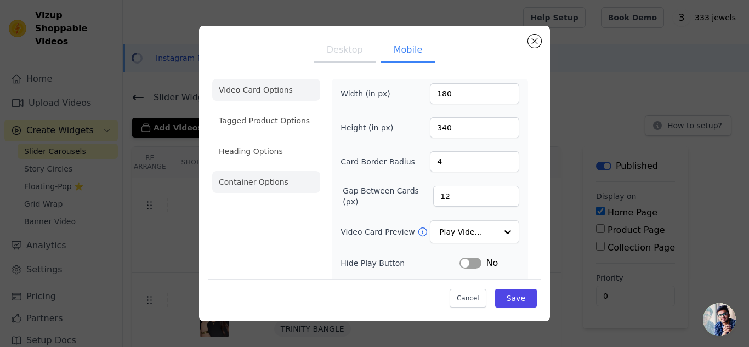
click at [245, 181] on li "Container Options" at bounding box center [266, 182] width 108 height 22
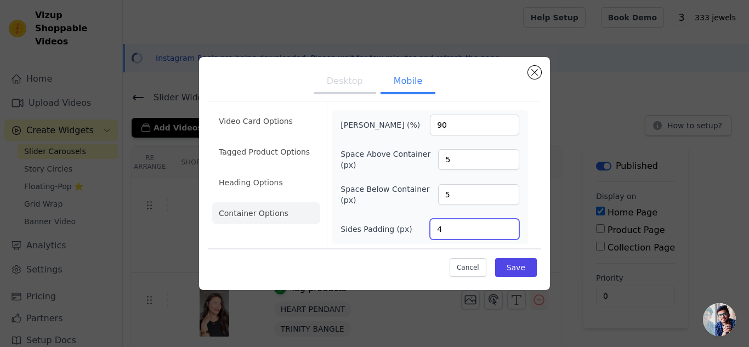
type input "4"
click at [509, 234] on input "4" at bounding box center [474, 229] width 89 height 21
type input "4"
click at [508, 199] on input "4" at bounding box center [478, 194] width 81 height 21
type input "4"
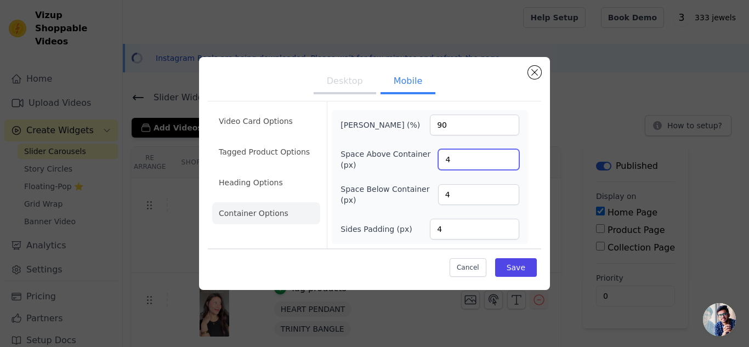
click at [506, 163] on input "4" at bounding box center [478, 159] width 81 height 21
click at [510, 128] on input "89" at bounding box center [474, 125] width 89 height 21
click at [510, 128] on input "88" at bounding box center [474, 125] width 89 height 21
click at [510, 128] on input "87" at bounding box center [474, 125] width 89 height 21
click at [510, 128] on input "86" at bounding box center [474, 125] width 89 height 21
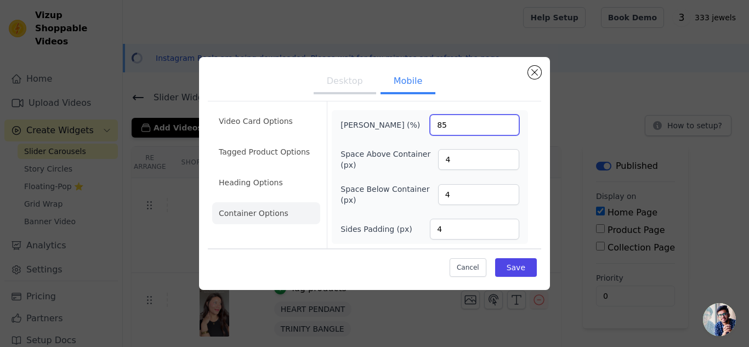
click at [510, 128] on input "85" at bounding box center [474, 125] width 89 height 21
click at [510, 128] on input "84" at bounding box center [474, 125] width 89 height 21
click at [510, 128] on input "83" at bounding box center [474, 125] width 89 height 21
click at [510, 128] on input "82" at bounding box center [474, 125] width 89 height 21
click at [510, 128] on input "81" at bounding box center [474, 125] width 89 height 21
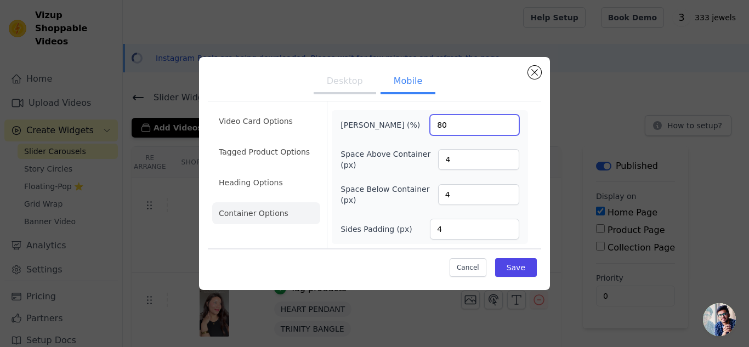
type input "80"
click at [507, 129] on input "80" at bounding box center [474, 125] width 89 height 21
click at [287, 180] on li "Heading Options" at bounding box center [266, 183] width 108 height 22
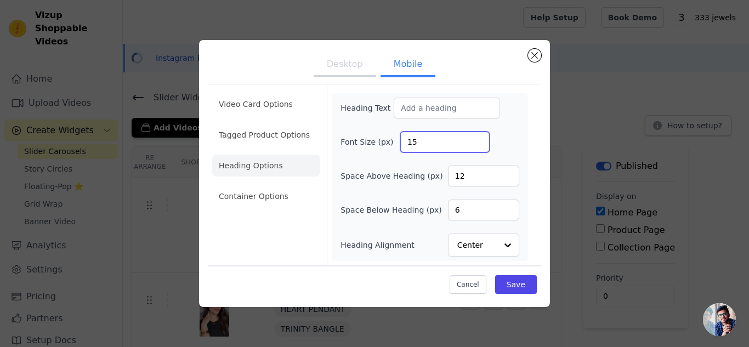
click at [478, 146] on input "15" at bounding box center [444, 142] width 89 height 21
click at [478, 146] on input "14" at bounding box center [444, 142] width 89 height 21
click at [478, 146] on input "13" at bounding box center [444, 142] width 89 height 21
click at [478, 146] on input "12" at bounding box center [444, 142] width 89 height 21
click at [478, 146] on input "11" at bounding box center [444, 142] width 89 height 21
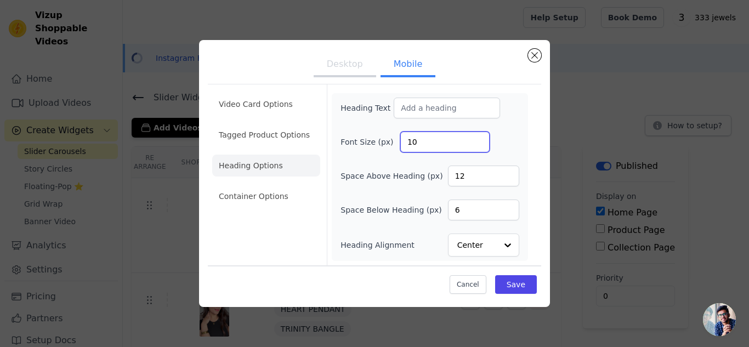
type input "10"
click at [478, 146] on input "10" at bounding box center [444, 142] width 89 height 21
click at [509, 181] on input "11" at bounding box center [483, 175] width 71 height 21
click at [509, 181] on input "10" at bounding box center [483, 175] width 71 height 21
click at [509, 181] on input "9" at bounding box center [483, 175] width 71 height 21
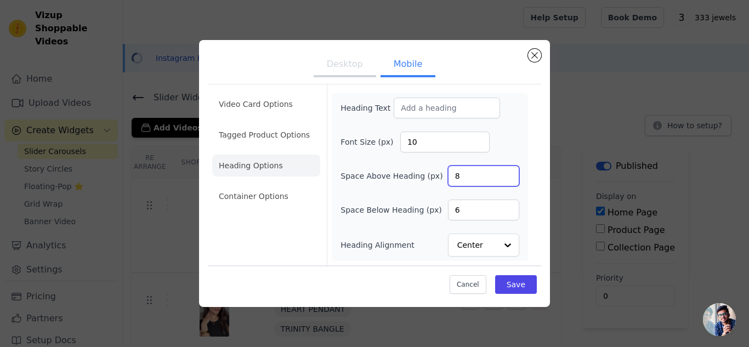
type input "8"
click at [509, 181] on input "8" at bounding box center [483, 175] width 71 height 21
click at [507, 213] on input "5" at bounding box center [483, 209] width 71 height 21
type input "4"
click at [507, 213] on input "4" at bounding box center [483, 209] width 71 height 21
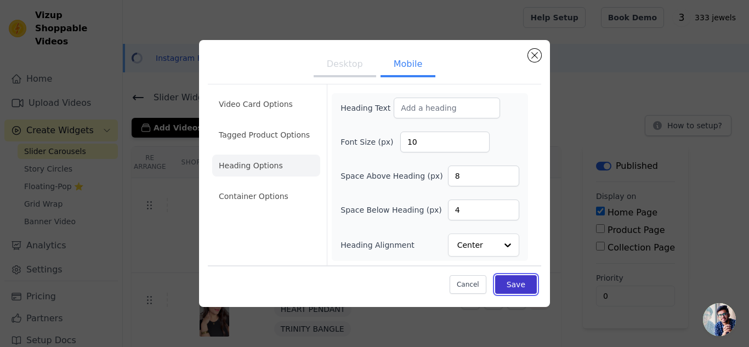
click at [507, 279] on button "Save" at bounding box center [516, 284] width 42 height 19
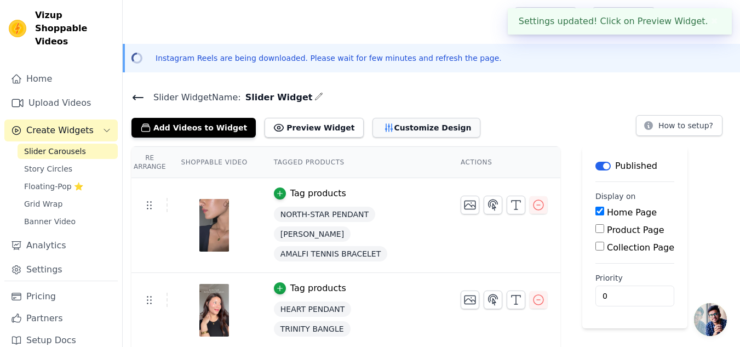
click at [403, 133] on button "Customize Design" at bounding box center [427, 128] width 108 height 20
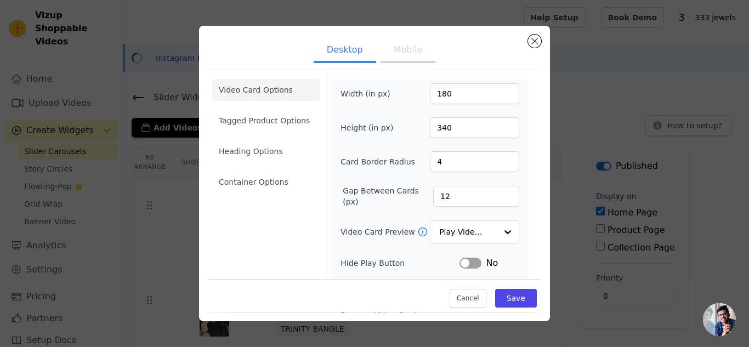
click at [397, 52] on button "Mobile" at bounding box center [407, 51] width 55 height 24
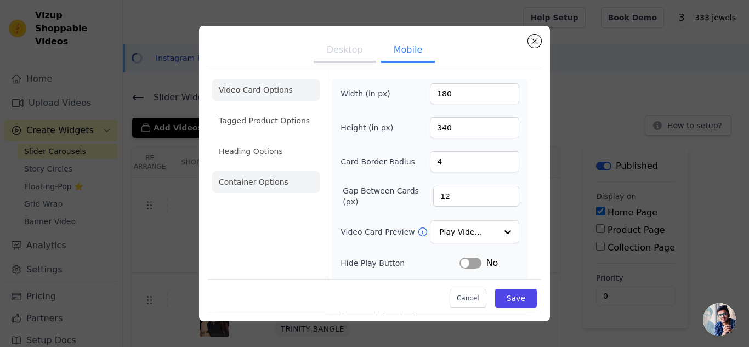
click at [275, 179] on li "Container Options" at bounding box center [266, 182] width 108 height 22
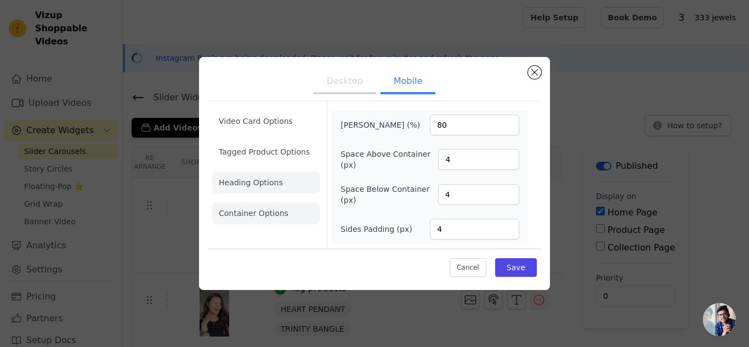
click at [276, 191] on li "Heading Options" at bounding box center [266, 183] width 108 height 22
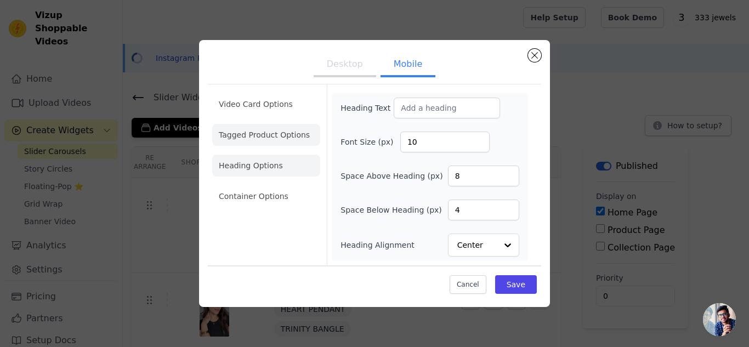
click at [274, 185] on li "Tagged Product Options" at bounding box center [266, 196] width 108 height 22
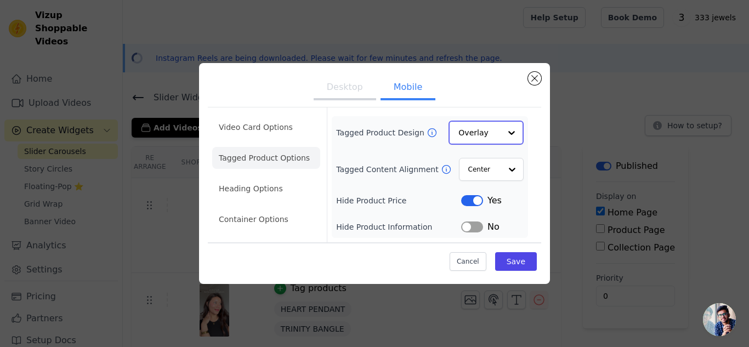
click at [485, 134] on input "Tagged Product Design" at bounding box center [479, 133] width 42 height 22
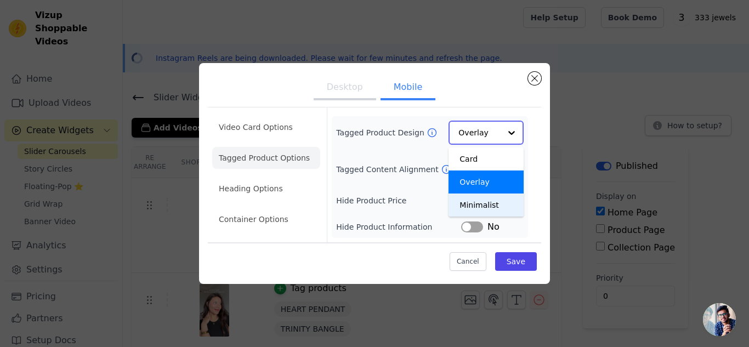
click at [480, 206] on div "Minimalist" at bounding box center [485, 204] width 75 height 23
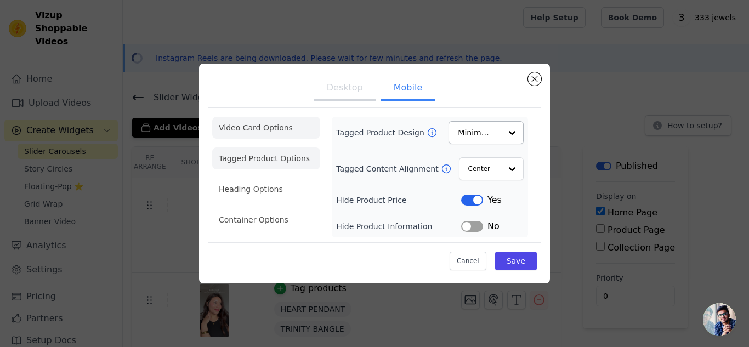
click at [278, 147] on li "Video Card Options" at bounding box center [266, 158] width 108 height 22
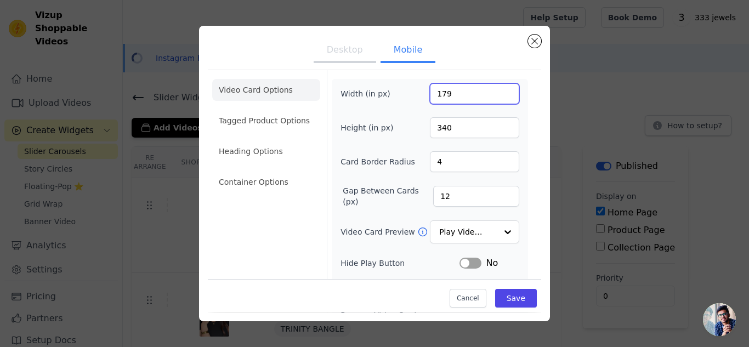
click at [498, 98] on input "179" at bounding box center [474, 93] width 89 height 21
click at [498, 98] on input "178" at bounding box center [474, 93] width 89 height 21
click at [498, 98] on input "177" at bounding box center [474, 93] width 89 height 21
click at [498, 98] on input "176" at bounding box center [474, 93] width 89 height 21
click at [498, 98] on input "175" at bounding box center [474, 93] width 89 height 21
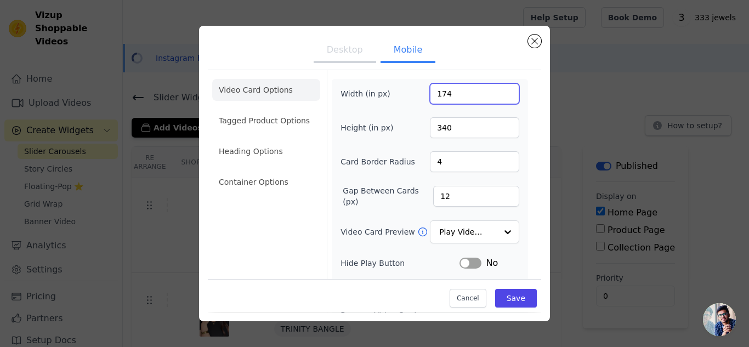
click at [498, 98] on input "174" at bounding box center [474, 93] width 89 height 21
click at [498, 98] on input "173" at bounding box center [474, 93] width 89 height 21
click at [498, 98] on input "172" at bounding box center [474, 93] width 89 height 21
click at [498, 98] on input "171" at bounding box center [474, 93] width 89 height 21
click at [498, 98] on input "170" at bounding box center [474, 93] width 89 height 21
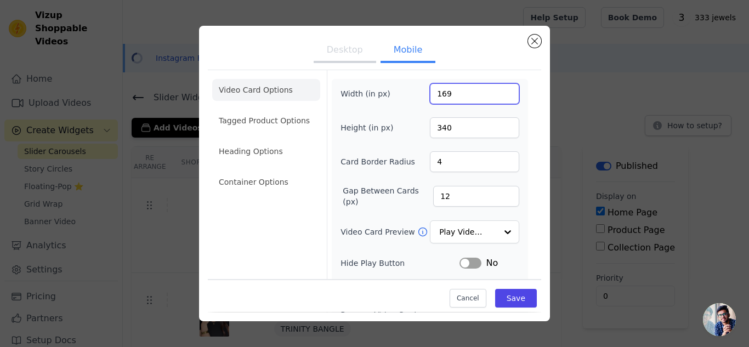
click at [498, 98] on input "169" at bounding box center [474, 93] width 89 height 21
click at [498, 98] on input "168" at bounding box center [474, 93] width 89 height 21
click at [498, 98] on input "167" at bounding box center [474, 93] width 89 height 21
click at [498, 98] on input "166" at bounding box center [474, 93] width 89 height 21
click at [498, 98] on input "165" at bounding box center [474, 93] width 89 height 21
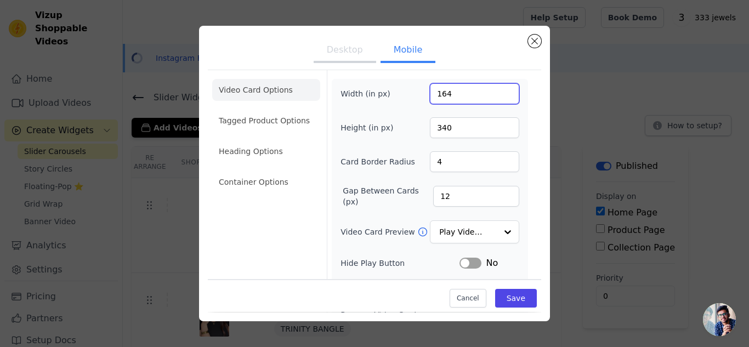
click at [498, 98] on input "164" at bounding box center [474, 93] width 89 height 21
click at [498, 98] on input "163" at bounding box center [474, 93] width 89 height 21
click at [498, 98] on input "162" at bounding box center [474, 93] width 89 height 21
click at [498, 98] on input "161" at bounding box center [474, 93] width 89 height 21
type input "160"
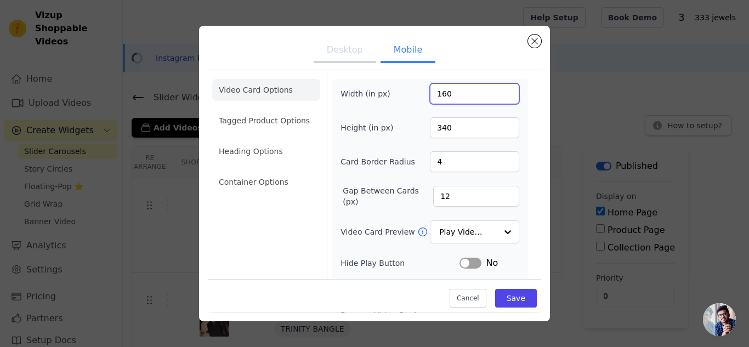
click at [499, 97] on input "160" at bounding box center [474, 93] width 89 height 21
click at [500, 133] on input "339" at bounding box center [474, 127] width 89 height 21
click at [500, 133] on input "338" at bounding box center [474, 127] width 89 height 21
click at [500, 133] on input "337" at bounding box center [474, 127] width 89 height 21
click at [500, 133] on input "336" at bounding box center [474, 127] width 89 height 21
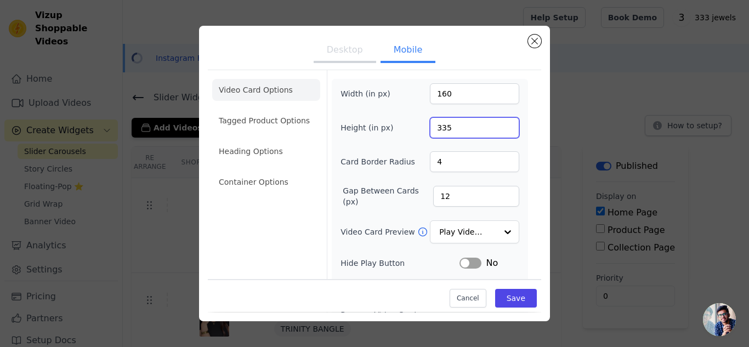
click at [500, 133] on input "335" at bounding box center [474, 127] width 89 height 21
click at [500, 133] on input "334" at bounding box center [474, 127] width 89 height 21
click at [500, 133] on input "333" at bounding box center [474, 127] width 89 height 21
click at [500, 133] on input "332" at bounding box center [474, 127] width 89 height 21
click at [500, 133] on input "331" at bounding box center [474, 127] width 89 height 21
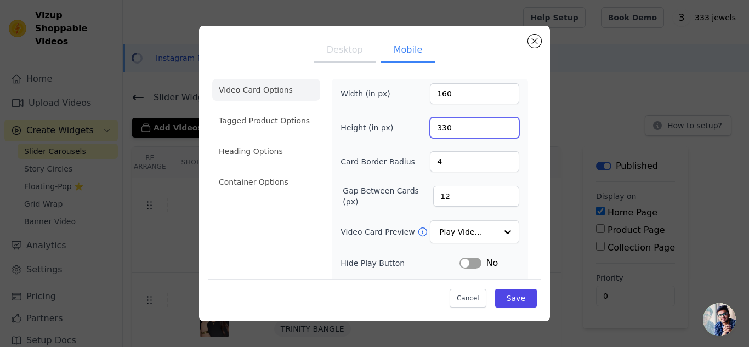
click at [500, 133] on input "330" at bounding box center [474, 127] width 89 height 21
click at [500, 133] on input "329" at bounding box center [474, 127] width 89 height 21
type input "330"
click at [499, 123] on input "330" at bounding box center [474, 127] width 89 height 21
click at [483, 156] on input "4" at bounding box center [474, 161] width 89 height 21
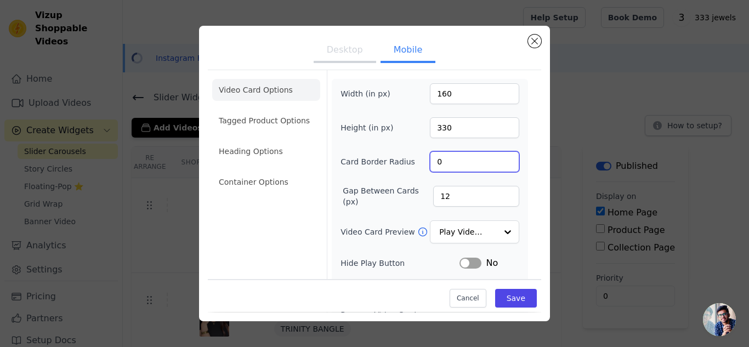
drag, startPoint x: 500, startPoint y: 165, endPoint x: 504, endPoint y: 198, distance: 33.1
click at [504, 172] on input "0" at bounding box center [474, 161] width 89 height 21
click at [504, 198] on input "12" at bounding box center [476, 196] width 86 height 21
click at [500, 158] on input "1" at bounding box center [474, 161] width 89 height 21
click at [500, 158] on input "2" at bounding box center [474, 161] width 89 height 21
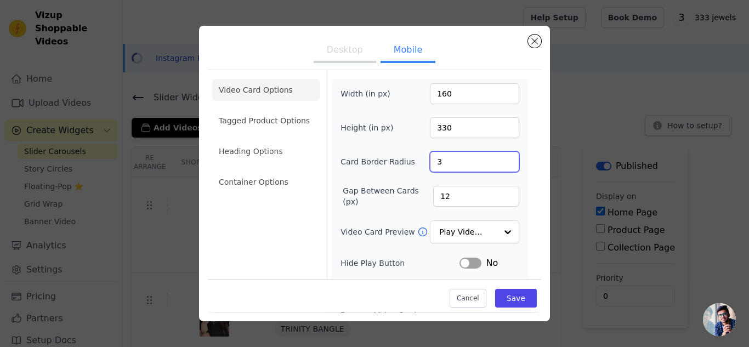
type input "3"
click at [500, 158] on input "3" at bounding box center [474, 161] width 89 height 21
click at [500, 192] on input "14" at bounding box center [476, 196] width 86 height 21
drag, startPoint x: 500, startPoint y: 192, endPoint x: 500, endPoint y: 201, distance: 8.8
click at [500, 201] on input "10" at bounding box center [476, 196] width 86 height 21
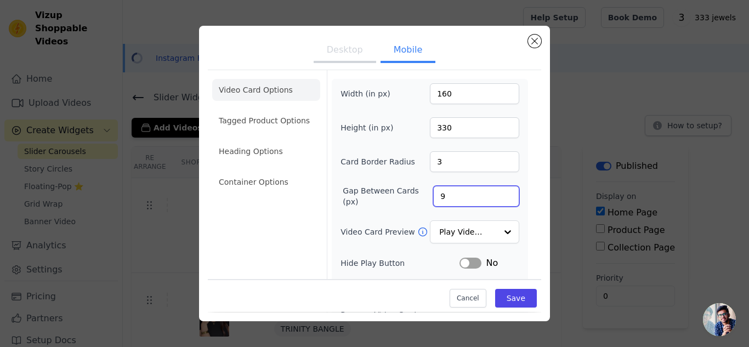
click at [500, 201] on input "9" at bounding box center [476, 196] width 86 height 21
type input "8"
click at [500, 201] on input "8" at bounding box center [476, 196] width 86 height 21
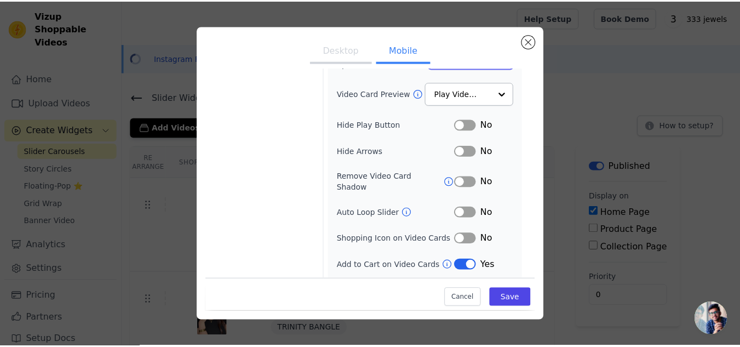
scroll to position [156, 0]
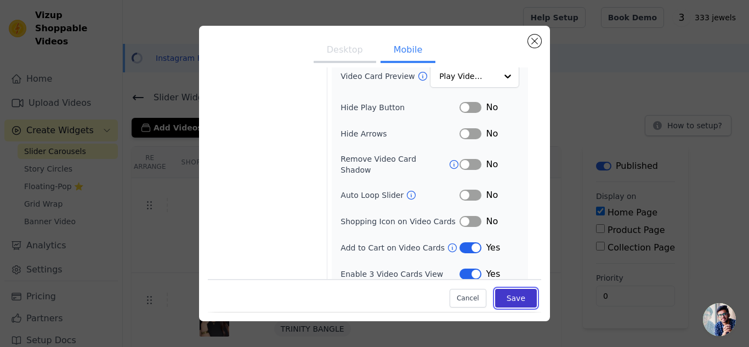
click at [504, 297] on button "Save" at bounding box center [516, 298] width 42 height 19
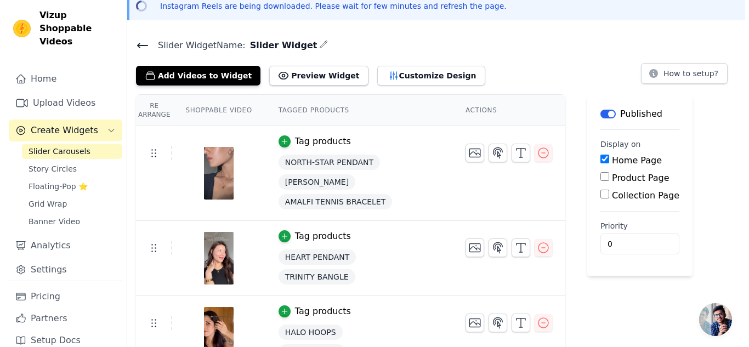
scroll to position [0, 0]
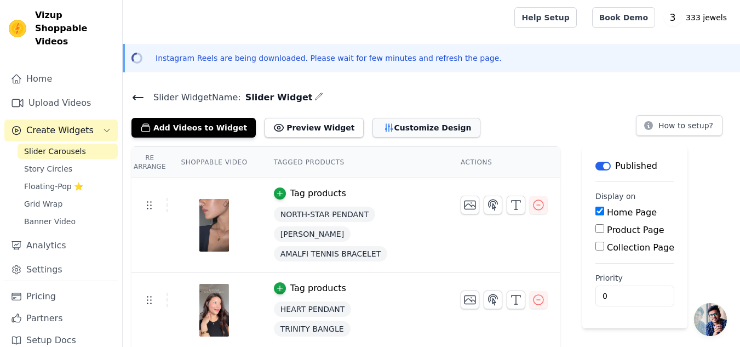
click at [396, 125] on button "Customize Design" at bounding box center [427, 128] width 108 height 20
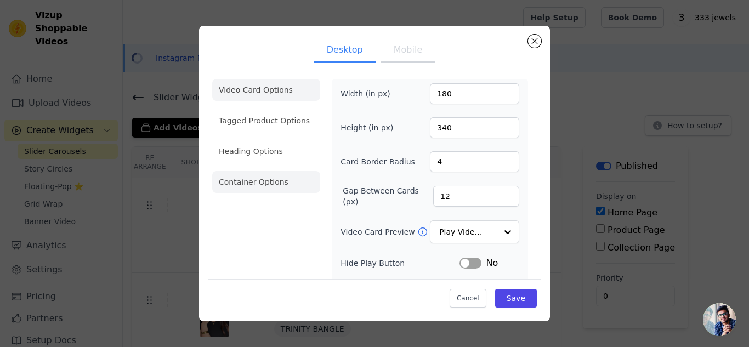
click at [299, 176] on li "Container Options" at bounding box center [266, 182] width 108 height 22
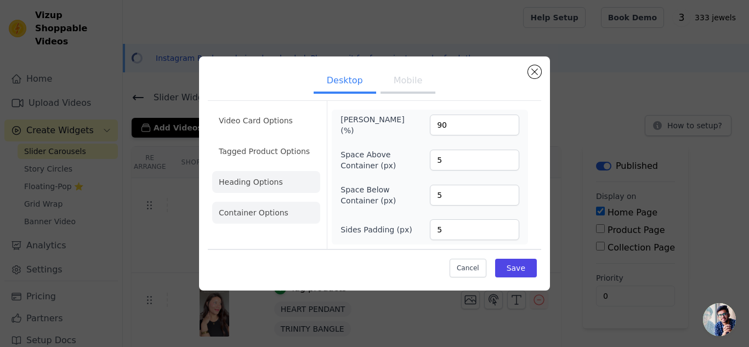
click at [246, 176] on li "Heading Options" at bounding box center [266, 182] width 108 height 22
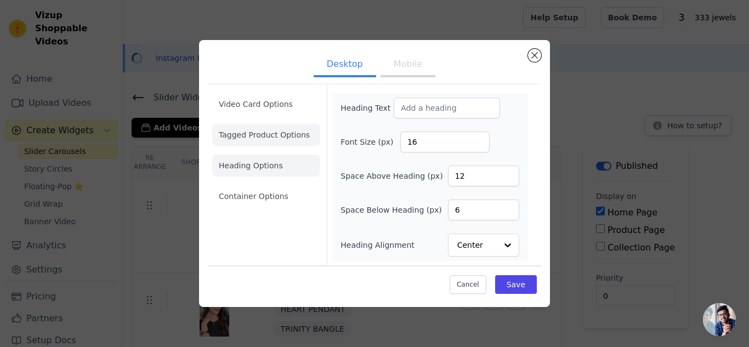
click at [262, 185] on li "Tagged Product Options" at bounding box center [266, 196] width 108 height 22
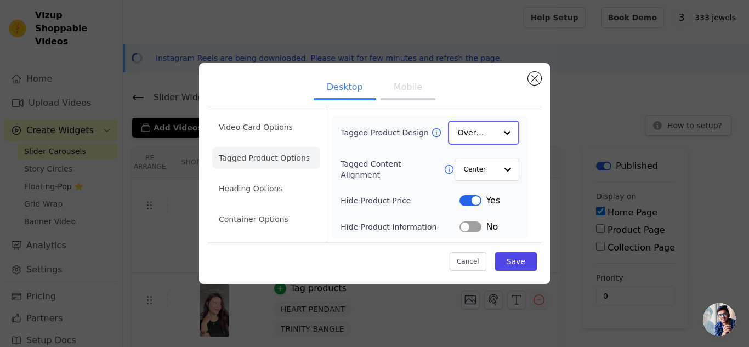
click at [478, 134] on input "Tagged Product Design" at bounding box center [477, 133] width 38 height 22
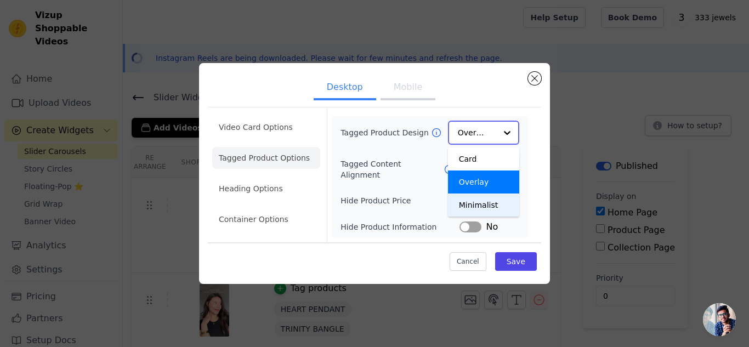
click at [480, 208] on div "Minimalist" at bounding box center [483, 204] width 71 height 23
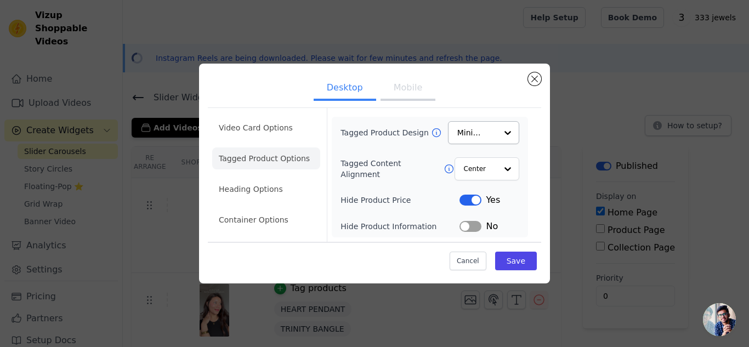
click at [480, 208] on div "Tagged Product Design Minimalist Tagged Content Alignment Center Hide Product P…" at bounding box center [429, 177] width 179 height 112
click at [294, 147] on li "Video Card Options" at bounding box center [266, 158] width 108 height 22
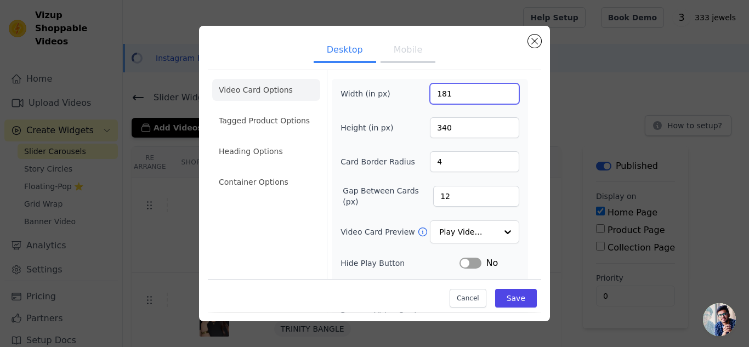
click at [500, 90] on input "181" at bounding box center [474, 93] width 89 height 21
click at [500, 90] on input "182" at bounding box center [474, 93] width 89 height 21
click at [500, 90] on input "183" at bounding box center [474, 93] width 89 height 21
click at [500, 90] on input "184" at bounding box center [474, 93] width 89 height 21
click at [500, 90] on input "185" at bounding box center [474, 93] width 89 height 21
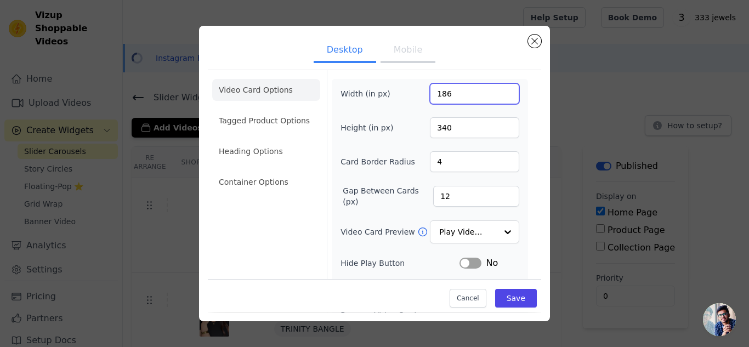
click at [500, 90] on input "186" at bounding box center [474, 93] width 89 height 21
click at [500, 90] on input "187" at bounding box center [474, 93] width 89 height 21
click at [500, 90] on input "188" at bounding box center [474, 93] width 89 height 21
click at [500, 90] on input "189" at bounding box center [474, 93] width 89 height 21
click at [500, 90] on input "190" at bounding box center [474, 93] width 89 height 21
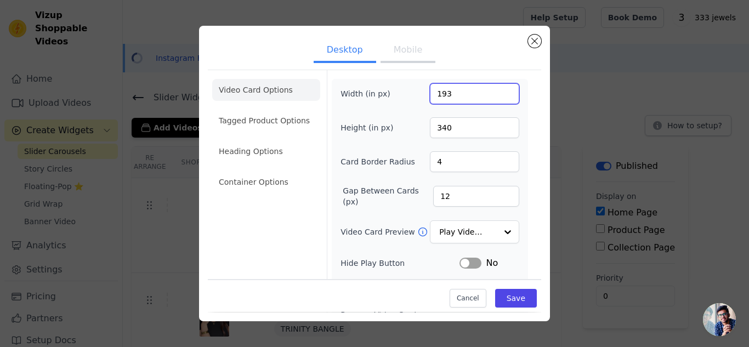
click at [500, 90] on input "193" at bounding box center [474, 93] width 89 height 21
click at [500, 90] on input "194" at bounding box center [474, 93] width 89 height 21
click at [500, 90] on input "195" at bounding box center [474, 93] width 89 height 21
click at [500, 90] on input "196" at bounding box center [474, 93] width 89 height 21
click at [500, 90] on input "197" at bounding box center [474, 93] width 89 height 21
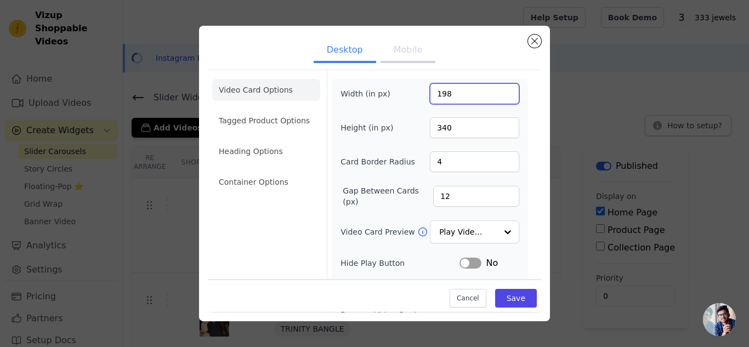
click at [500, 90] on input "198" at bounding box center [474, 93] width 89 height 21
click at [500, 90] on input "199" at bounding box center [474, 93] width 89 height 21
type input "200"
click at [500, 90] on input "200" at bounding box center [474, 93] width 89 height 21
type input "5"
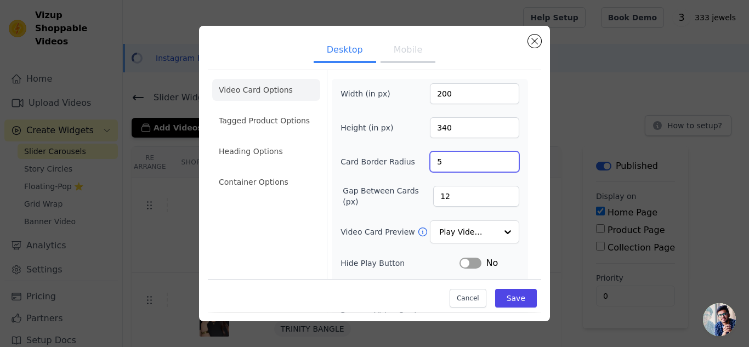
click at [500, 158] on input "5" at bounding box center [474, 161] width 89 height 21
click at [508, 300] on button "Save" at bounding box center [516, 298] width 42 height 19
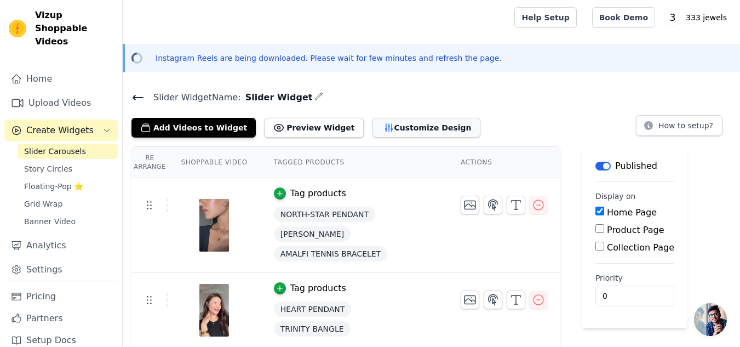
click at [414, 132] on button "Customize Design" at bounding box center [427, 128] width 108 height 20
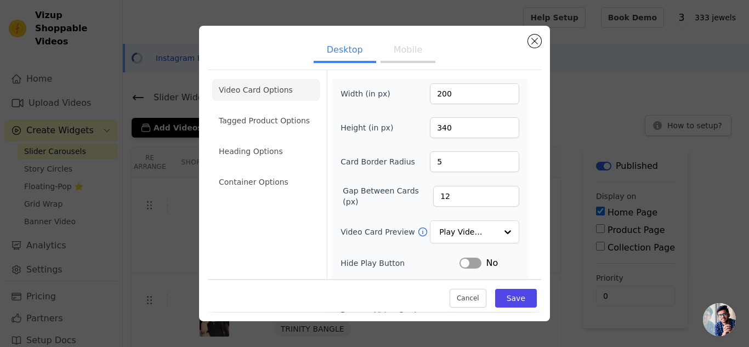
click at [400, 58] on button "Mobile" at bounding box center [407, 51] width 55 height 24
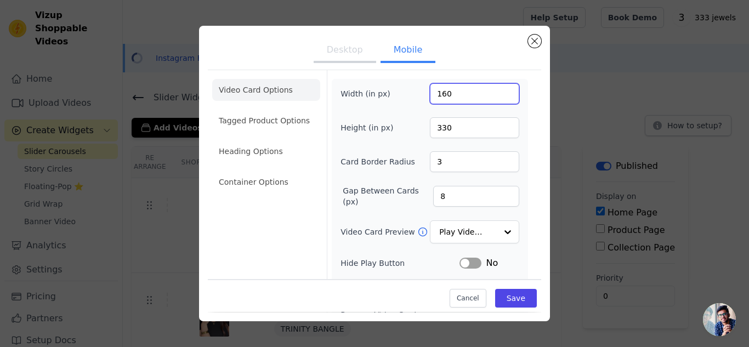
click at [464, 95] on input "160" at bounding box center [474, 93] width 89 height 21
click at [499, 91] on input "161" at bounding box center [474, 93] width 89 height 21
click at [499, 91] on input "162" at bounding box center [474, 93] width 89 height 21
click at [499, 91] on input "163" at bounding box center [474, 93] width 89 height 21
click at [499, 91] on input "164" at bounding box center [474, 93] width 89 height 21
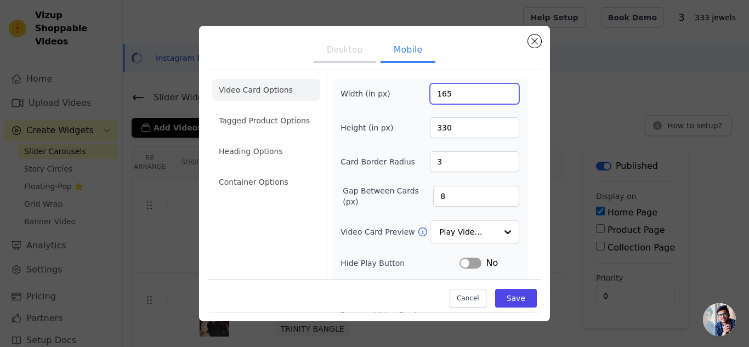
click at [499, 91] on input "165" at bounding box center [474, 93] width 89 height 21
click at [499, 91] on input "166" at bounding box center [474, 93] width 89 height 21
click at [499, 91] on input "167" at bounding box center [474, 93] width 89 height 21
click at [499, 91] on input "168" at bounding box center [474, 93] width 89 height 21
click at [499, 91] on input "169" at bounding box center [474, 93] width 89 height 21
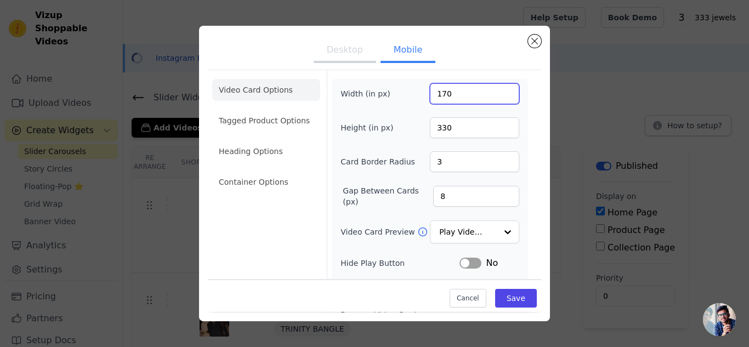
click at [499, 91] on input "170" at bounding box center [474, 93] width 89 height 21
click at [499, 91] on input "171" at bounding box center [474, 93] width 89 height 21
click at [499, 91] on input "172" at bounding box center [474, 93] width 89 height 21
click at [499, 91] on input "173" at bounding box center [474, 93] width 89 height 21
click at [499, 91] on input "174" at bounding box center [474, 93] width 89 height 21
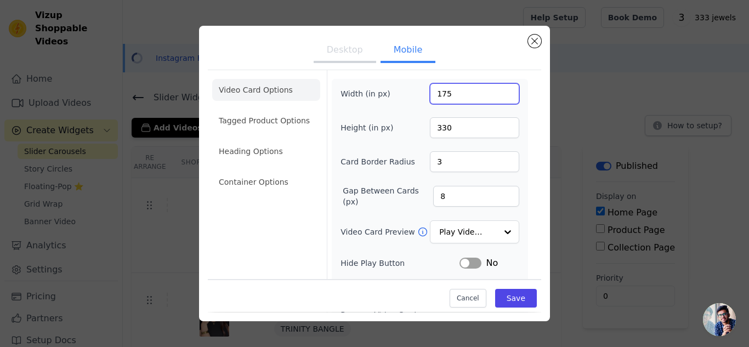
click at [499, 91] on input "175" at bounding box center [474, 93] width 89 height 21
click at [499, 91] on input "176" at bounding box center [474, 93] width 89 height 21
click at [499, 91] on input "177" at bounding box center [474, 93] width 89 height 21
click at [499, 91] on input "178" at bounding box center [474, 93] width 89 height 21
click at [499, 91] on input "179" at bounding box center [474, 93] width 89 height 21
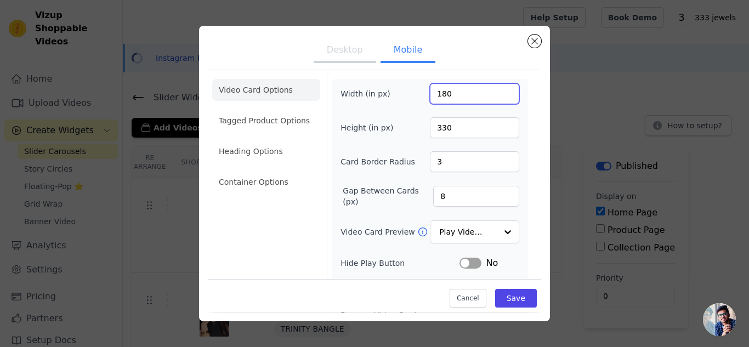
type input "180"
click at [499, 91] on input "180" at bounding box center [474, 93] width 89 height 21
click at [499, 125] on input "331" at bounding box center [474, 127] width 89 height 21
click at [499, 125] on input "332" at bounding box center [474, 127] width 89 height 21
click at [499, 125] on input "333" at bounding box center [474, 127] width 89 height 21
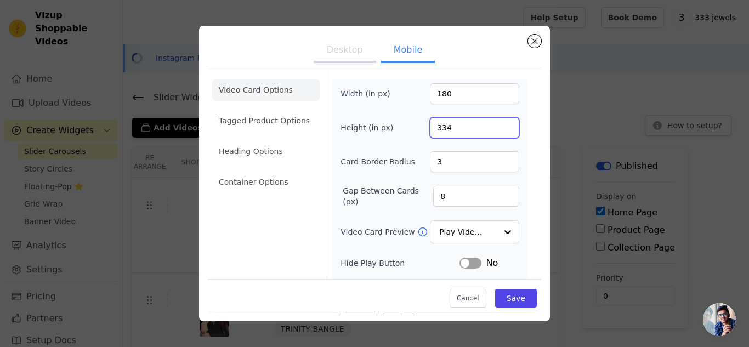
click at [499, 125] on input "334" at bounding box center [474, 127] width 89 height 21
click at [499, 125] on input "335" at bounding box center [474, 127] width 89 height 21
click at [499, 125] on input "336" at bounding box center [474, 127] width 89 height 21
click at [499, 125] on input "337" at bounding box center [474, 127] width 89 height 21
click at [499, 125] on input "338" at bounding box center [474, 127] width 89 height 21
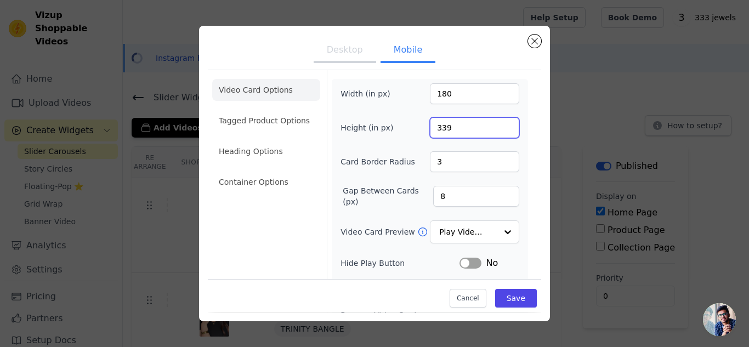
click at [499, 125] on input "339" at bounding box center [474, 127] width 89 height 21
type input "340"
click at [499, 125] on input "340" at bounding box center [474, 127] width 89 height 21
click at [478, 161] on input "3" at bounding box center [474, 161] width 89 height 21
type input "4"
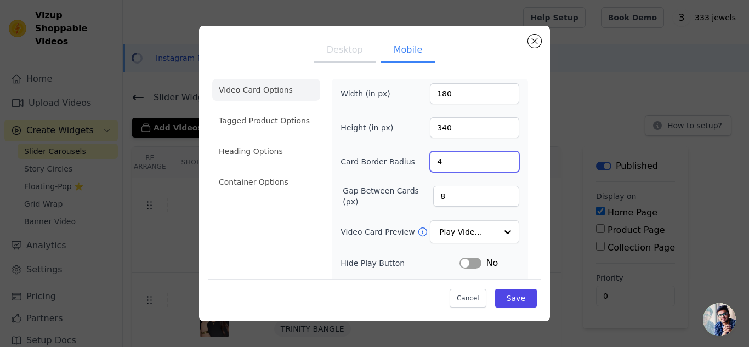
click at [500, 158] on input "4" at bounding box center [474, 161] width 89 height 21
click at [498, 193] on input "9" at bounding box center [476, 196] width 86 height 21
type input "10"
click at [498, 193] on input "10" at bounding box center [476, 196] width 86 height 21
click at [516, 289] on button "Save" at bounding box center [516, 298] width 42 height 19
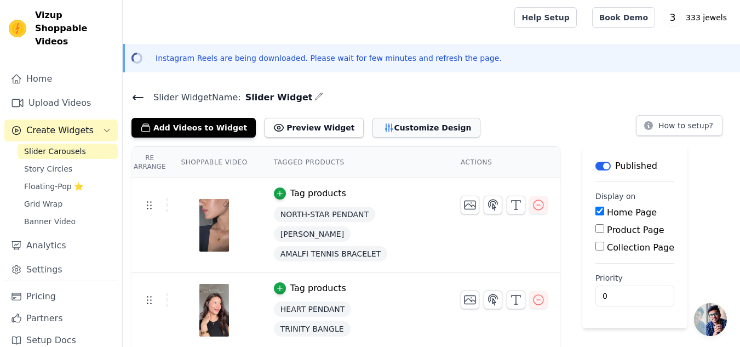
click at [373, 127] on button "Customize Design" at bounding box center [427, 128] width 108 height 20
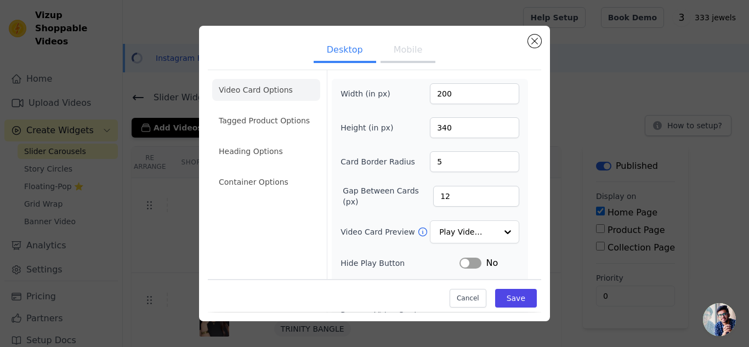
click at [414, 60] on button "Mobile" at bounding box center [407, 51] width 55 height 24
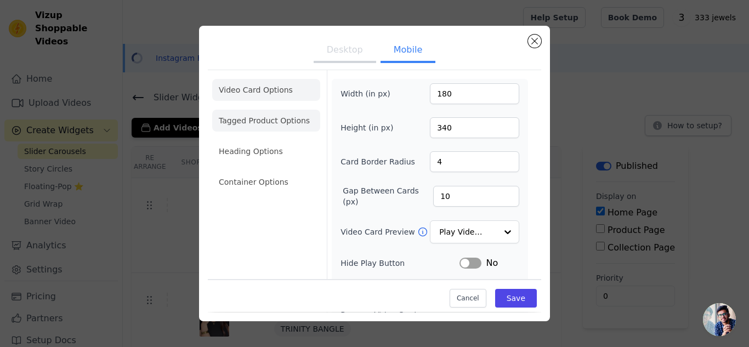
click at [254, 171] on li "Tagged Product Options" at bounding box center [266, 182] width 108 height 22
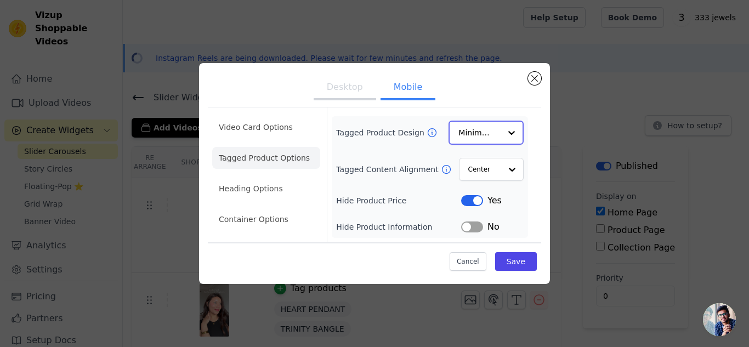
click at [458, 132] on div "Option Minimalist, selected. Select is focused, type to refine list, press down…" at bounding box center [485, 133] width 75 height 24
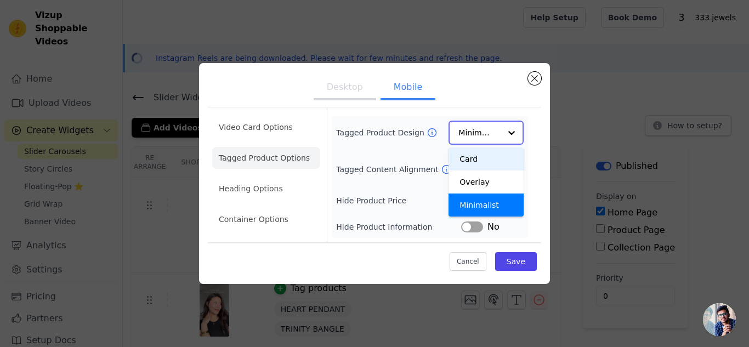
click at [469, 160] on div "Card" at bounding box center [485, 158] width 75 height 23
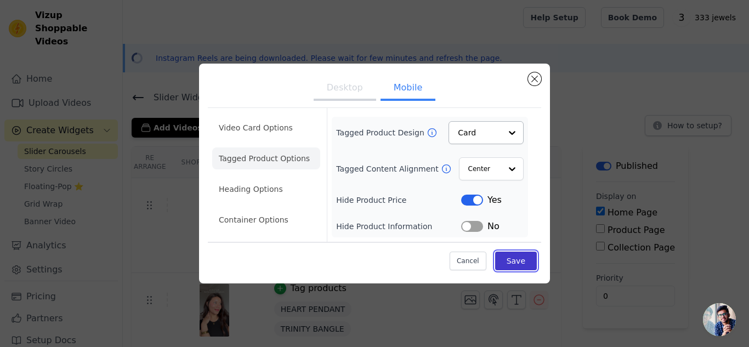
click at [516, 258] on button "Save" at bounding box center [516, 261] width 42 height 19
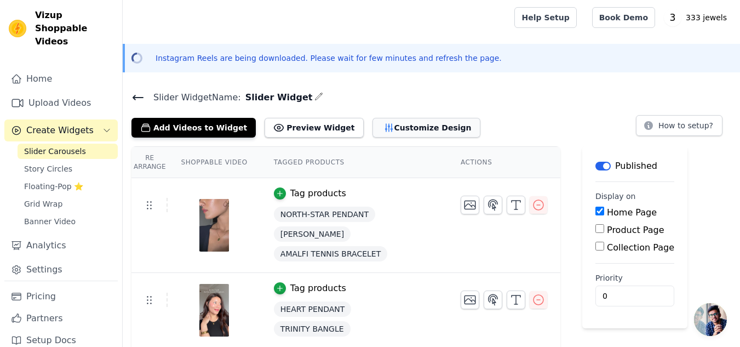
click at [382, 132] on button "Customize Design" at bounding box center [427, 128] width 108 height 20
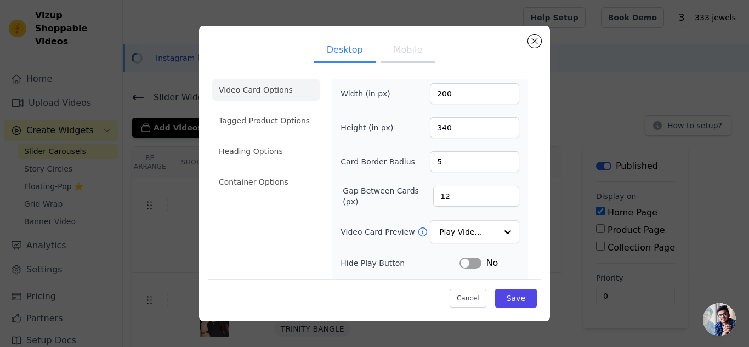
click at [395, 62] on button "Mobile" at bounding box center [407, 51] width 55 height 24
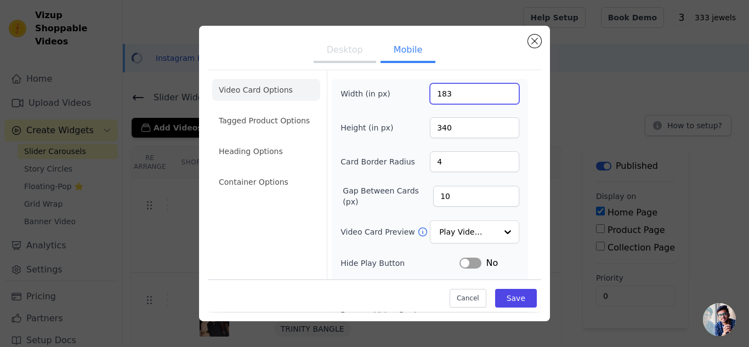
click at [499, 88] on input "183" at bounding box center [474, 93] width 89 height 21
click at [499, 88] on input "184" at bounding box center [474, 93] width 89 height 21
click at [499, 88] on input "185" at bounding box center [474, 93] width 89 height 21
click at [499, 88] on input "186" at bounding box center [474, 93] width 89 height 21
click at [499, 88] on input "187" at bounding box center [474, 93] width 89 height 21
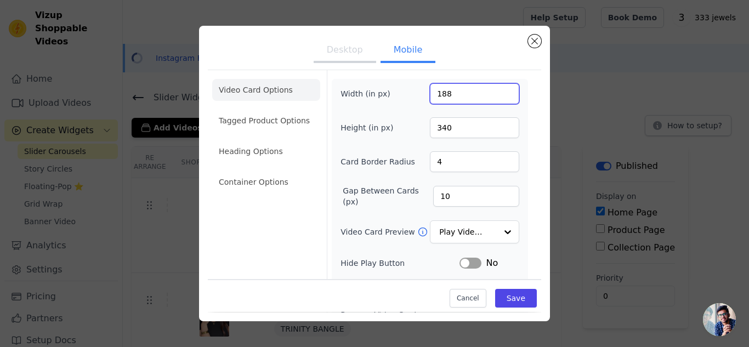
click at [499, 88] on input "188" at bounding box center [474, 93] width 89 height 21
click at [499, 88] on input "189" at bounding box center [474, 93] width 89 height 21
click at [499, 88] on input "190" at bounding box center [474, 93] width 89 height 21
click at [499, 88] on input "191" at bounding box center [474, 93] width 89 height 21
click at [499, 88] on input "192" at bounding box center [474, 93] width 89 height 21
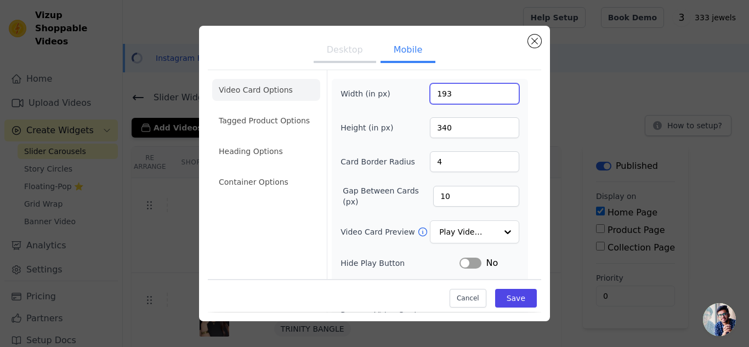
click at [499, 88] on input "193" at bounding box center [474, 93] width 89 height 21
click at [499, 88] on input "194" at bounding box center [474, 93] width 89 height 21
click at [499, 88] on input "195" at bounding box center [474, 93] width 89 height 21
click at [499, 88] on input "196" at bounding box center [474, 93] width 89 height 21
click at [499, 88] on input "197" at bounding box center [474, 93] width 89 height 21
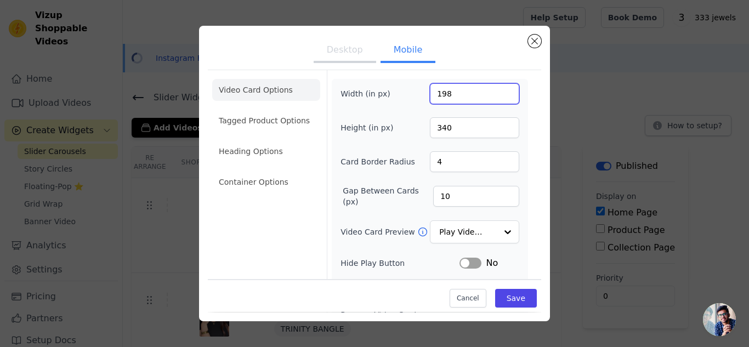
click at [499, 88] on input "198" at bounding box center [474, 93] width 89 height 21
click at [499, 88] on input "199" at bounding box center [474, 93] width 89 height 21
type input "200"
click at [499, 88] on input "200" at bounding box center [474, 93] width 89 height 21
click at [498, 124] on input "341" at bounding box center [474, 127] width 89 height 21
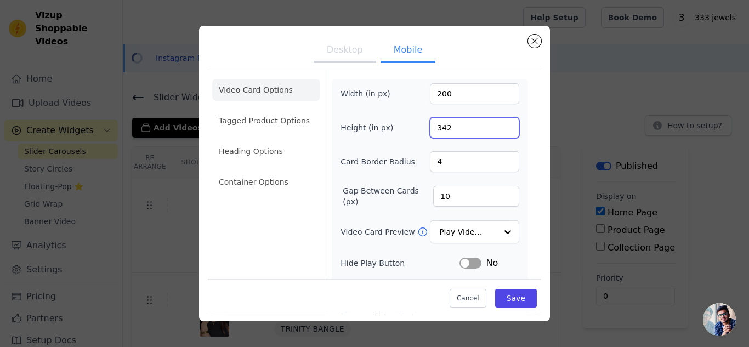
click at [498, 124] on input "342" at bounding box center [474, 127] width 89 height 21
click at [498, 124] on input "343" at bounding box center [474, 127] width 89 height 21
click at [498, 124] on input "344" at bounding box center [474, 127] width 89 height 21
click at [498, 124] on input "345" at bounding box center [474, 127] width 89 height 21
click at [498, 124] on input "346" at bounding box center [474, 127] width 89 height 21
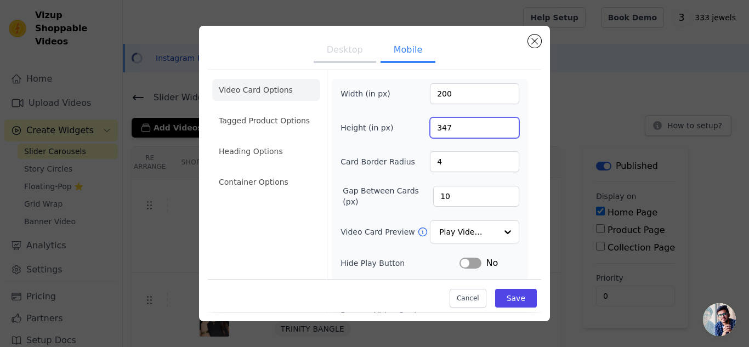
click at [498, 124] on input "347" at bounding box center [474, 127] width 89 height 21
click at [498, 124] on input "348" at bounding box center [474, 127] width 89 height 21
click at [498, 124] on input "349" at bounding box center [474, 127] width 89 height 21
type input "350"
click at [498, 124] on input "350" at bounding box center [474, 127] width 89 height 21
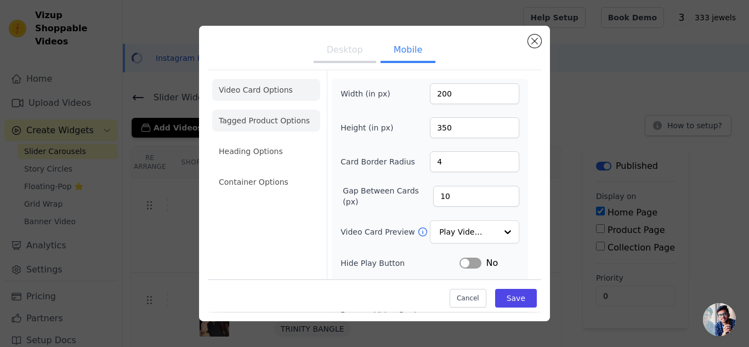
click at [273, 171] on li "Tagged Product Options" at bounding box center [266, 182] width 108 height 22
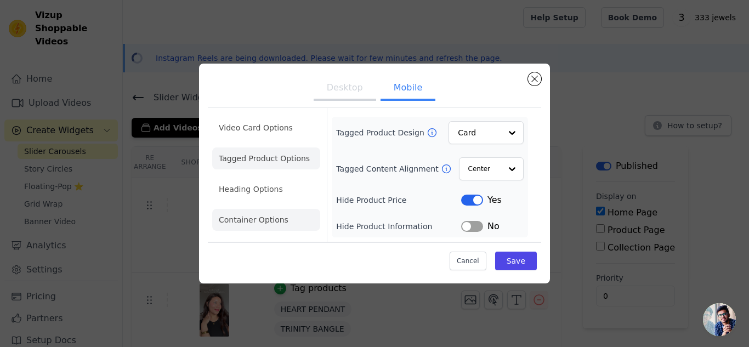
click at [248, 219] on li "Container Options" at bounding box center [266, 220] width 108 height 22
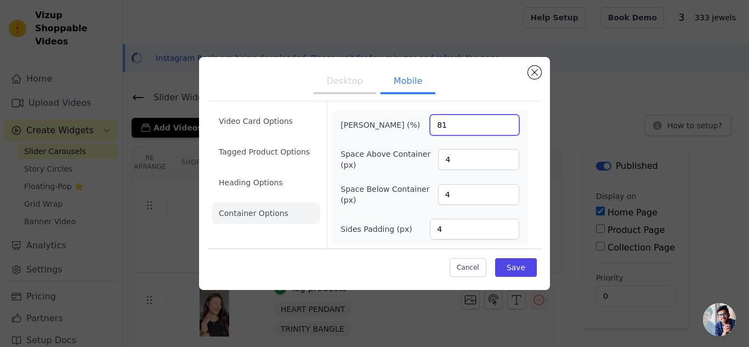
click at [508, 123] on input "81" at bounding box center [474, 125] width 89 height 21
click at [508, 123] on input "82" at bounding box center [474, 125] width 89 height 21
click at [508, 123] on input "83" at bounding box center [474, 125] width 89 height 21
click at [508, 123] on input "86" at bounding box center [474, 125] width 89 height 21
click at [508, 123] on input "87" at bounding box center [474, 125] width 89 height 21
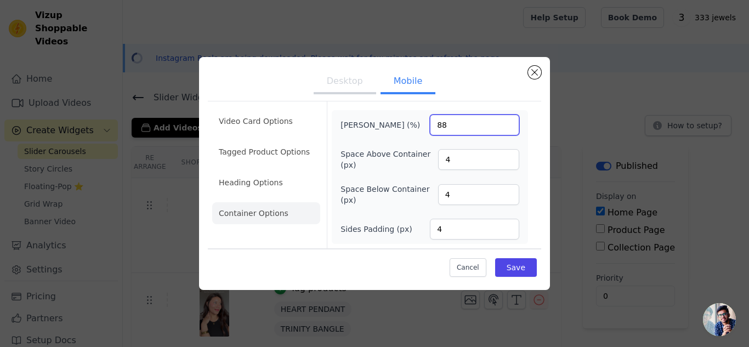
click at [508, 123] on input "88" at bounding box center [474, 125] width 89 height 21
click at [508, 123] on input "89" at bounding box center [474, 125] width 89 height 21
type input "90"
click at [508, 123] on input "90" at bounding box center [474, 125] width 89 height 21
click at [518, 269] on button "Save" at bounding box center [516, 267] width 42 height 19
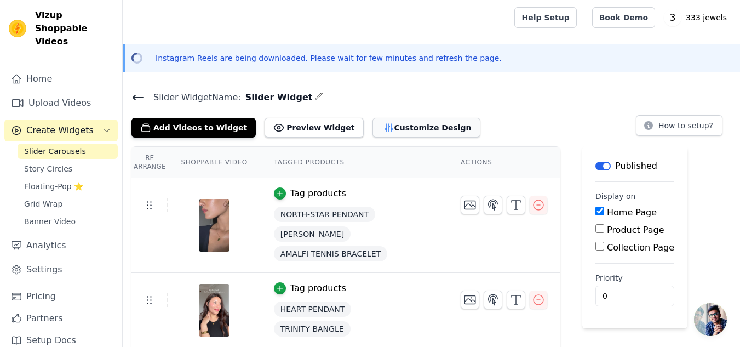
click at [389, 127] on button "Customize Design" at bounding box center [427, 128] width 108 height 20
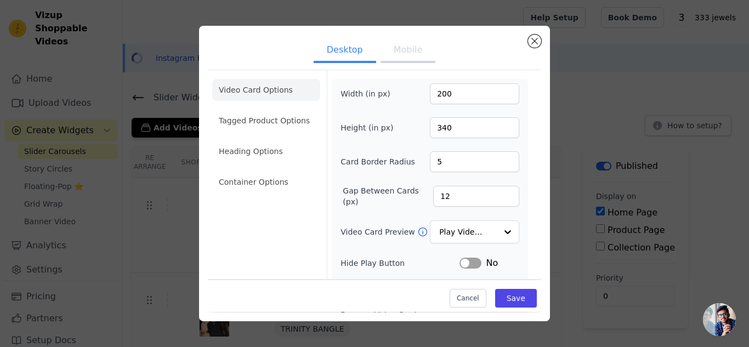
click at [413, 59] on button "Mobile" at bounding box center [407, 51] width 55 height 24
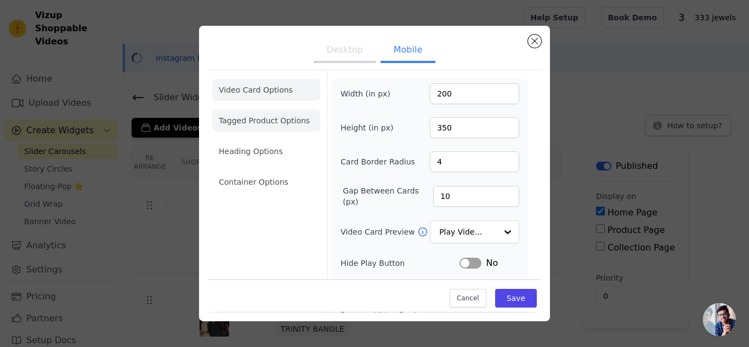
click at [248, 171] on li "Tagged Product Options" at bounding box center [266, 182] width 108 height 22
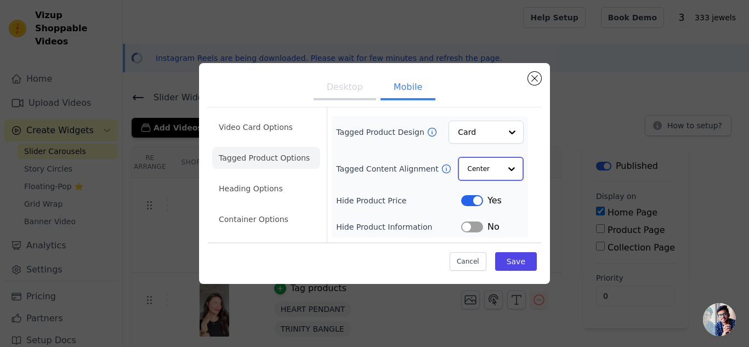
click at [483, 175] on input "Tagged Content Alignment" at bounding box center [483, 169] width 33 height 22
click at [484, 124] on input "Tagged Product Design" at bounding box center [479, 133] width 42 height 22
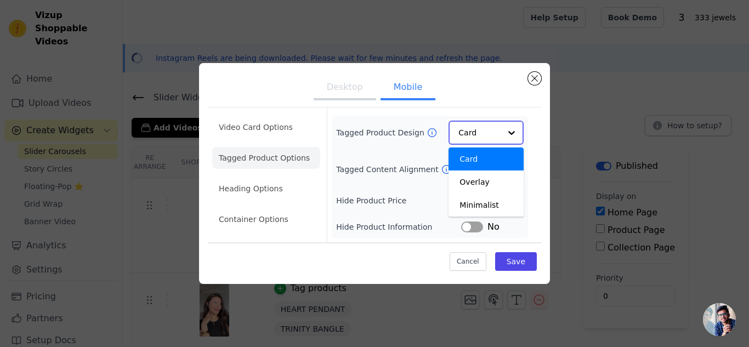
click at [484, 124] on input "Tagged Product Design" at bounding box center [479, 133] width 42 height 22
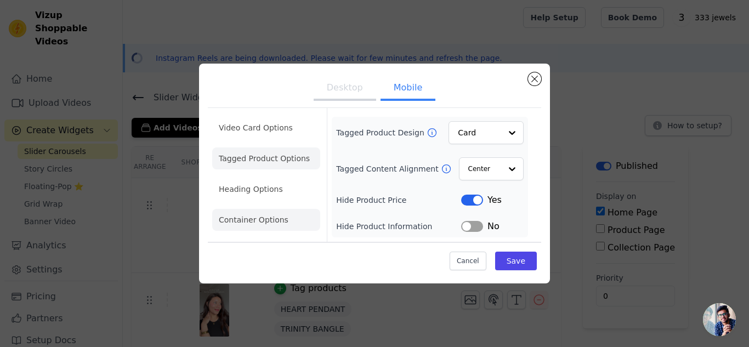
click at [260, 211] on li "Container Options" at bounding box center [266, 220] width 108 height 22
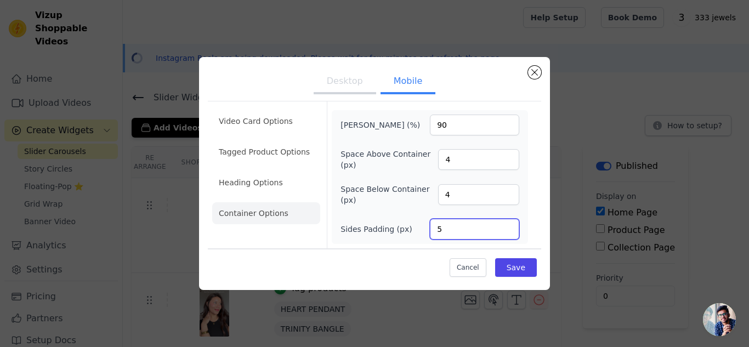
click at [506, 225] on input "5" at bounding box center [474, 229] width 89 height 21
type input "6"
click at [506, 225] on input "6" at bounding box center [474, 229] width 89 height 21
click at [509, 122] on input "91" at bounding box center [474, 125] width 89 height 21
click at [509, 122] on input "92" at bounding box center [474, 125] width 89 height 21
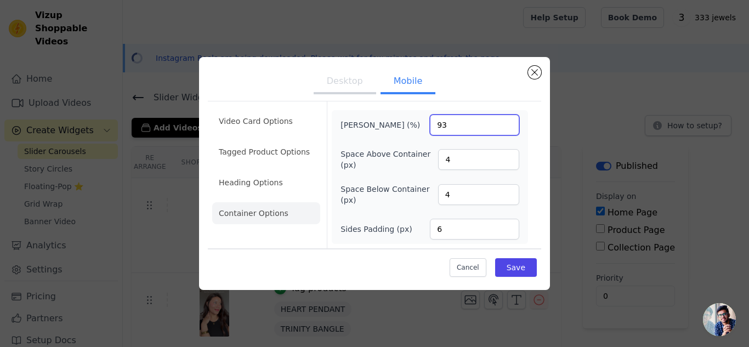
click at [509, 122] on input "93" at bounding box center [474, 125] width 89 height 21
click at [509, 122] on input "94" at bounding box center [474, 125] width 89 height 21
click at [509, 122] on input "95" at bounding box center [474, 125] width 89 height 21
click at [509, 122] on input "96" at bounding box center [474, 125] width 89 height 21
click at [509, 122] on input "97" at bounding box center [474, 125] width 89 height 21
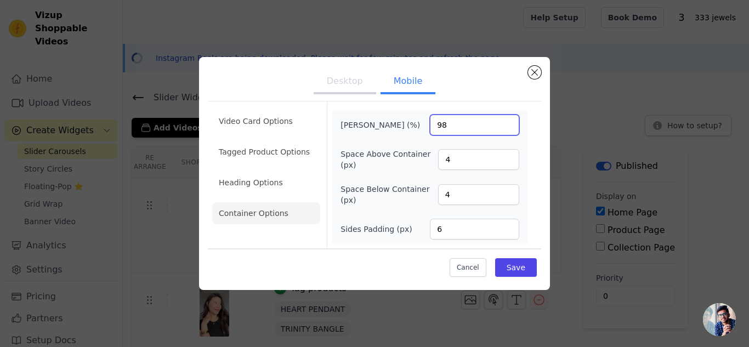
click at [509, 122] on input "98" at bounding box center [474, 125] width 89 height 21
type input "100"
click at [509, 122] on input "100" at bounding box center [474, 125] width 89 height 21
click at [507, 278] on div "Cancel Save" at bounding box center [374, 264] width 333 height 33
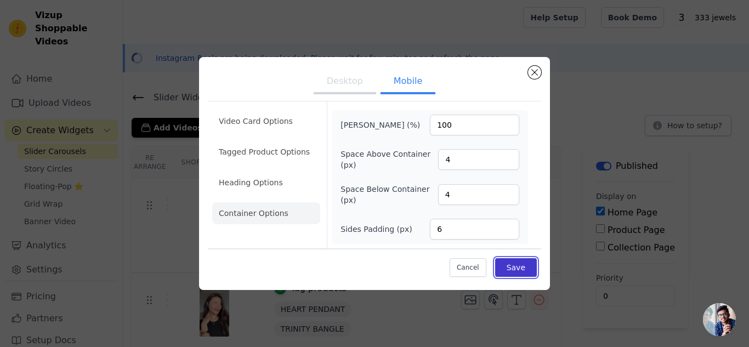
click at [510, 270] on button "Save" at bounding box center [516, 267] width 42 height 19
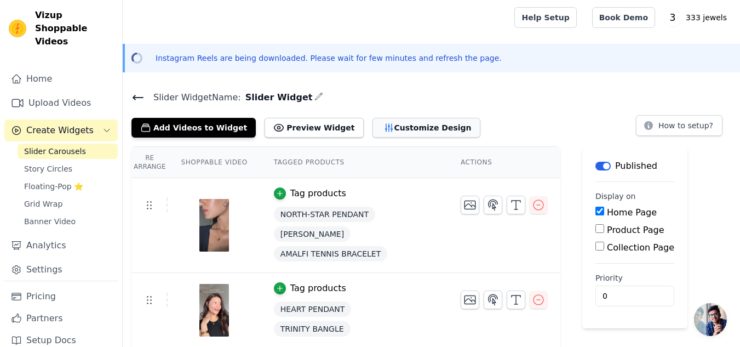
click at [408, 121] on button "Customize Design" at bounding box center [427, 128] width 108 height 20
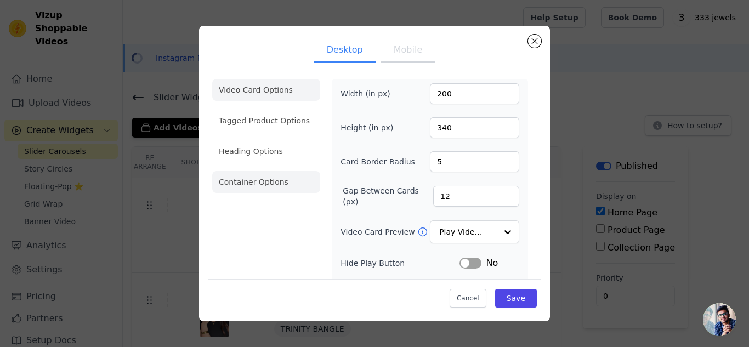
click at [287, 176] on li "Container Options" at bounding box center [266, 182] width 108 height 22
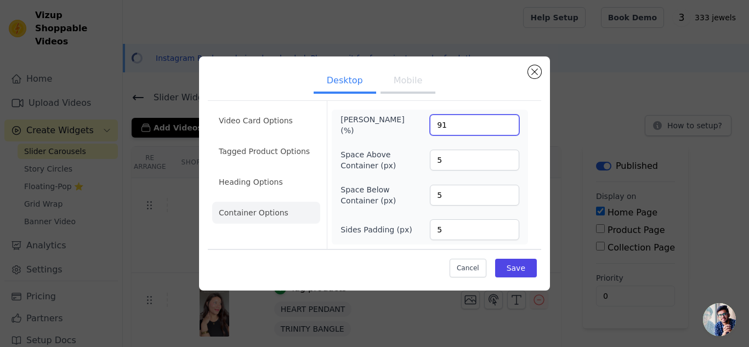
click at [508, 124] on input "91" at bounding box center [474, 125] width 89 height 21
click at [508, 124] on input "92" at bounding box center [474, 125] width 89 height 21
click at [508, 124] on input "93" at bounding box center [474, 125] width 89 height 21
click at [508, 124] on input "94" at bounding box center [474, 125] width 89 height 21
click at [508, 124] on input "95" at bounding box center [474, 125] width 89 height 21
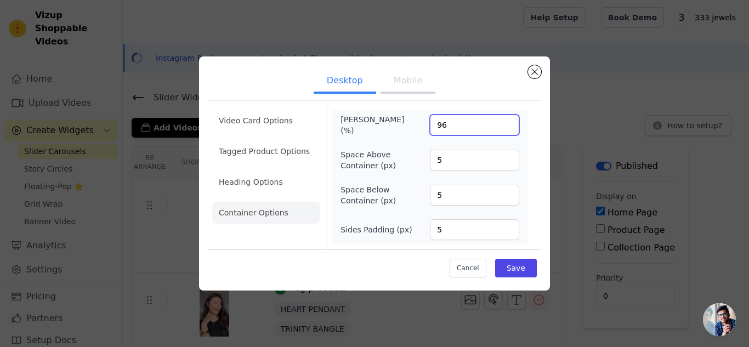
click at [508, 124] on input "96" at bounding box center [474, 125] width 89 height 21
click at [508, 124] on input "97" at bounding box center [474, 125] width 89 height 21
click at [508, 124] on input "98" at bounding box center [474, 125] width 89 height 21
click at [508, 124] on input "99" at bounding box center [474, 125] width 89 height 21
type input "100"
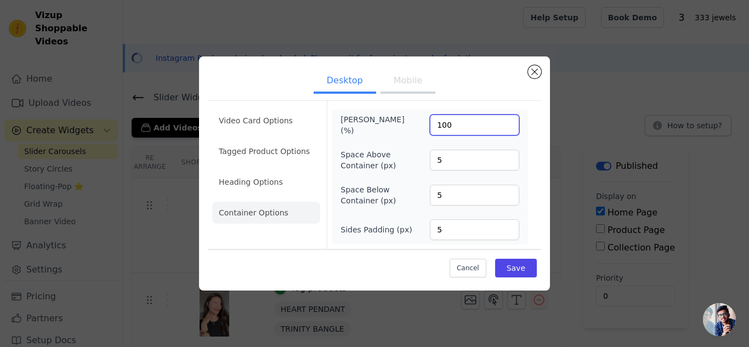
click at [508, 124] on input "100" at bounding box center [474, 125] width 89 height 21
click at [515, 275] on button "Save" at bounding box center [516, 268] width 42 height 19
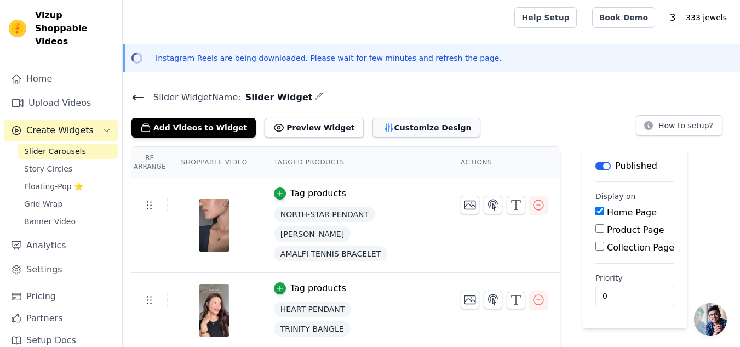
click at [373, 118] on button "Customize Design" at bounding box center [427, 128] width 108 height 20
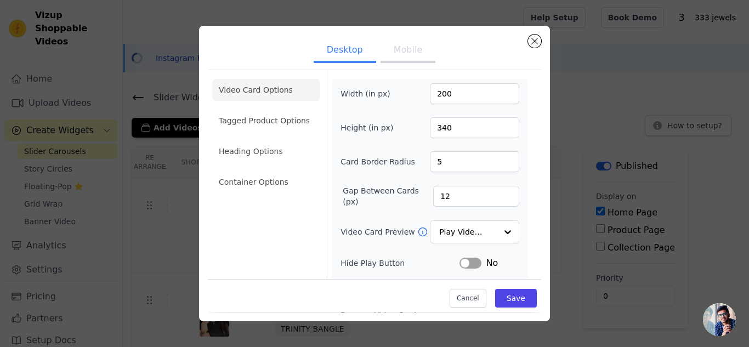
click at [394, 60] on button "Mobile" at bounding box center [407, 51] width 55 height 24
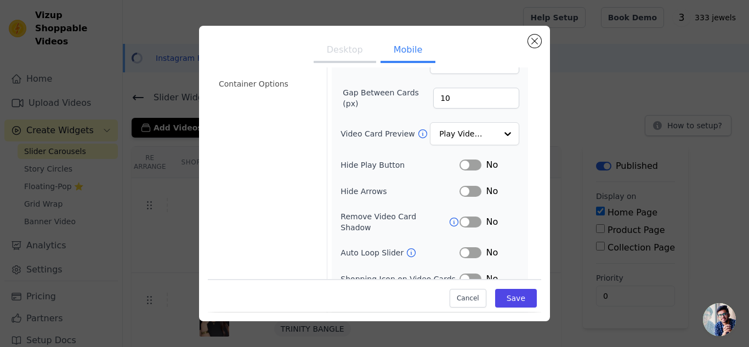
scroll to position [156, 0]
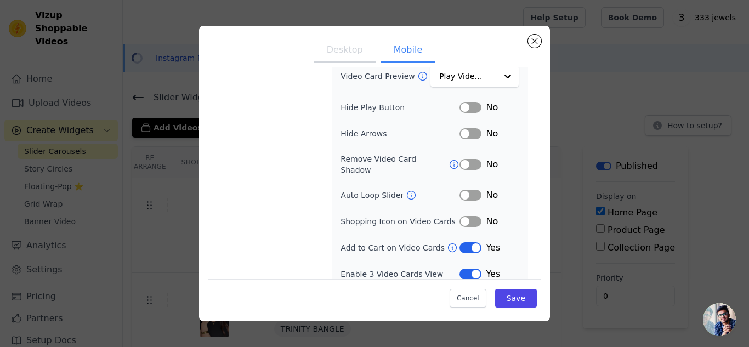
click at [461, 269] on button "Label" at bounding box center [470, 274] width 22 height 11
click at [509, 298] on button "Save" at bounding box center [516, 298] width 42 height 19
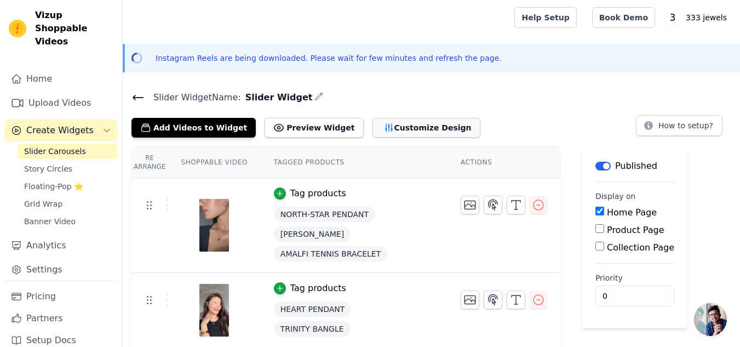
click at [374, 124] on button "Customize Design" at bounding box center [427, 128] width 108 height 20
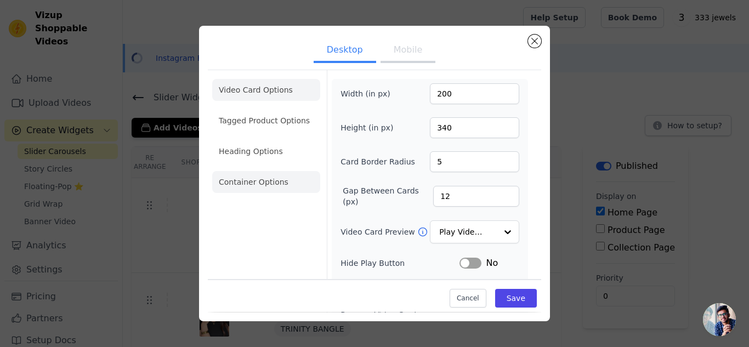
click at [252, 181] on li "Container Options" at bounding box center [266, 182] width 108 height 22
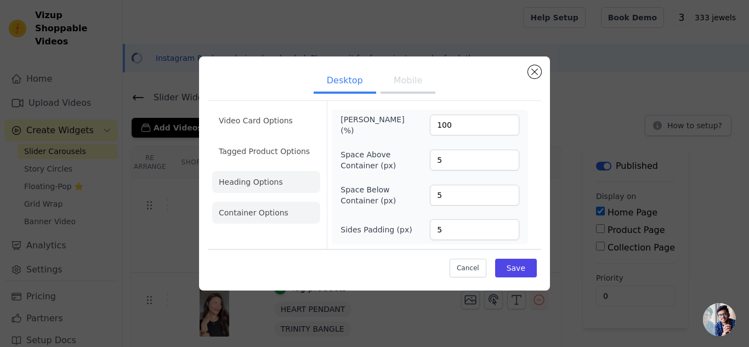
click at [230, 180] on li "Heading Options" at bounding box center [266, 182] width 108 height 22
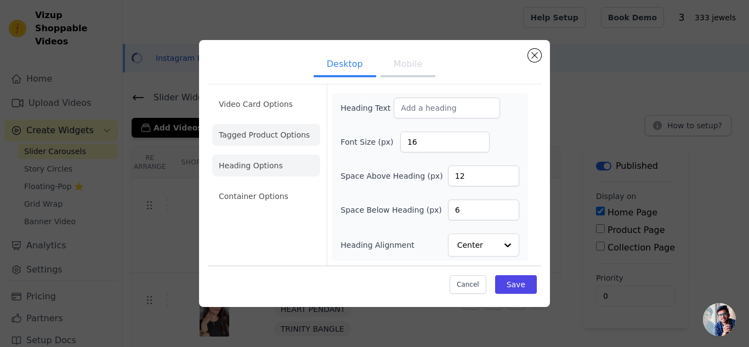
click at [268, 185] on li "Tagged Product Options" at bounding box center [266, 196] width 108 height 22
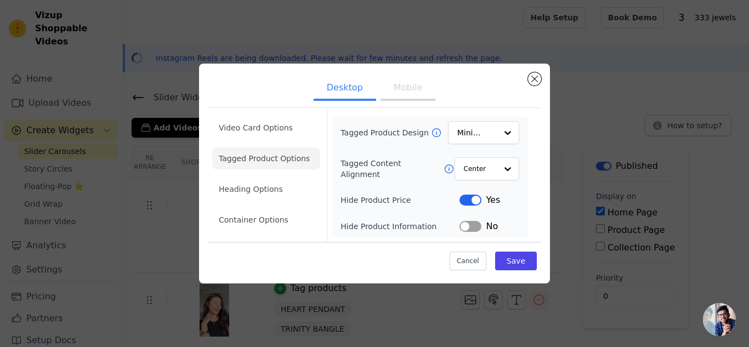
click at [415, 92] on button "Mobile" at bounding box center [407, 89] width 55 height 24
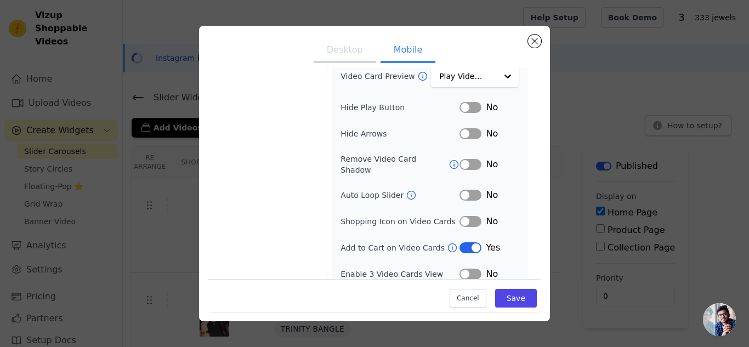
click at [463, 216] on button "Label" at bounding box center [470, 221] width 22 height 11
click at [406, 190] on icon at bounding box center [411, 195] width 11 height 11
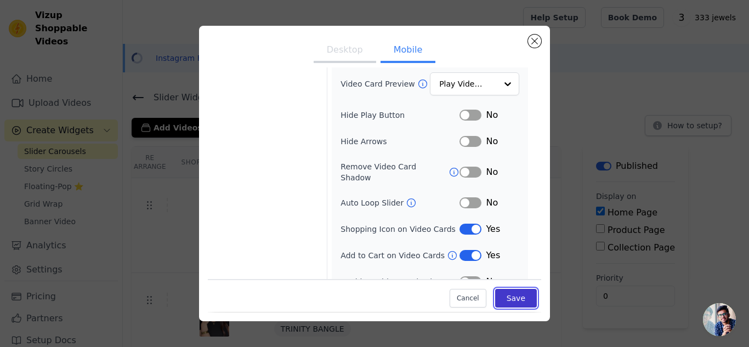
click at [514, 292] on button "Save" at bounding box center [516, 298] width 42 height 19
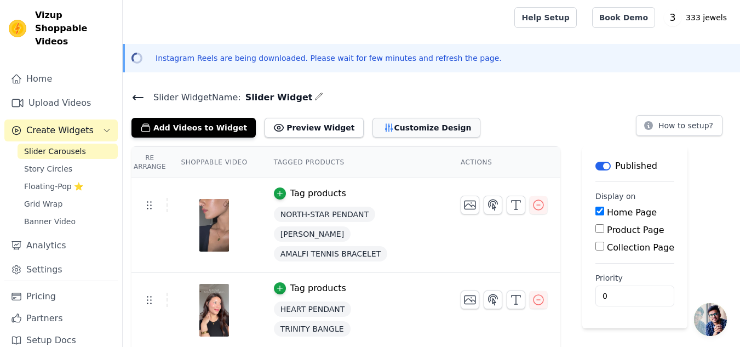
click at [402, 119] on button "Customize Design" at bounding box center [427, 128] width 108 height 20
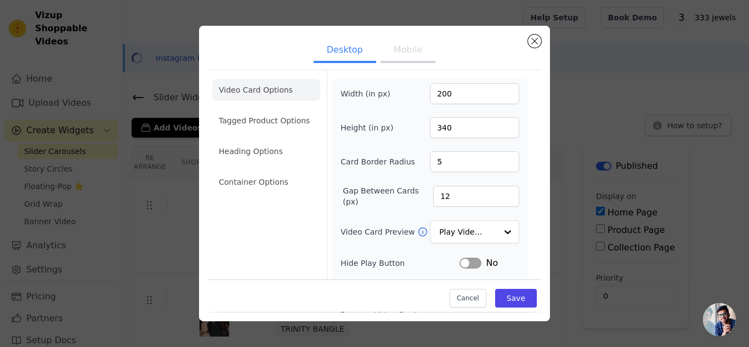
click at [249, 135] on ul "Video Card Options Tagged Product Options Heading Options Container Options" at bounding box center [266, 136] width 108 height 123
click at [251, 171] on li "Tagged Product Options" at bounding box center [266, 182] width 108 height 22
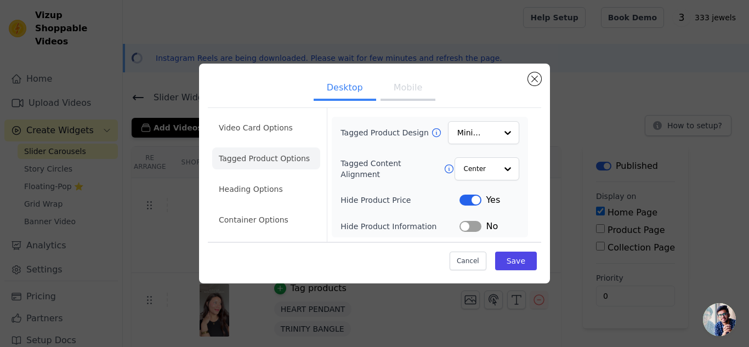
click at [409, 86] on button "Mobile" at bounding box center [407, 89] width 55 height 24
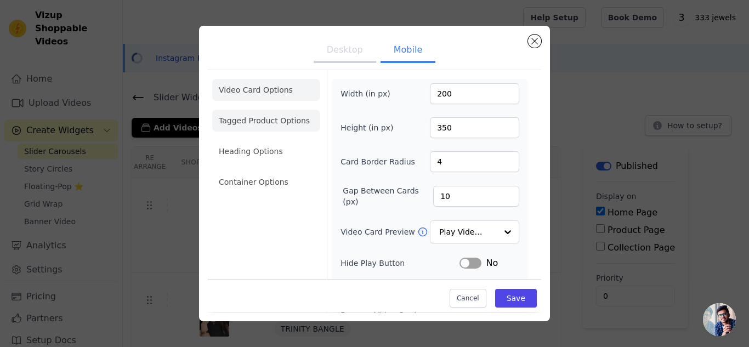
click at [252, 171] on li "Tagged Product Options" at bounding box center [266, 182] width 108 height 22
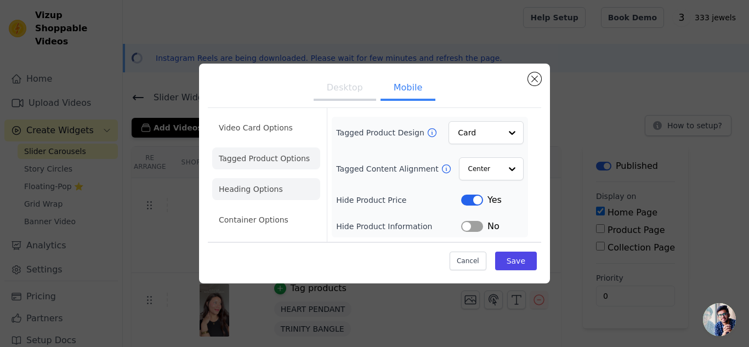
click at [302, 189] on li "Heading Options" at bounding box center [266, 189] width 108 height 22
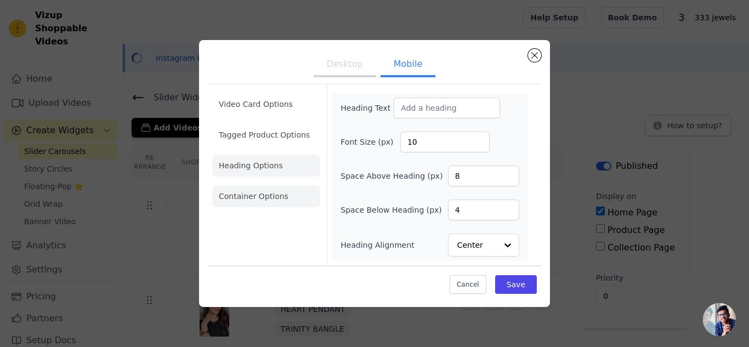
click at [296, 197] on li "Container Options" at bounding box center [266, 196] width 108 height 22
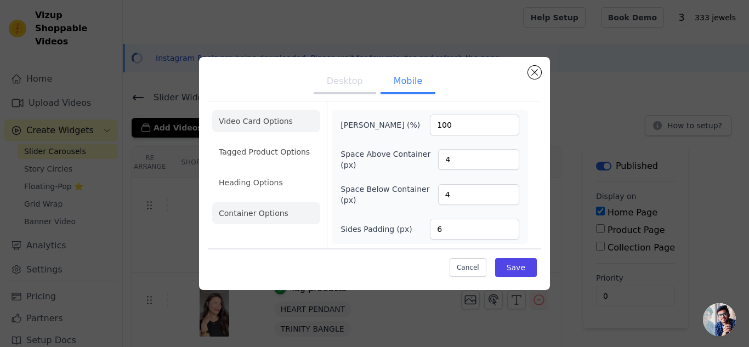
click at [272, 141] on li "Video Card Options" at bounding box center [266, 152] width 108 height 22
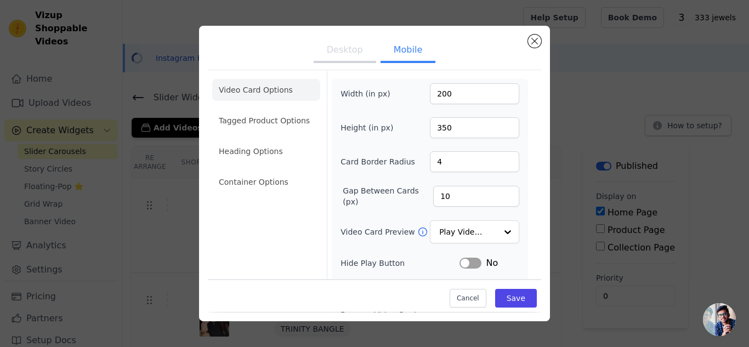
scroll to position [156, 0]
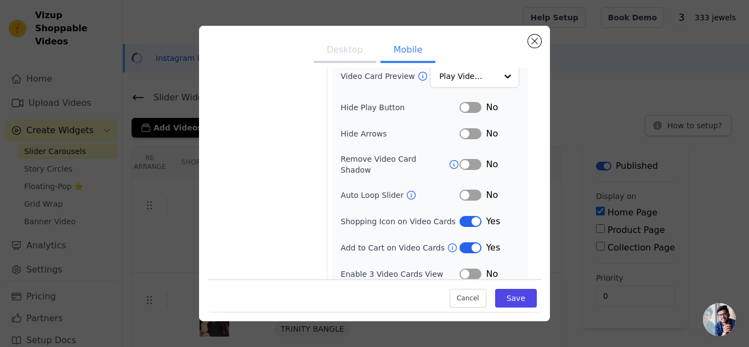
click at [471, 216] on button "Label" at bounding box center [470, 221] width 22 height 11
click at [463, 190] on button "Label" at bounding box center [470, 195] width 22 height 11
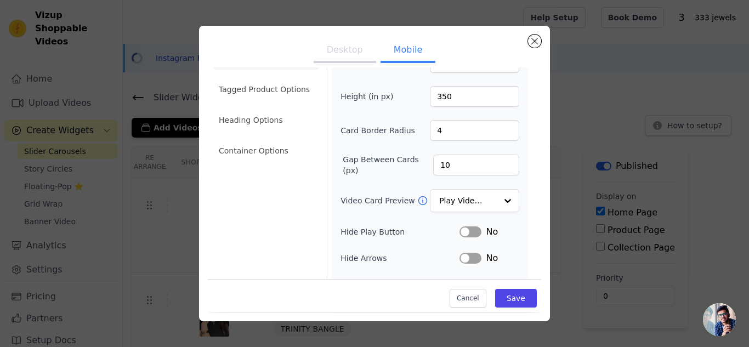
scroll to position [31, 0]
click at [507, 292] on button "Save" at bounding box center [516, 298] width 42 height 19
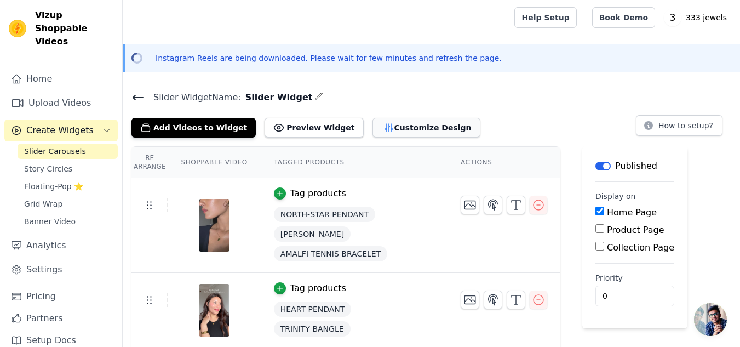
click at [373, 130] on button "Customize Design" at bounding box center [427, 128] width 108 height 20
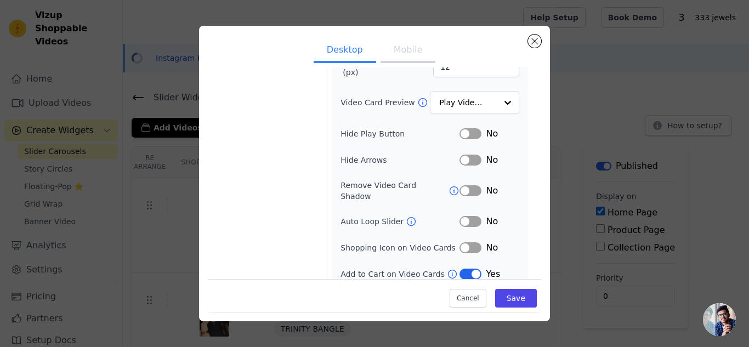
scroll to position [0, 0]
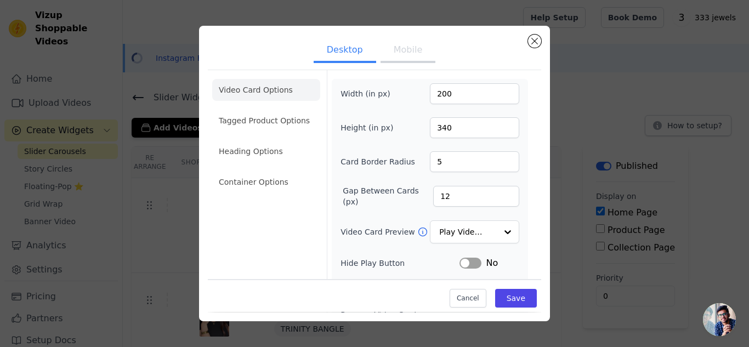
click at [411, 55] on button "Mobile" at bounding box center [407, 51] width 55 height 24
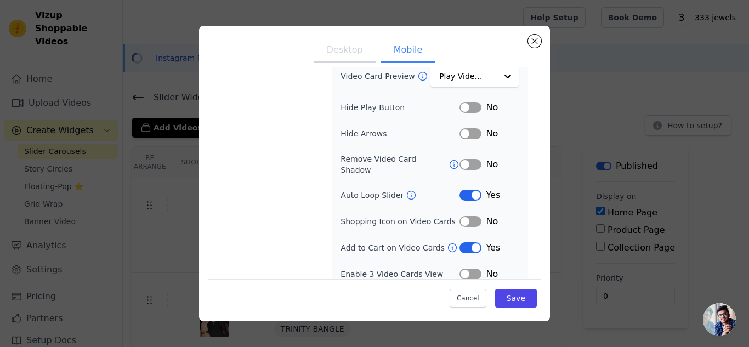
click at [461, 191] on button "Label" at bounding box center [470, 195] width 22 height 11
click at [503, 295] on button "Save" at bounding box center [516, 298] width 42 height 19
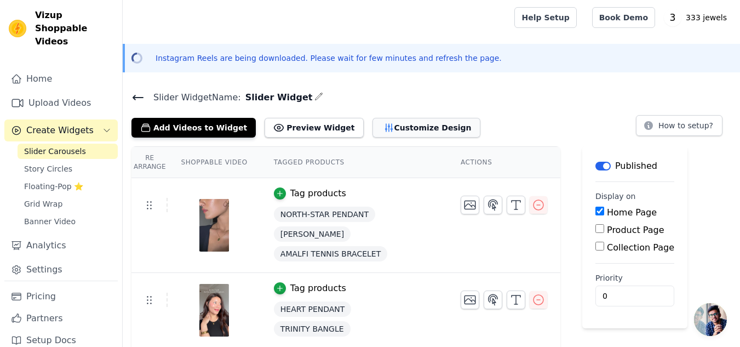
click at [378, 125] on button "Customize Design" at bounding box center [427, 128] width 108 height 20
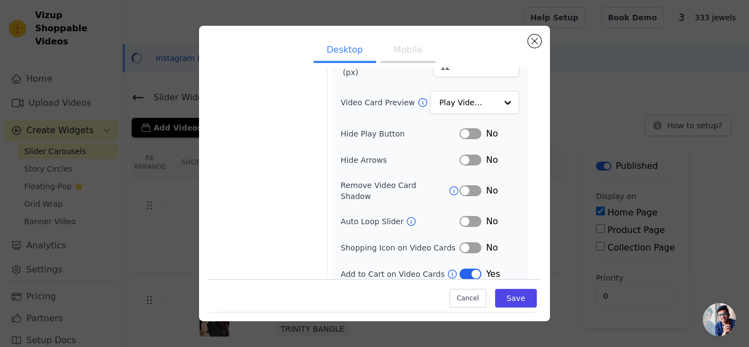
scroll to position [0, 0]
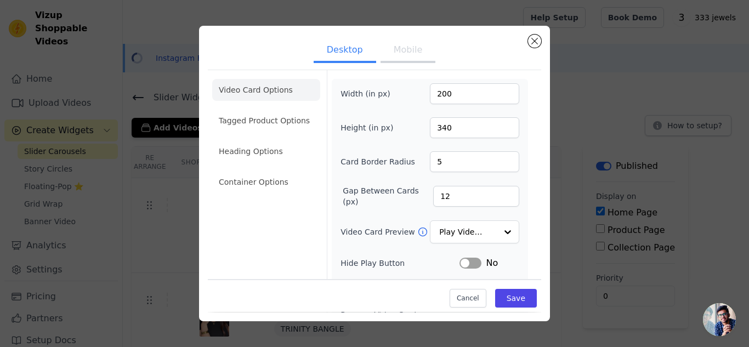
click at [389, 60] on button "Mobile" at bounding box center [407, 51] width 55 height 24
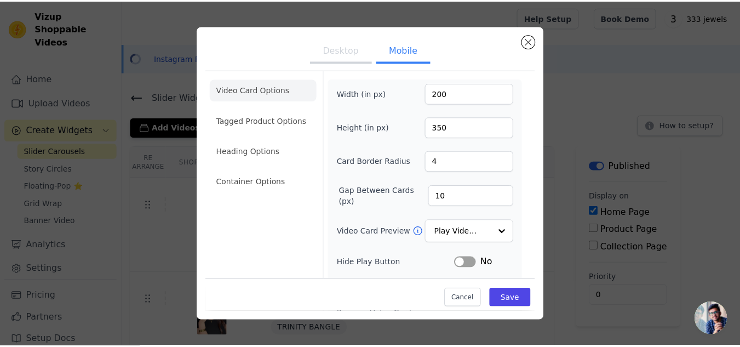
scroll to position [156, 0]
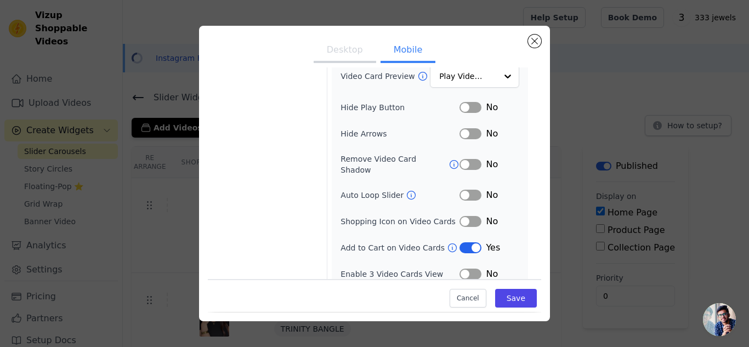
click at [463, 190] on button "Label" at bounding box center [470, 195] width 22 height 11
click at [511, 295] on button "Save" at bounding box center [516, 298] width 42 height 19
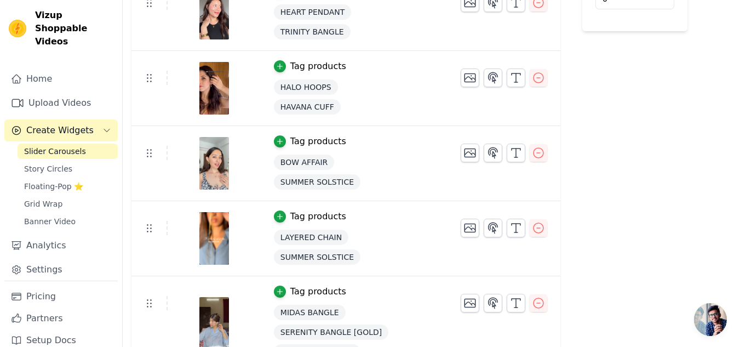
scroll to position [0, 0]
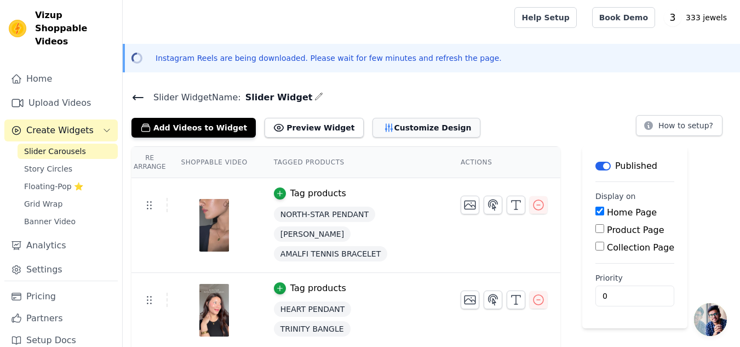
click at [417, 129] on button "Customize Design" at bounding box center [427, 128] width 108 height 20
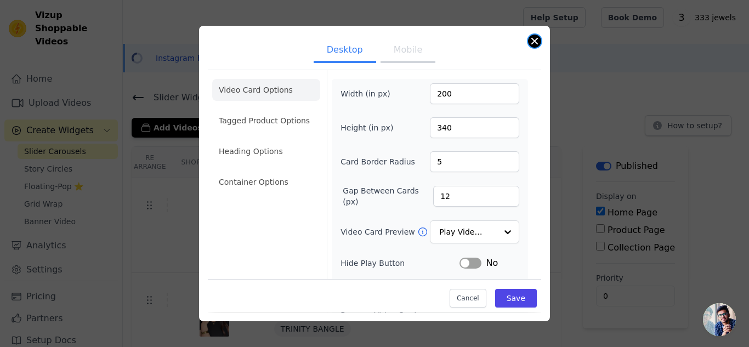
click at [537, 43] on button "Close modal" at bounding box center [534, 41] width 13 height 13
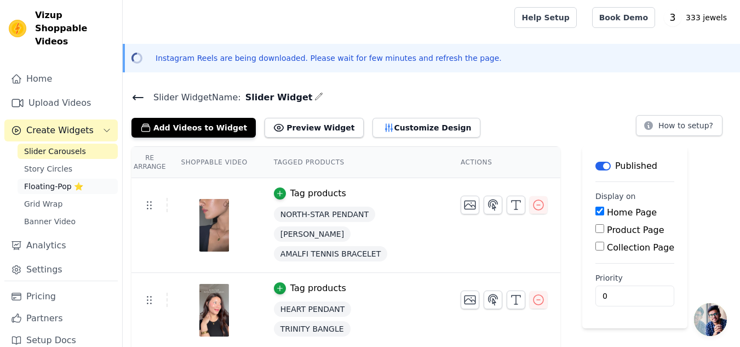
click at [70, 181] on span "Floating-Pop ⭐" at bounding box center [53, 186] width 59 height 11
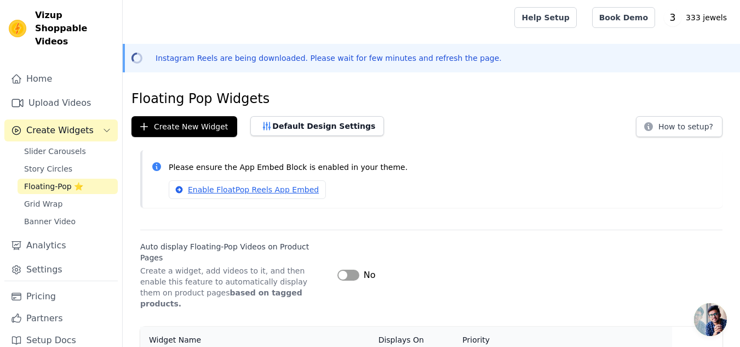
scroll to position [39, 0]
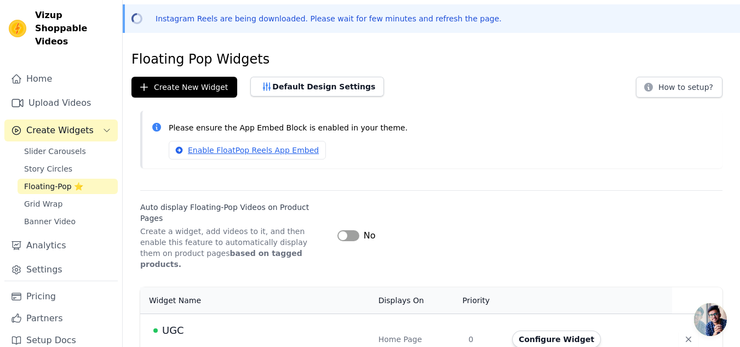
click at [287, 323] on div "UGC" at bounding box center [259, 330] width 212 height 15
click at [532, 330] on button "Configure Widget" at bounding box center [556, 339] width 89 height 18
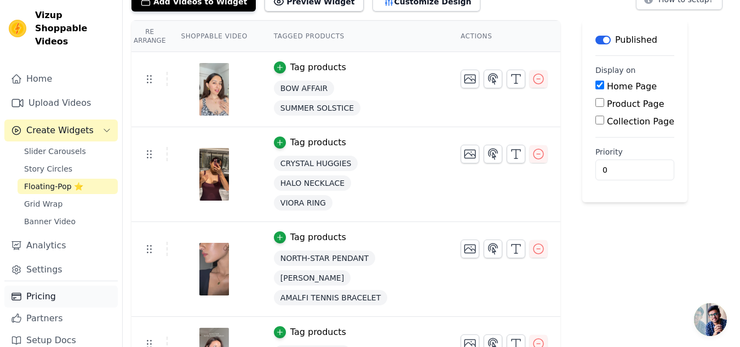
scroll to position [127, 0]
click at [56, 259] on link "Settings" at bounding box center [60, 270] width 113 height 22
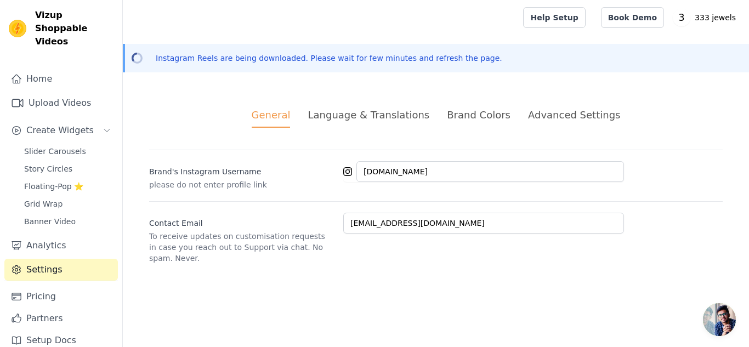
click at [459, 115] on div "Brand Colors" at bounding box center [479, 114] width 64 height 15
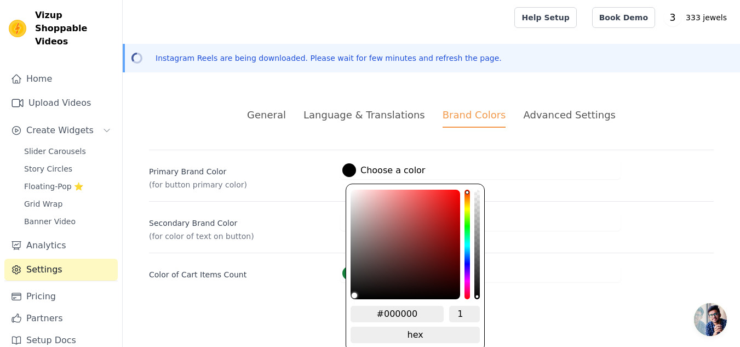
click at [353, 165] on div at bounding box center [350, 170] width 14 height 14
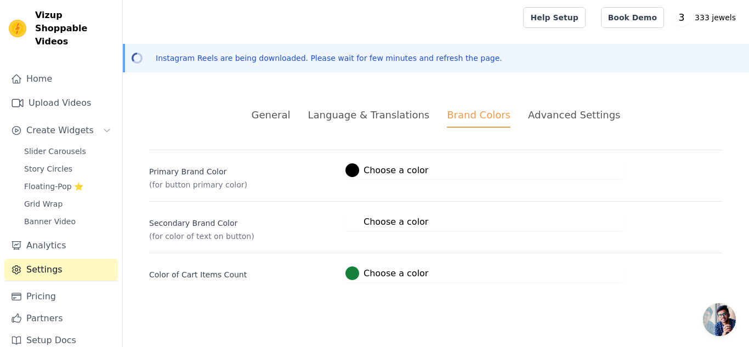
click at [304, 309] on html "Vizup Shoppable Videos Home Upload Videos Create Widgets Slider Carousels Story…" at bounding box center [374, 154] width 749 height 309
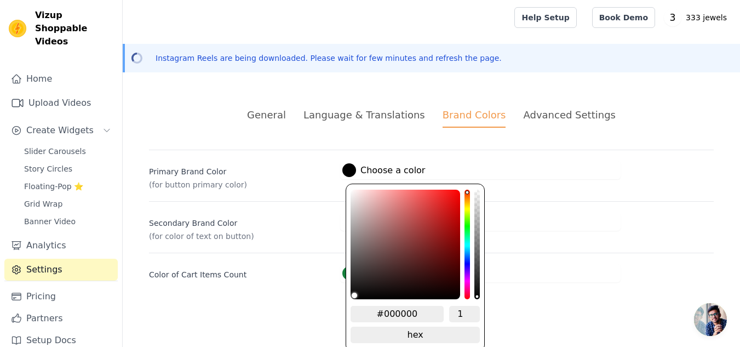
click at [403, 165] on label "#000000 Choose a color" at bounding box center [384, 170] width 83 height 14
drag, startPoint x: 415, startPoint y: 313, endPoint x: 369, endPoint y: 315, distance: 46.6
click at [369, 315] on input "#000000" at bounding box center [397, 314] width 93 height 16
paste input "1e2f47"
type input "#1e2f47"
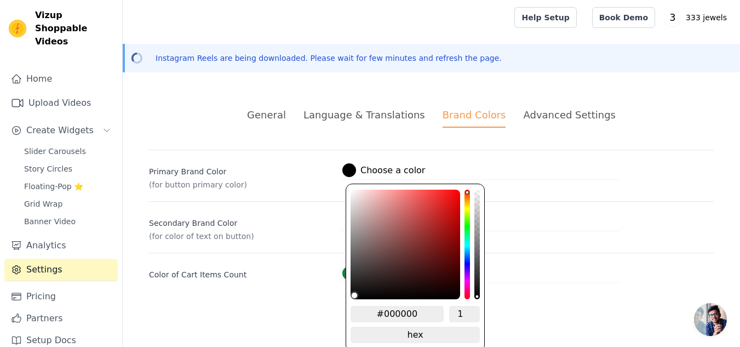
type input "#1e2f47"
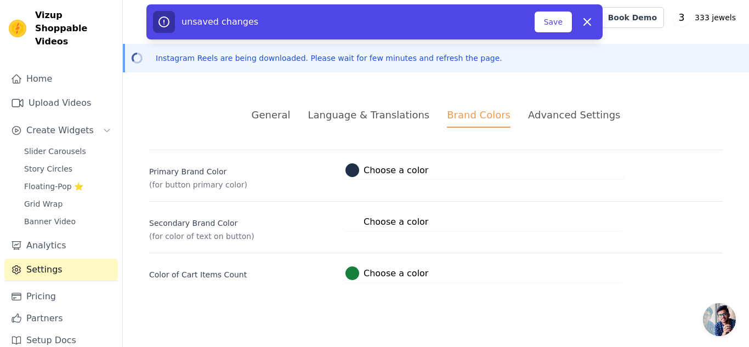
click at [537, 292] on div "General Language & Translations Brand Colors Advanced Settings unsaved changes …" at bounding box center [436, 194] width 626 height 227
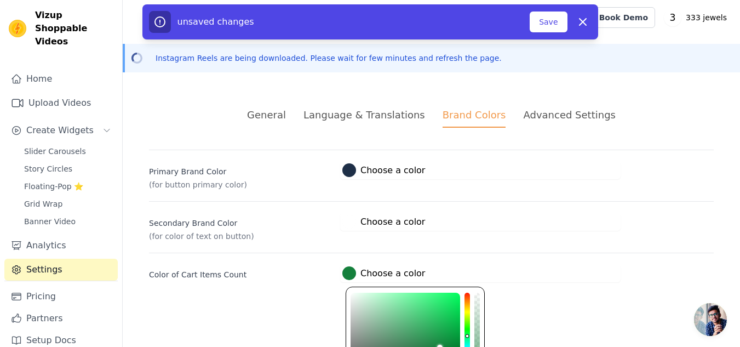
click at [352, 271] on div at bounding box center [350, 273] width 14 height 14
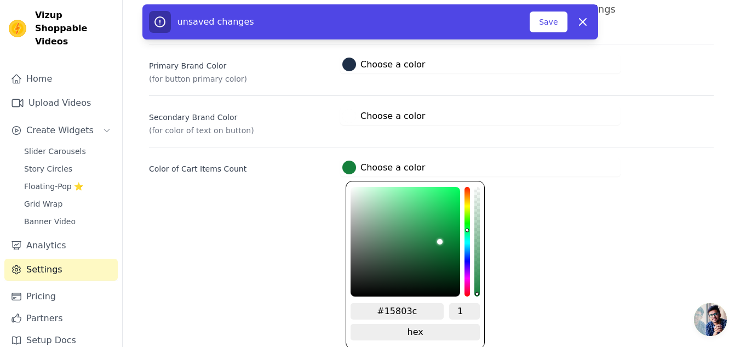
drag, startPoint x: 413, startPoint y: 311, endPoint x: 329, endPoint y: 304, distance: 84.7
click at [329, 203] on html "Vizup Shoppable Videos Home Upload Videos Create Widgets Slider Carousels Story…" at bounding box center [370, 48] width 740 height 309
paste input "e2f47"
type input "#1e2f47"
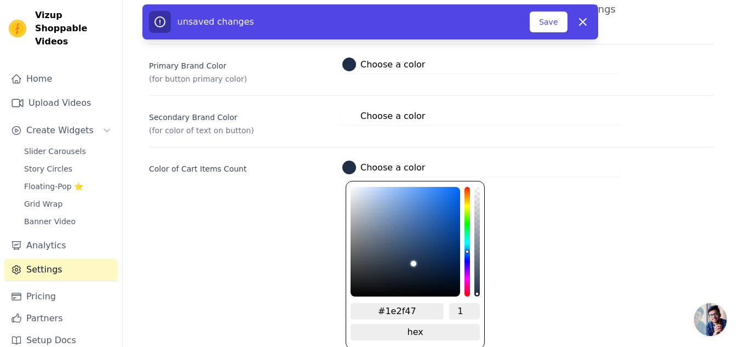
scroll to position [0, 0]
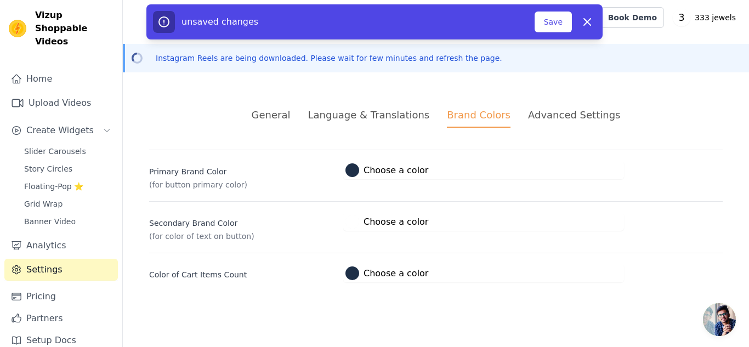
click at [286, 268] on html "Vizup Shoppable Videos Home Upload Videos Create Widgets Slider Carousels Story…" at bounding box center [374, 154] width 749 height 309
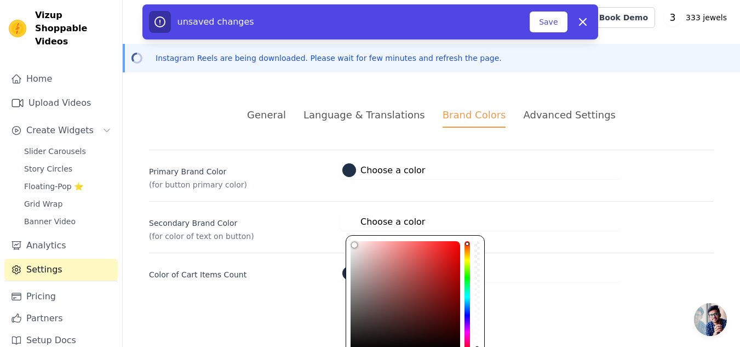
click at [382, 218] on label "#ffffff Choose a color" at bounding box center [384, 222] width 83 height 14
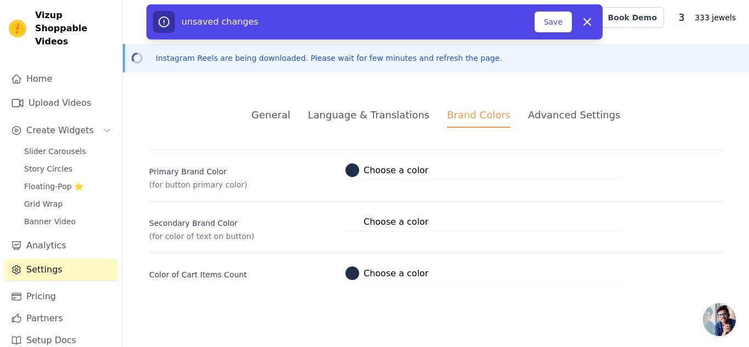
click at [275, 295] on div "General Language & Translations Brand Colors Advanced Settings unsaved changes …" at bounding box center [436, 194] width 626 height 227
click at [543, 32] on button "Save" at bounding box center [552, 22] width 37 height 21
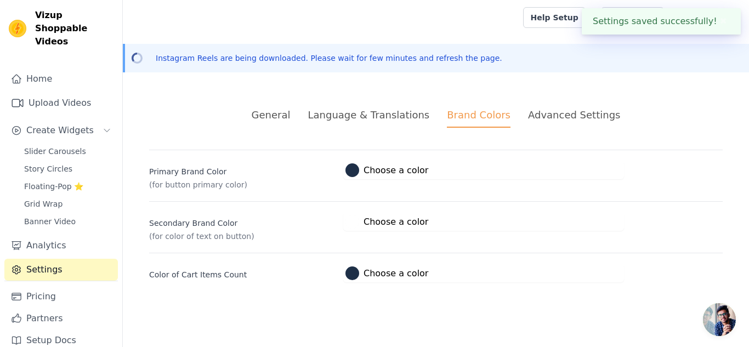
click at [365, 120] on div "Language & Translations" at bounding box center [368, 114] width 122 height 15
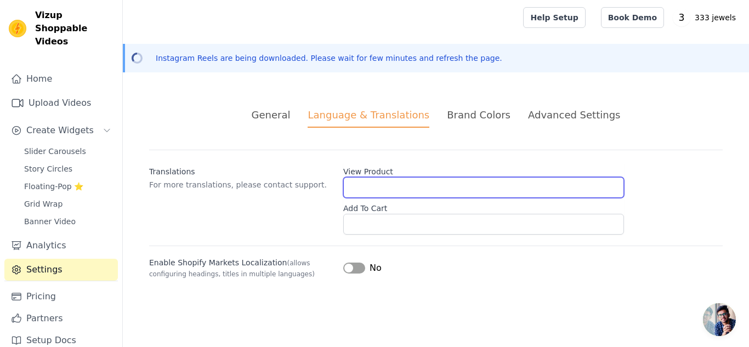
click at [372, 185] on input "View Product" at bounding box center [483, 187] width 281 height 21
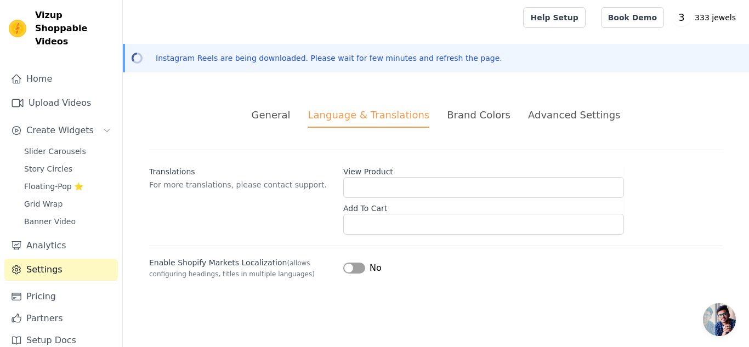
click at [290, 112] on div "General" at bounding box center [271, 114] width 39 height 15
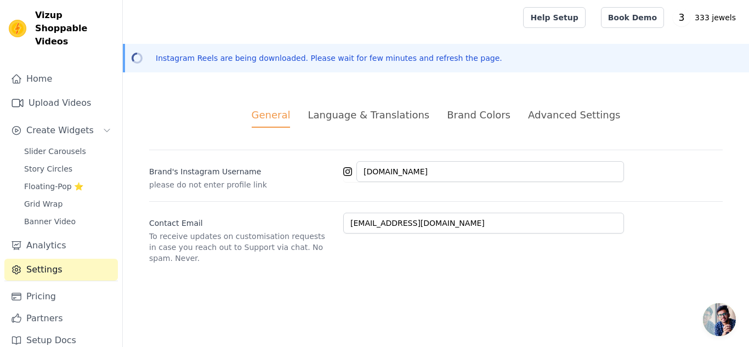
click at [464, 112] on div "Brand Colors" at bounding box center [479, 114] width 64 height 15
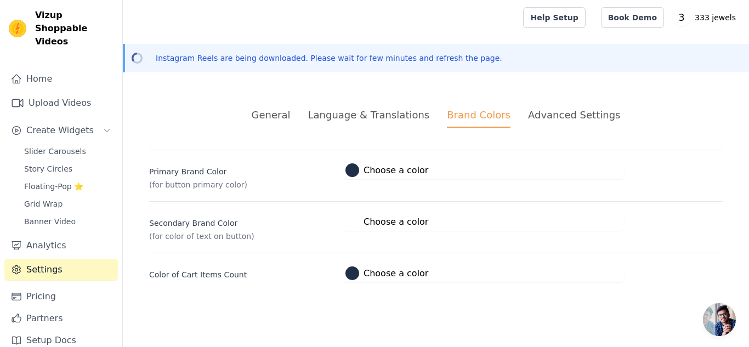
click at [560, 111] on div "Advanced Settings" at bounding box center [574, 114] width 92 height 15
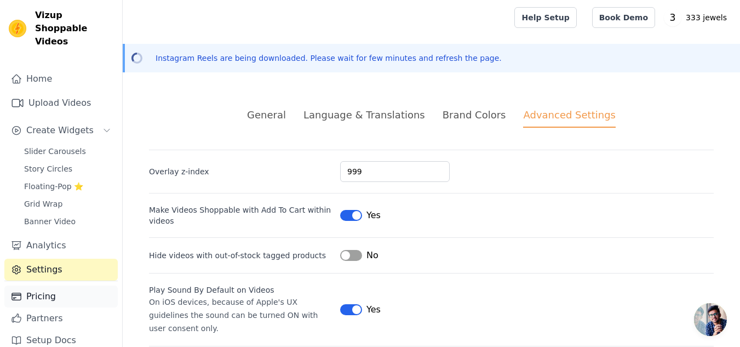
click at [62, 286] on link "Pricing" at bounding box center [60, 297] width 113 height 22
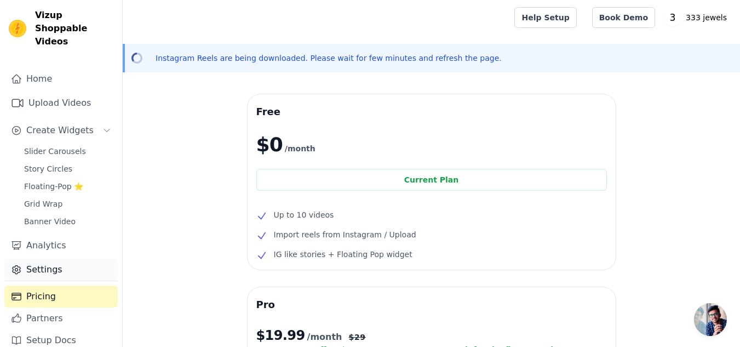
click at [56, 259] on link "Settings" at bounding box center [60, 270] width 113 height 22
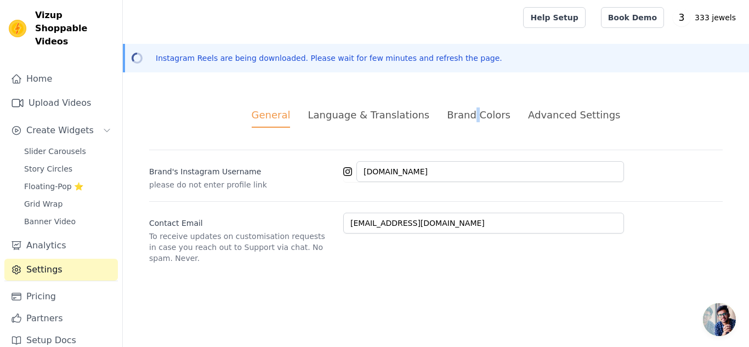
drag, startPoint x: 474, startPoint y: 106, endPoint x: 472, endPoint y: 117, distance: 10.6
click at [472, 117] on div "General Language & Translations Brand Colors Advanced Settings unsaved changes …" at bounding box center [436, 185] width 626 height 209
click at [472, 117] on div "Brand Colors" at bounding box center [479, 114] width 64 height 15
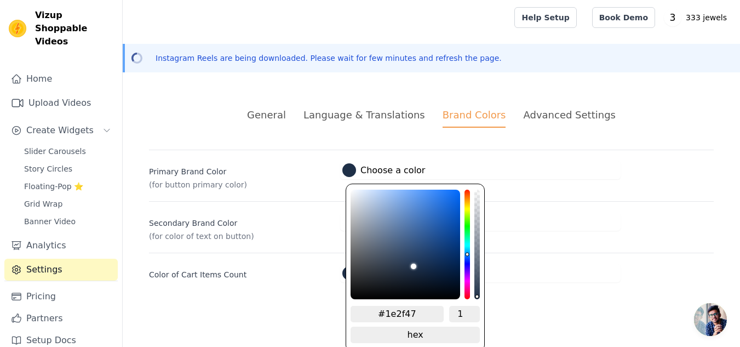
click at [417, 168] on label "#1e2f47 Choose a color" at bounding box center [384, 170] width 83 height 14
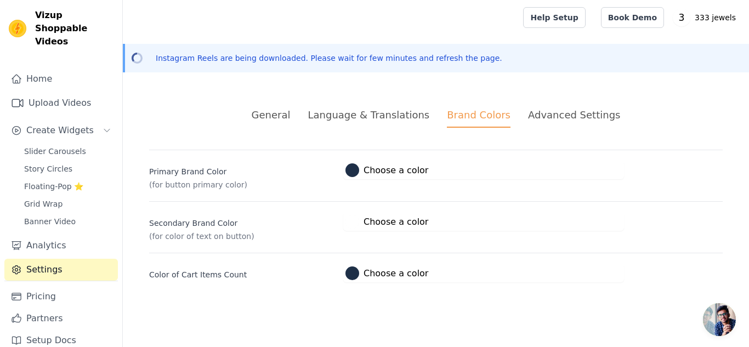
click at [322, 227] on label "Secondary Brand Color" at bounding box center [241, 220] width 185 height 15
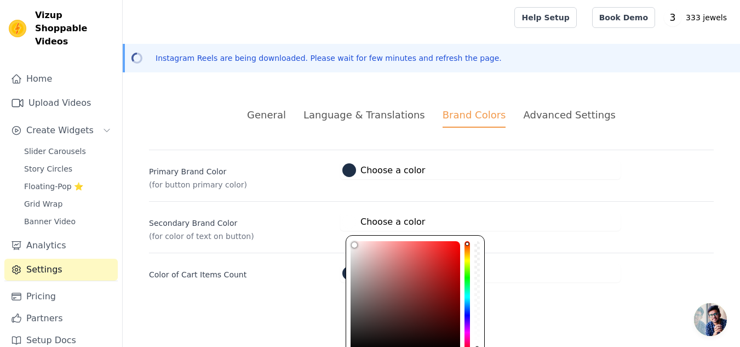
click at [402, 225] on label "#ffffff Choose a color" at bounding box center [384, 222] width 83 height 14
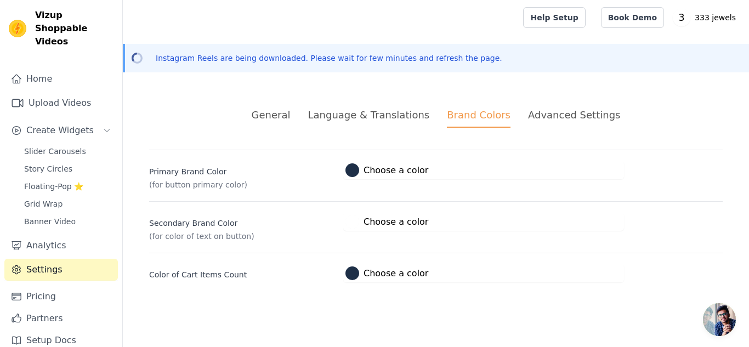
click at [282, 229] on div "General Language & Translations Brand Colors Advanced Settings unsaved changes …" at bounding box center [436, 194] width 626 height 227
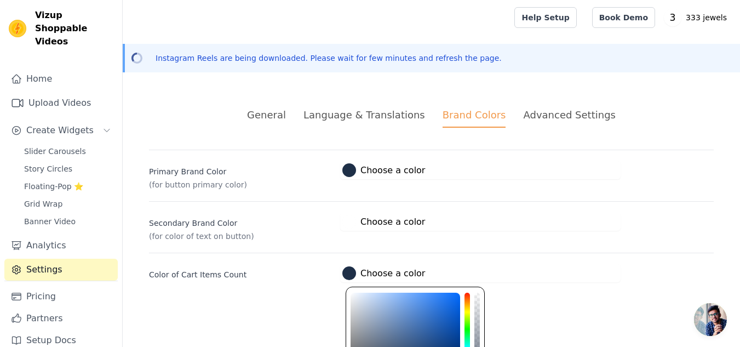
click at [375, 271] on label "#1e2f47 Choose a color" at bounding box center [384, 273] width 83 height 14
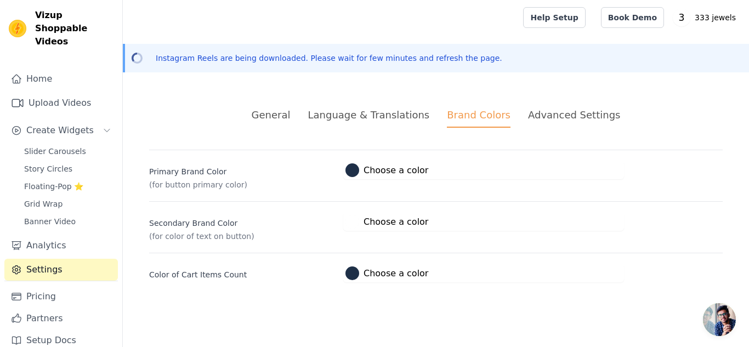
click at [265, 283] on div "General Language & Translations Brand Colors Advanced Settings unsaved changes …" at bounding box center [436, 194] width 626 height 227
click at [70, 146] on span "Slider Carousels" at bounding box center [55, 151] width 62 height 11
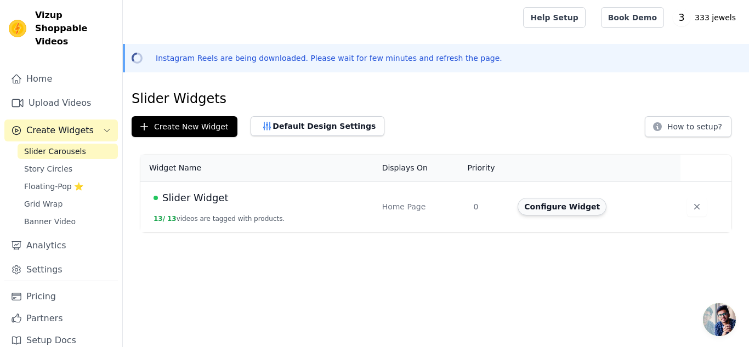
click at [528, 204] on button "Configure Widget" at bounding box center [561, 207] width 89 height 18
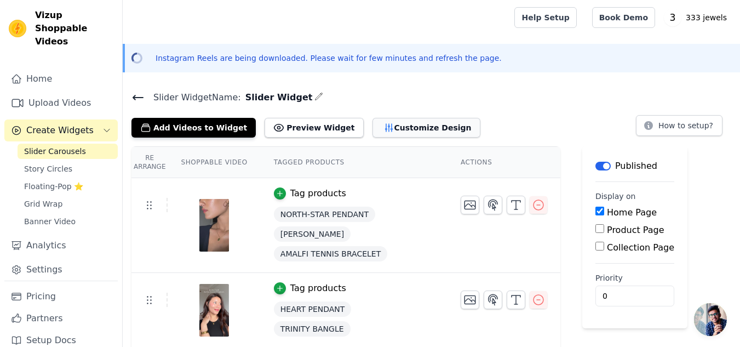
click at [410, 128] on button "Customize Design" at bounding box center [427, 128] width 108 height 20
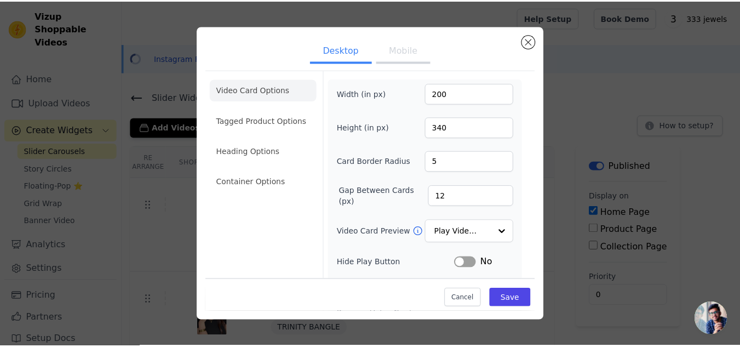
scroll to position [129, 0]
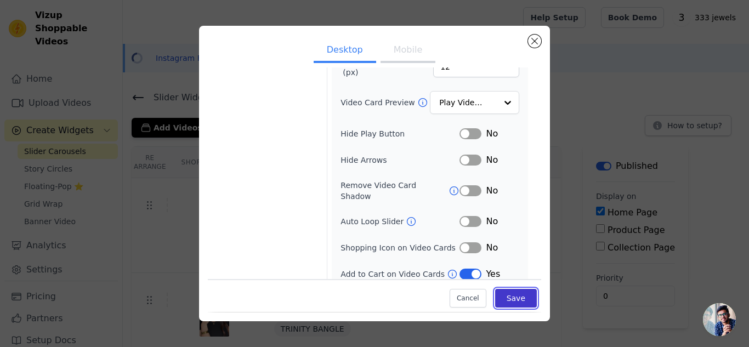
click at [506, 294] on button "Save" at bounding box center [516, 298] width 42 height 19
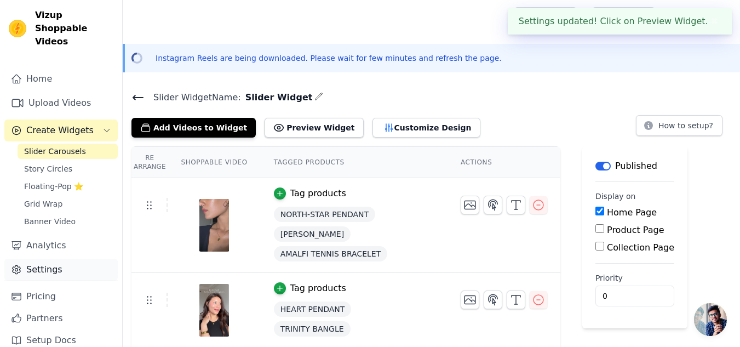
click at [49, 259] on link "Settings" at bounding box center [60, 270] width 113 height 22
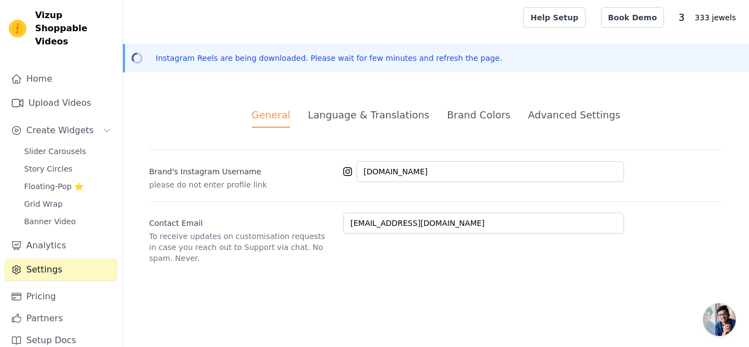
click at [458, 115] on div "Brand Colors" at bounding box center [479, 114] width 64 height 15
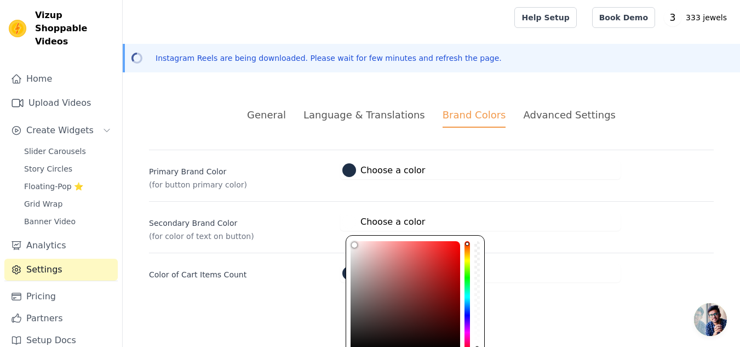
click at [387, 220] on label "#ffffff Choose a color" at bounding box center [384, 222] width 83 height 14
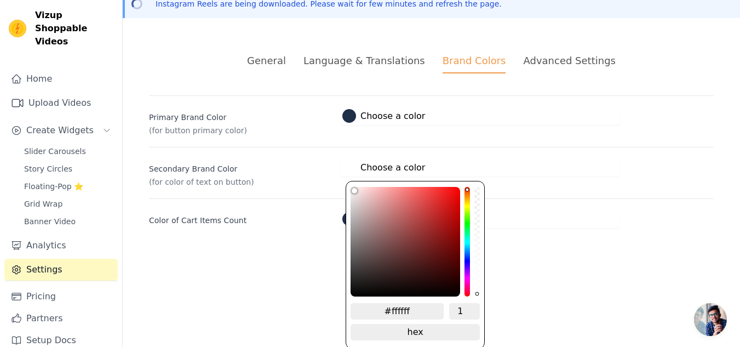
drag, startPoint x: 413, startPoint y: 310, endPoint x: 379, endPoint y: 307, distance: 33.5
click at [379, 307] on input "#ffffff" at bounding box center [397, 311] width 93 height 16
paste input "1e2f47"
type input "#1e2f47"
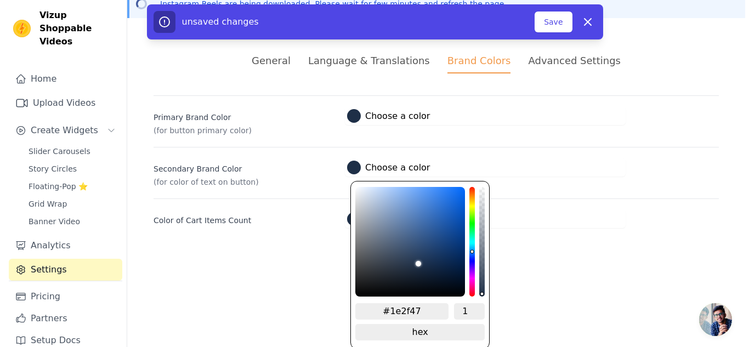
scroll to position [0, 0]
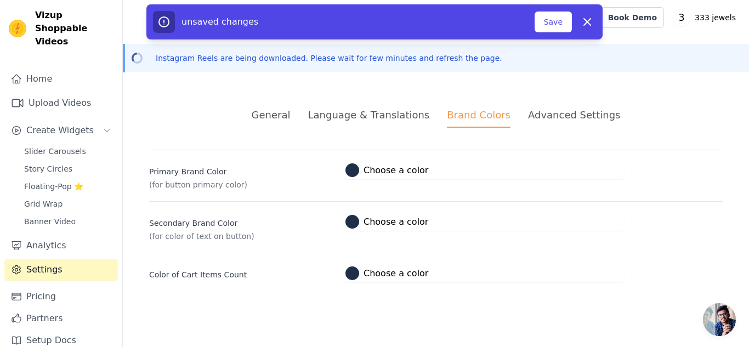
click at [557, 271] on html "Vizup Shoppable Videos Home Upload Videos Create Widgets Slider Carousels Story…" at bounding box center [374, 154] width 749 height 309
click at [555, 15] on button "Save" at bounding box center [552, 22] width 37 height 21
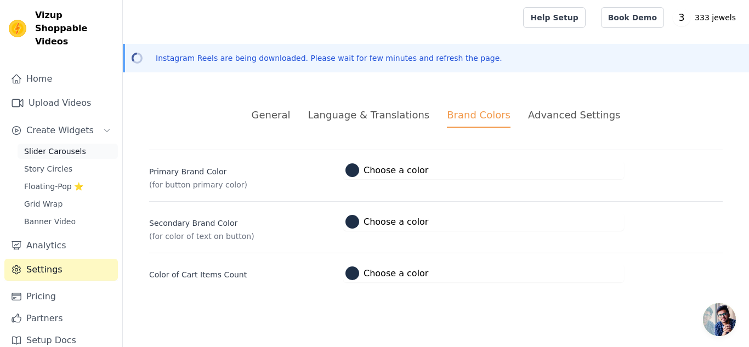
click at [72, 144] on link "Slider Carousels" at bounding box center [68, 151] width 100 height 15
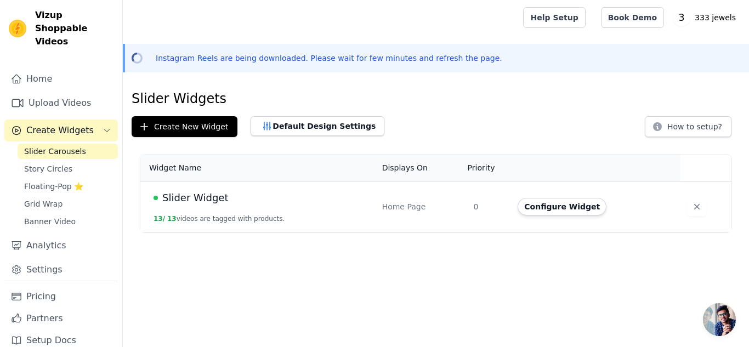
click at [271, 219] on td "Slider Widget 13 / 13 videos are tagged with products." at bounding box center [257, 206] width 235 height 51
click at [530, 208] on button "Configure Widget" at bounding box center [561, 207] width 89 height 18
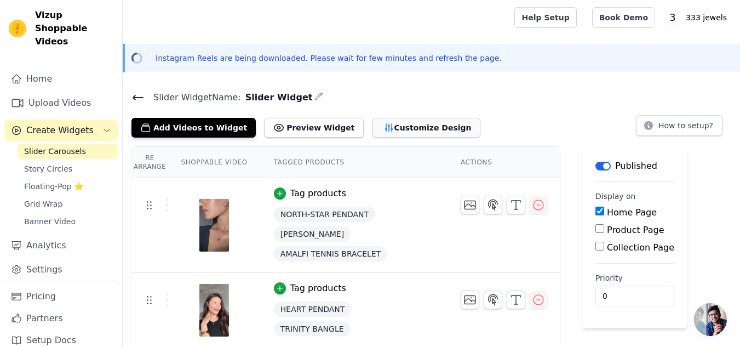
click at [373, 135] on button "Customize Design" at bounding box center [427, 128] width 108 height 20
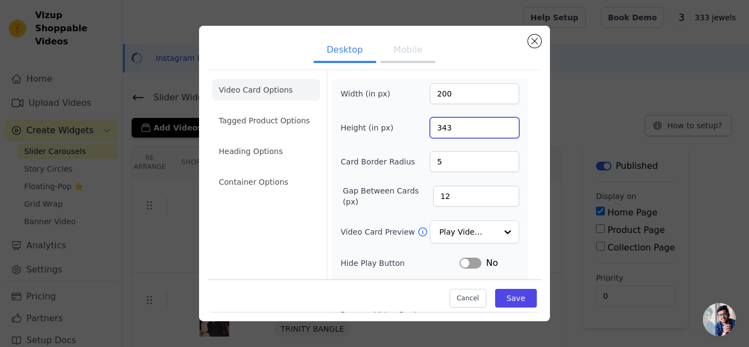
click at [499, 124] on input "343" at bounding box center [474, 127] width 89 height 21
click at [499, 124] on input "344" at bounding box center [474, 127] width 89 height 21
click at [499, 124] on input "345" at bounding box center [474, 127] width 89 height 21
click at [499, 124] on input "346" at bounding box center [474, 127] width 89 height 21
click at [499, 124] on input "347" at bounding box center [474, 127] width 89 height 21
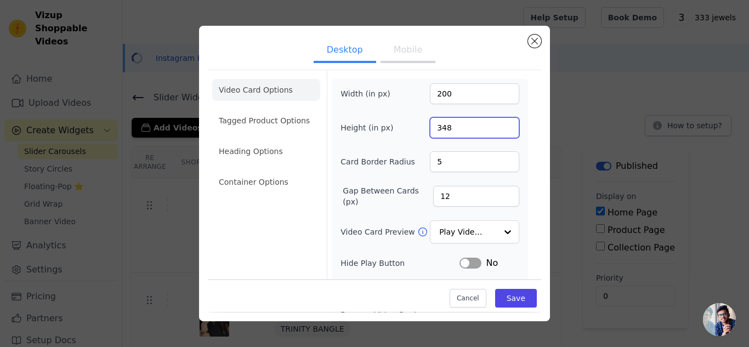
click at [499, 124] on input "348" at bounding box center [474, 127] width 89 height 21
click at [499, 124] on input "349" at bounding box center [474, 127] width 89 height 21
type input "350"
click at [499, 124] on input "350" at bounding box center [474, 127] width 89 height 21
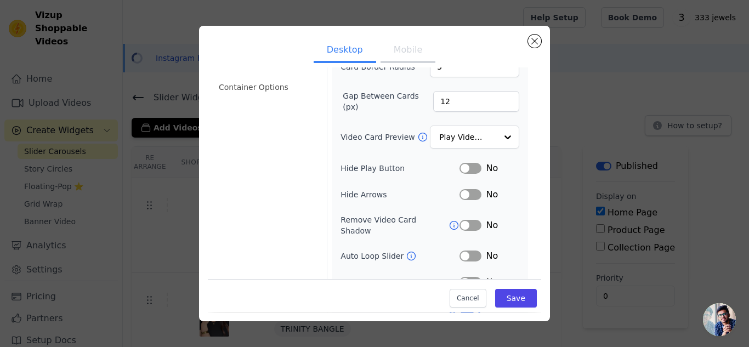
scroll to position [129, 0]
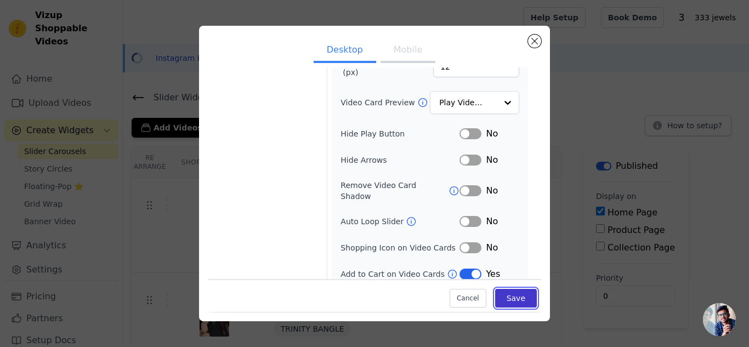
click at [506, 297] on button "Save" at bounding box center [516, 298] width 42 height 19
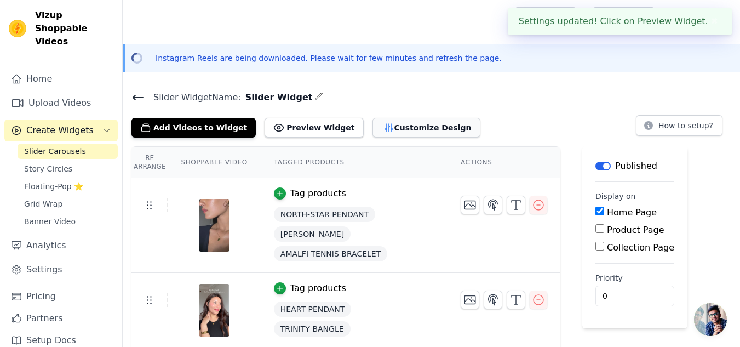
click at [390, 128] on button "Customize Design" at bounding box center [427, 128] width 108 height 20
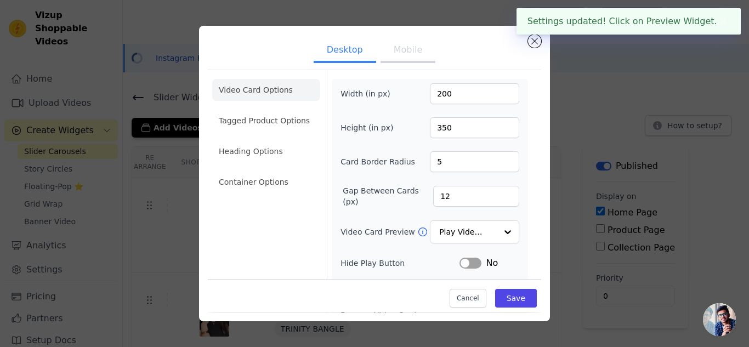
click at [416, 58] on button "Mobile" at bounding box center [407, 51] width 55 height 24
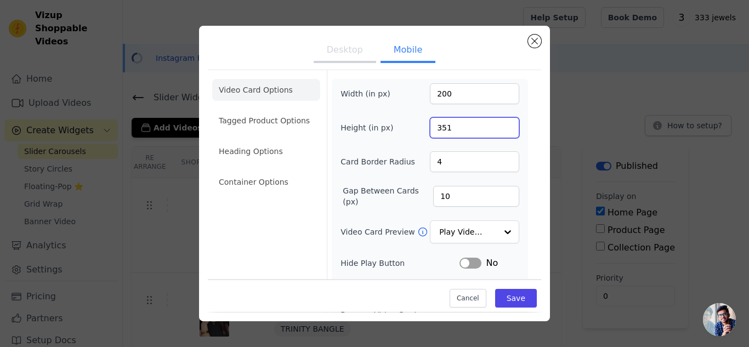
click at [503, 125] on input "351" at bounding box center [474, 127] width 89 height 21
click at [503, 125] on input "354" at bounding box center [474, 127] width 89 height 21
click at [503, 125] on input "355" at bounding box center [474, 127] width 89 height 21
click at [503, 125] on input "356" at bounding box center [474, 127] width 89 height 21
click at [503, 125] on input "357" at bounding box center [474, 127] width 89 height 21
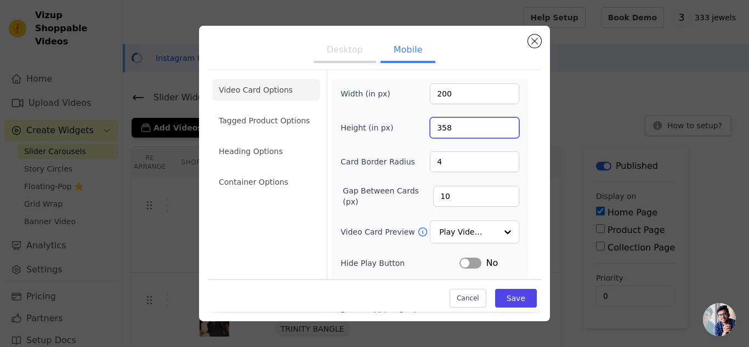
click at [503, 125] on input "358" at bounding box center [474, 127] width 89 height 21
click at [503, 125] on input "359" at bounding box center [474, 127] width 89 height 21
type input "360"
click at [503, 125] on input "360" at bounding box center [474, 127] width 89 height 21
click at [497, 298] on button "Save" at bounding box center [516, 298] width 42 height 19
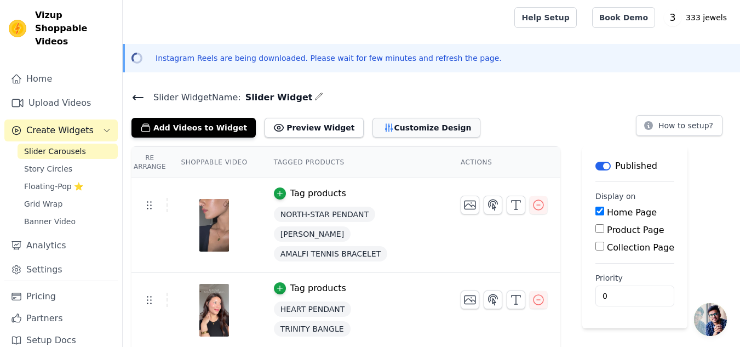
click at [373, 127] on button "Customize Design" at bounding box center [427, 128] width 108 height 20
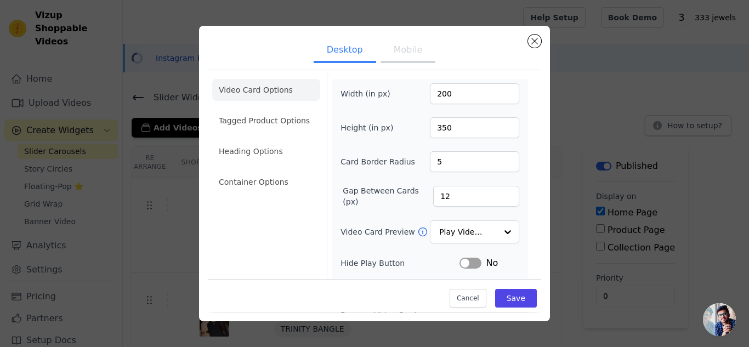
click at [391, 59] on button "Mobile" at bounding box center [407, 51] width 55 height 24
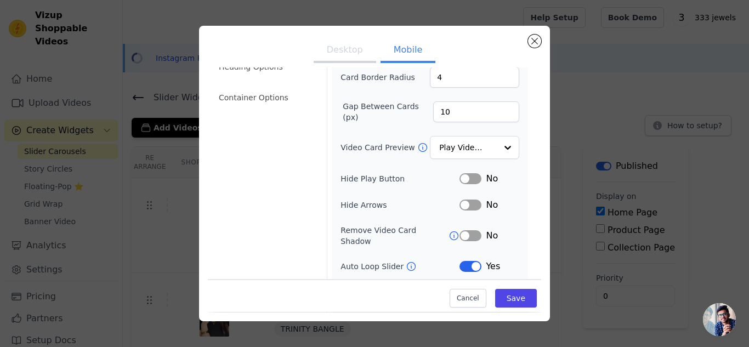
scroll to position [0, 0]
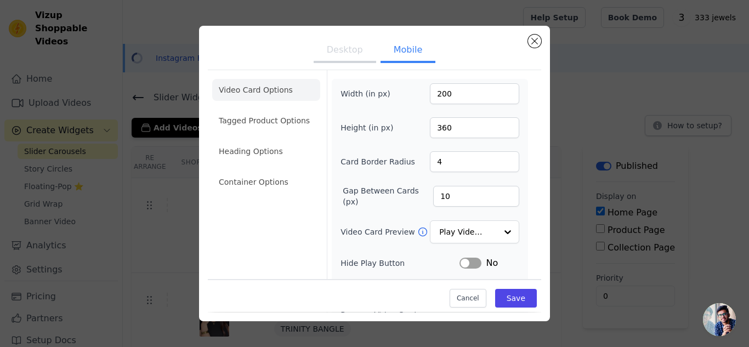
click at [265, 171] on li "Tagged Product Options" at bounding box center [266, 182] width 108 height 22
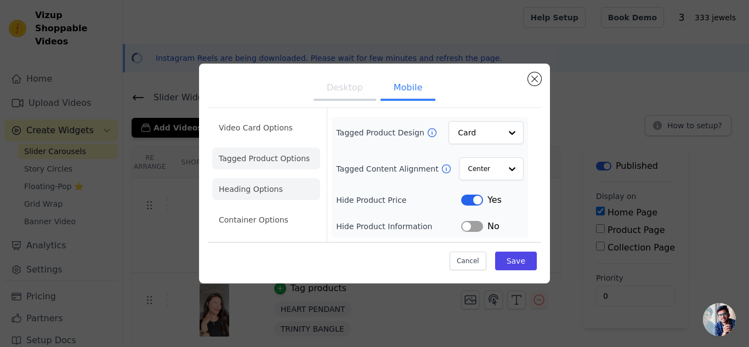
click at [248, 191] on li "Heading Options" at bounding box center [266, 189] width 108 height 22
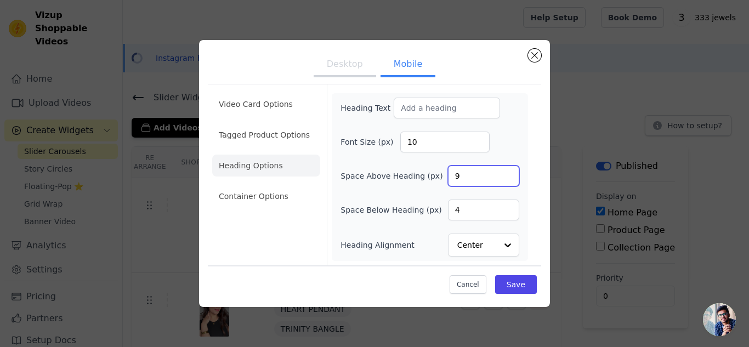
click at [509, 174] on input "9" at bounding box center [483, 175] width 71 height 21
type input "10"
click at [509, 174] on input "10" at bounding box center [483, 175] width 71 height 21
type input "5"
click at [507, 204] on input "5" at bounding box center [483, 209] width 71 height 21
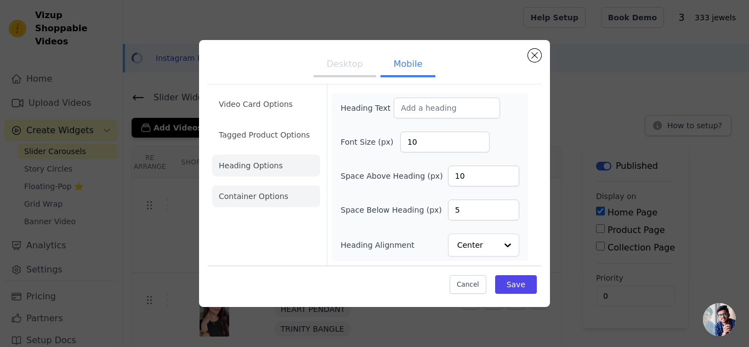
click at [260, 199] on li "Container Options" at bounding box center [266, 196] width 108 height 22
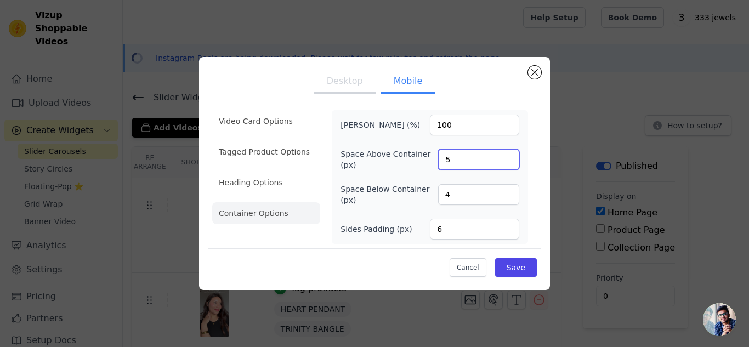
type input "5"
click at [507, 157] on input "5" at bounding box center [478, 159] width 81 height 21
type input "5"
click at [509, 193] on input "5" at bounding box center [478, 194] width 81 height 21
click at [294, 141] on li "Video Card Options" at bounding box center [266, 152] width 108 height 22
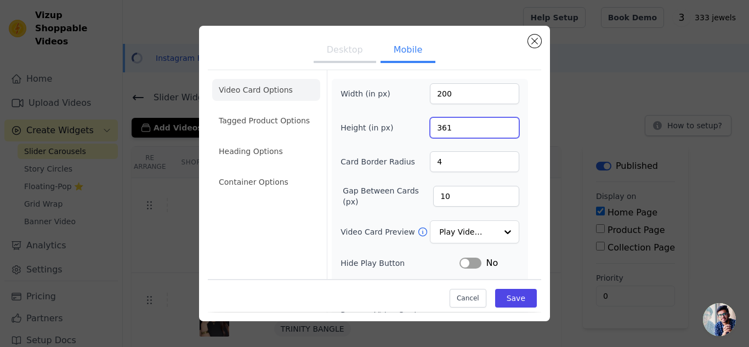
click at [500, 125] on input "361" at bounding box center [474, 127] width 89 height 21
click at [500, 125] on input "362" at bounding box center [474, 127] width 89 height 21
click at [500, 125] on input "363" at bounding box center [474, 127] width 89 height 21
click at [500, 125] on input "364" at bounding box center [474, 127] width 89 height 21
click at [500, 125] on input "365" at bounding box center [474, 127] width 89 height 21
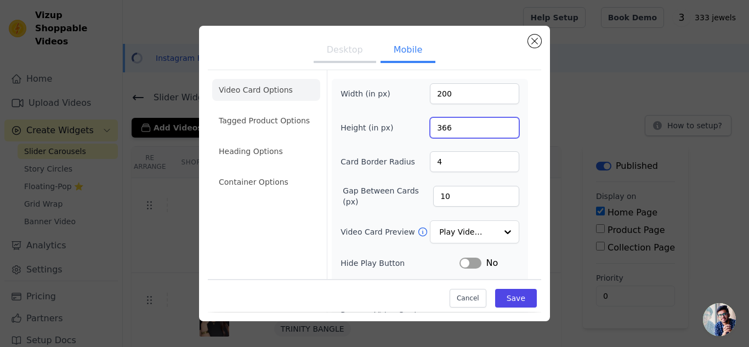
click at [500, 125] on input "366" at bounding box center [474, 127] width 89 height 21
click at [500, 125] on input "367" at bounding box center [474, 127] width 89 height 21
click at [500, 125] on input "368" at bounding box center [474, 127] width 89 height 21
click at [500, 125] on input "369" at bounding box center [474, 127] width 89 height 21
click at [500, 125] on input "370" at bounding box center [474, 127] width 89 height 21
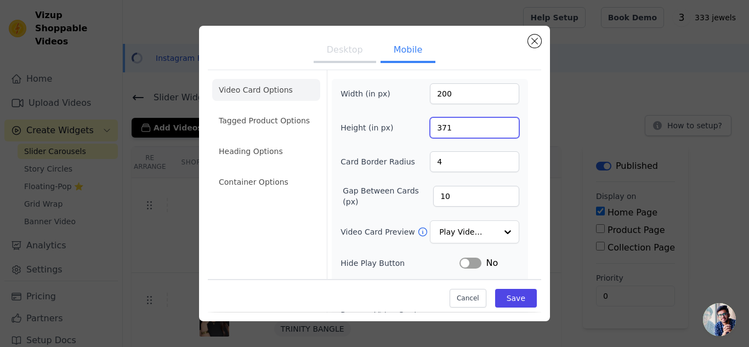
click at [500, 125] on input "371" at bounding box center [474, 127] width 89 height 21
type input "370"
click at [500, 133] on input "370" at bounding box center [474, 127] width 89 height 21
click at [511, 300] on button "Save" at bounding box center [516, 298] width 42 height 19
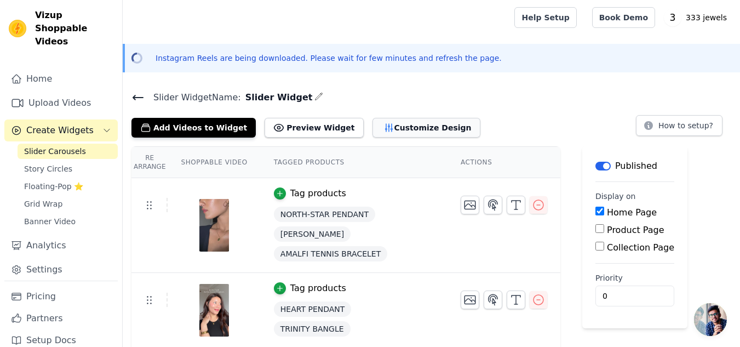
click at [373, 118] on button "Customize Design" at bounding box center [427, 128] width 108 height 20
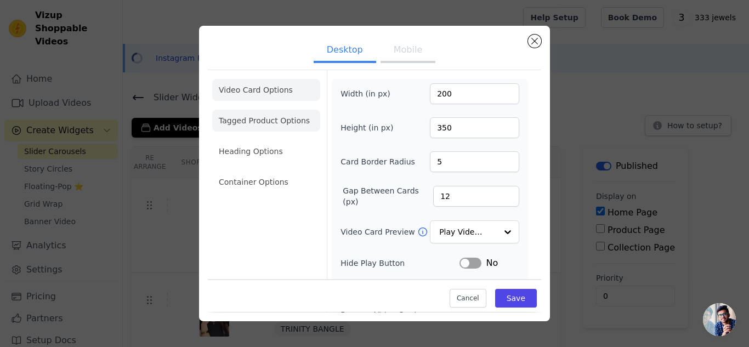
click at [294, 171] on li "Tagged Product Options" at bounding box center [266, 182] width 108 height 22
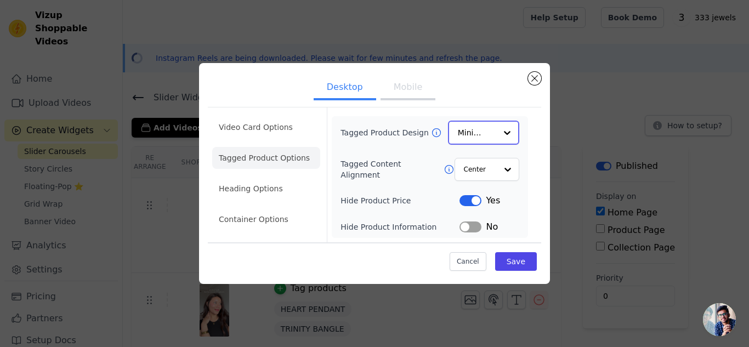
click at [475, 137] on input "Tagged Product Design" at bounding box center [477, 133] width 38 height 22
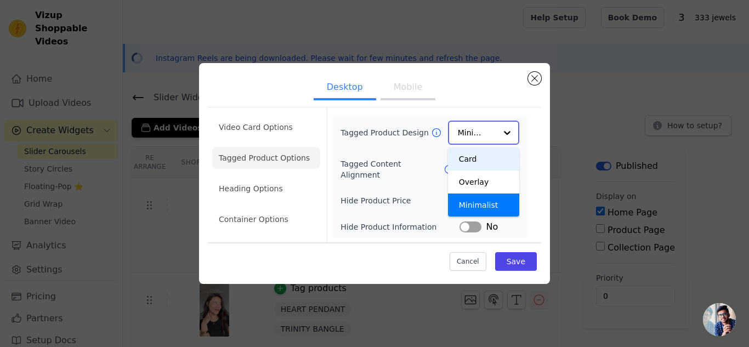
click at [474, 157] on div "Card" at bounding box center [483, 158] width 71 height 23
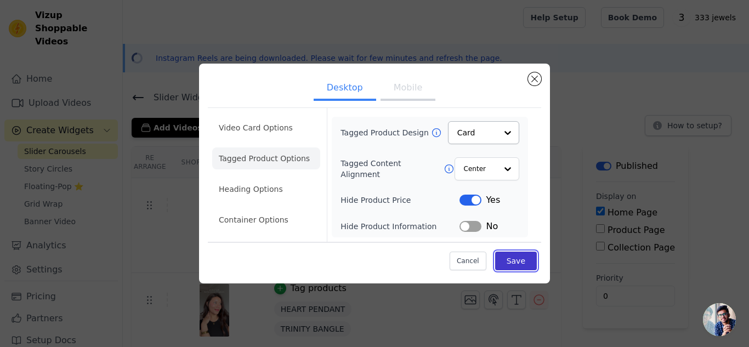
click at [519, 264] on button "Save" at bounding box center [516, 261] width 42 height 19
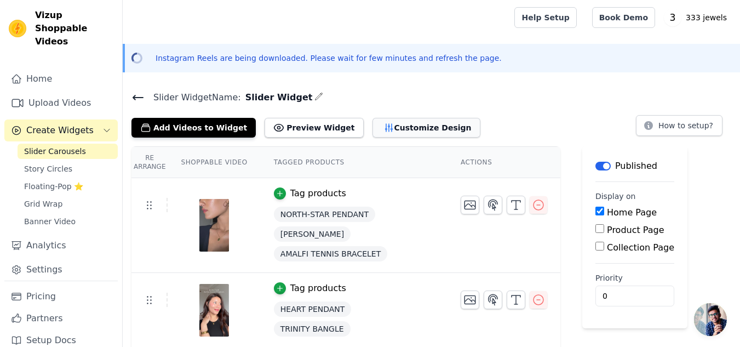
click at [378, 124] on button "Customize Design" at bounding box center [427, 128] width 108 height 20
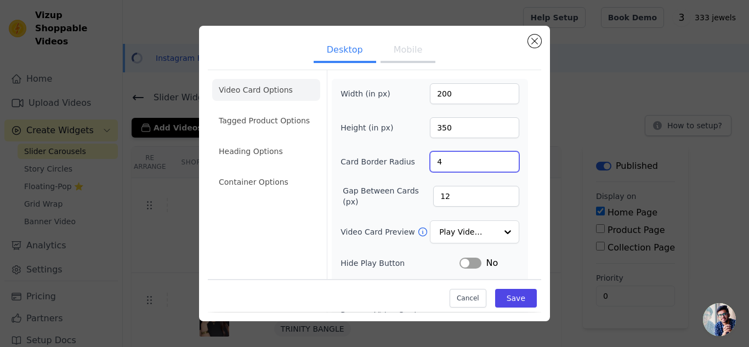
click at [501, 166] on input "4" at bounding box center [474, 161] width 89 height 21
click at [501, 166] on input "3" at bounding box center [474, 161] width 89 height 21
click at [501, 166] on input "2" at bounding box center [474, 161] width 89 height 21
click at [501, 166] on input "1" at bounding box center [474, 161] width 89 height 21
type input "0"
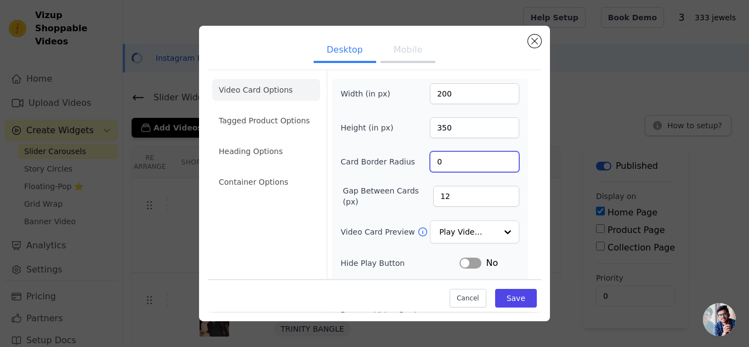
click at [501, 166] on input "0" at bounding box center [474, 161] width 89 height 21
click at [502, 296] on button "Save" at bounding box center [516, 298] width 42 height 19
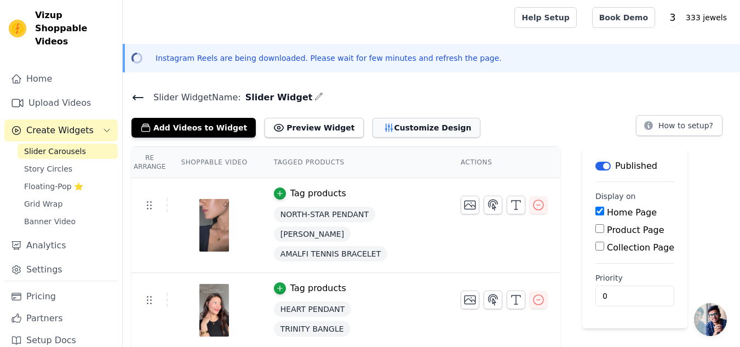
click at [373, 120] on button "Customize Design" at bounding box center [427, 128] width 108 height 20
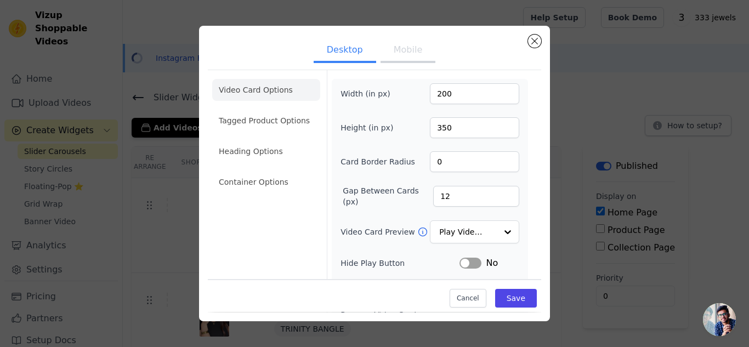
click at [408, 58] on button "Mobile" at bounding box center [407, 51] width 55 height 24
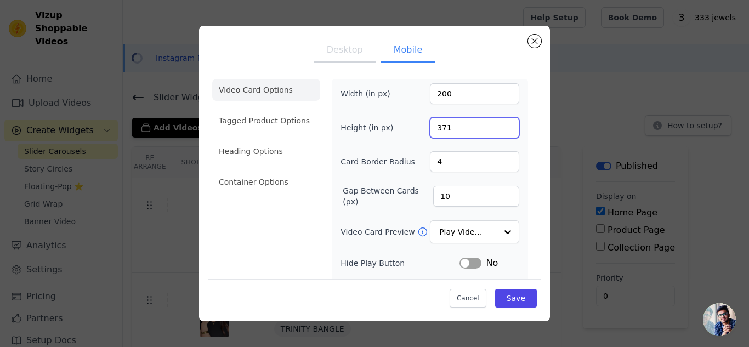
click at [500, 124] on input "371" at bounding box center [474, 127] width 89 height 21
click at [500, 124] on input "372" at bounding box center [474, 127] width 89 height 21
click at [500, 124] on input "373" at bounding box center [474, 127] width 89 height 21
click at [500, 124] on input "374" at bounding box center [474, 127] width 89 height 21
click at [500, 124] on input "375" at bounding box center [474, 127] width 89 height 21
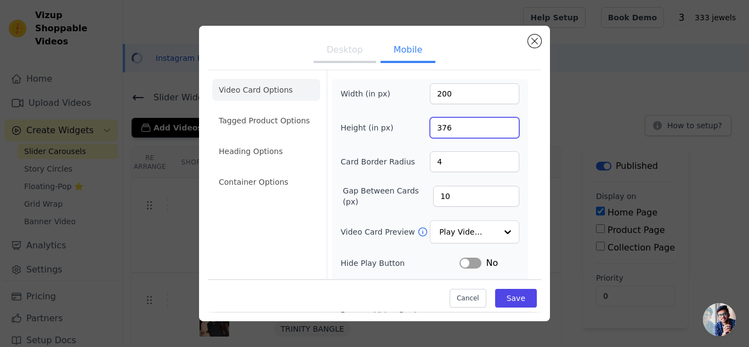
click at [500, 124] on input "376" at bounding box center [474, 127] width 89 height 21
click at [500, 124] on input "377" at bounding box center [474, 127] width 89 height 21
click at [500, 124] on input "378" at bounding box center [474, 127] width 89 height 21
click at [500, 124] on input "379" at bounding box center [474, 127] width 89 height 21
click at [500, 124] on input "380" at bounding box center [474, 127] width 89 height 21
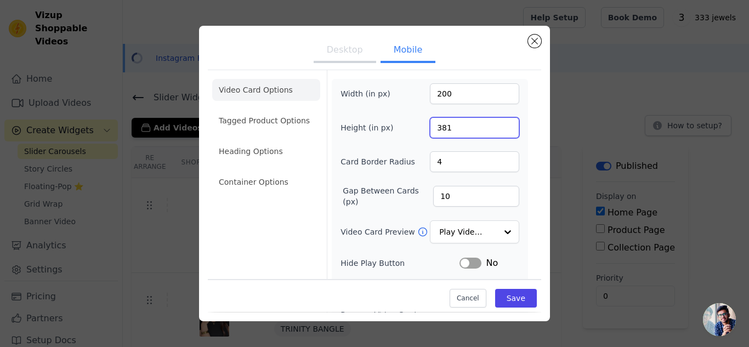
click at [500, 124] on input "381" at bounding box center [474, 127] width 89 height 21
click at [500, 124] on input "382" at bounding box center [474, 127] width 89 height 21
click at [500, 124] on input "383" at bounding box center [474, 127] width 89 height 21
click at [500, 124] on input "386" at bounding box center [474, 127] width 89 height 21
click at [500, 124] on input "387" at bounding box center [474, 127] width 89 height 21
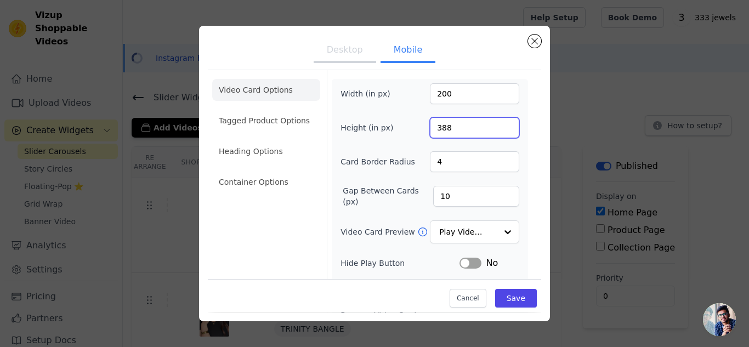
click at [500, 124] on input "388" at bounding box center [474, 127] width 89 height 21
click at [500, 124] on input "389" at bounding box center [474, 127] width 89 height 21
type input "390"
click at [500, 124] on input "390" at bounding box center [474, 127] width 89 height 21
click at [498, 165] on input "3" at bounding box center [474, 161] width 89 height 21
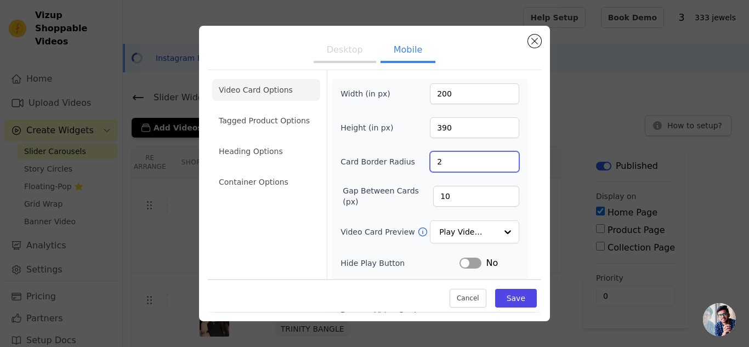
click at [498, 165] on input "2" at bounding box center [474, 161] width 89 height 21
click at [498, 165] on input "1" at bounding box center [474, 161] width 89 height 21
type input "0"
click at [498, 165] on input "0" at bounding box center [474, 161] width 89 height 21
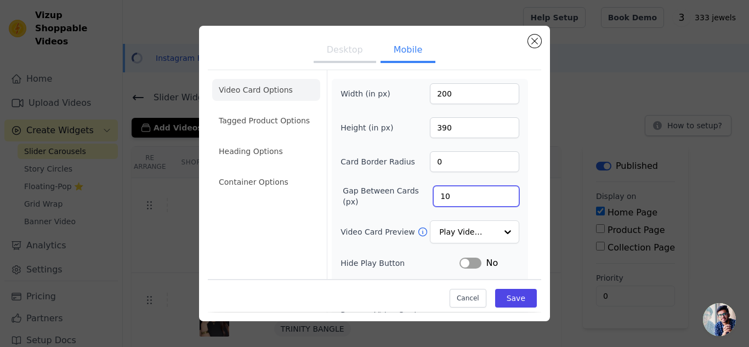
click at [478, 188] on input "10" at bounding box center [476, 196] width 86 height 21
click at [300, 171] on li "Tagged Product Options" at bounding box center [266, 182] width 108 height 22
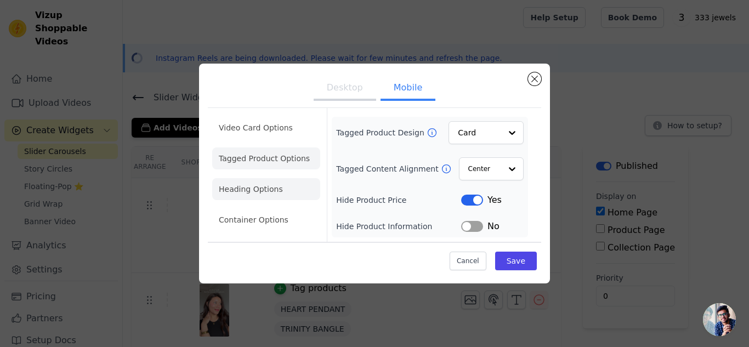
click at [254, 196] on li "Heading Options" at bounding box center [266, 189] width 108 height 22
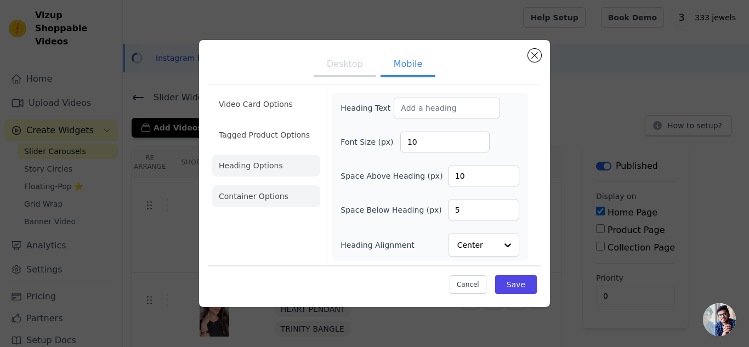
click at [256, 191] on li "Container Options" at bounding box center [266, 196] width 108 height 22
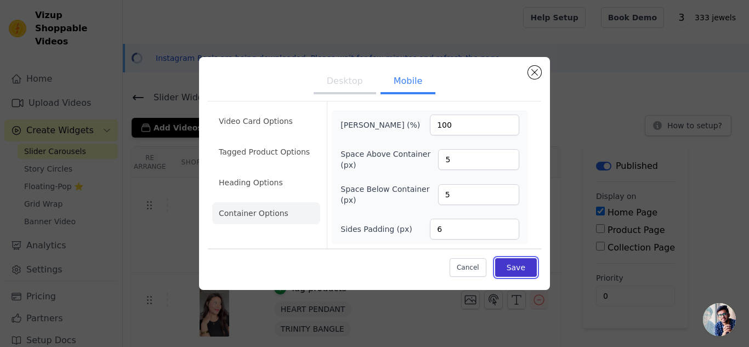
click at [516, 275] on button "Save" at bounding box center [516, 267] width 42 height 19
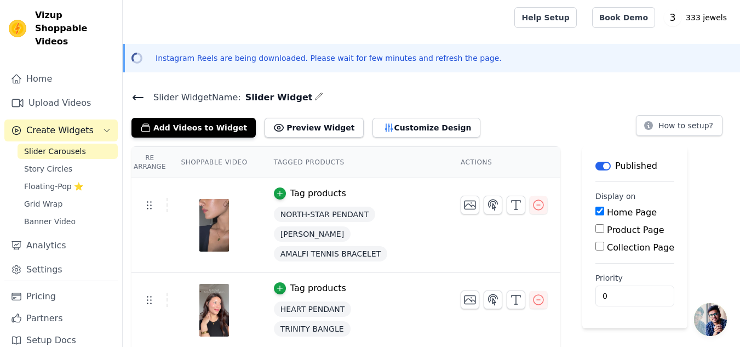
scroll to position [76, 0]
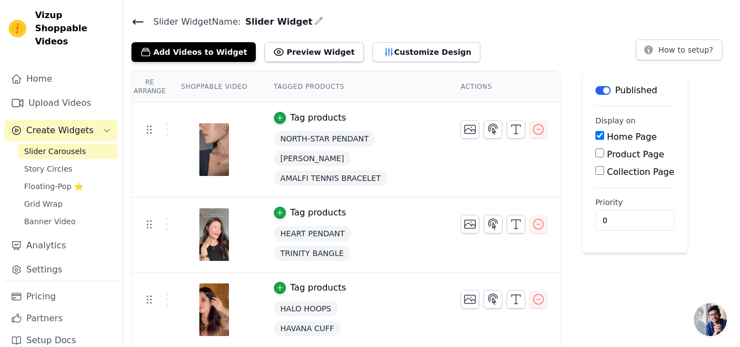
click at [596, 155] on input "Product Page" at bounding box center [600, 153] width 9 height 9
checkbox input "true"
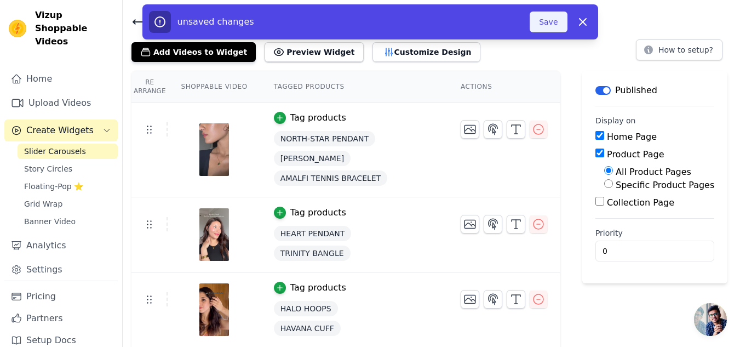
click at [549, 26] on button "Save" at bounding box center [548, 22] width 37 height 21
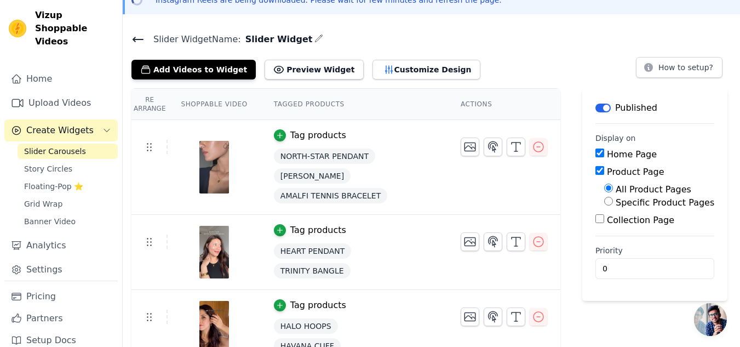
scroll to position [58, 0]
click at [596, 221] on input "Collection Page" at bounding box center [600, 219] width 9 height 9
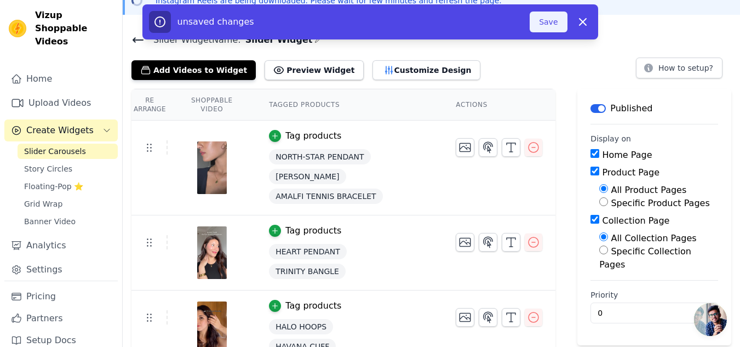
click at [542, 31] on button "Save" at bounding box center [548, 22] width 37 height 21
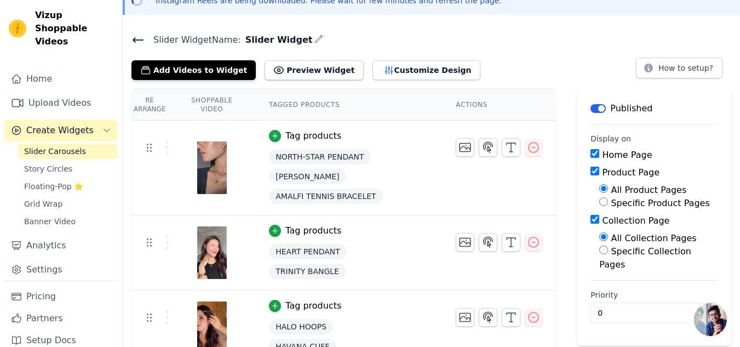
click at [591, 220] on input "Collection Page" at bounding box center [595, 219] width 9 height 9
checkbox input "false"
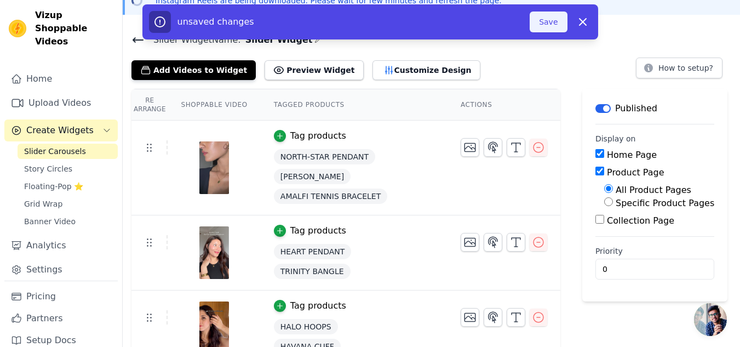
click at [550, 28] on button "Save" at bounding box center [548, 22] width 37 height 21
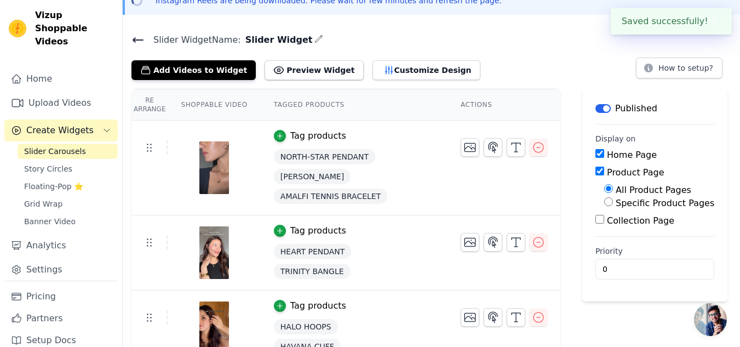
scroll to position [0, 0]
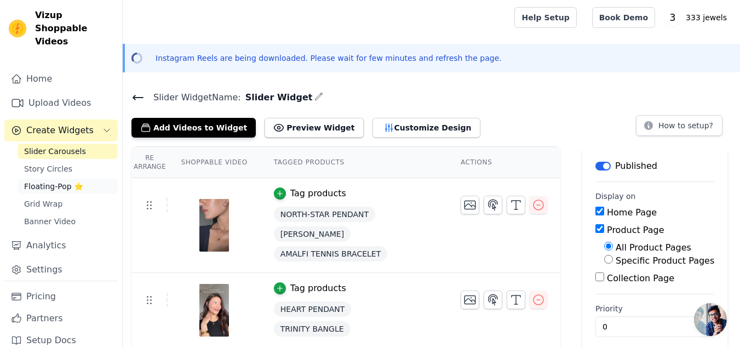
click at [88, 179] on link "Floating-Pop ⭐" at bounding box center [68, 186] width 100 height 15
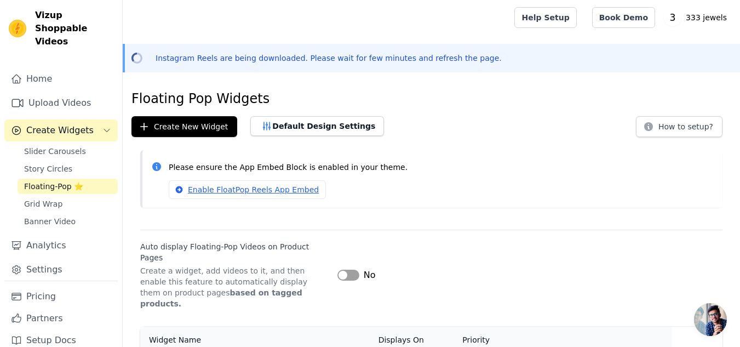
scroll to position [39, 0]
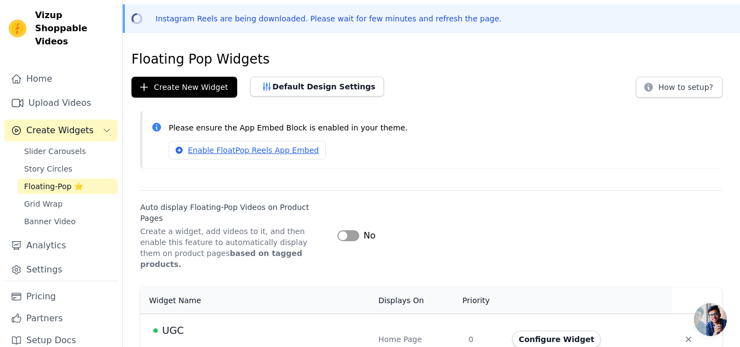
click at [238, 323] on div "UGC" at bounding box center [259, 330] width 212 height 15
click at [526, 330] on button "Configure Widget" at bounding box center [556, 339] width 89 height 18
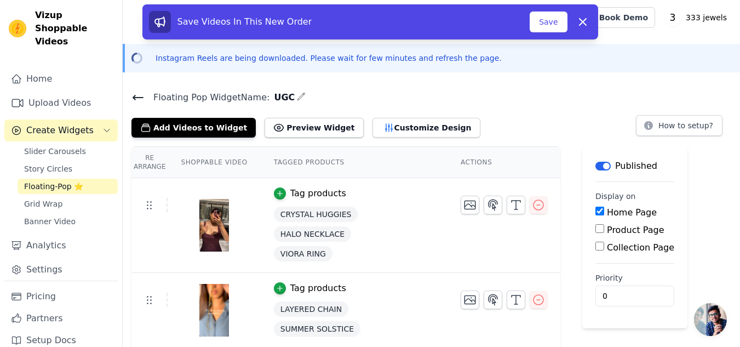
click at [139, 100] on icon at bounding box center [138, 97] width 13 height 13
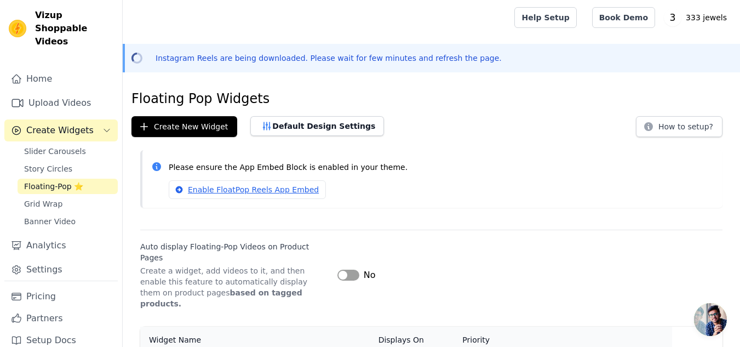
scroll to position [39, 0]
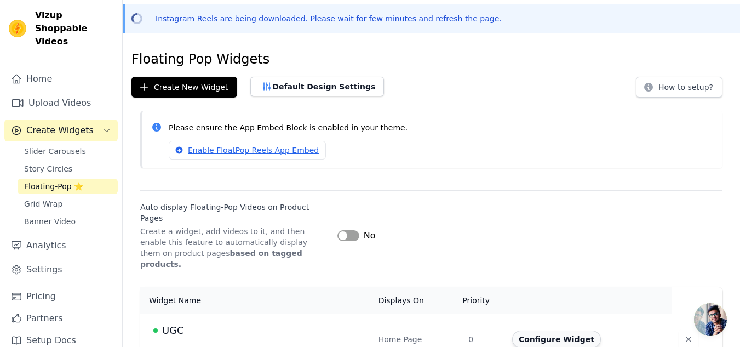
click at [559, 330] on button "Configure Widget" at bounding box center [556, 339] width 89 height 18
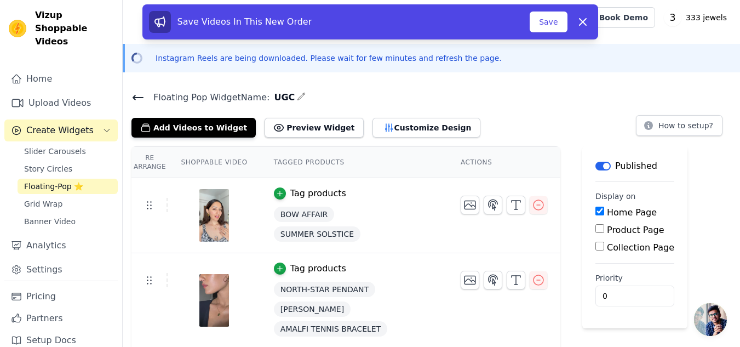
click at [133, 102] on icon at bounding box center [138, 97] width 13 height 13
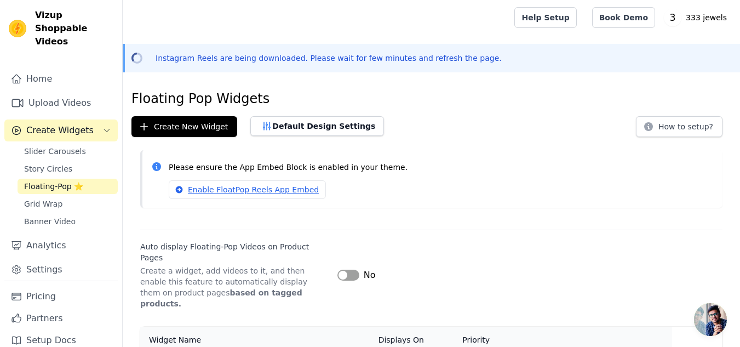
scroll to position [39, 0]
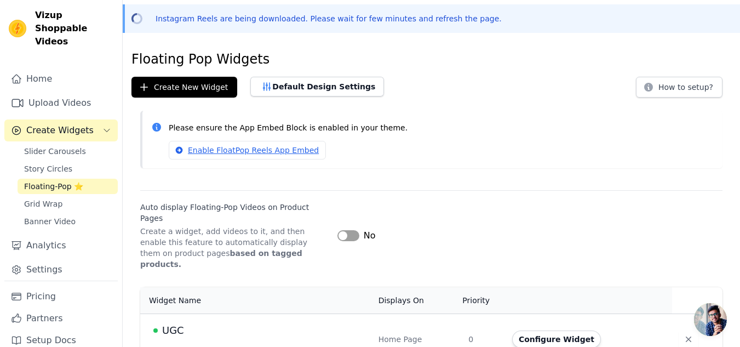
click at [206, 323] on div "UGC" at bounding box center [259, 330] width 212 height 15
click at [543, 330] on button "Configure Widget" at bounding box center [556, 339] width 89 height 18
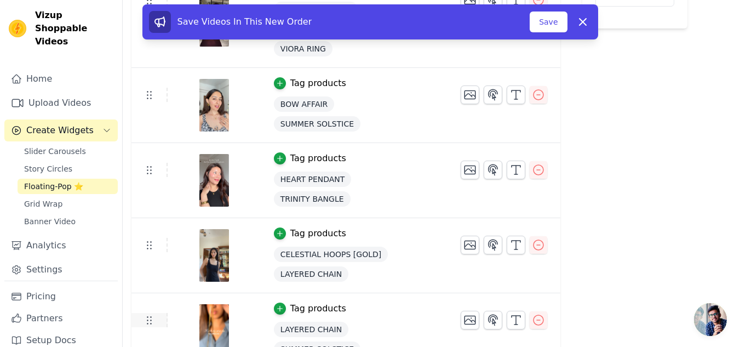
scroll to position [440, 0]
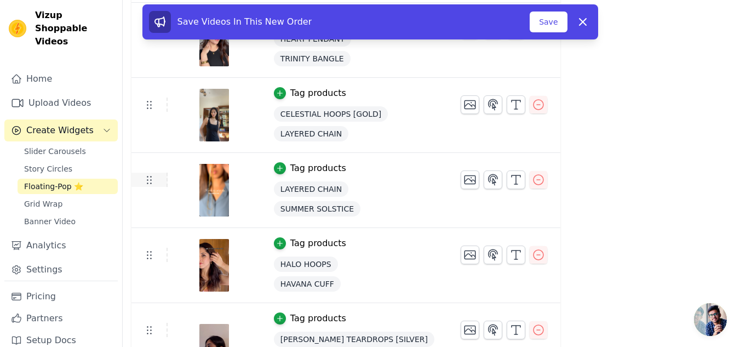
click at [151, 182] on icon at bounding box center [148, 179] width 13 height 13
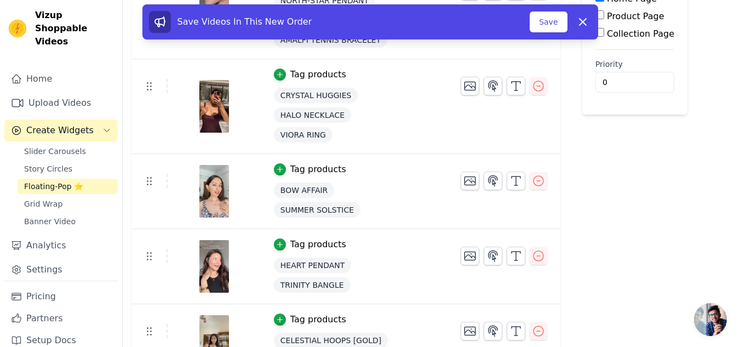
scroll to position [0, 0]
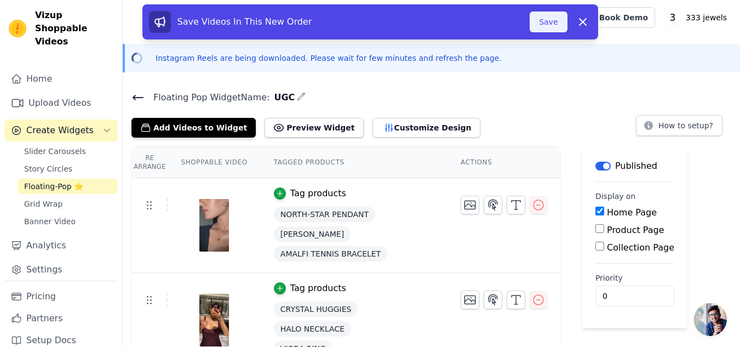
click at [541, 16] on button "Save" at bounding box center [548, 22] width 37 height 21
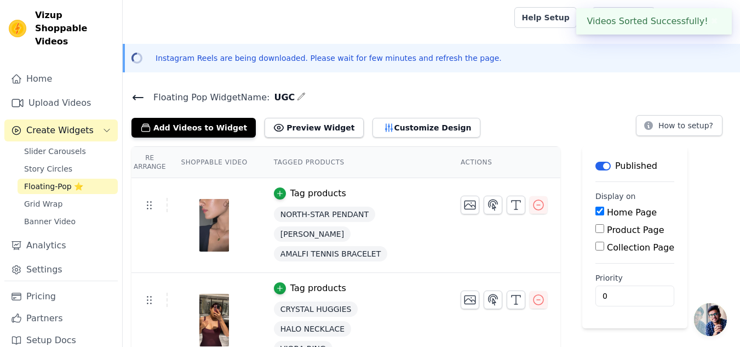
click at [551, 24] on link "Help Setup" at bounding box center [546, 17] width 62 height 21
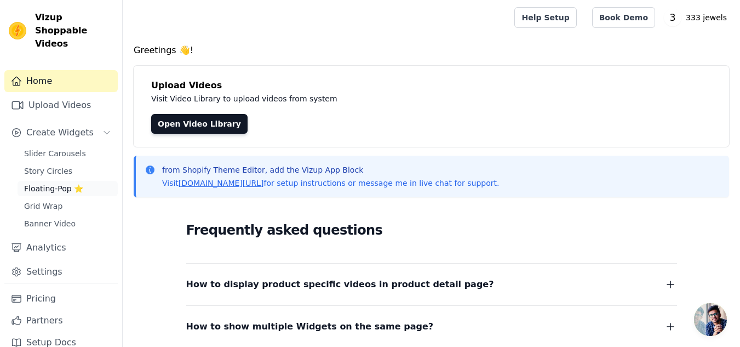
click at [74, 183] on span "Floating-Pop ⭐" at bounding box center [53, 188] width 59 height 11
